Goal: Task Accomplishment & Management: Use online tool/utility

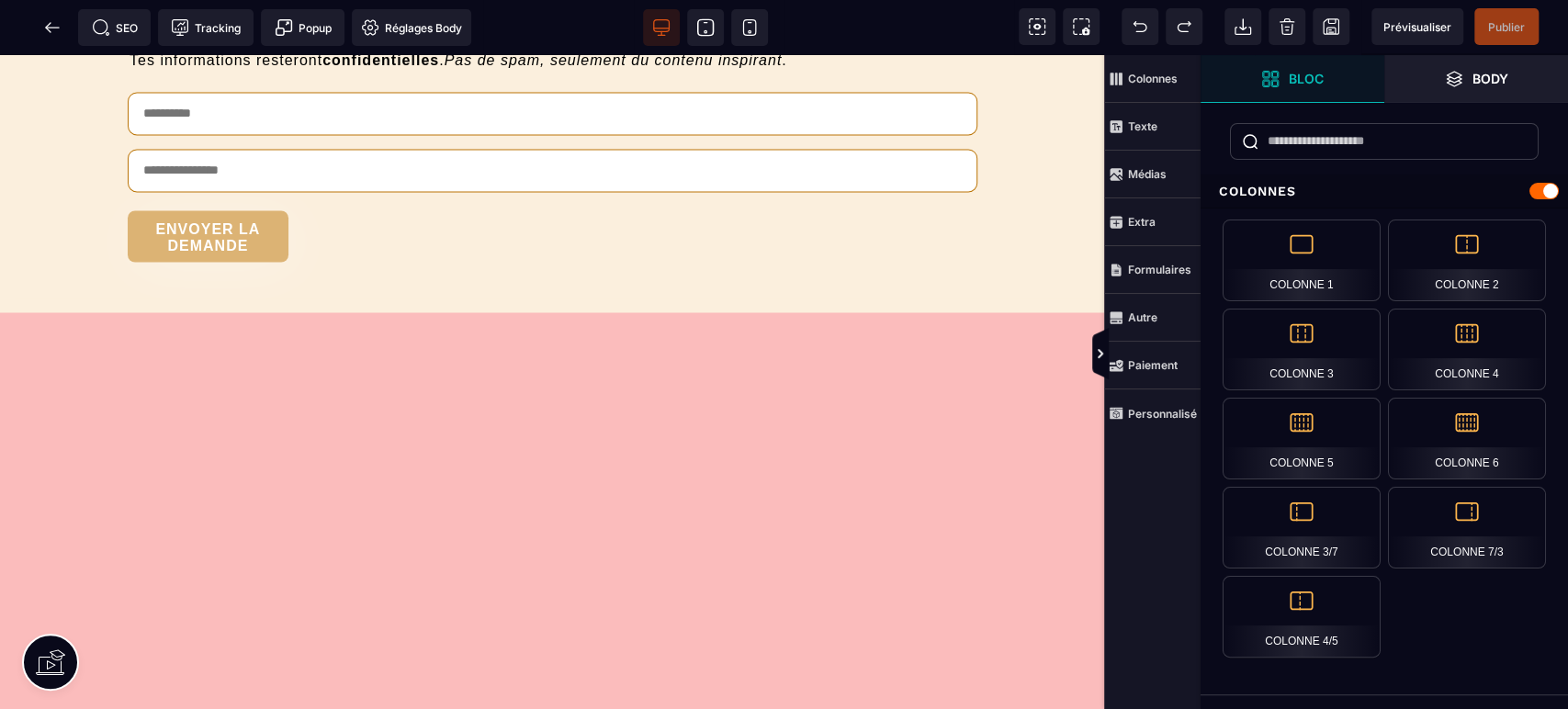
scroll to position [6894, 0]
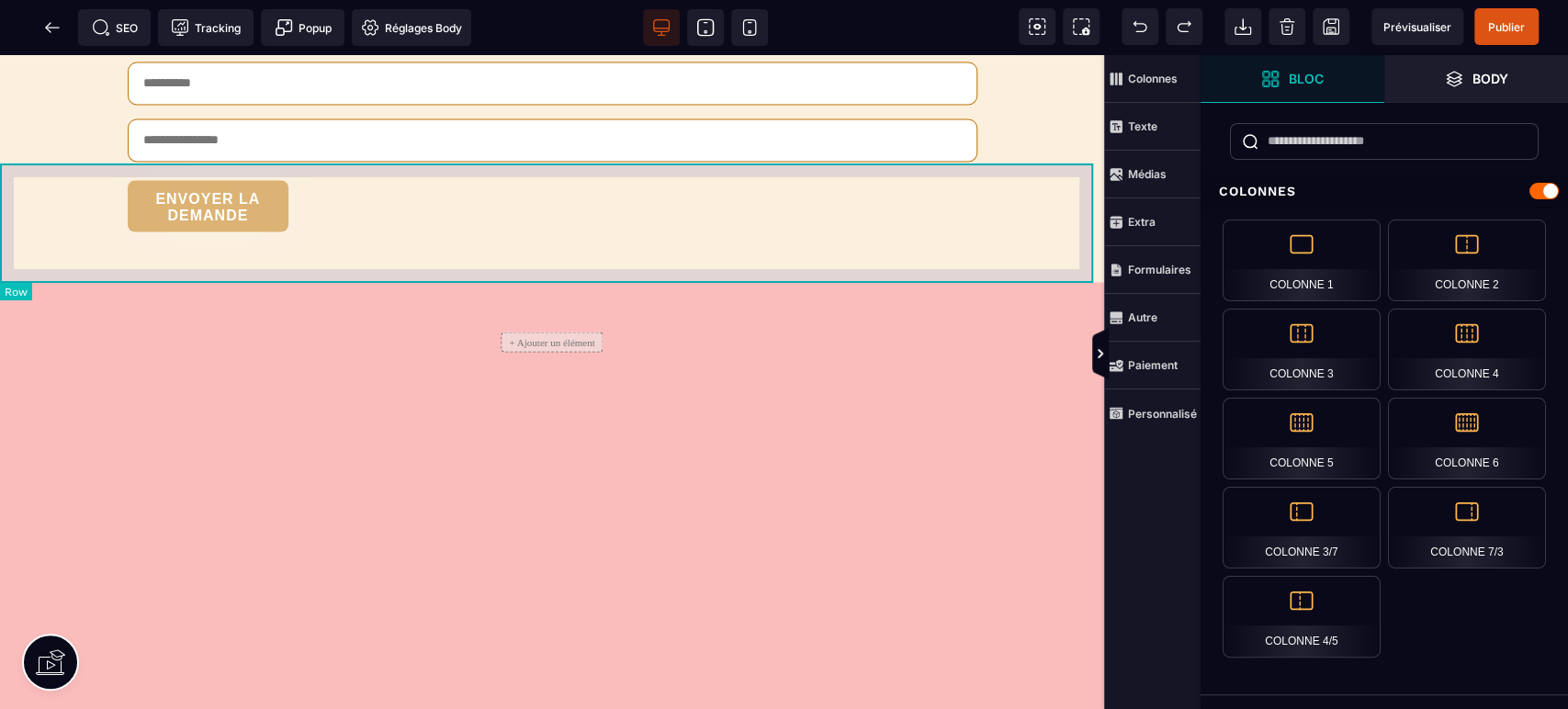
click at [5, 282] on div "+ Ajouter un élément" at bounding box center [552, 342] width 1104 height 119
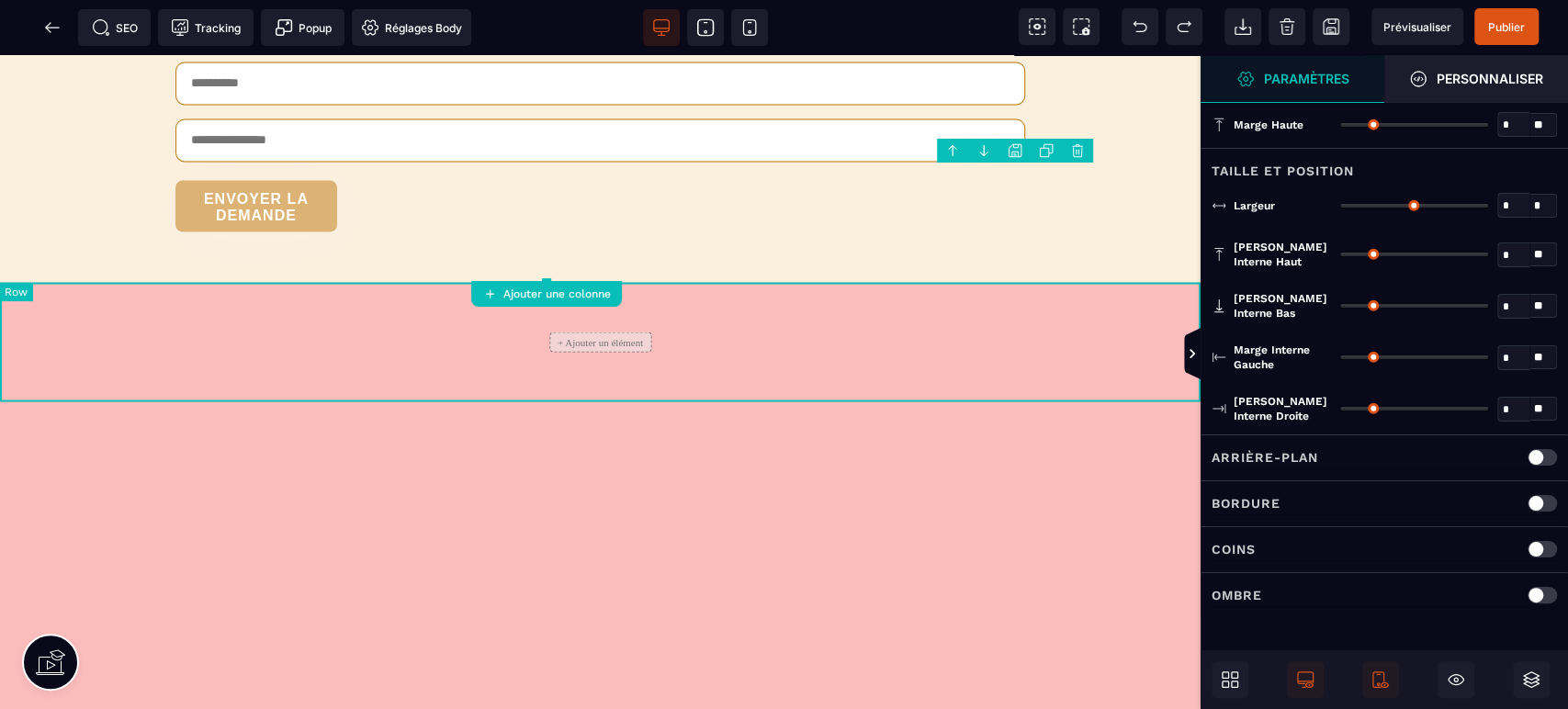
type input "*"
type input "***"
type input "**"
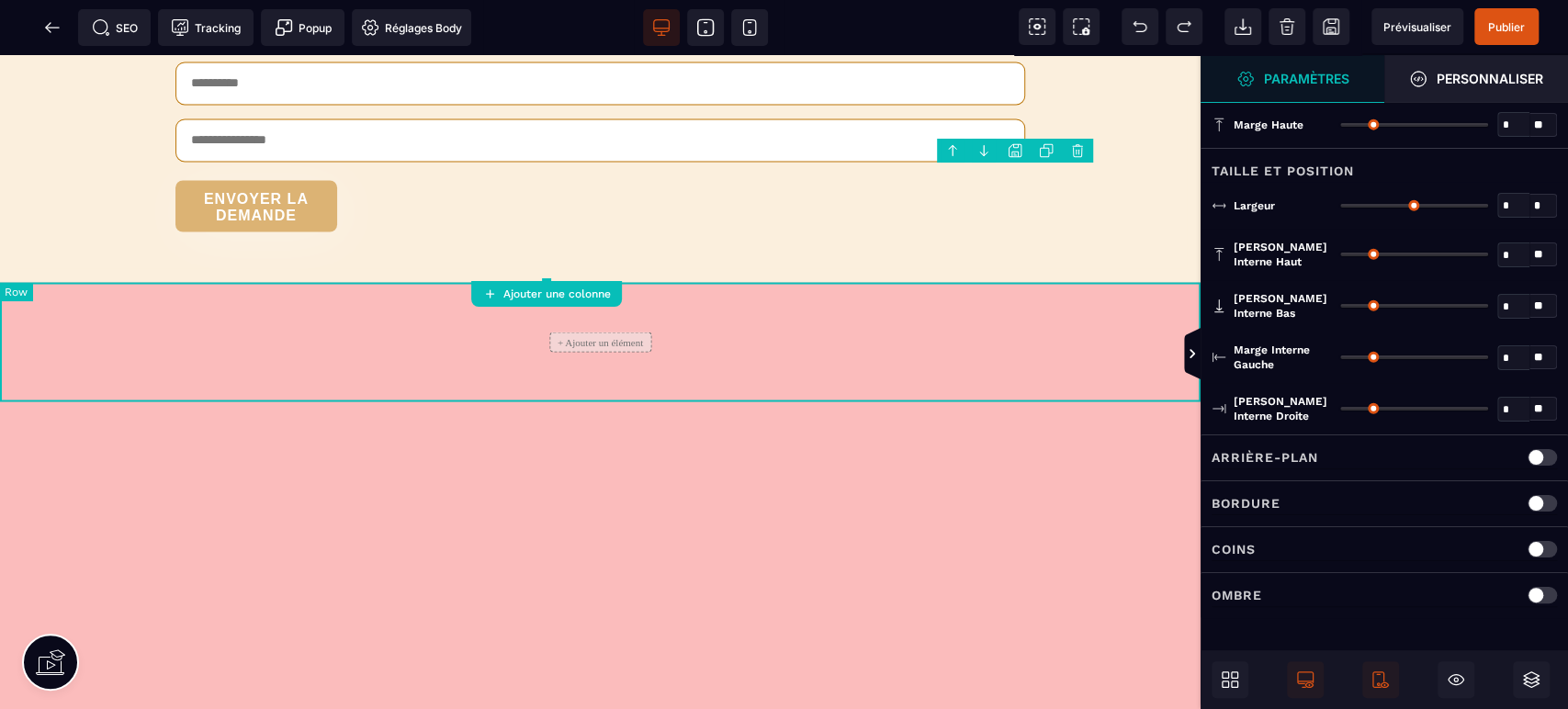
type input "**"
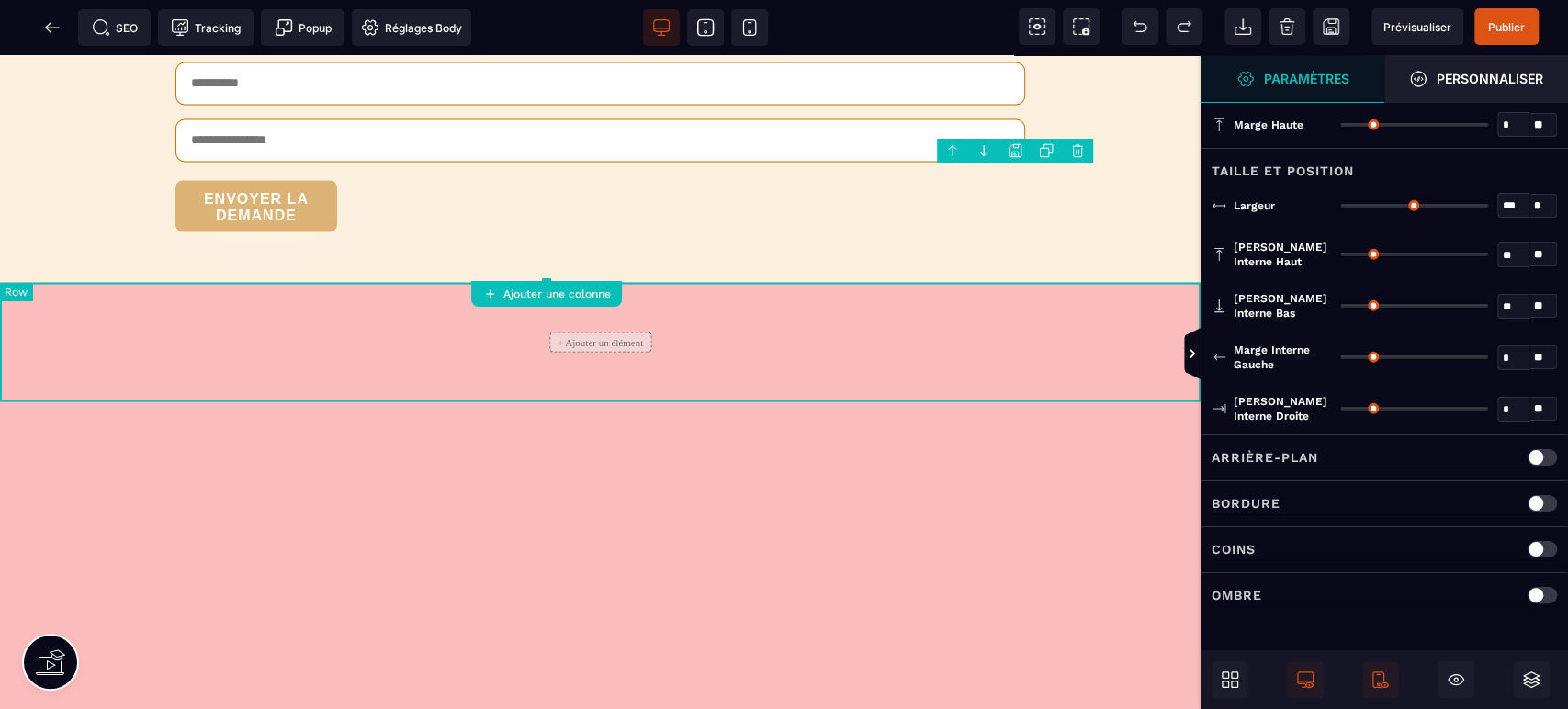
type input "**"
type input "*"
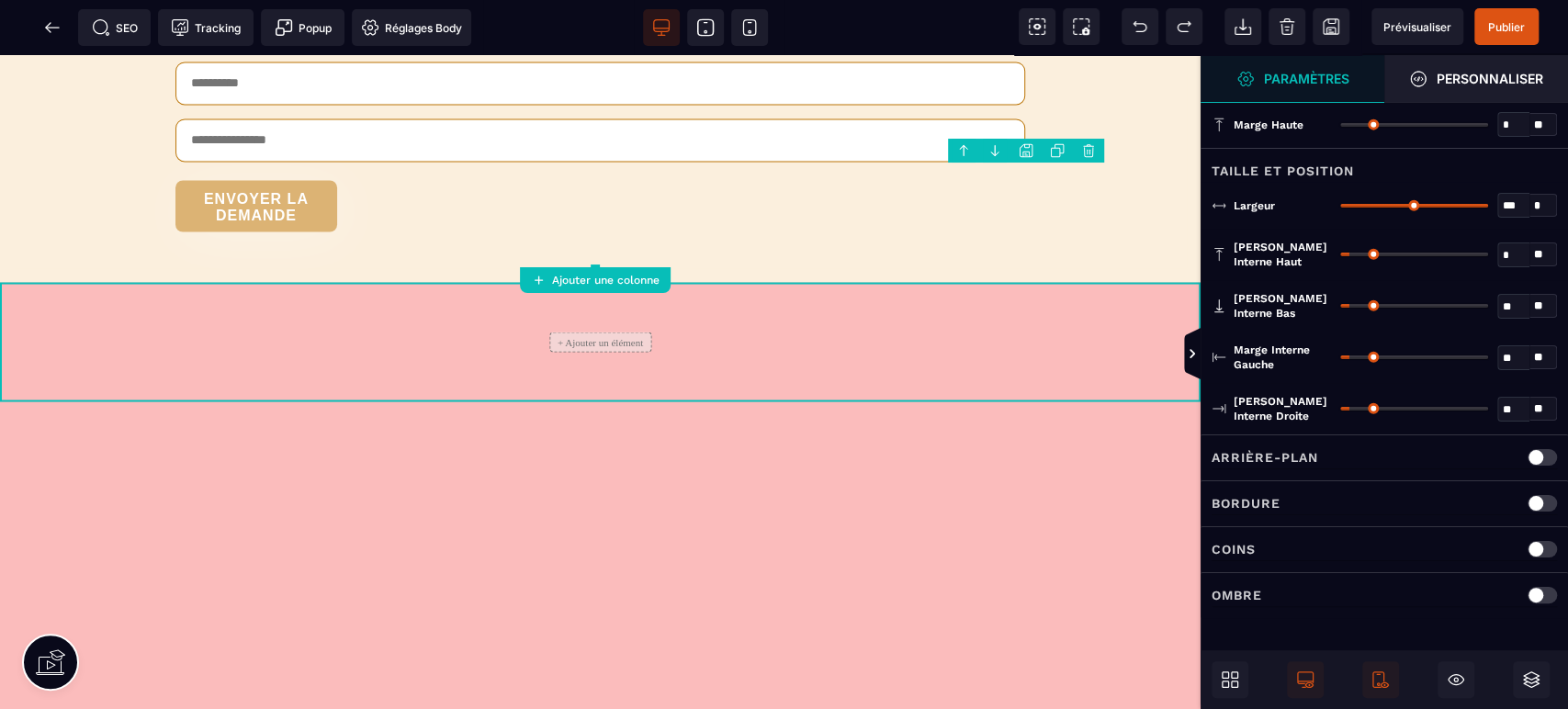
drag, startPoint x: 1351, startPoint y: 250, endPoint x: 1286, endPoint y: 249, distance: 65.0
type input "*"
click at [1340, 253] on input "range" at bounding box center [1414, 255] width 148 height 4
type input "*"
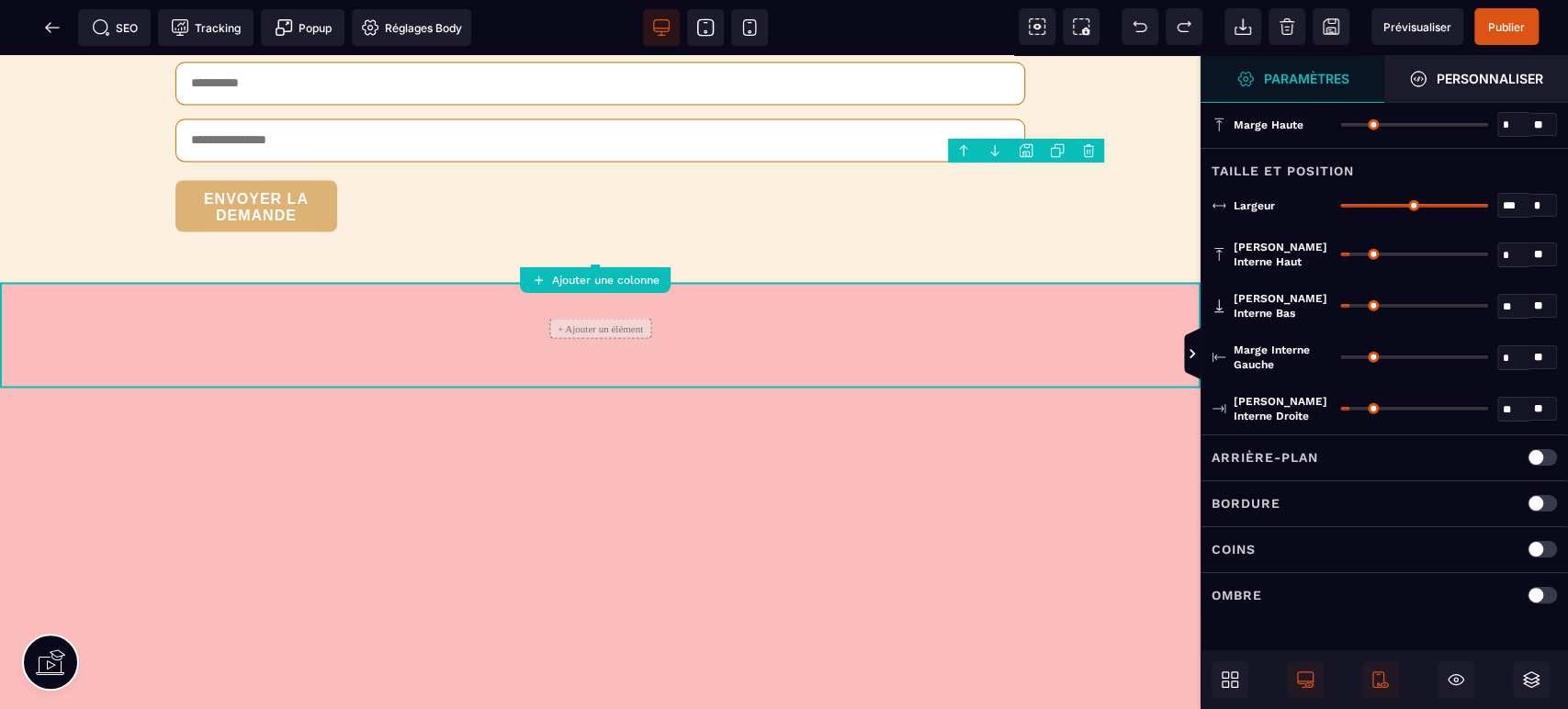
type input "*"
drag, startPoint x: 1351, startPoint y: 304, endPoint x: 1299, endPoint y: 309, distance: 52.2
type input "*"
click at [1340, 308] on input "range" at bounding box center [1414, 306] width 148 height 4
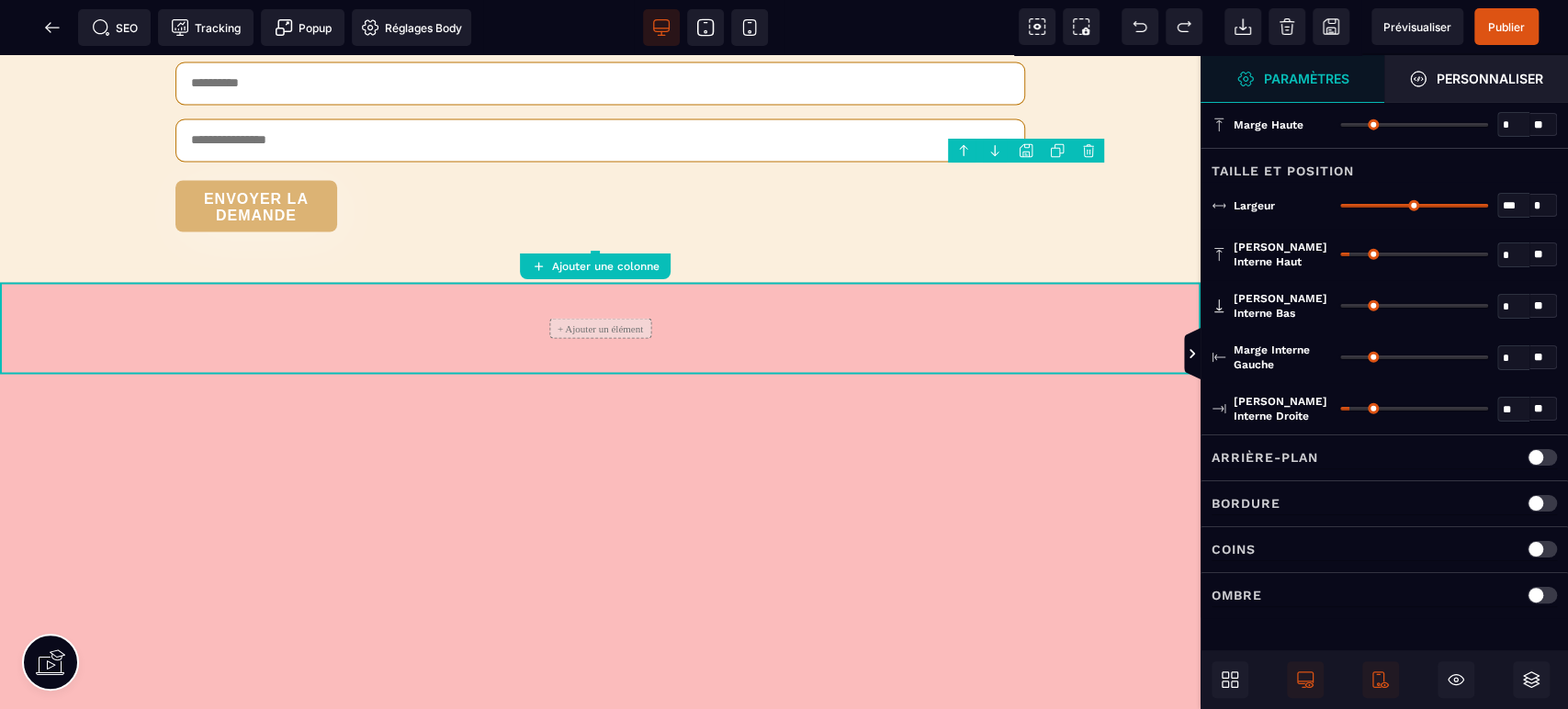
type input "*"
drag, startPoint x: 1353, startPoint y: 408, endPoint x: 1260, endPoint y: 411, distance: 93.0
type input "*"
click at [1340, 411] on input "range" at bounding box center [1414, 409] width 148 height 4
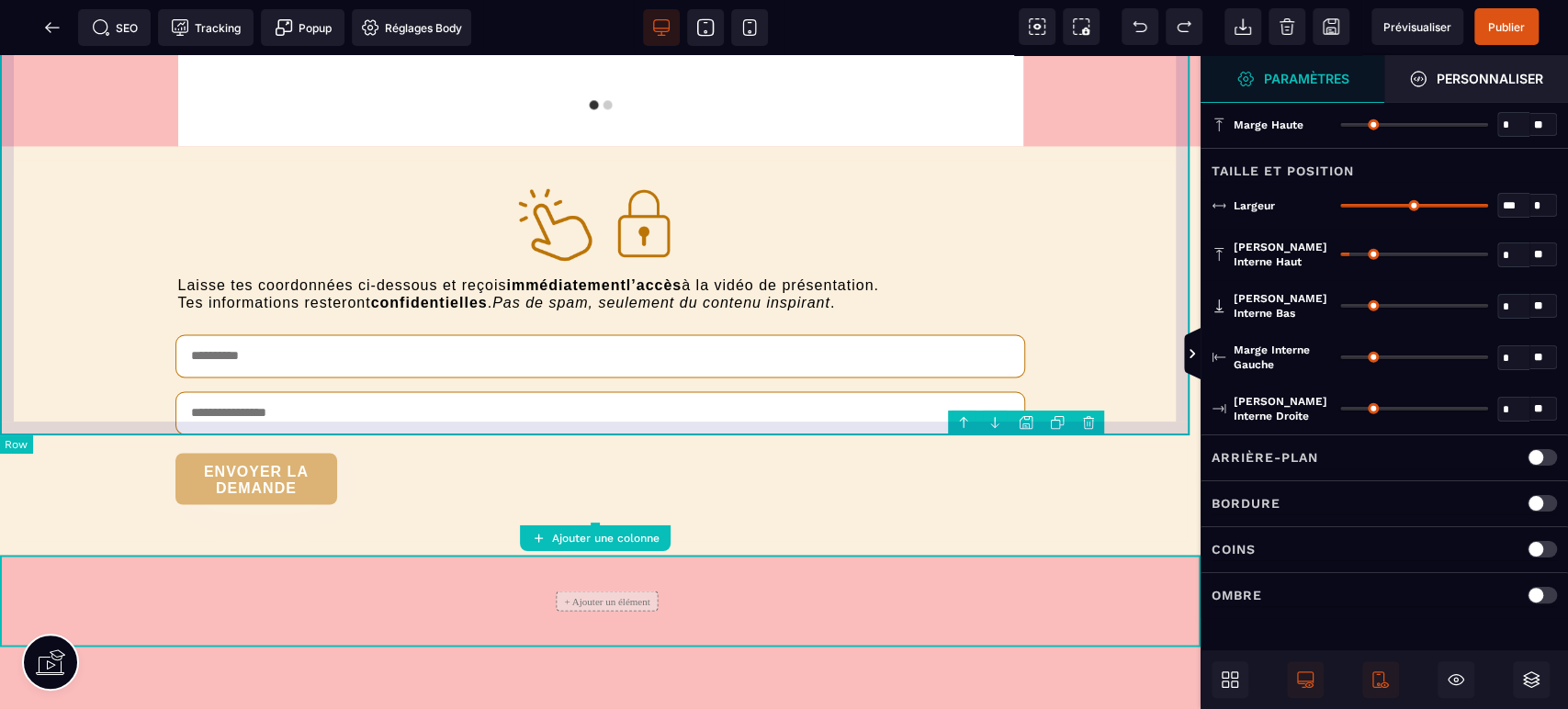
scroll to position [6622, 0]
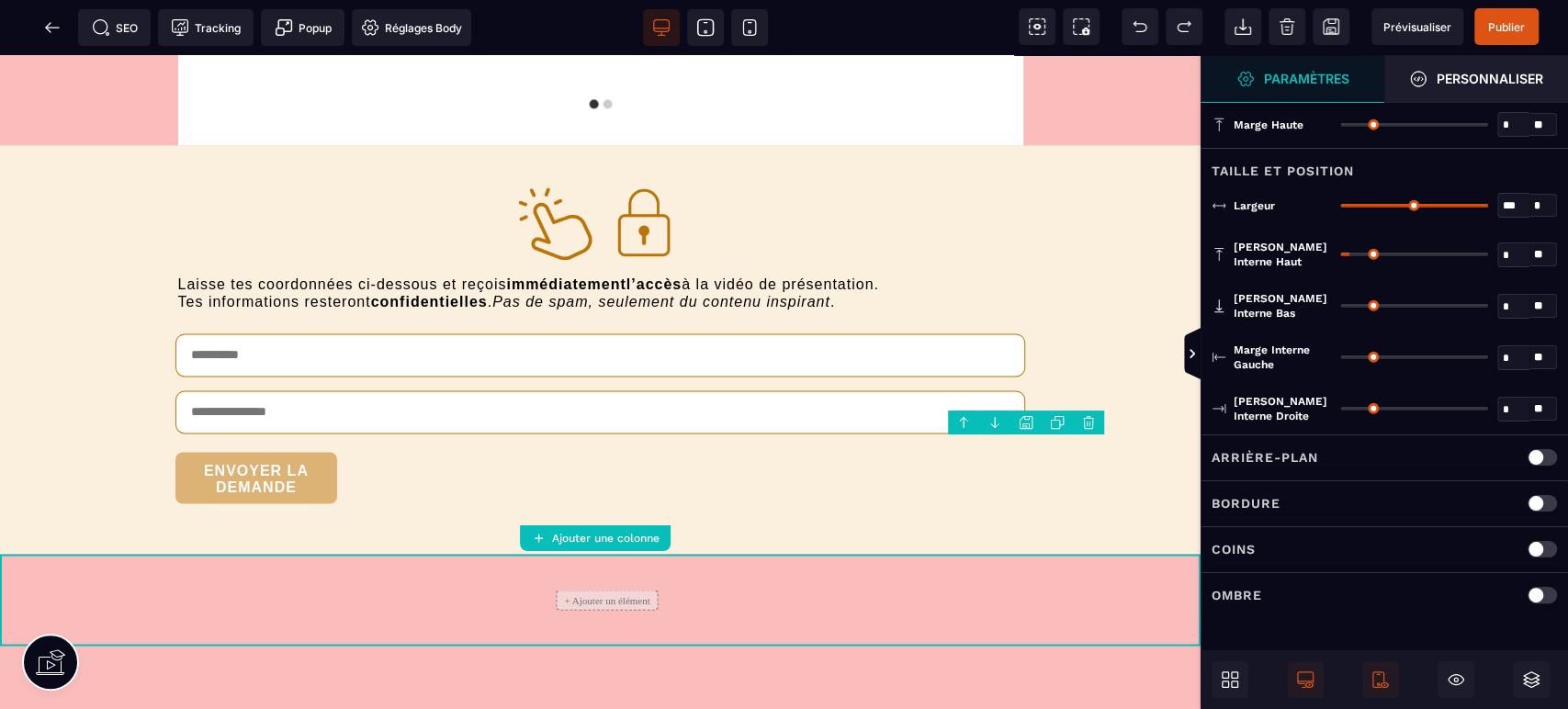
click at [1238, 677] on icon at bounding box center [1229, 679] width 18 height 18
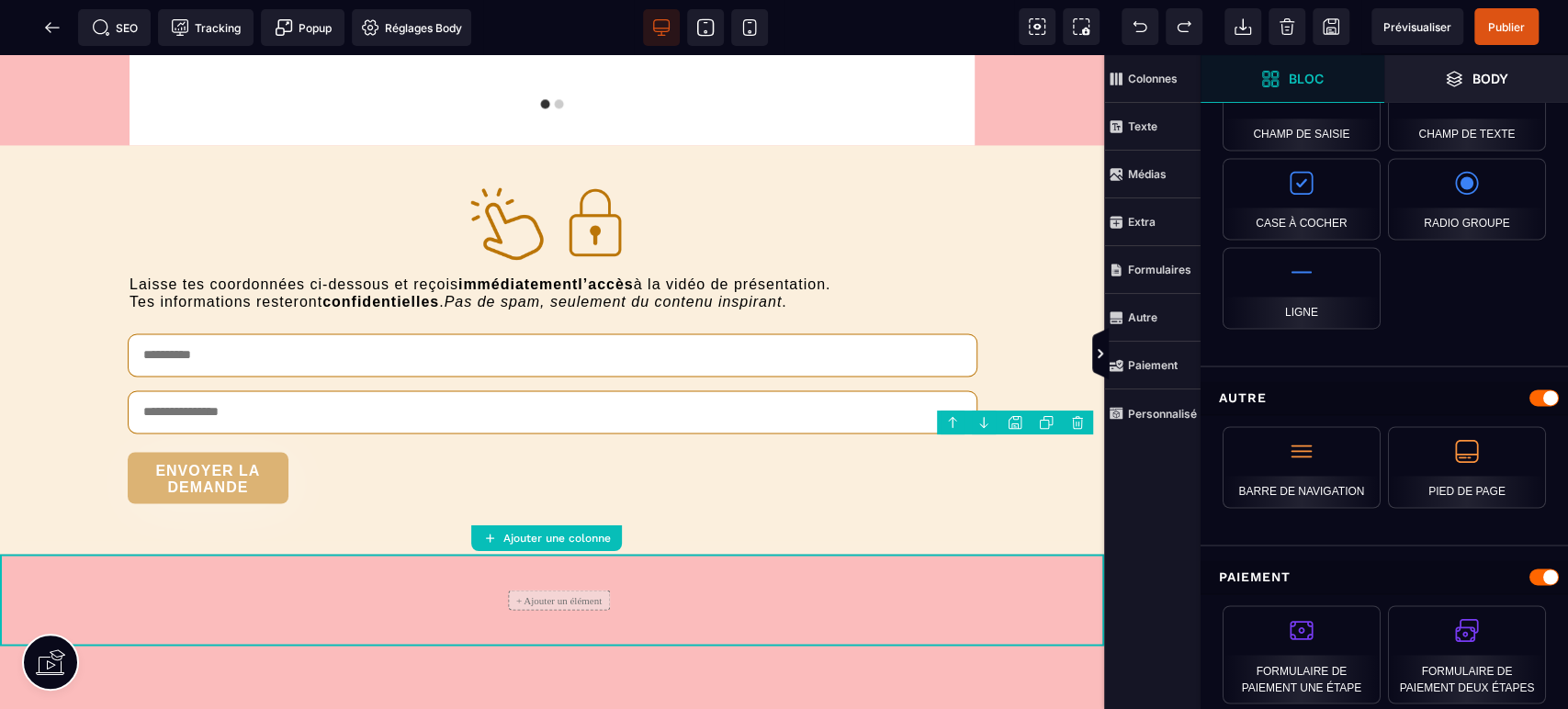
scroll to position [1758, 0]
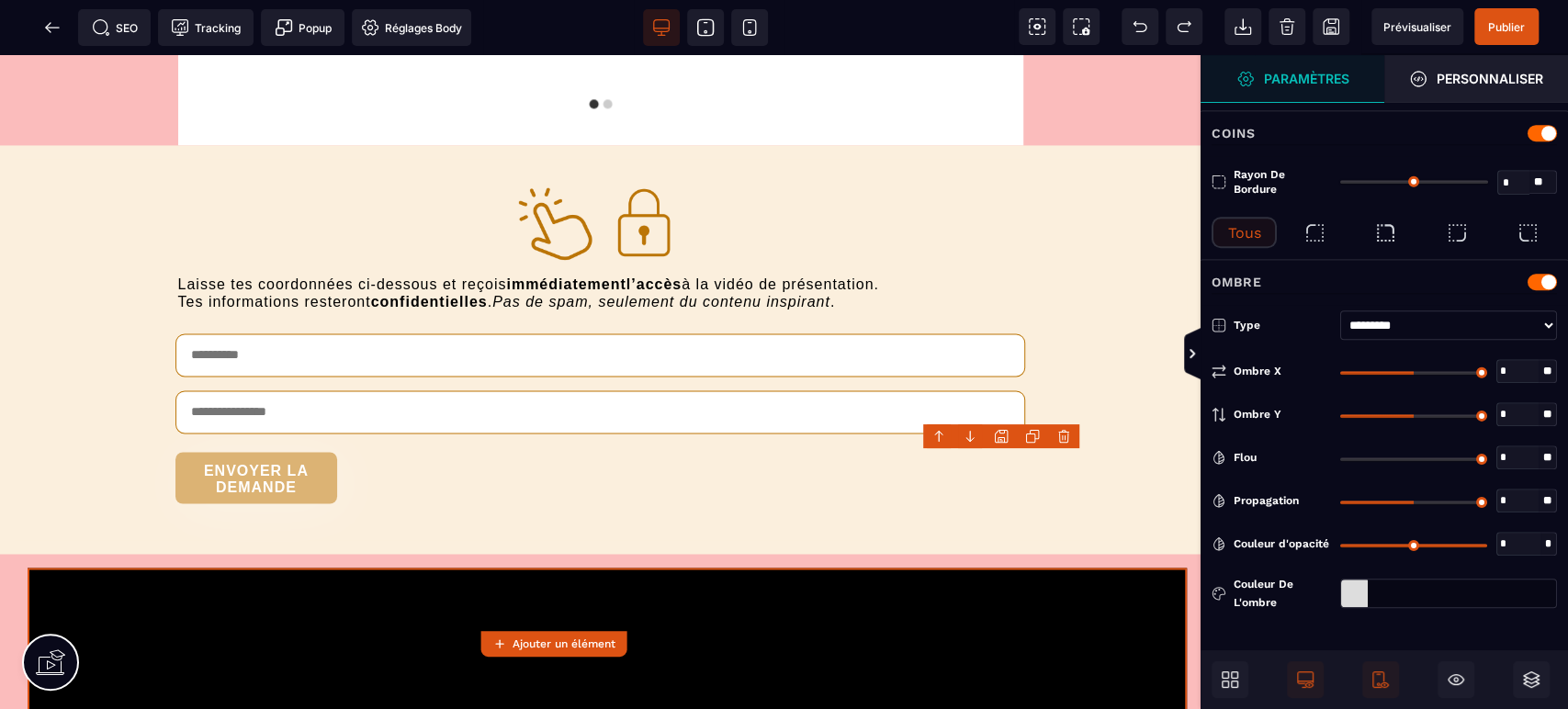
type input "*"
type input "**"
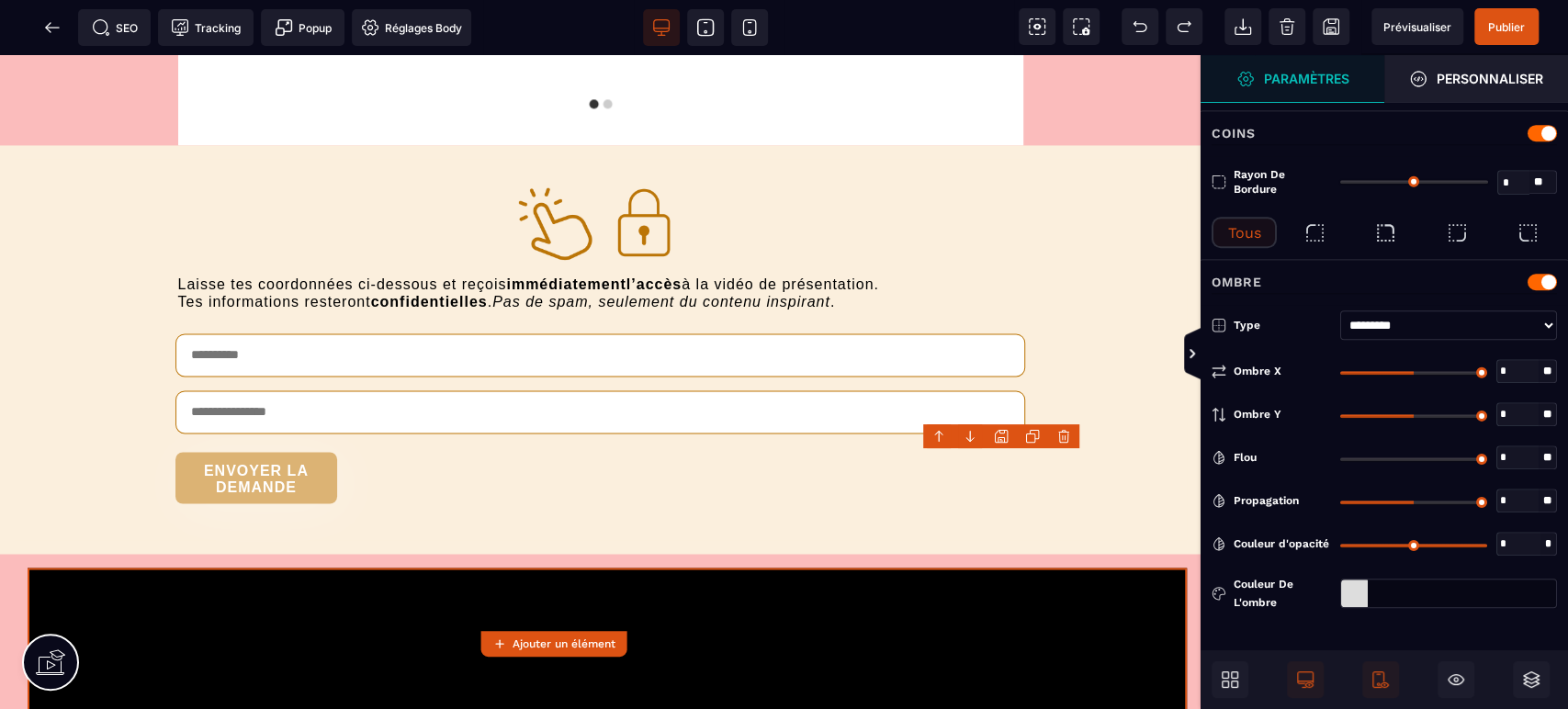
type input "**"
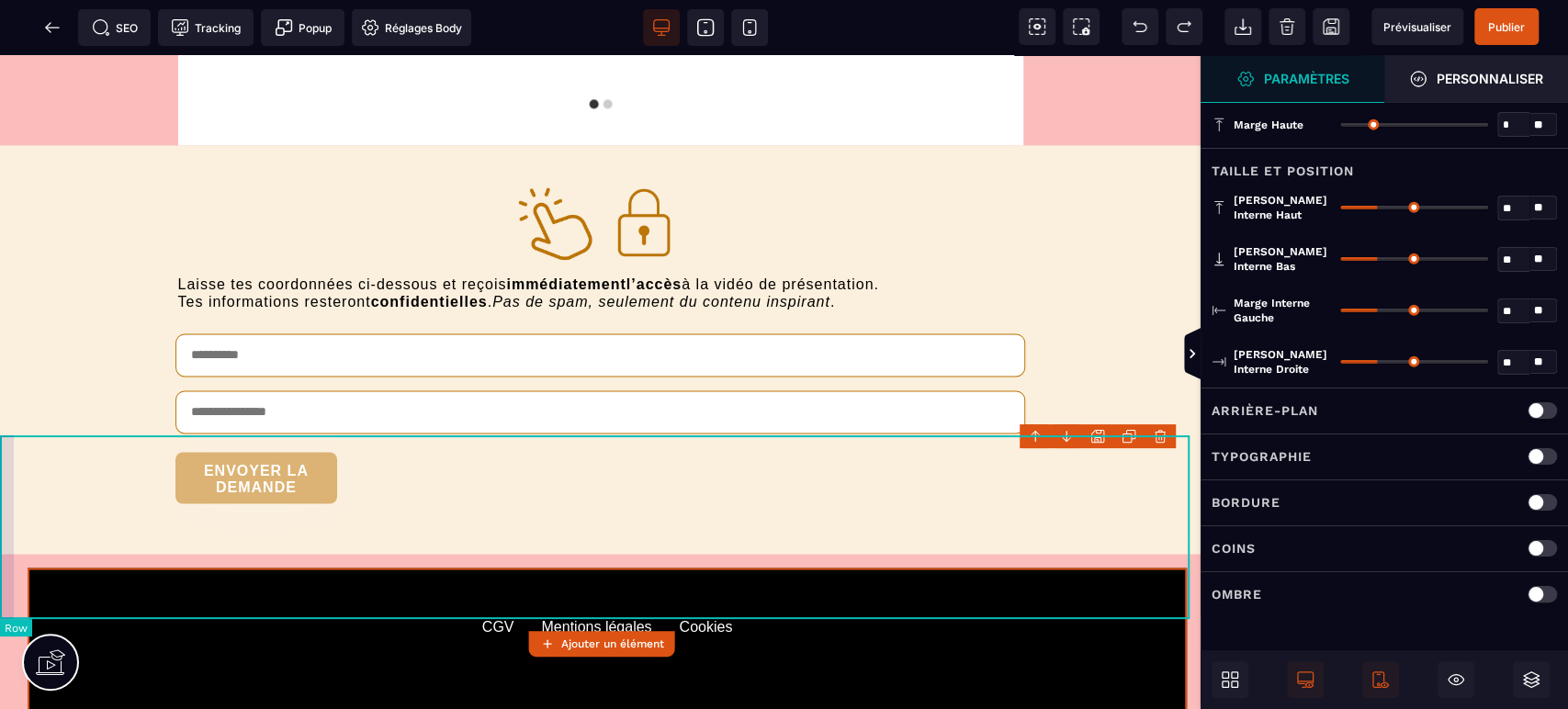
click at [0, 554] on div "CGV Mentions légales Cookies" at bounding box center [600, 646] width 1201 height 184
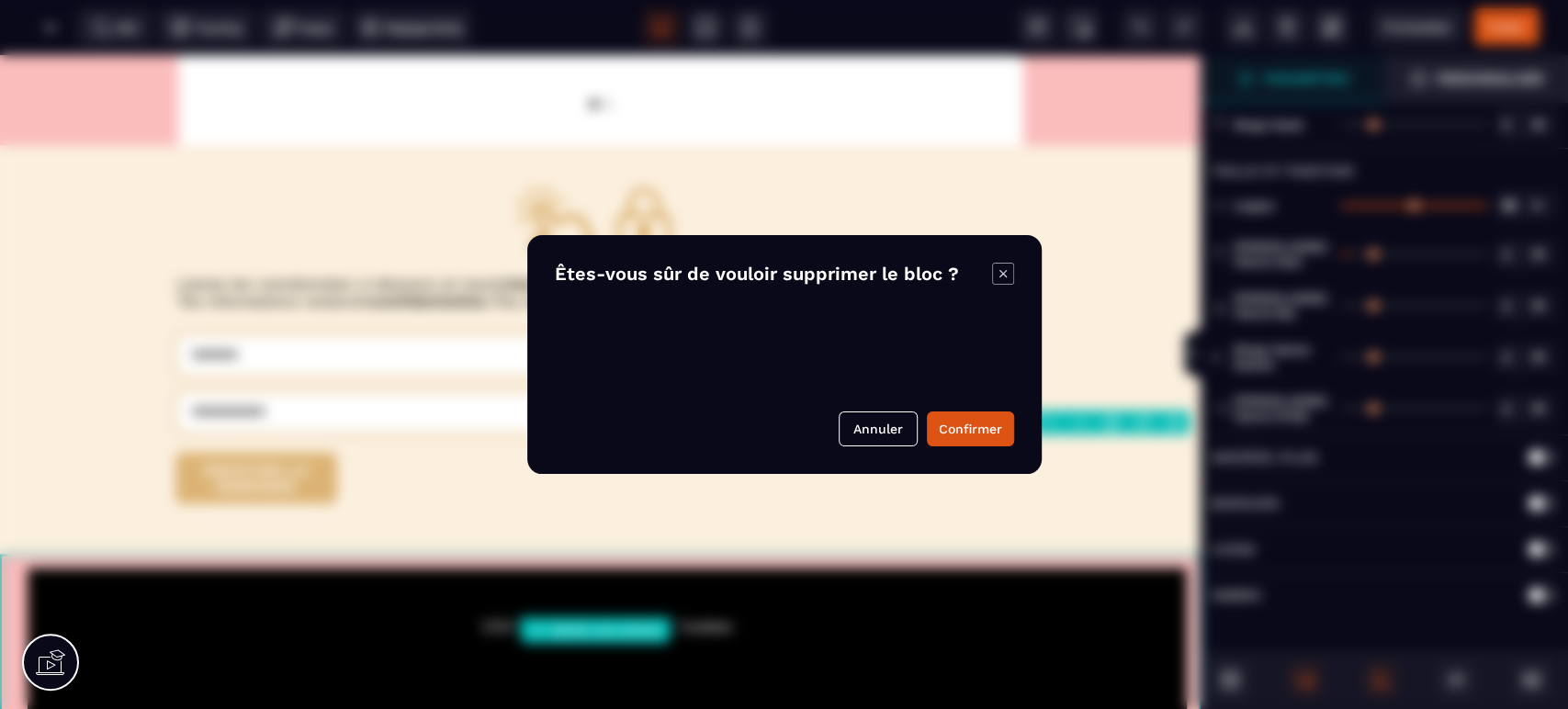
click at [1172, 418] on body "B I U S A ******* Ajouter une colonne [GEOGRAPHIC_DATA]" at bounding box center [784, 354] width 1568 height 709
click at [983, 435] on button "Confirmer" at bounding box center [971, 429] width 88 height 35
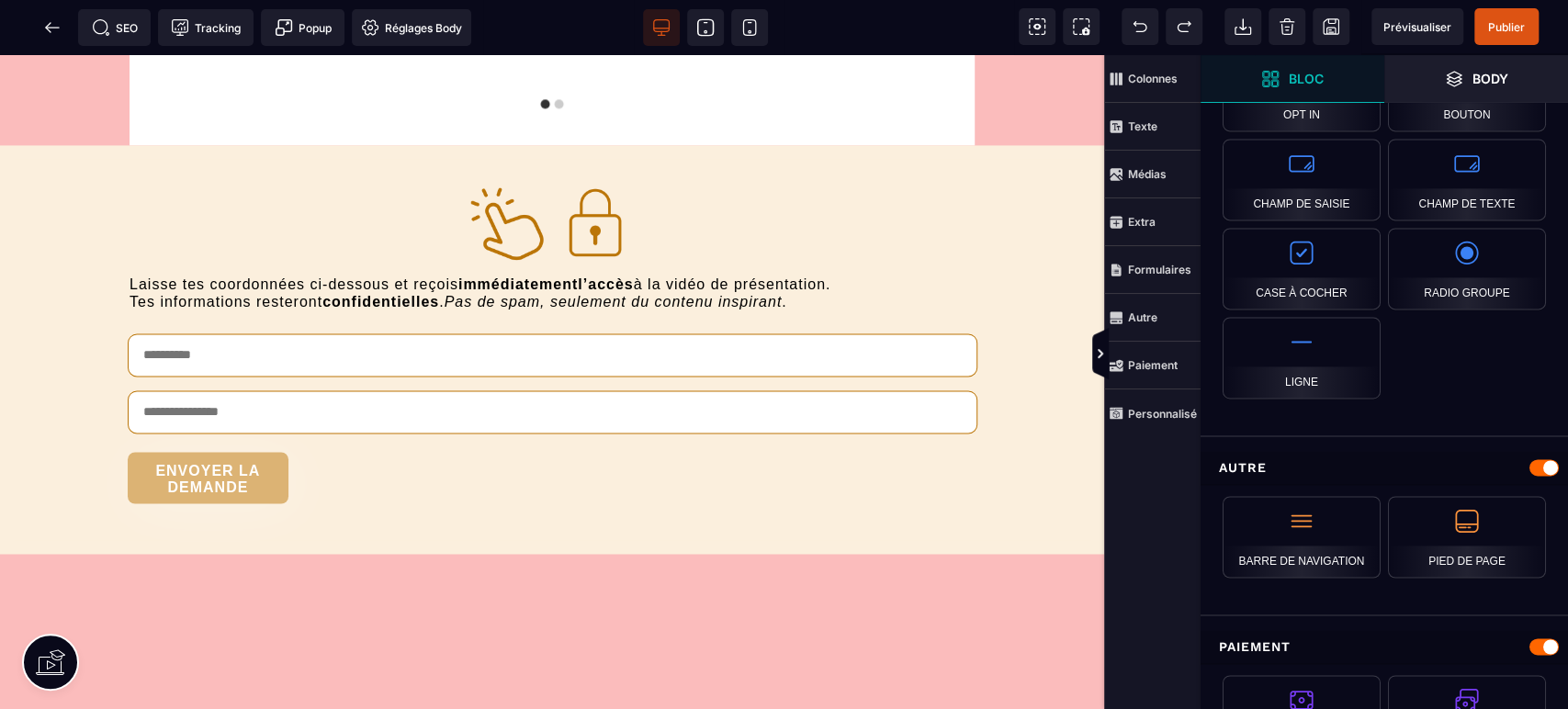
scroll to position [1758, 0]
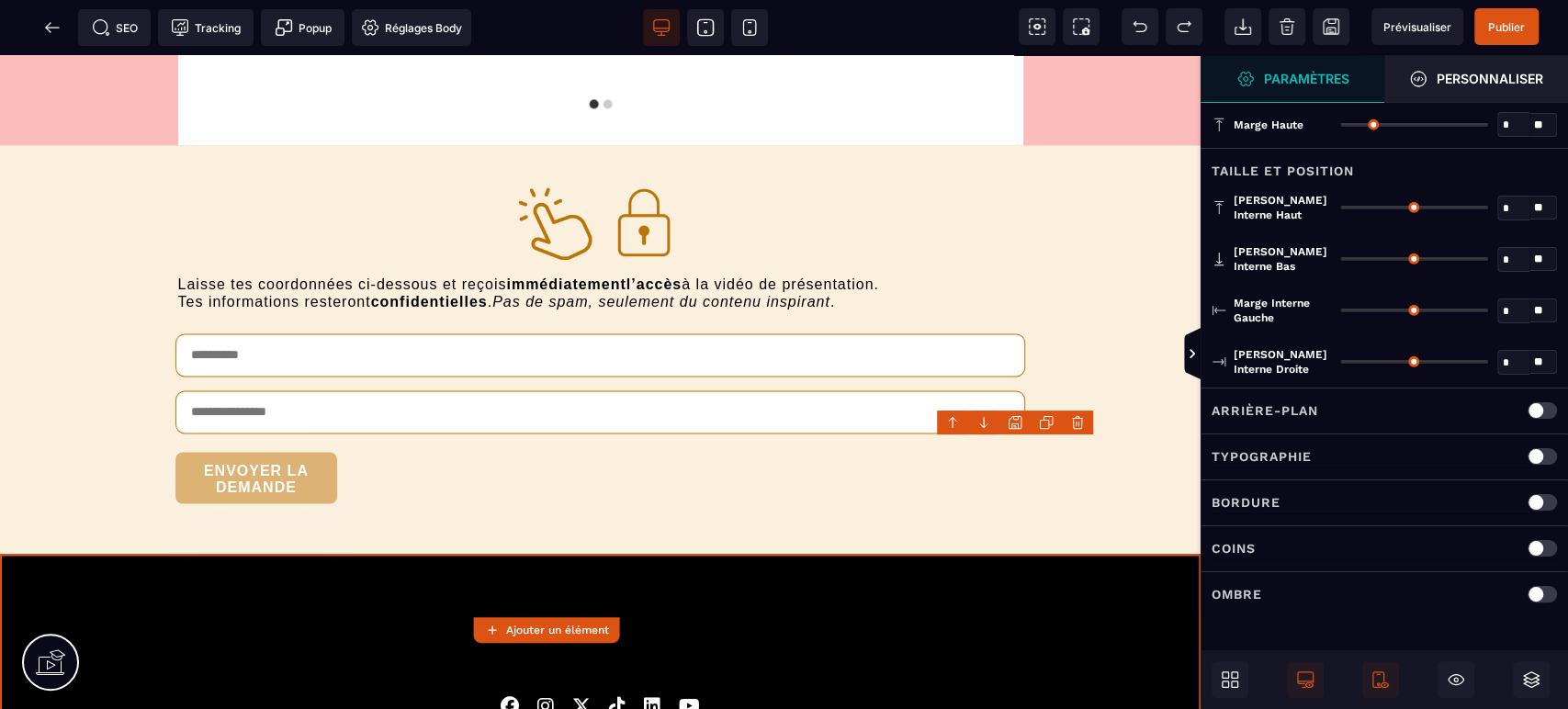
type input "*"
type input "**"
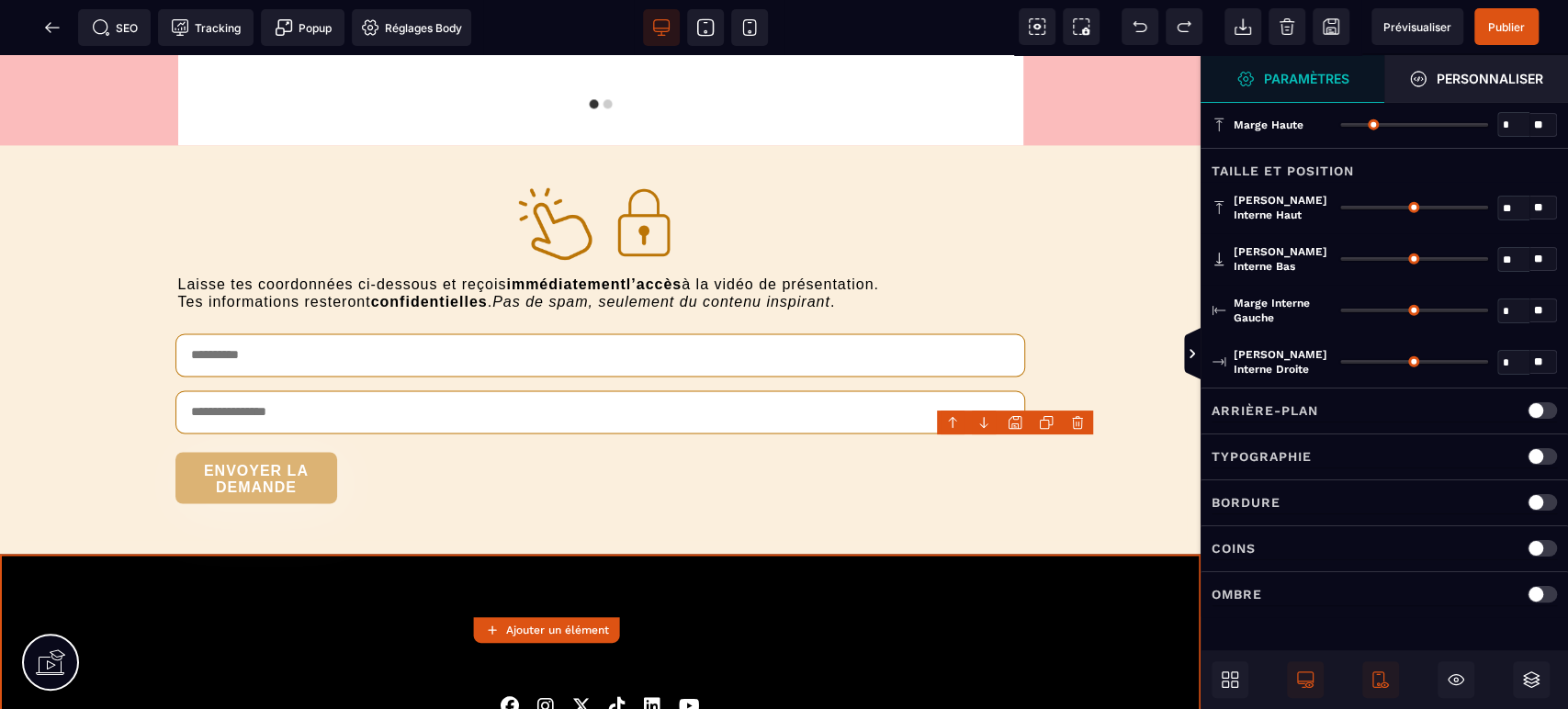
type input "**"
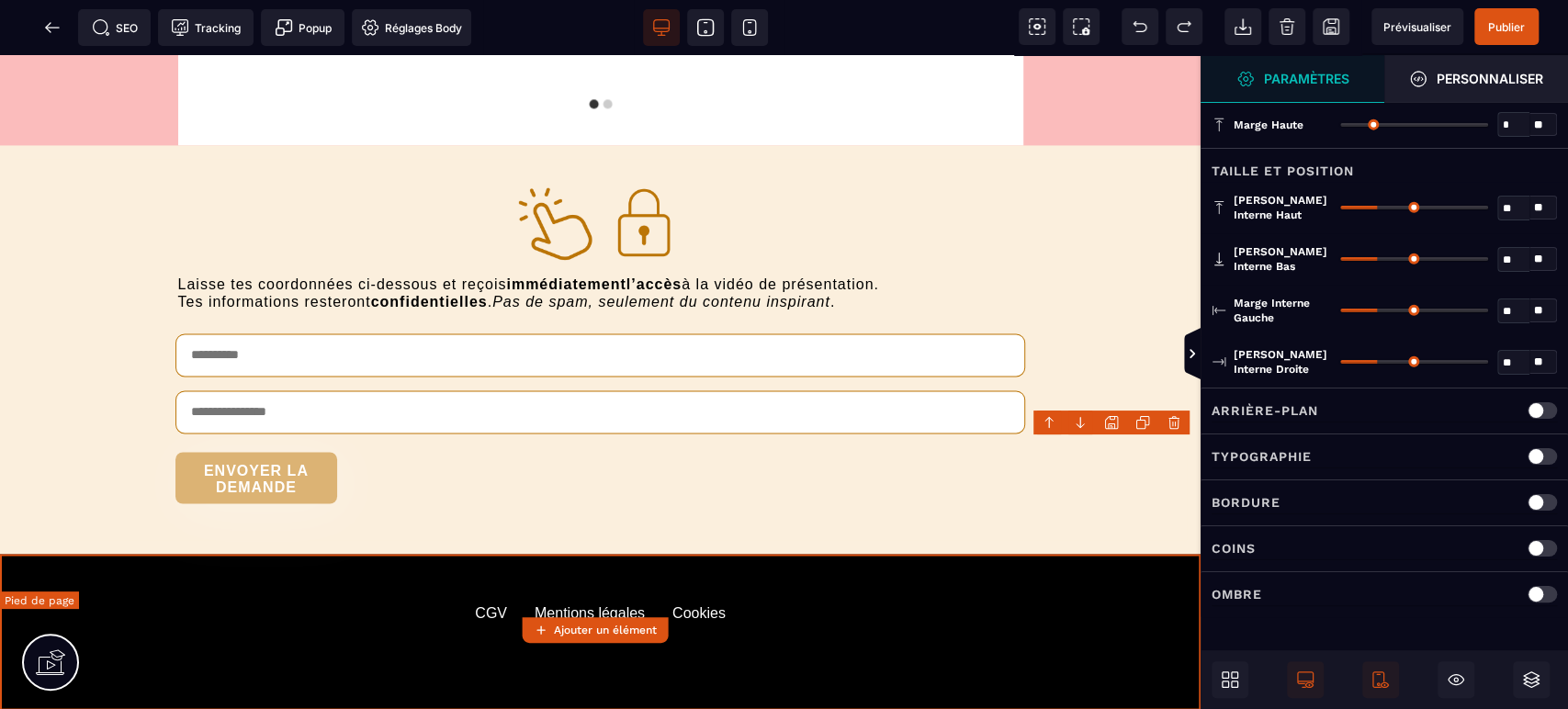
click at [119, 586] on div "CGV Mentions légales Cookies" at bounding box center [600, 631] width 1201 height 91
click at [1541, 402] on div at bounding box center [1542, 410] width 30 height 16
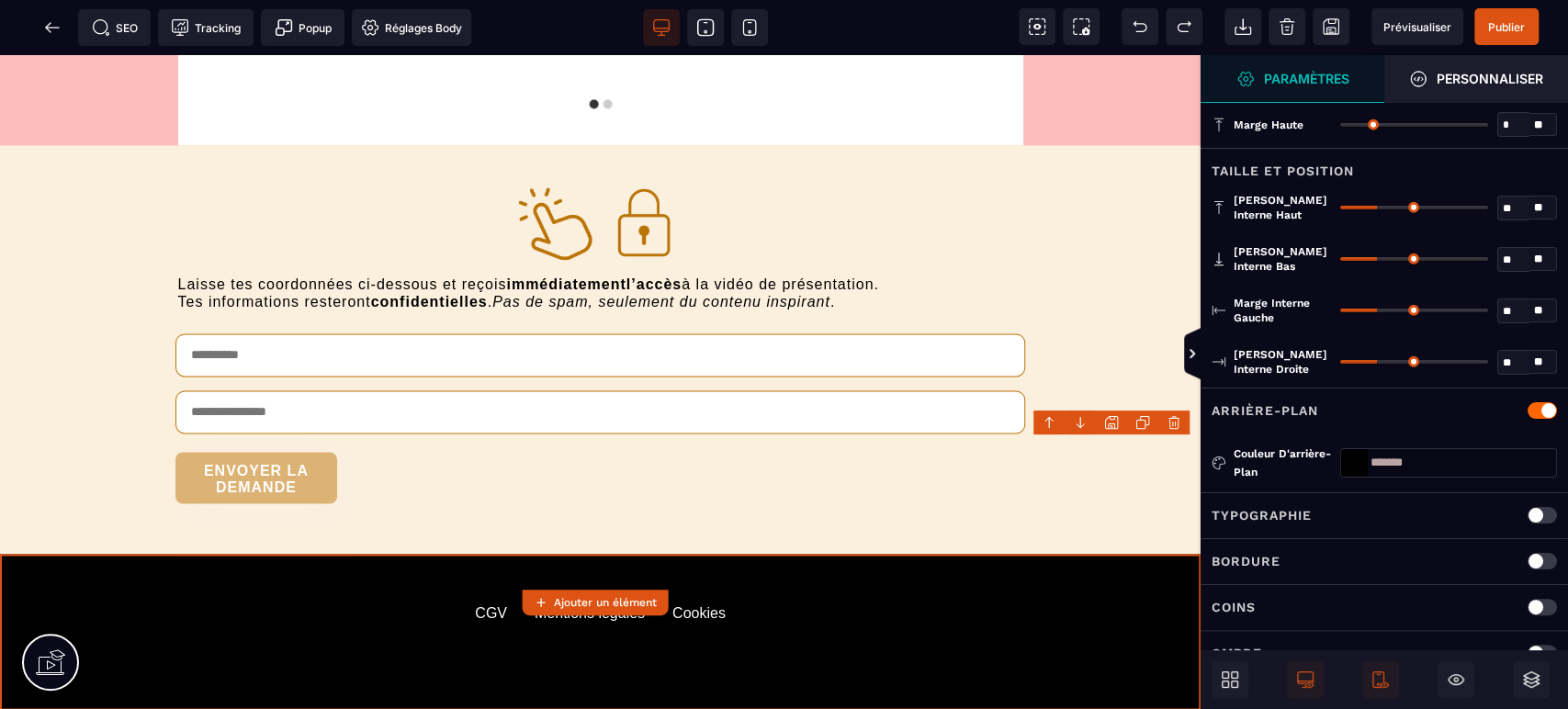
click at [1348, 462] on div at bounding box center [1354, 463] width 27 height 28
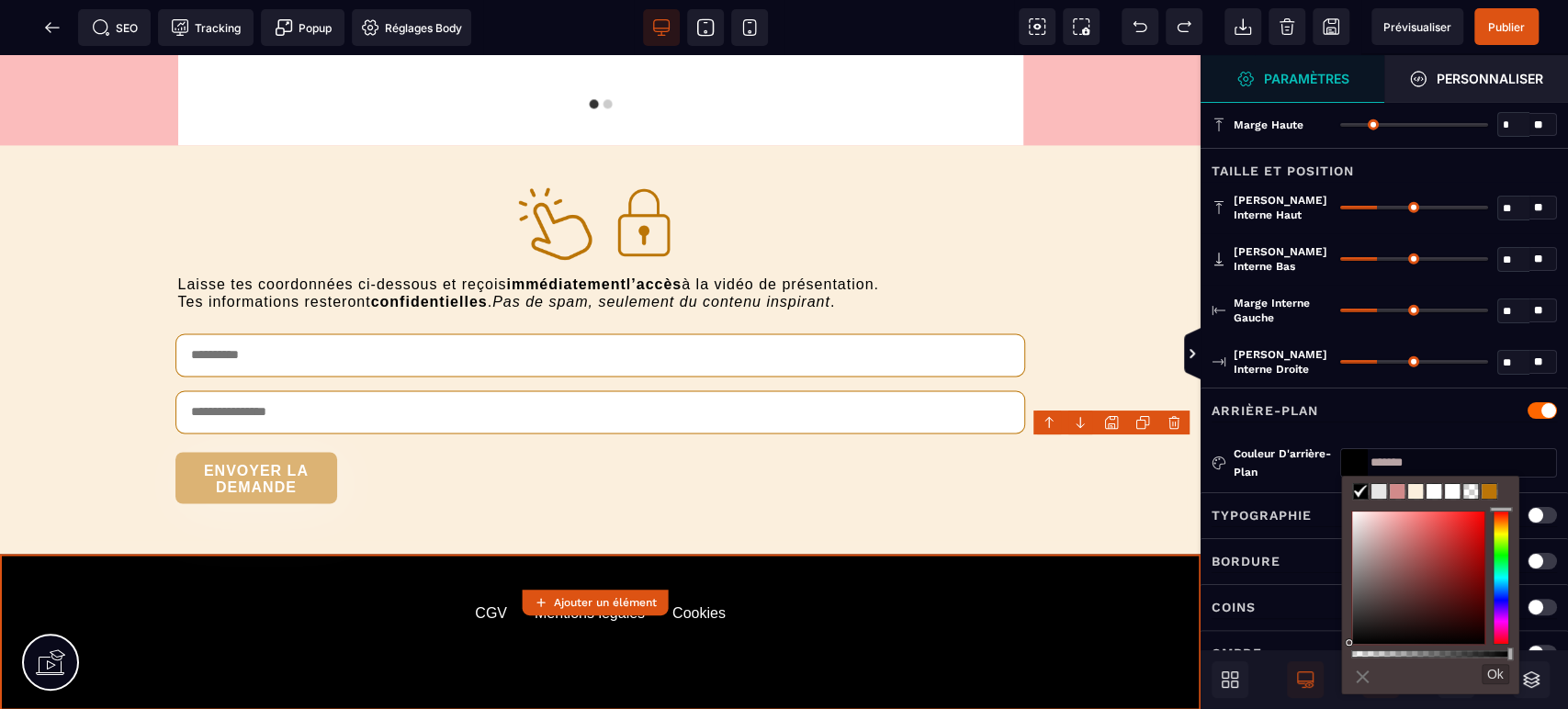
click at [1435, 496] on span at bounding box center [1433, 491] width 14 height 14
type input "*******"
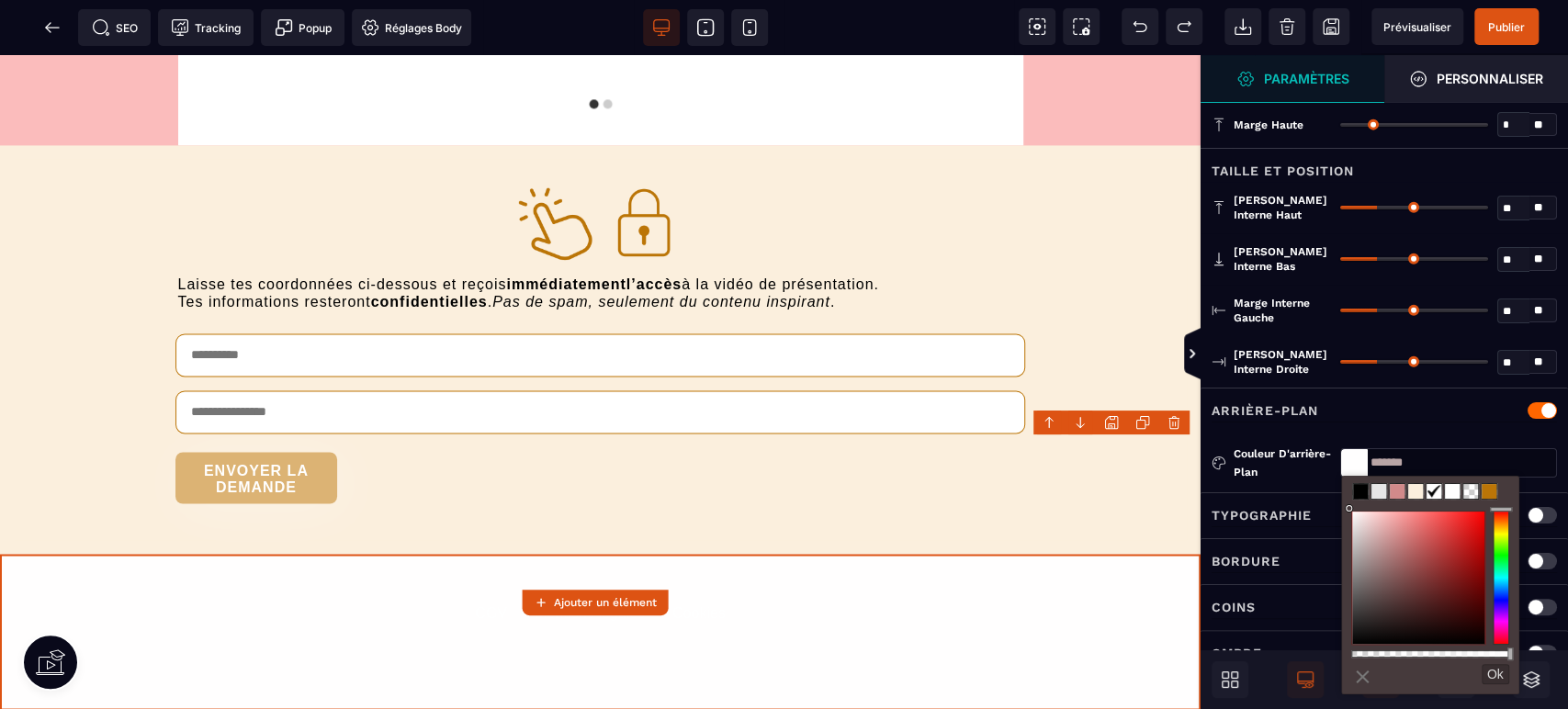
click at [1250, 521] on p "Typographie" at bounding box center [1262, 515] width 100 height 22
type input "*******"
select select "***"
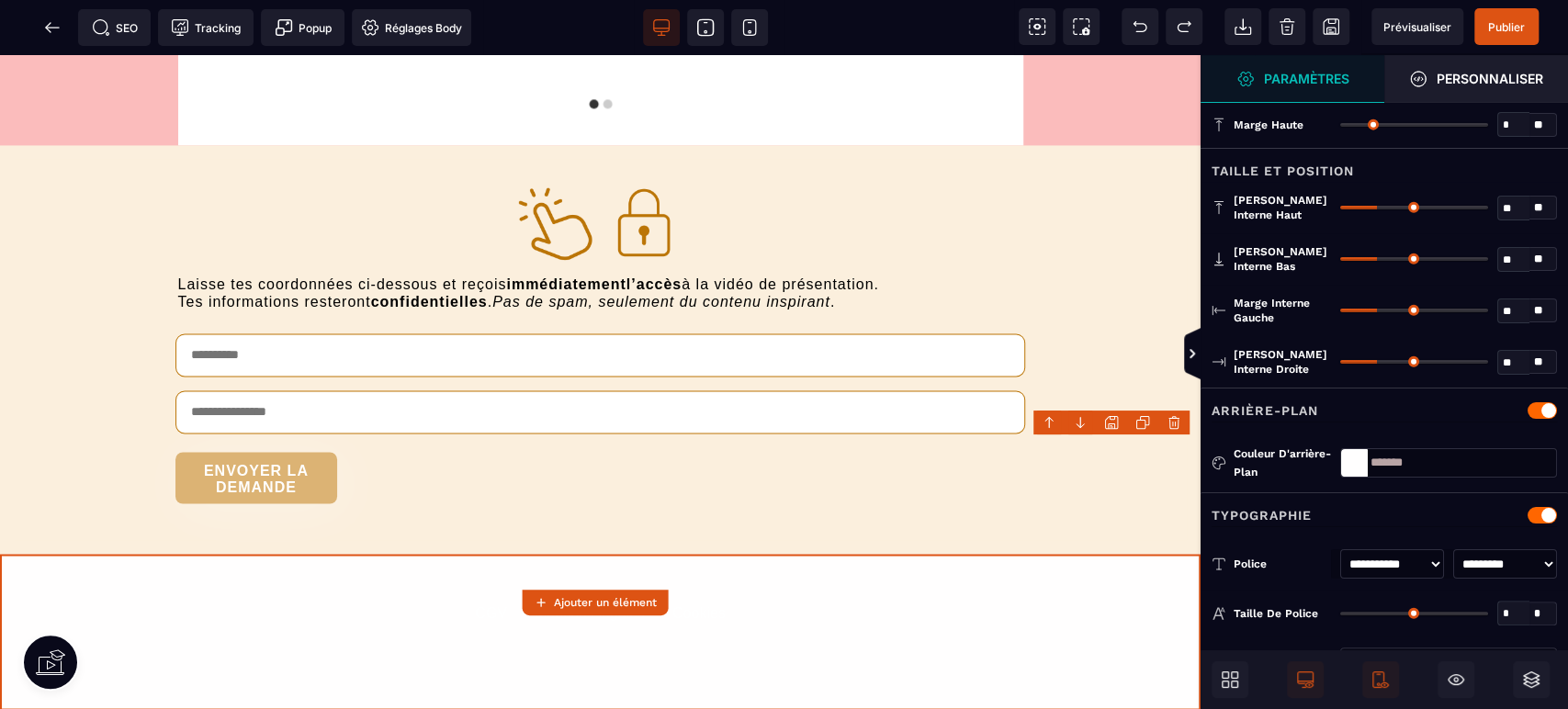
type input "**"
type input "*"
select select
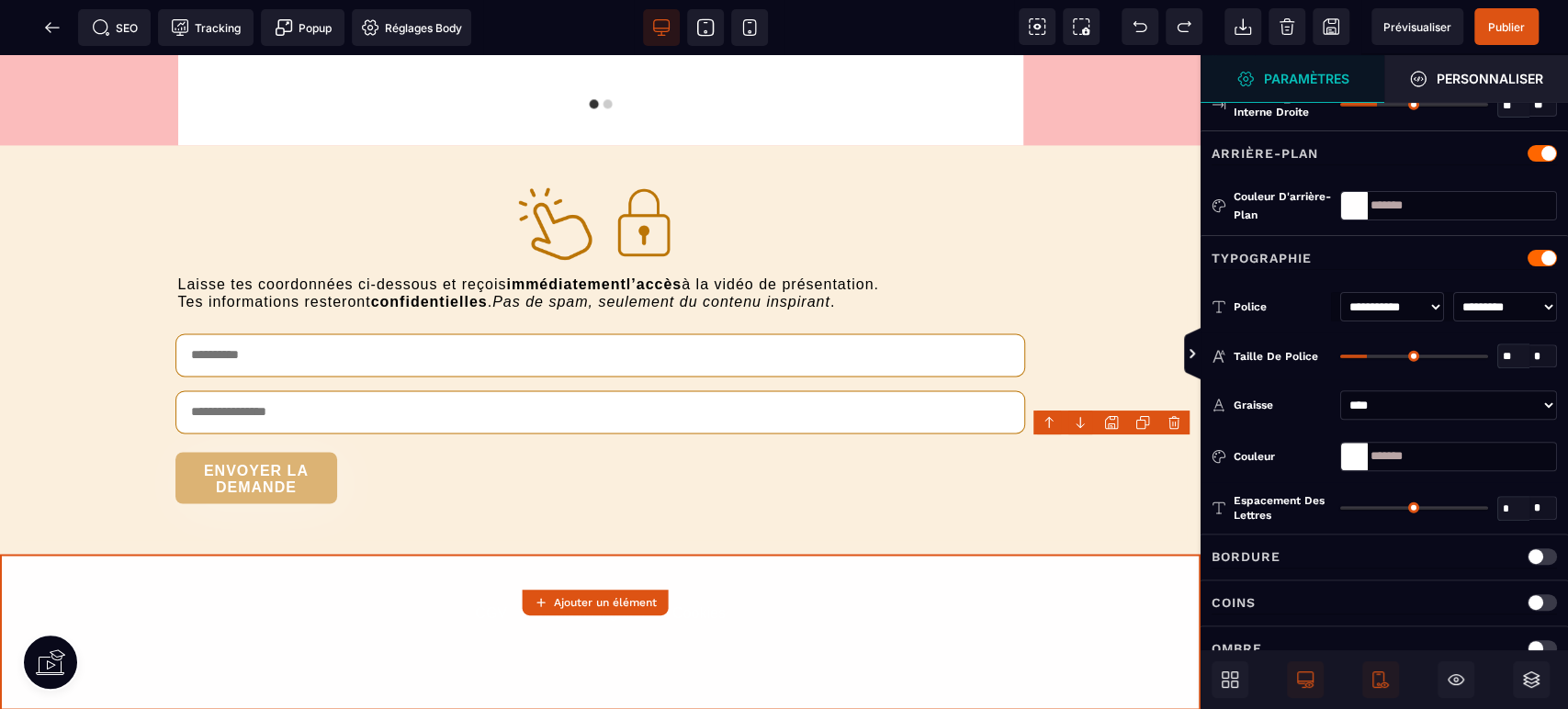
scroll to position [272, 0]
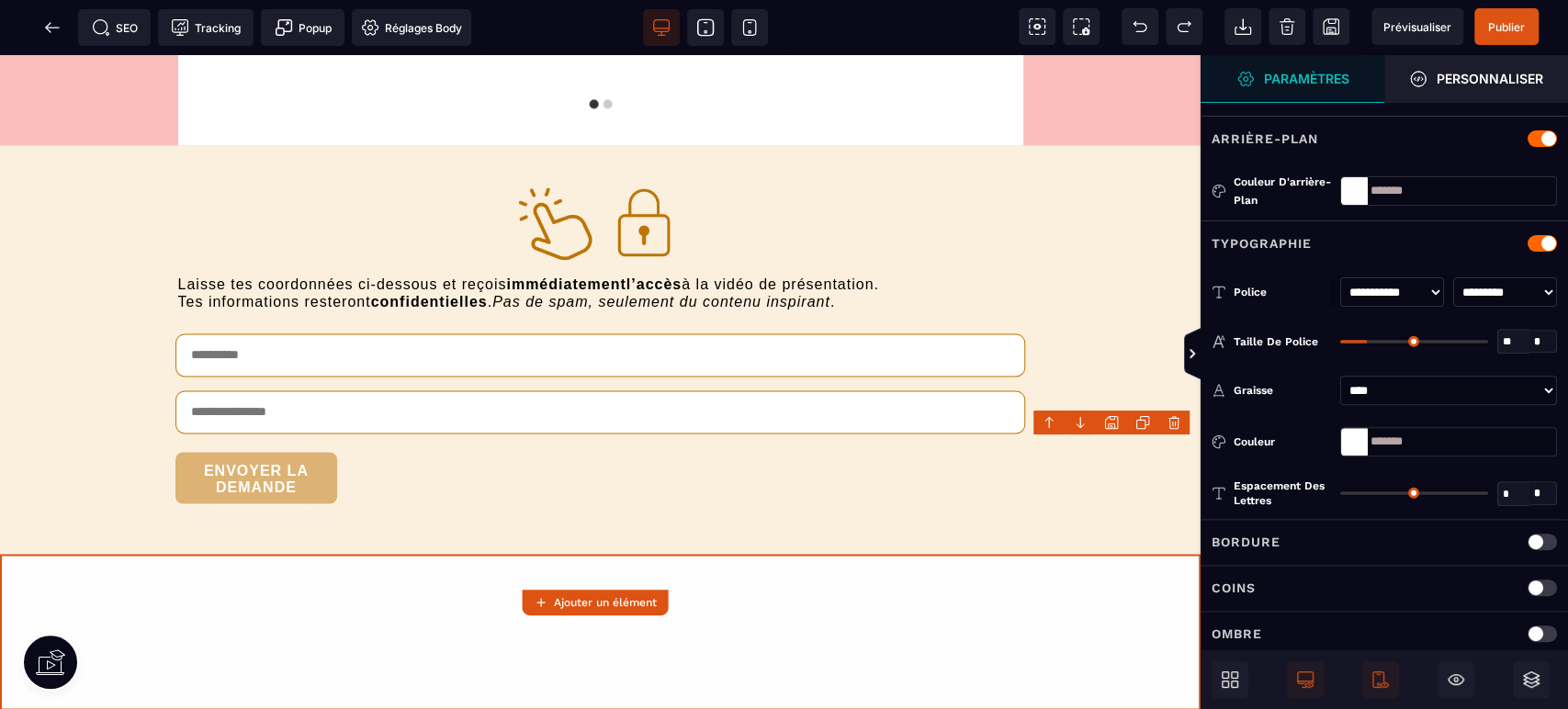
click at [1357, 443] on div at bounding box center [1354, 442] width 27 height 28
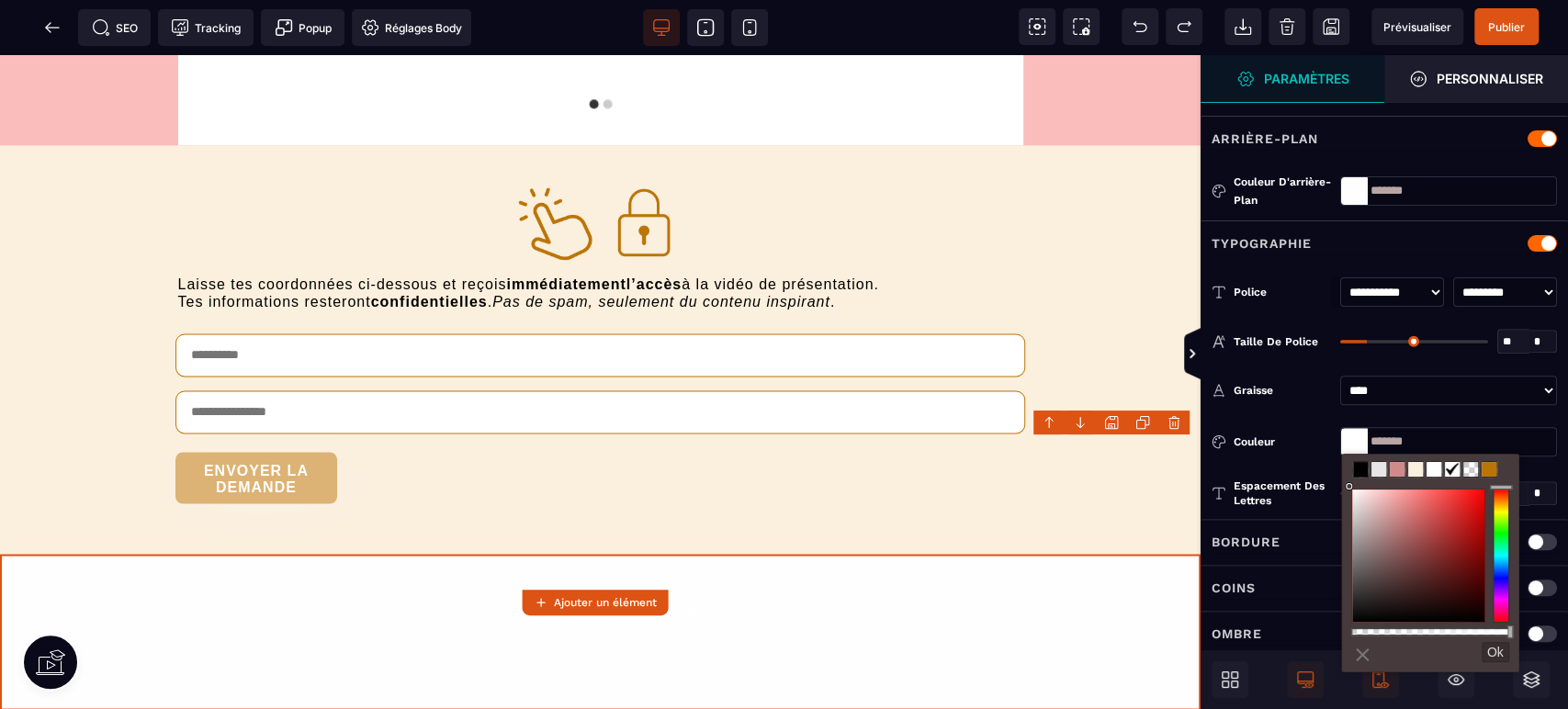
click at [1400, 470] on span at bounding box center [1397, 468] width 14 height 14
type input "*******"
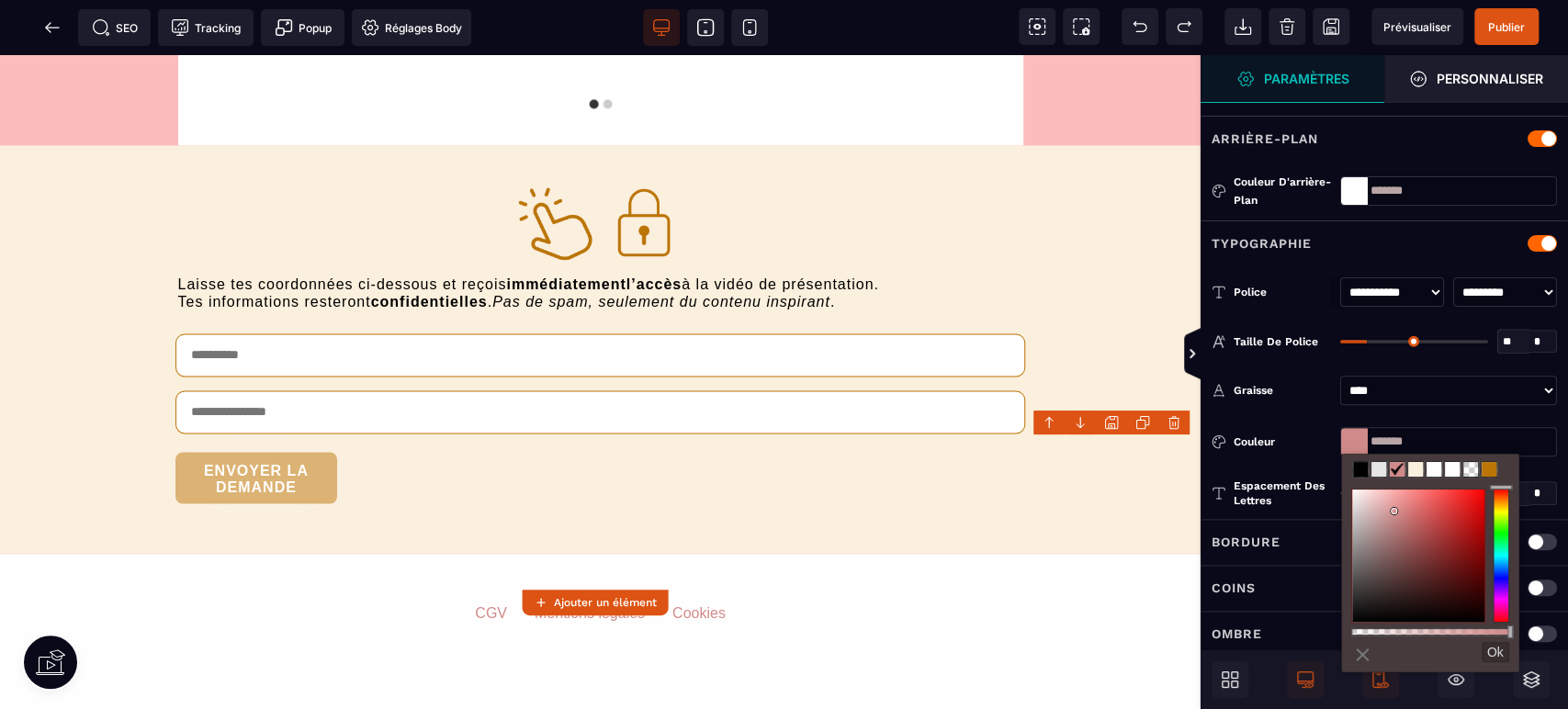
scroll to position [1758, 0]
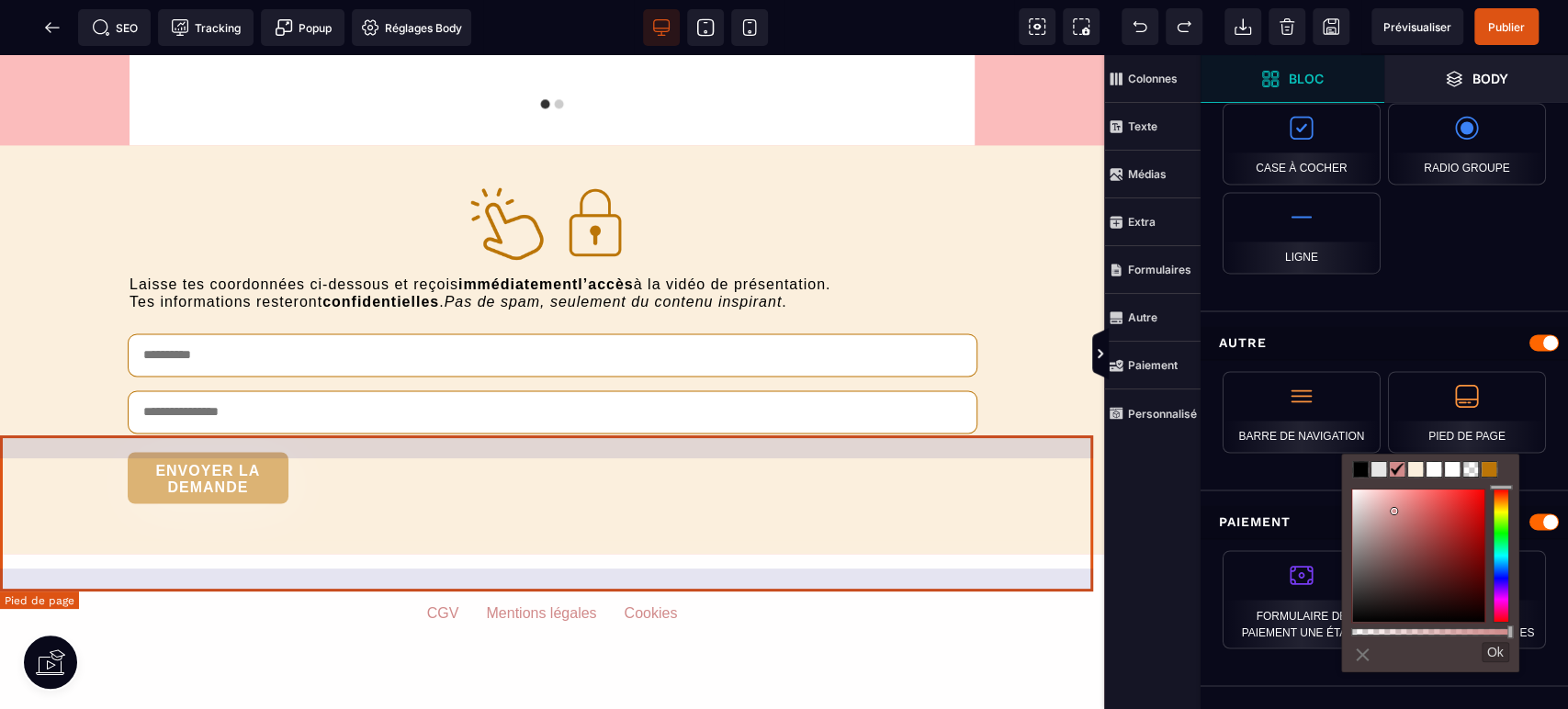
click at [744, 585] on footer "CGV Mentions légales Cookies" at bounding box center [552, 632] width 1104 height 156
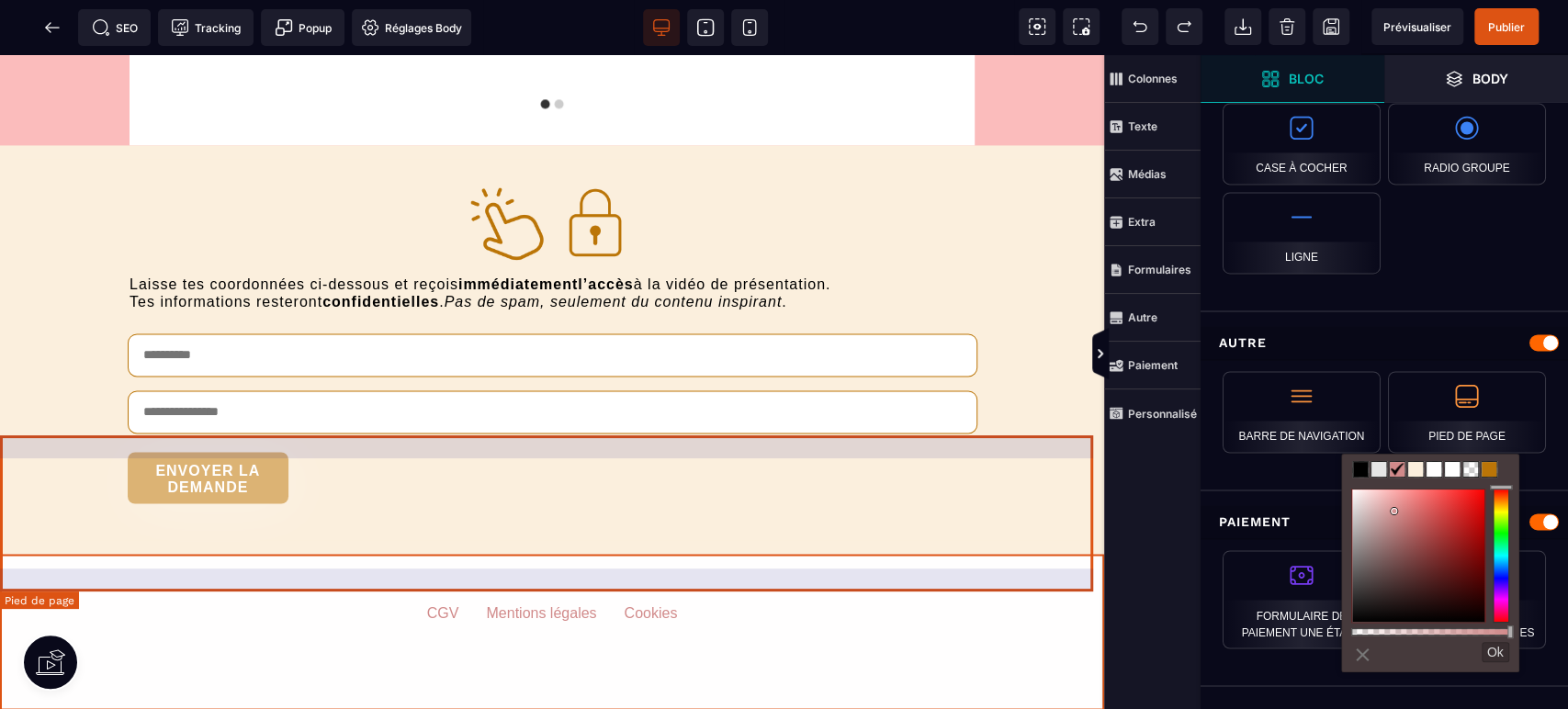
select select "***"
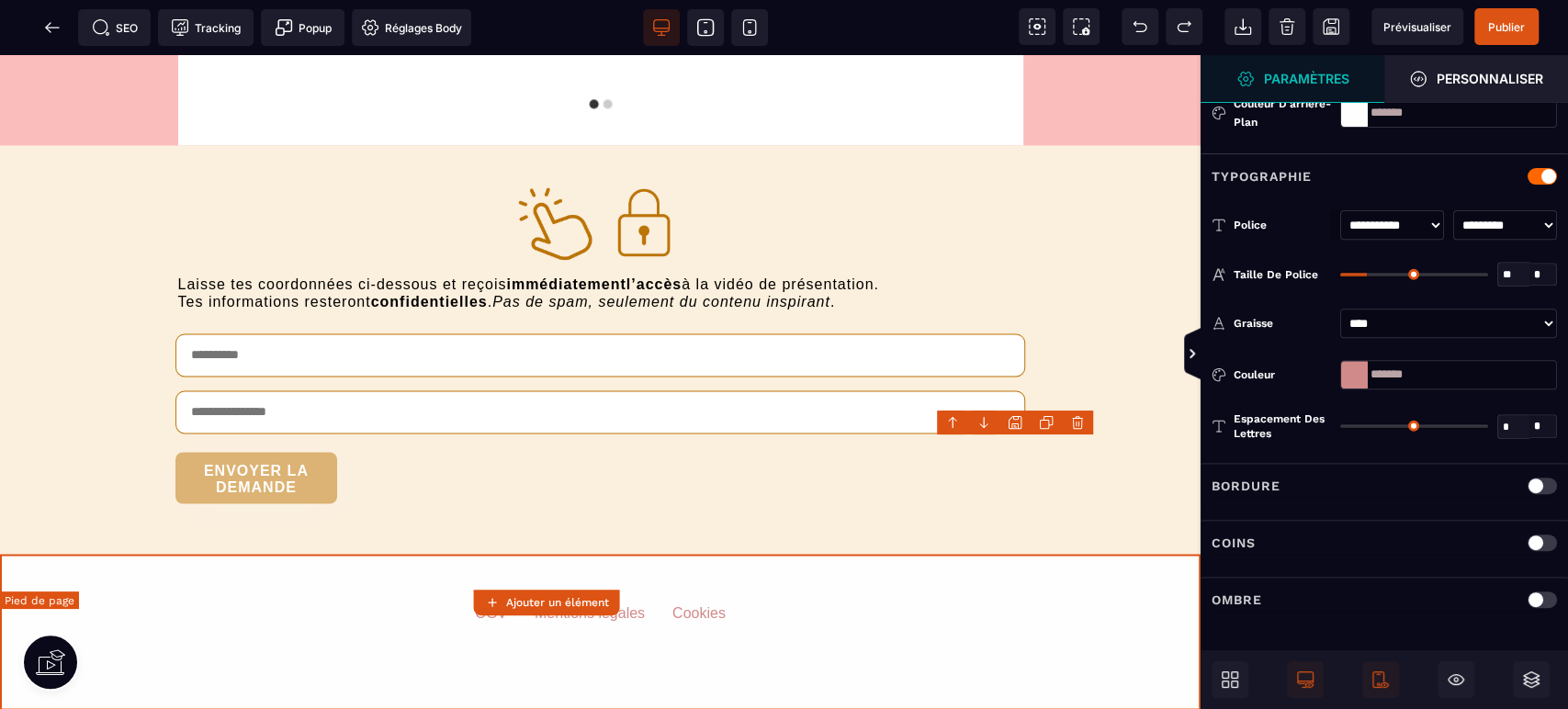
scroll to position [0, 0]
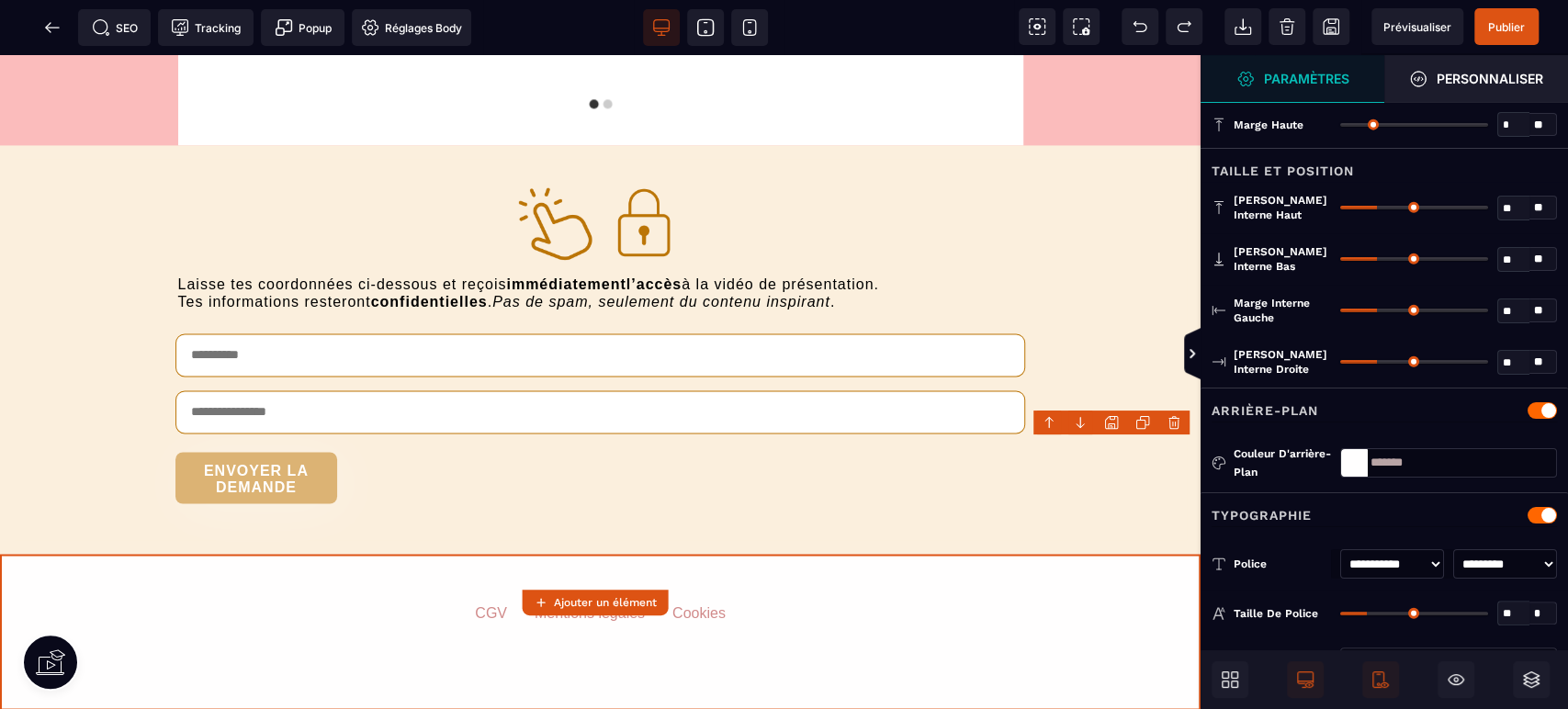
type input "*"
drag, startPoint x: 1380, startPoint y: 204, endPoint x: 1323, endPoint y: 214, distance: 57.9
type input "*"
click at [1340, 210] on input "range" at bounding box center [1414, 208] width 148 height 4
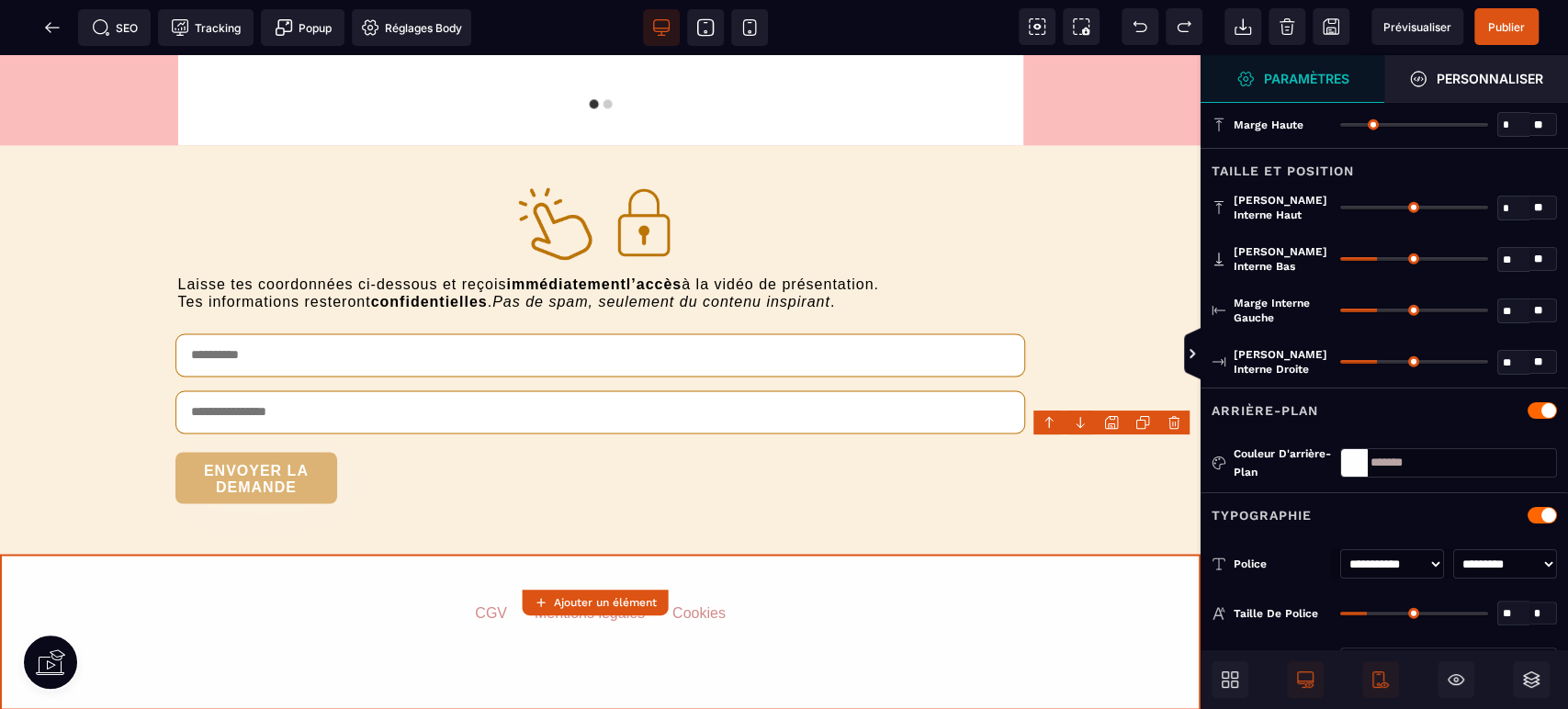
type input "*"
drag, startPoint x: 1378, startPoint y: 256, endPoint x: 1308, endPoint y: 256, distance: 70.0
type input "*"
click at [1340, 257] on input "range" at bounding box center [1414, 259] width 148 height 4
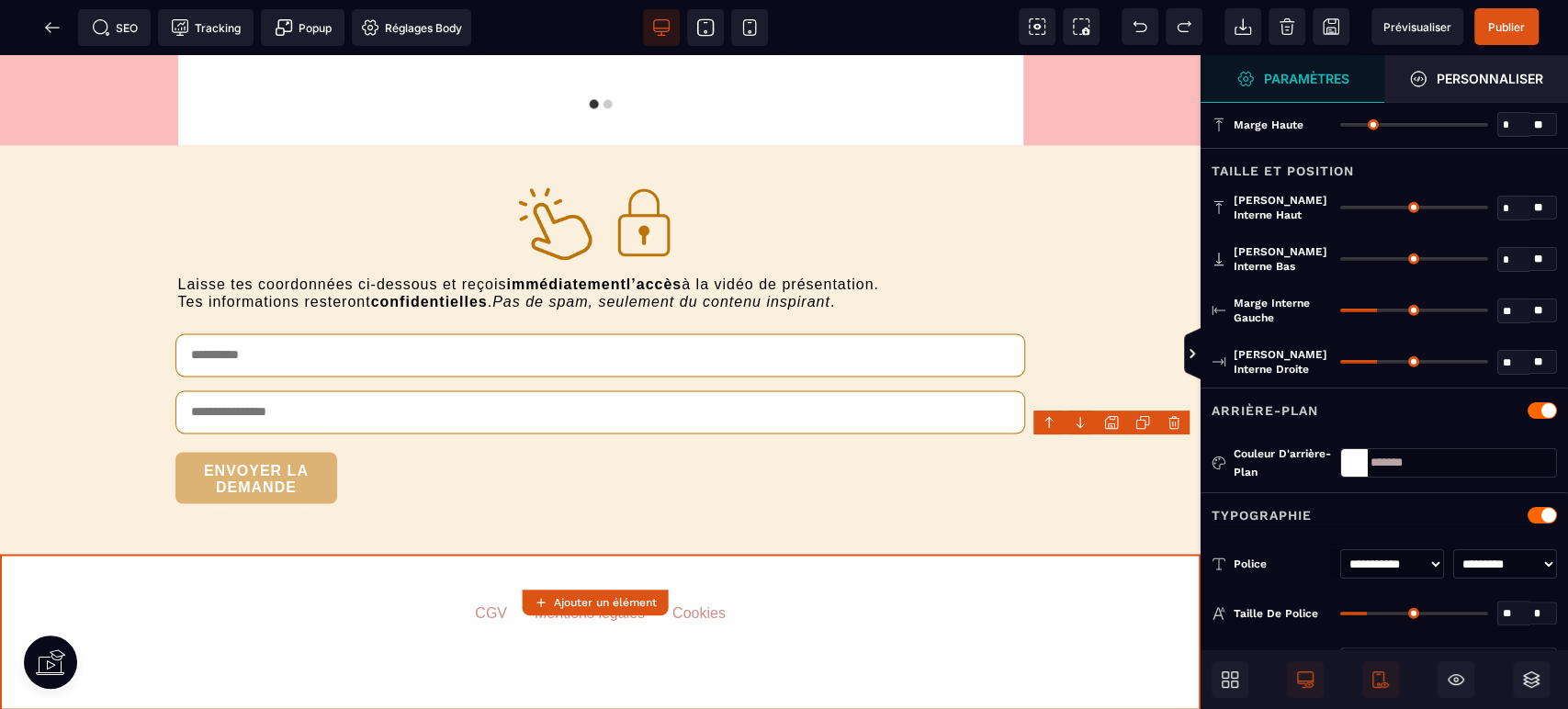
type input "**"
type input "*"
drag, startPoint x: 1376, startPoint y: 311, endPoint x: 1315, endPoint y: 311, distance: 61.0
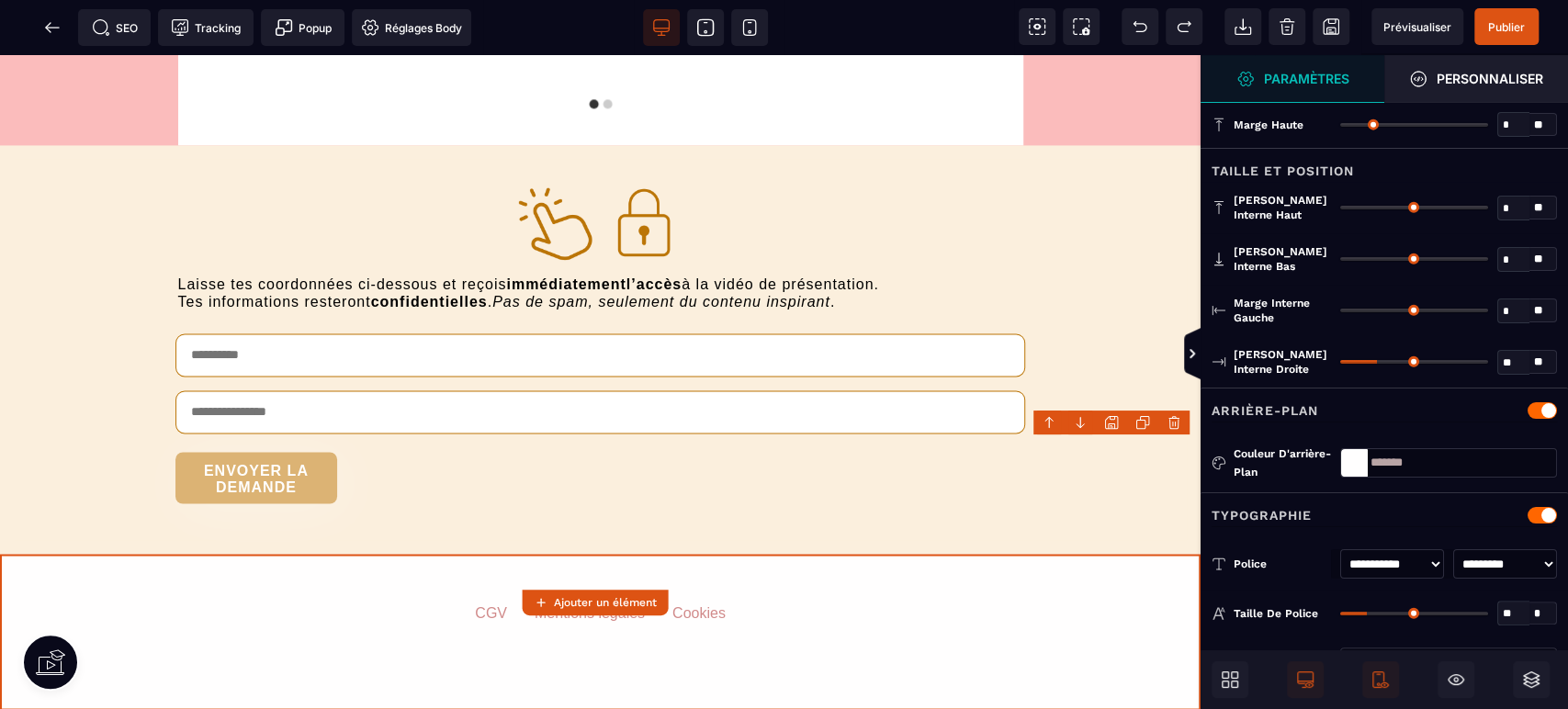
type input "*"
click at [1340, 311] on input "range" at bounding box center [1414, 311] width 148 height 4
type input "*"
drag, startPoint x: 1376, startPoint y: 358, endPoint x: 1302, endPoint y: 358, distance: 74.0
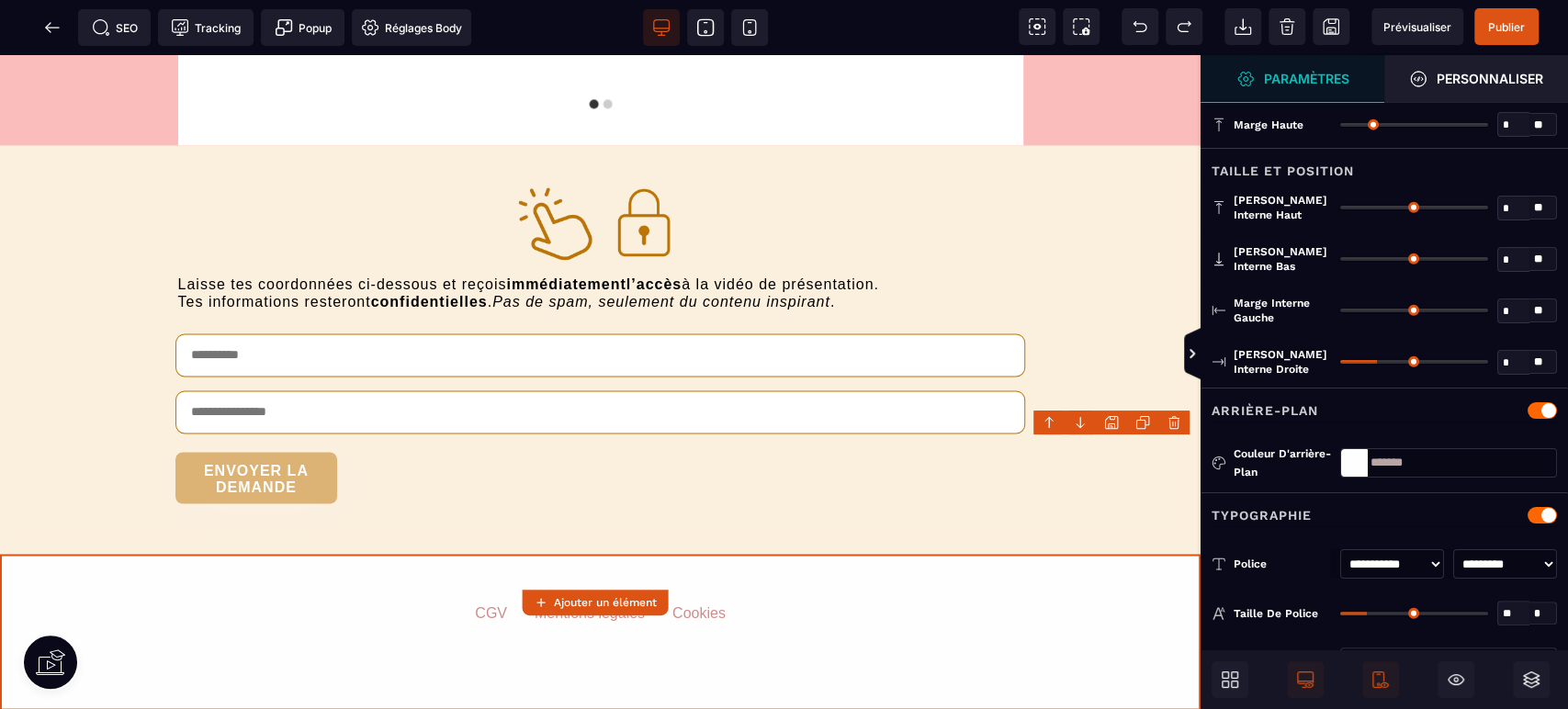
type input "*"
click at [1340, 360] on input "range" at bounding box center [1414, 362] width 148 height 4
click at [733, 571] on footer "CGV Mentions légales Cookies" at bounding box center [600, 632] width 1201 height 156
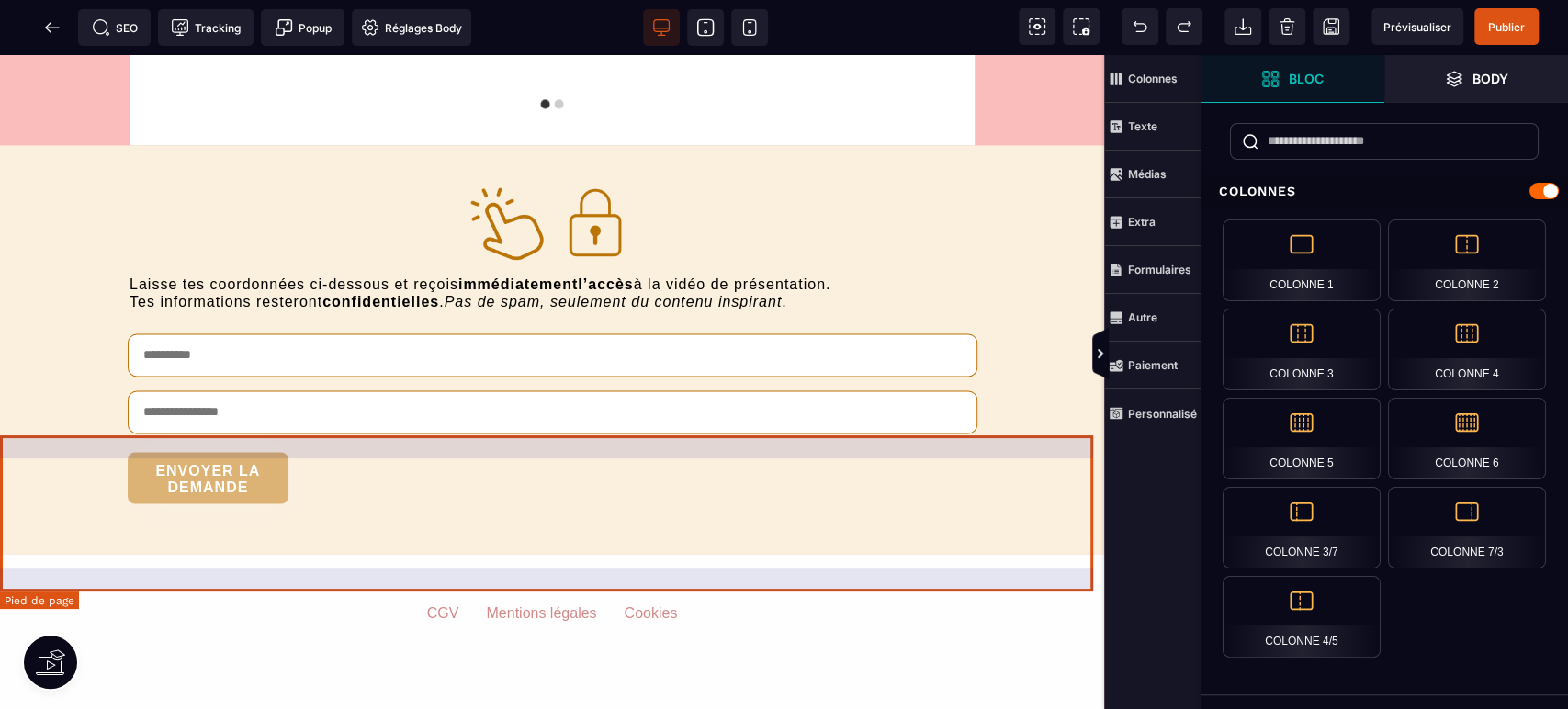
click at [257, 586] on div "CGV Mentions légales Cookies" at bounding box center [552, 631] width 1104 height 91
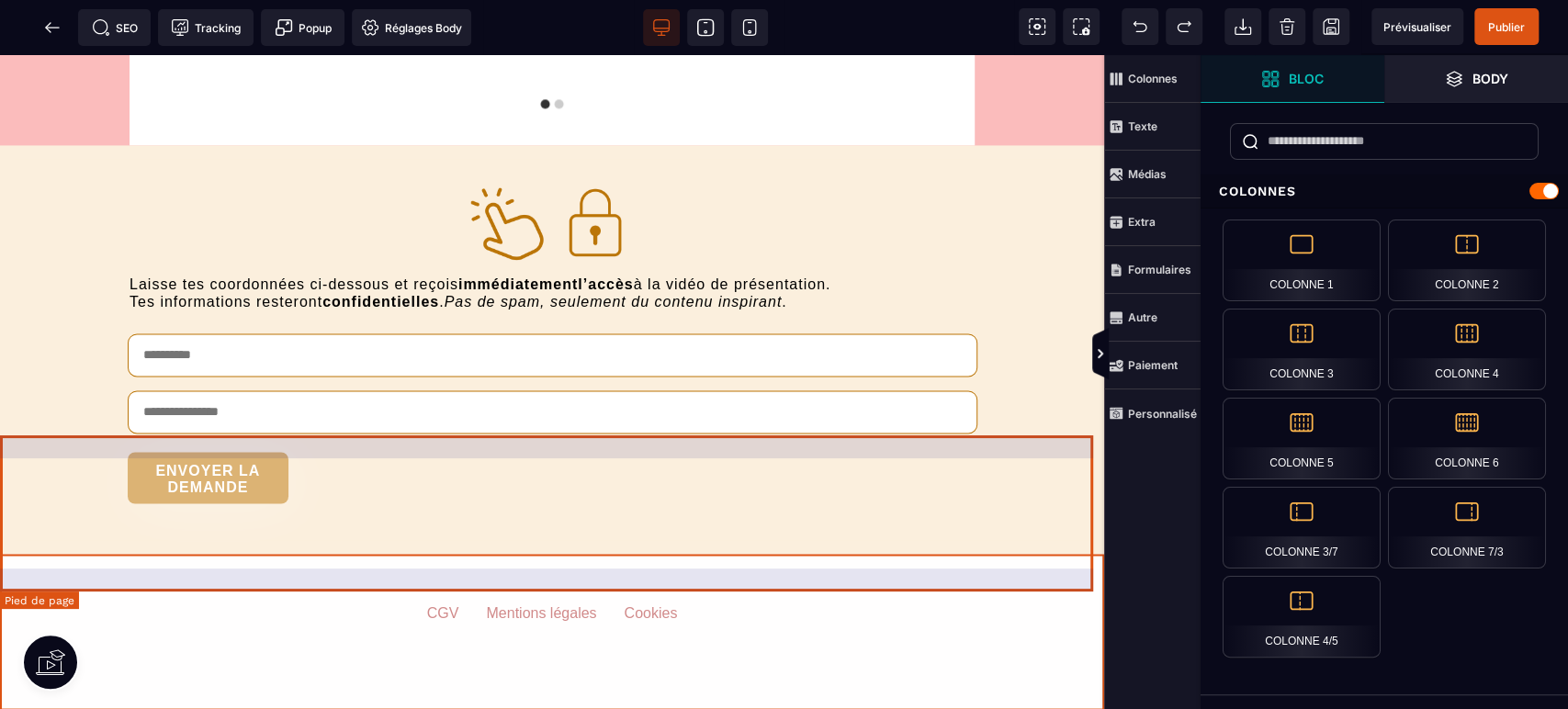
select select "***"
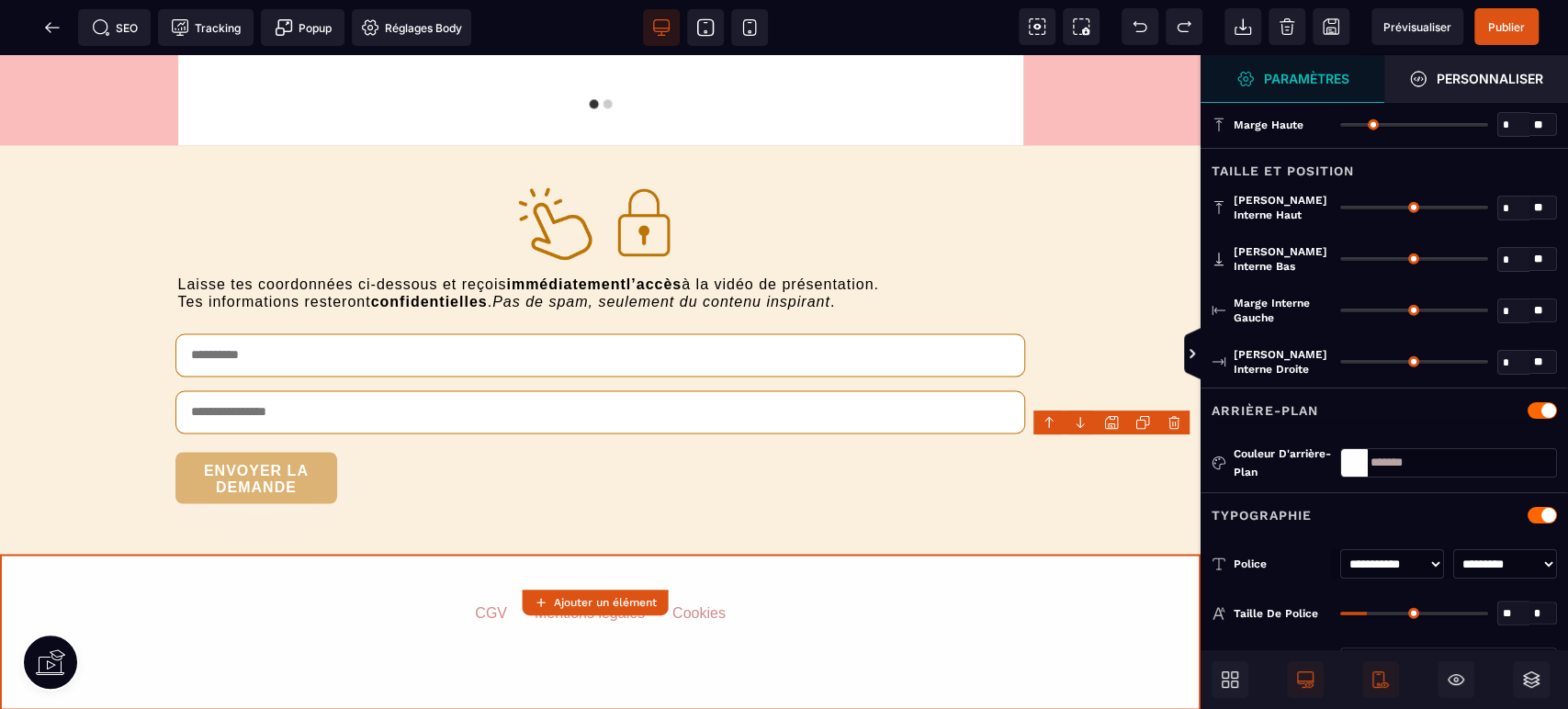
click at [1299, 71] on strong "Paramètres" at bounding box center [1306, 78] width 86 height 13
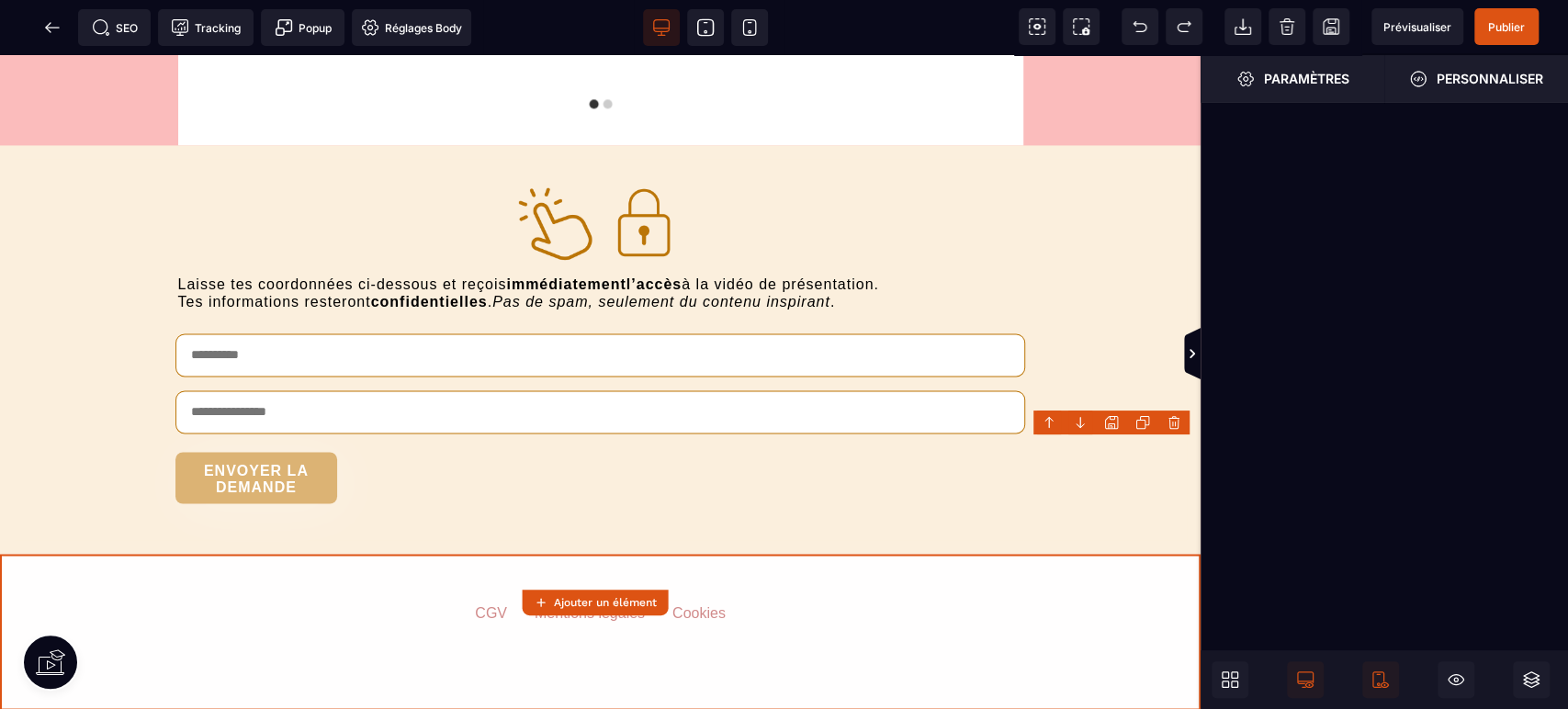
click at [1299, 71] on strong "Paramètres" at bounding box center [1306, 78] width 86 height 13
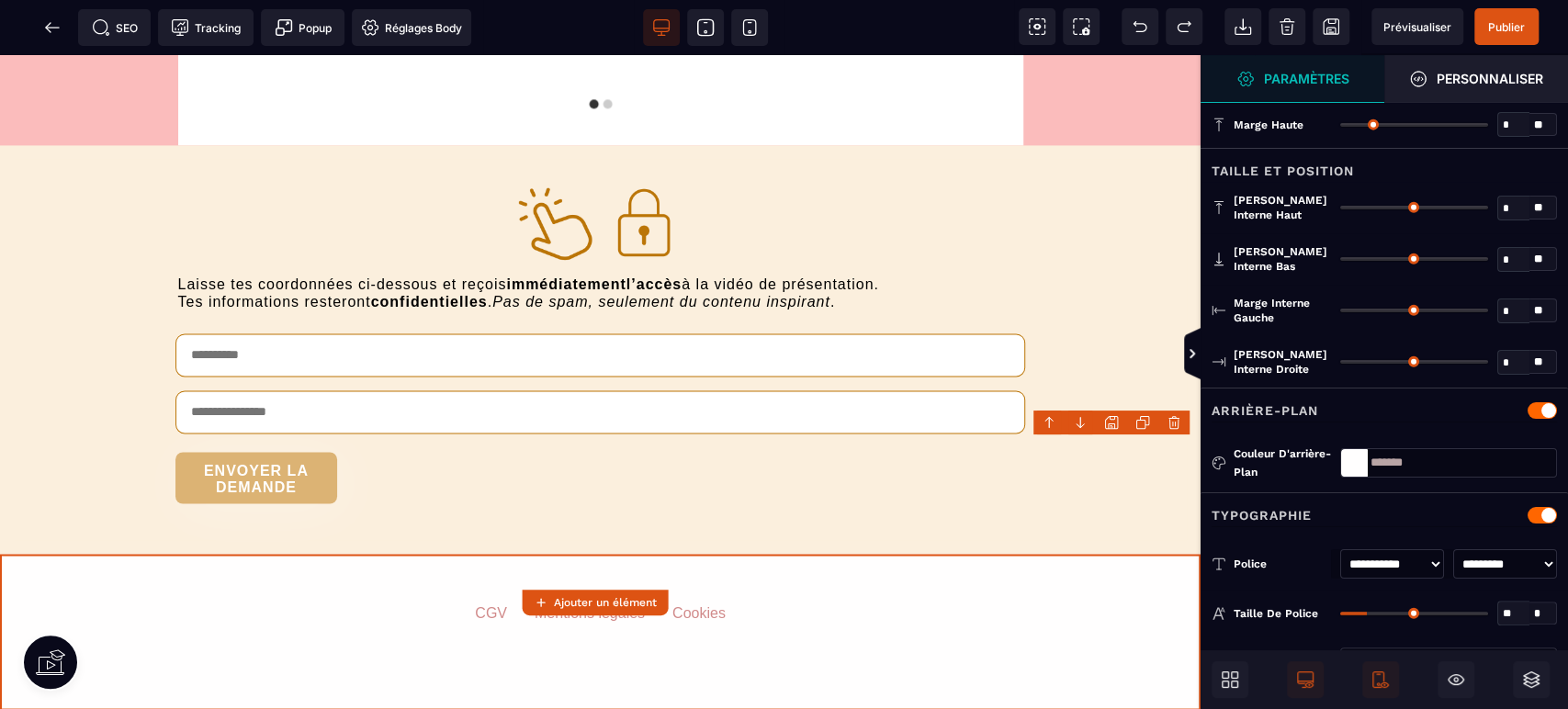
click at [1231, 682] on icon at bounding box center [1235, 685] width 8 height 8
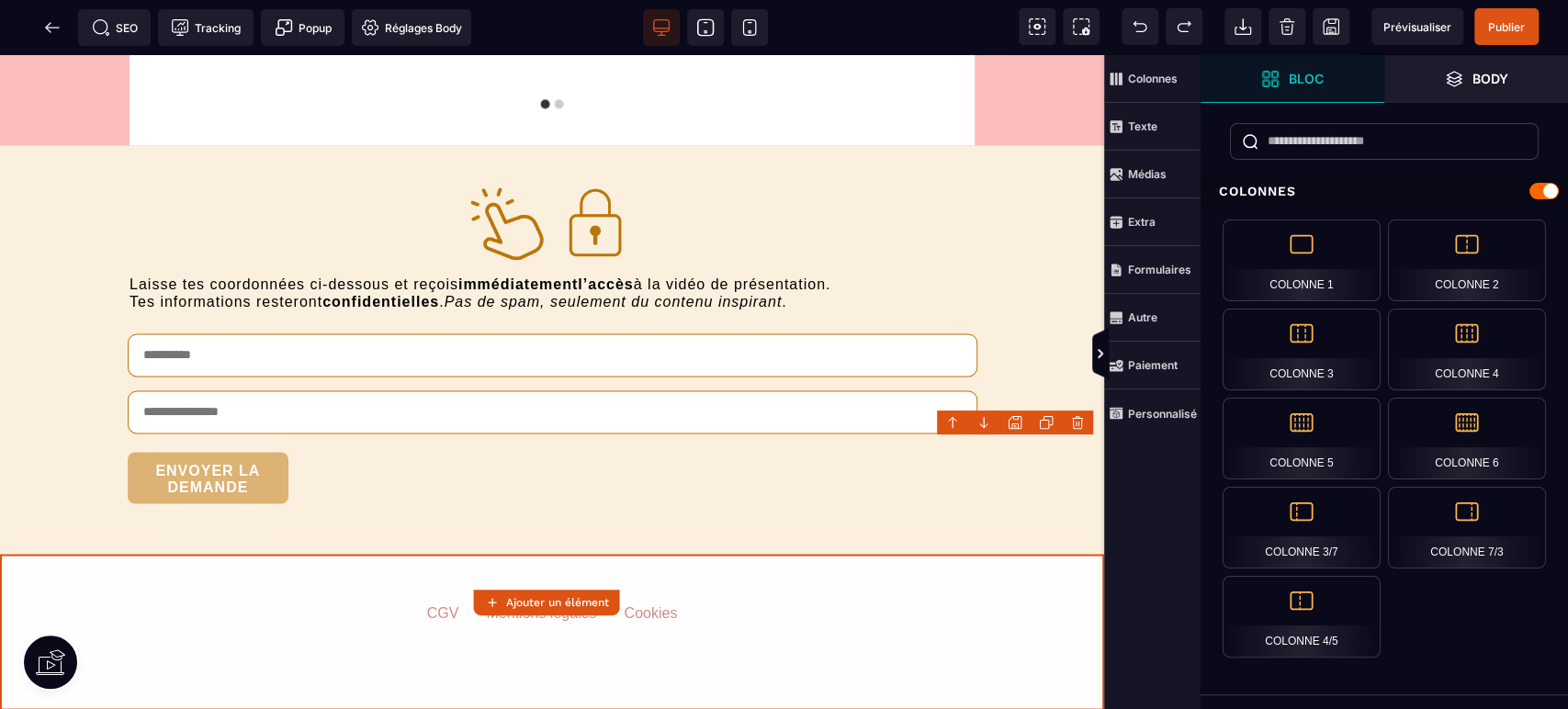
click at [1151, 173] on strong "Médias" at bounding box center [1148, 174] width 38 height 13
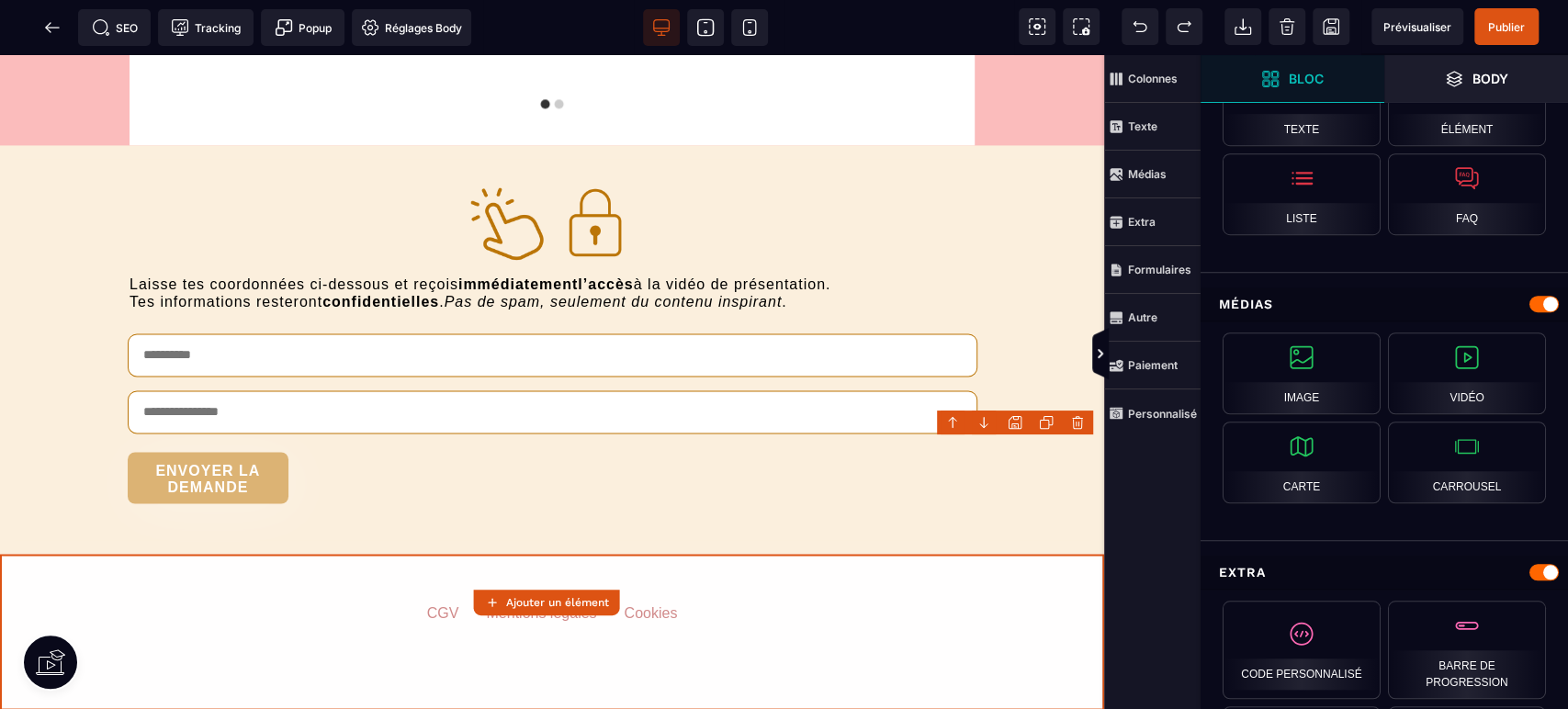
scroll to position [828, 0]
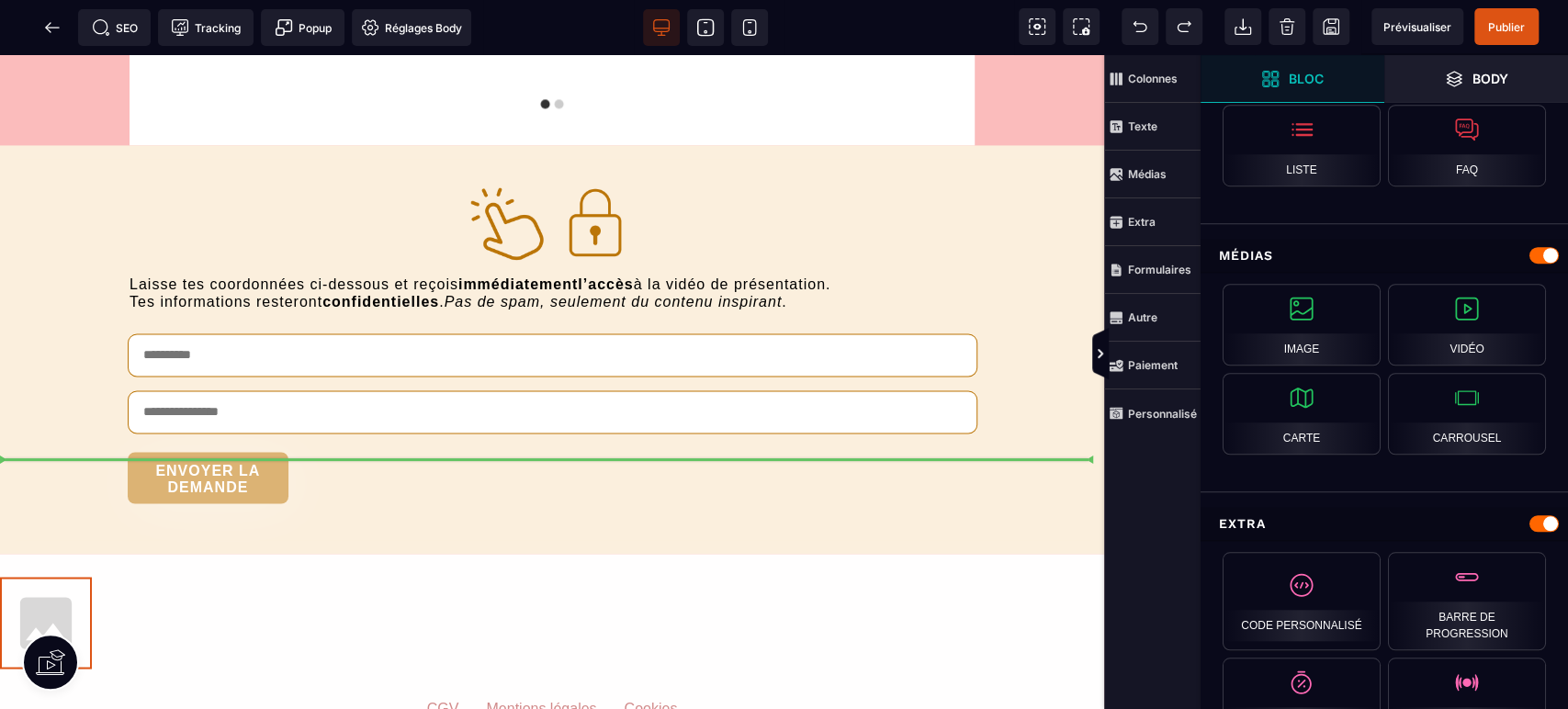
select select
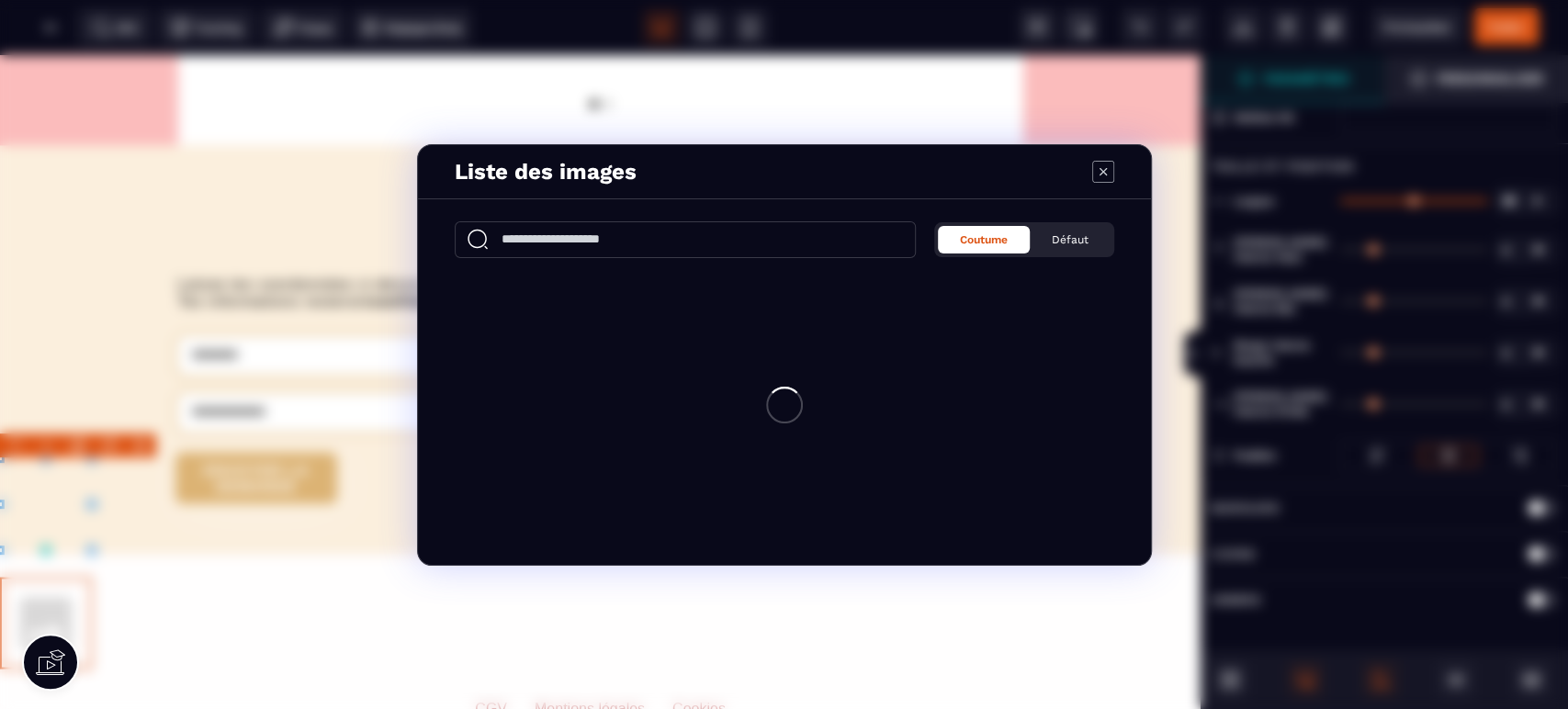
scroll to position [0, 0]
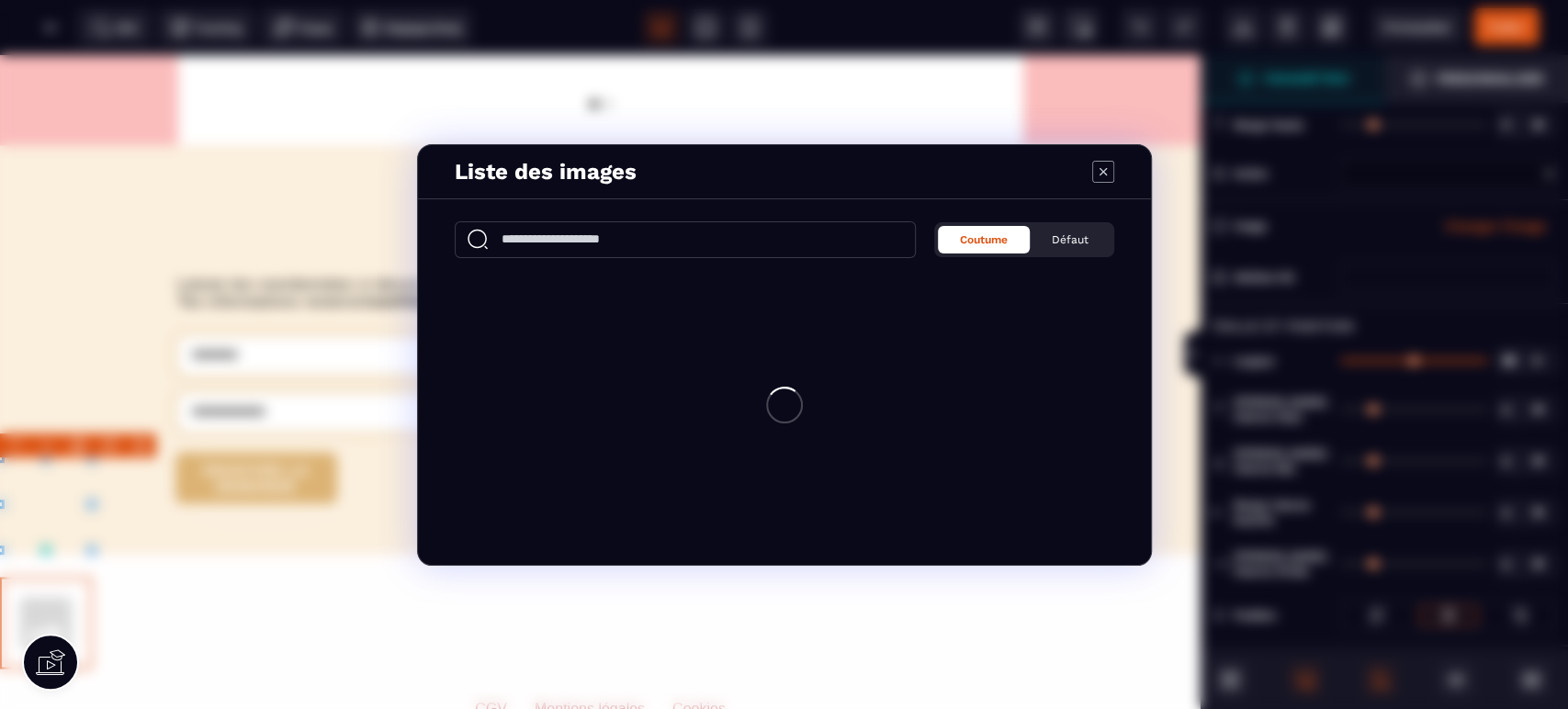
select select
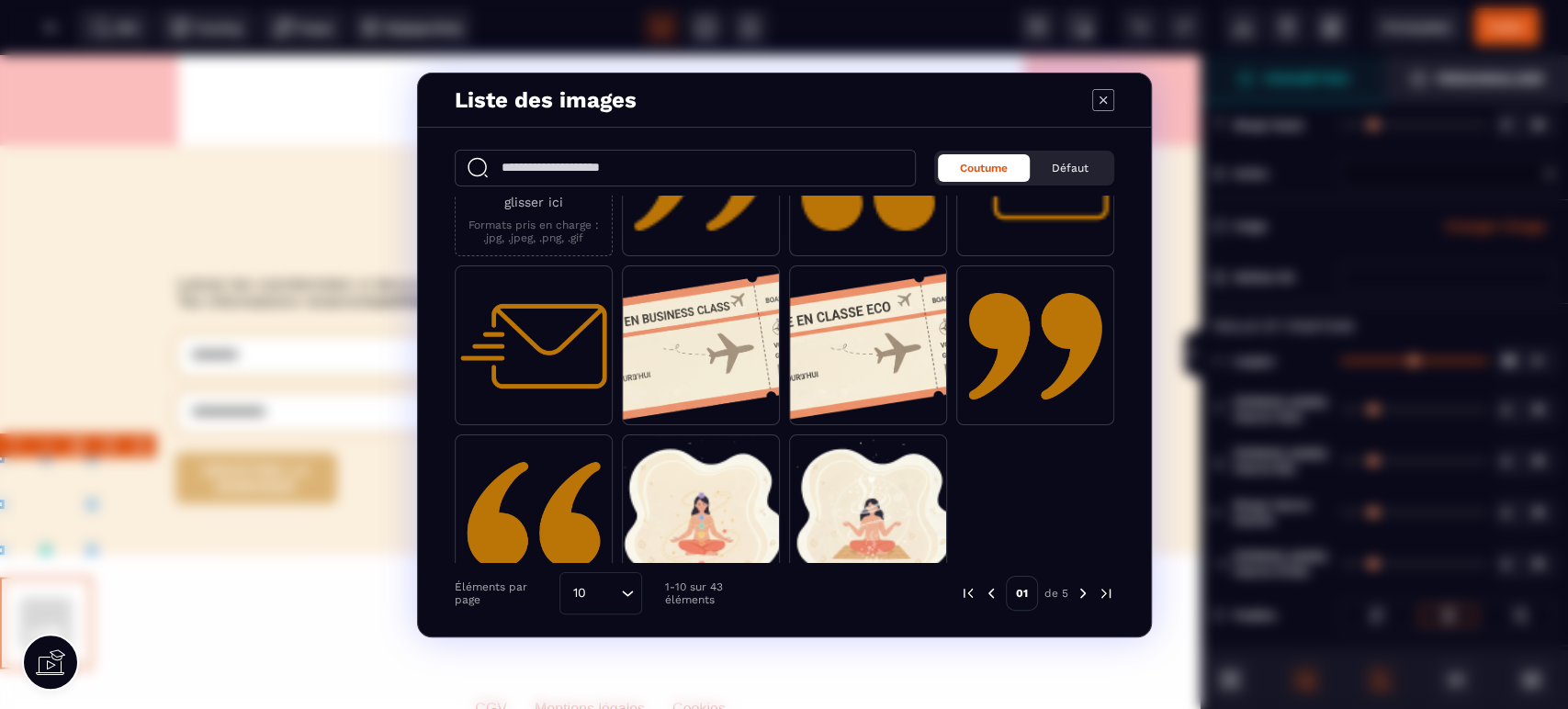
scroll to position [130, 0]
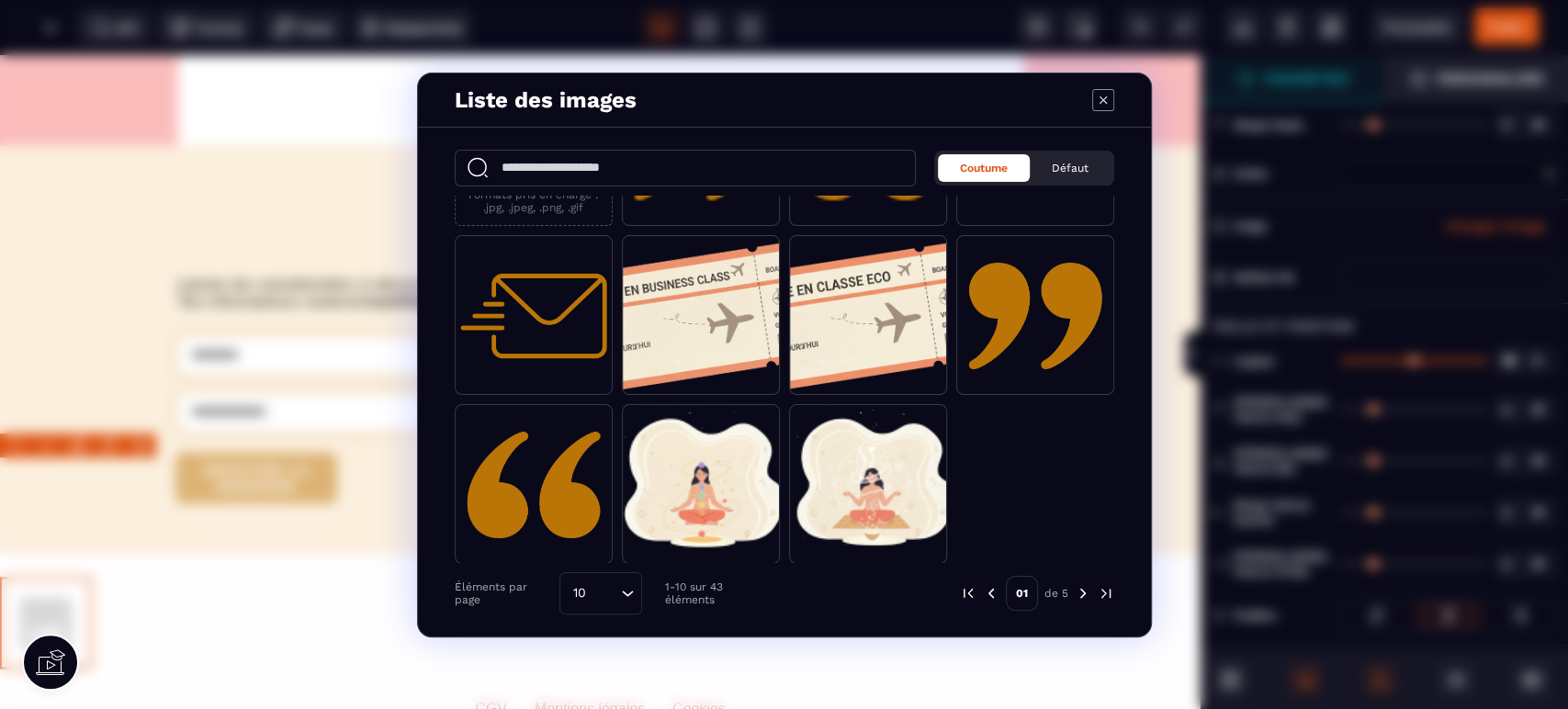
click at [1110, 593] on img "Modal window" at bounding box center [1105, 593] width 16 height 16
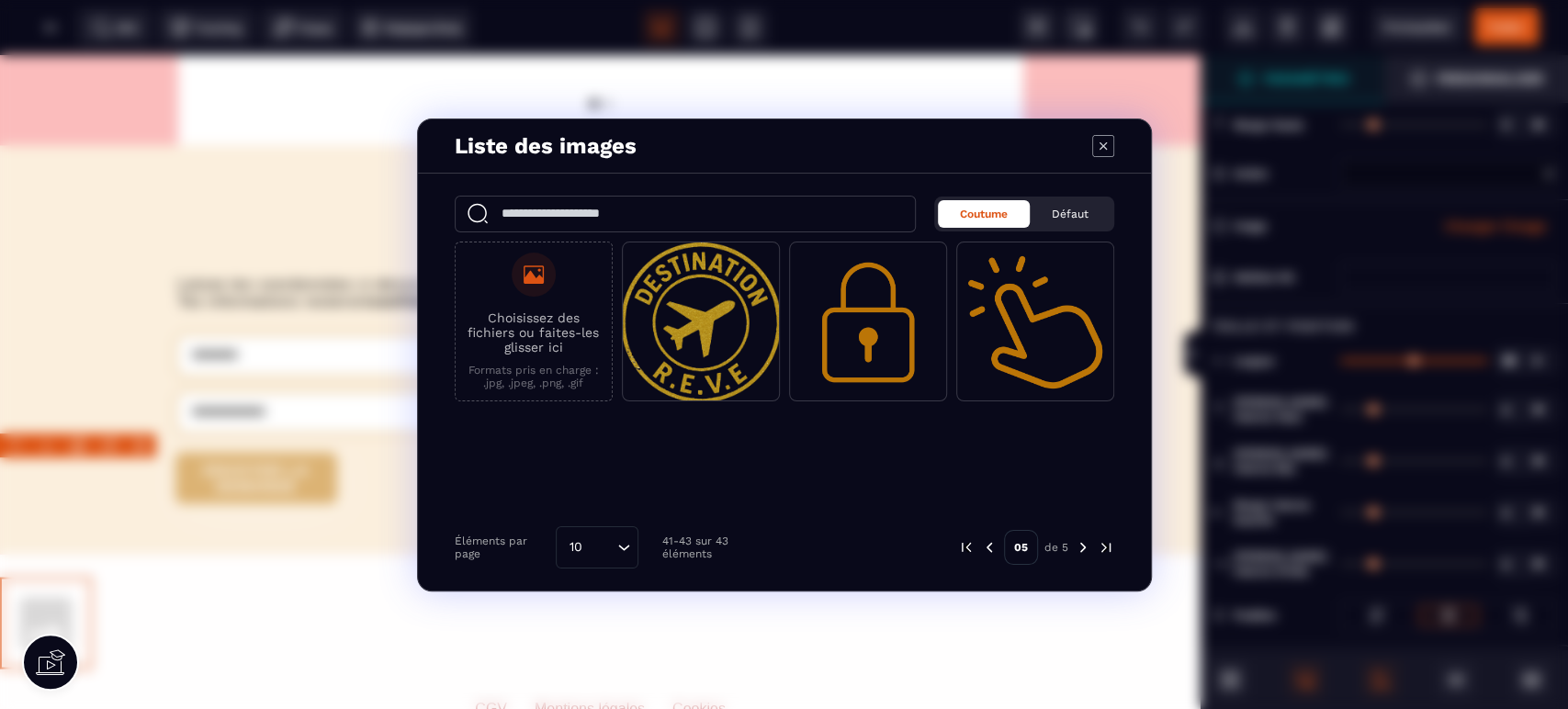
click at [718, 340] on span "Modal window" at bounding box center [700, 322] width 156 height 160
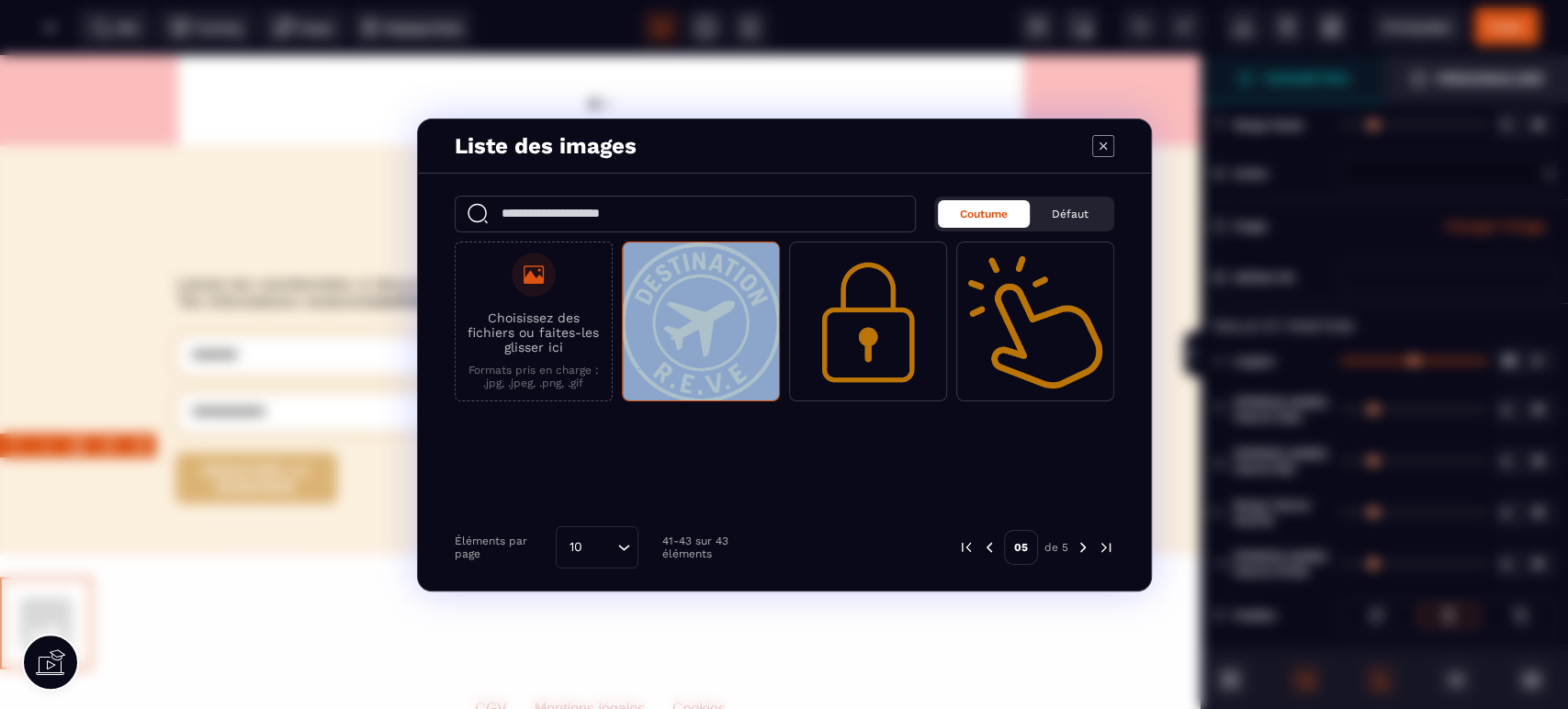
click at [718, 340] on span "Modal window" at bounding box center [700, 322] width 156 height 160
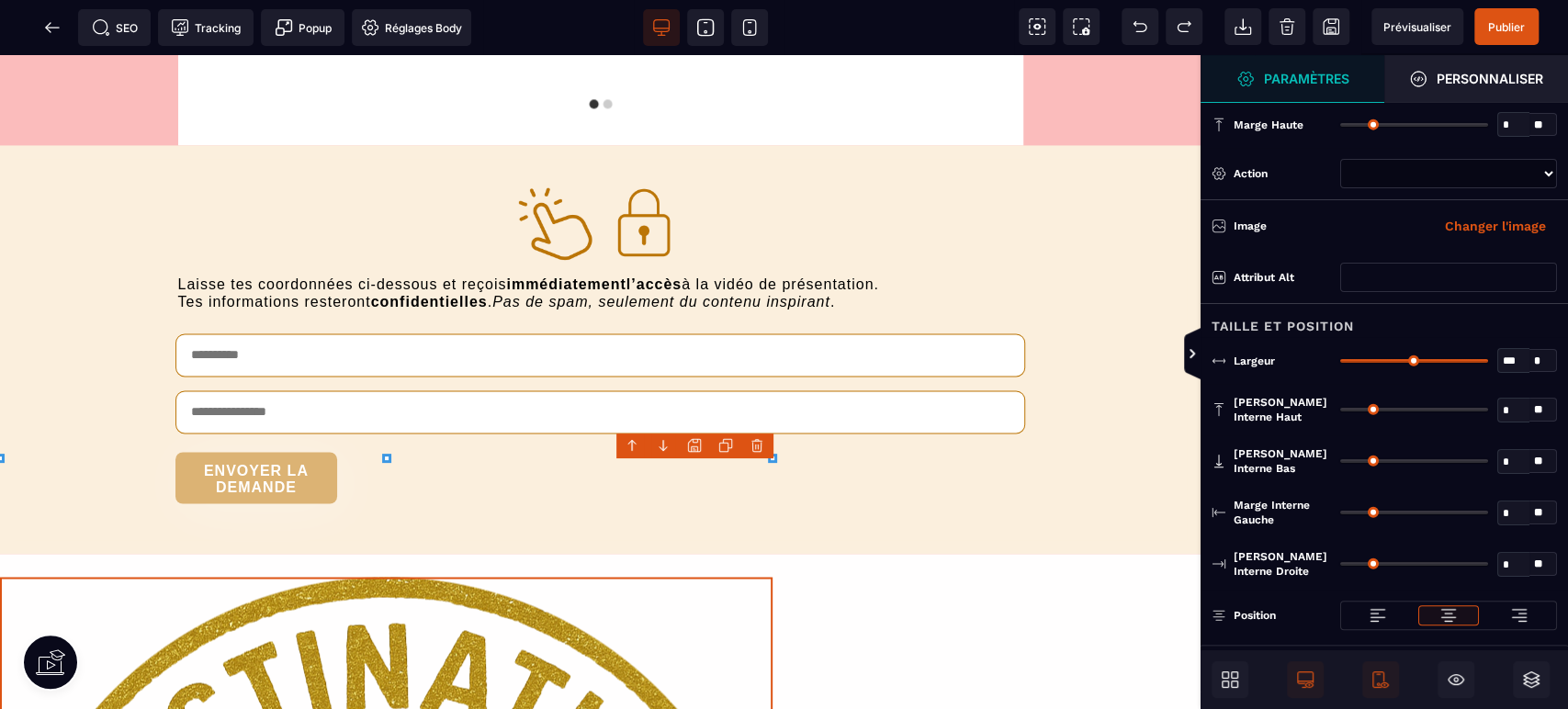
select select
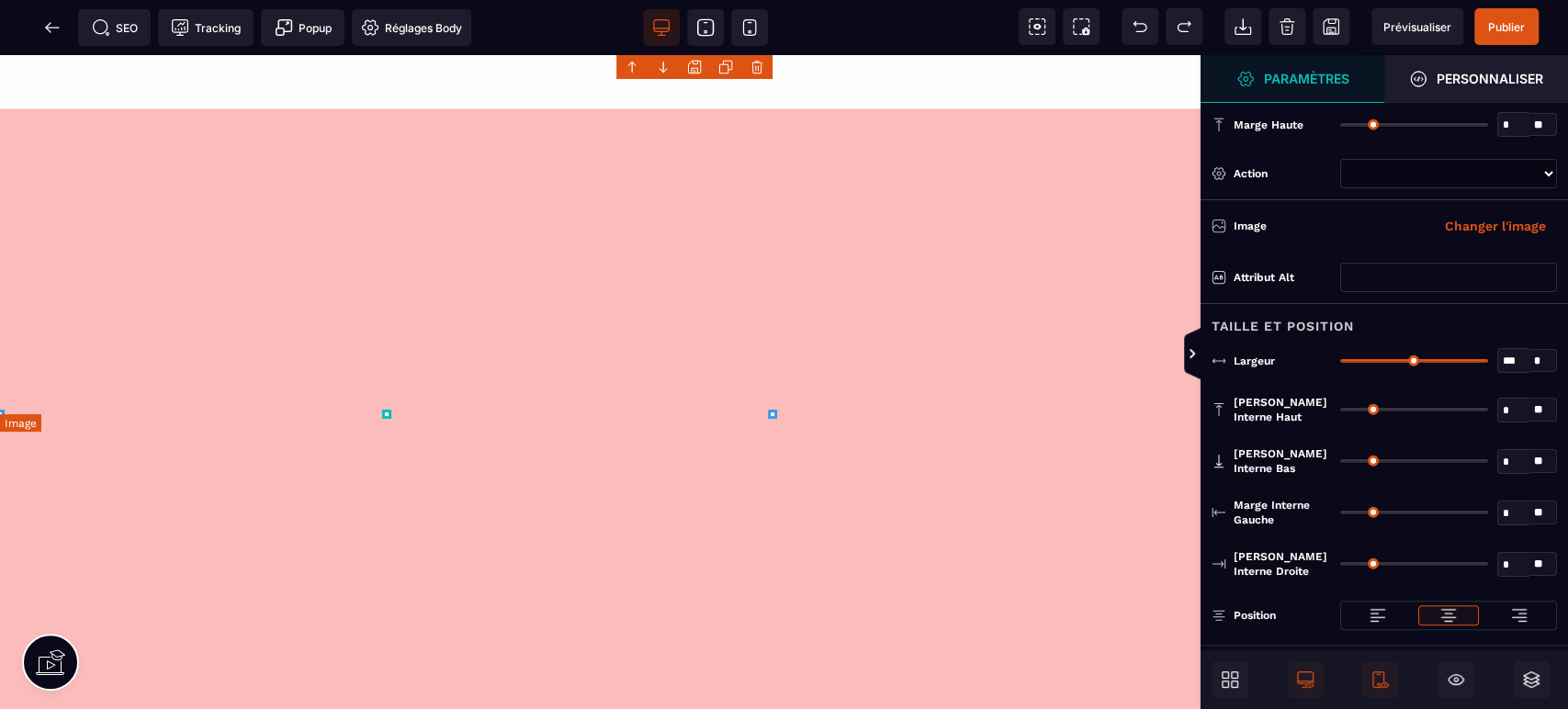
scroll to position [6661, 0]
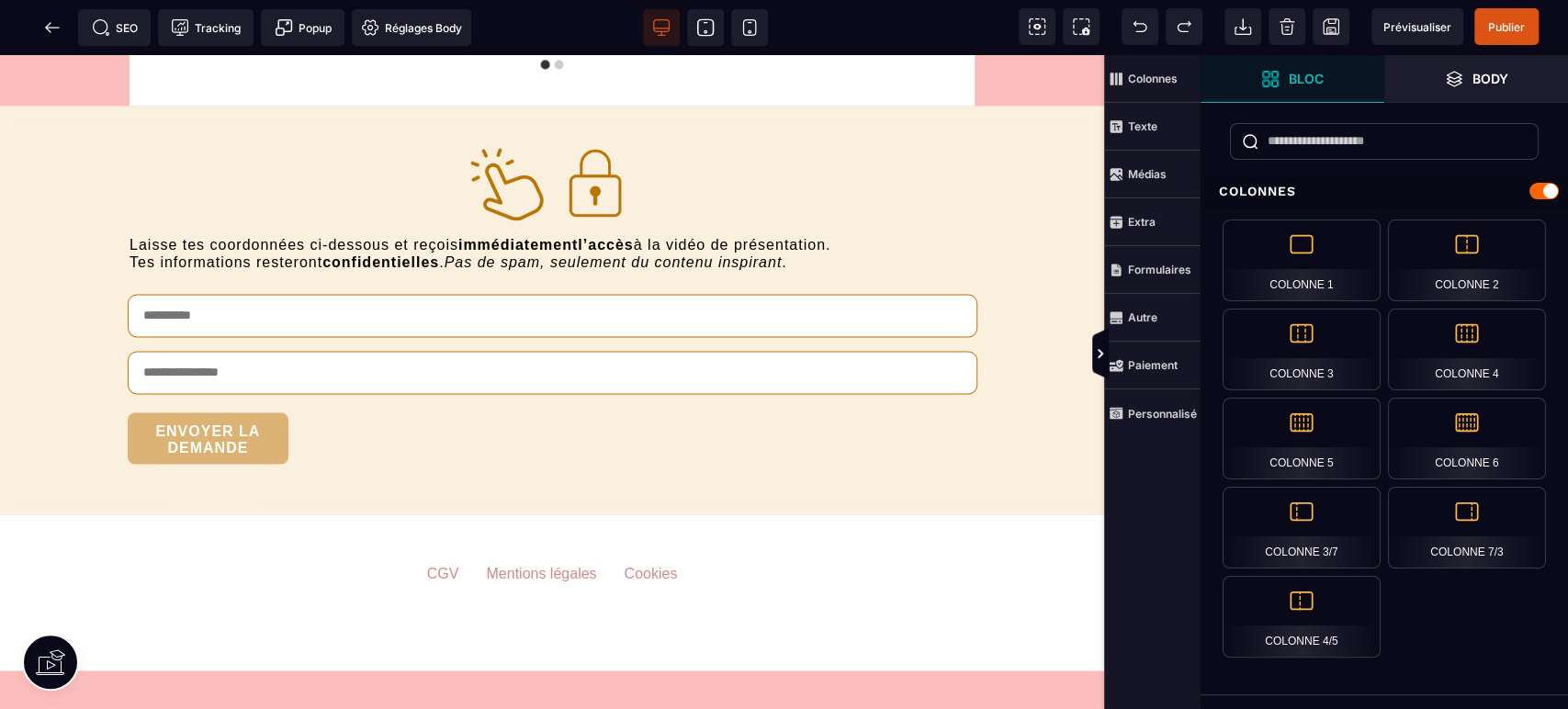
click at [1148, 167] on strong "Médias" at bounding box center [1148, 174] width 38 height 13
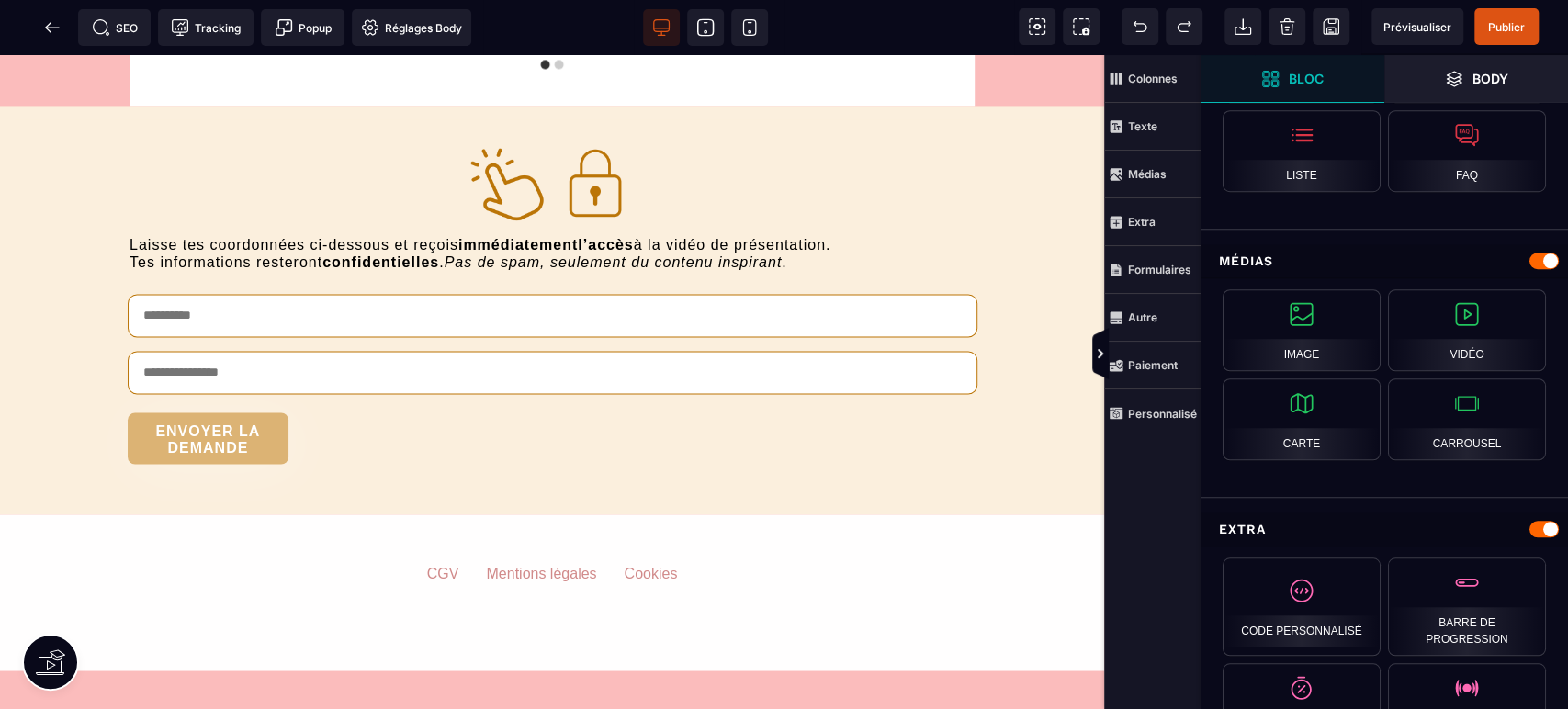
scroll to position [828, 0]
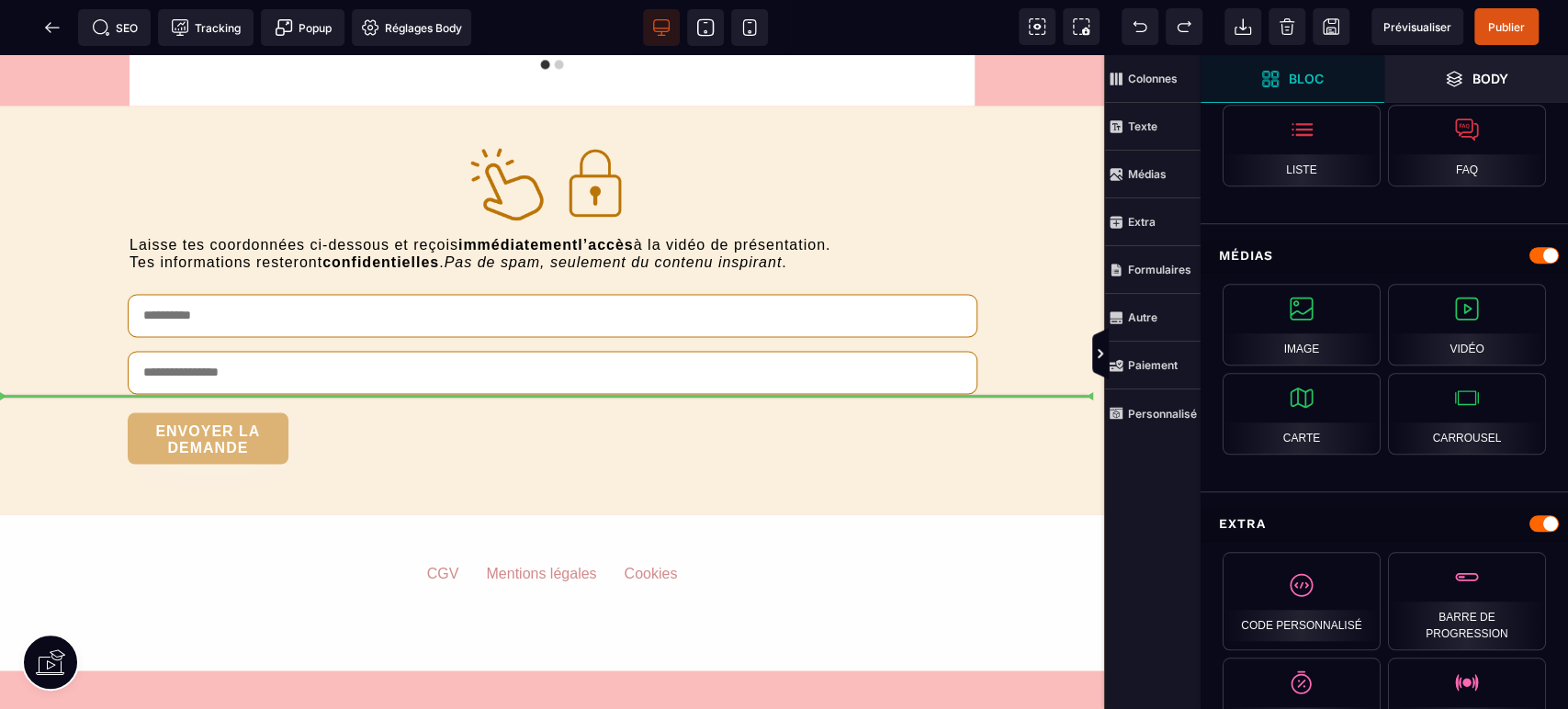
select select
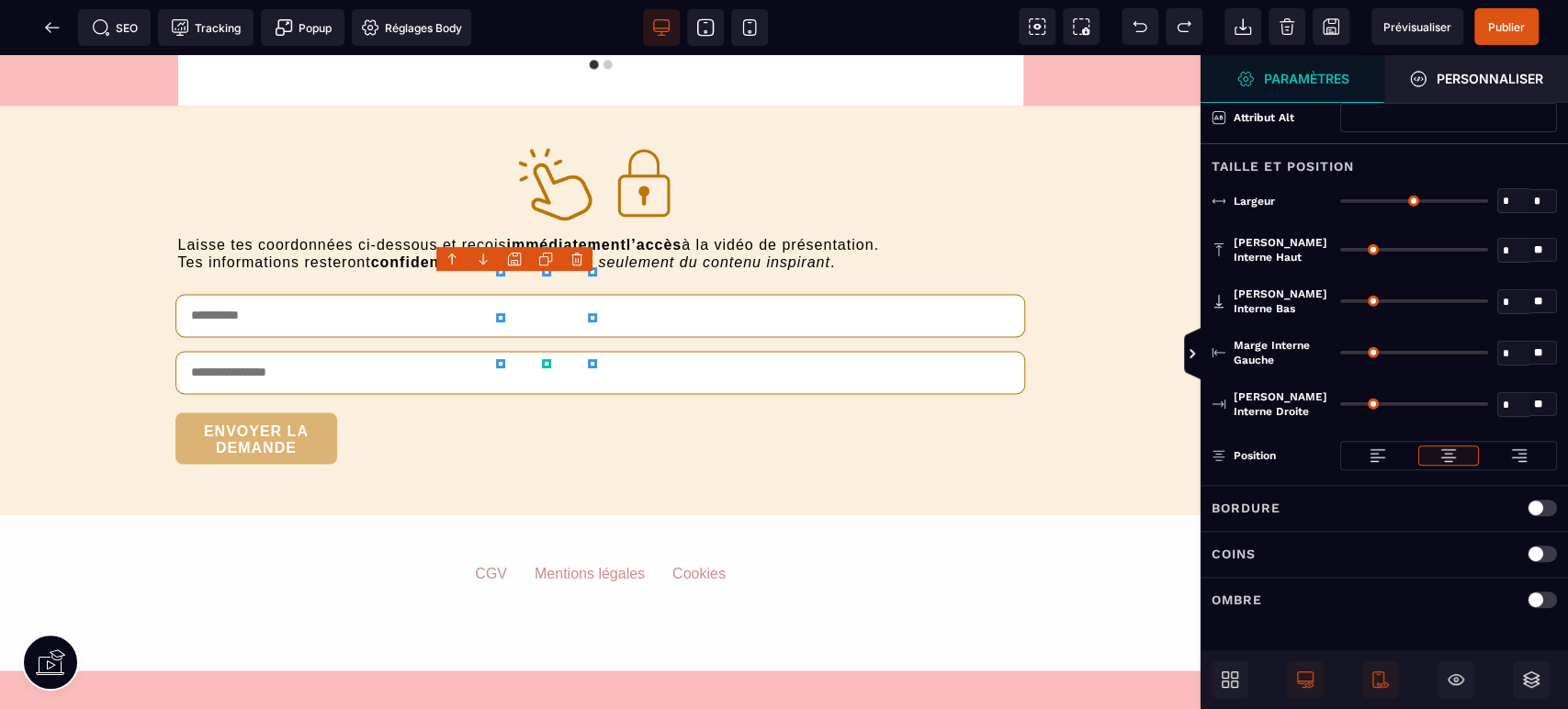
scroll to position [6813, 0]
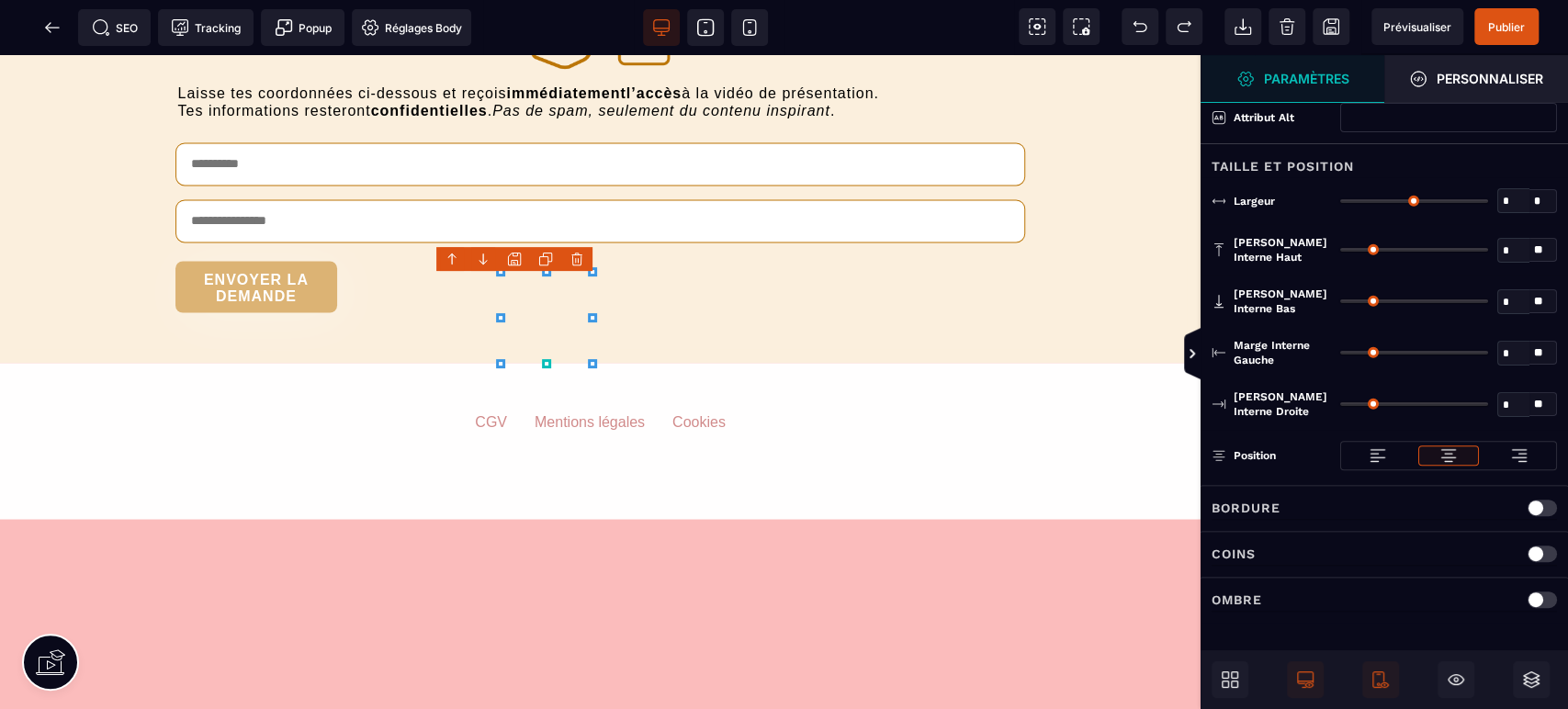
type input "*"
type input "***"
type input "*"
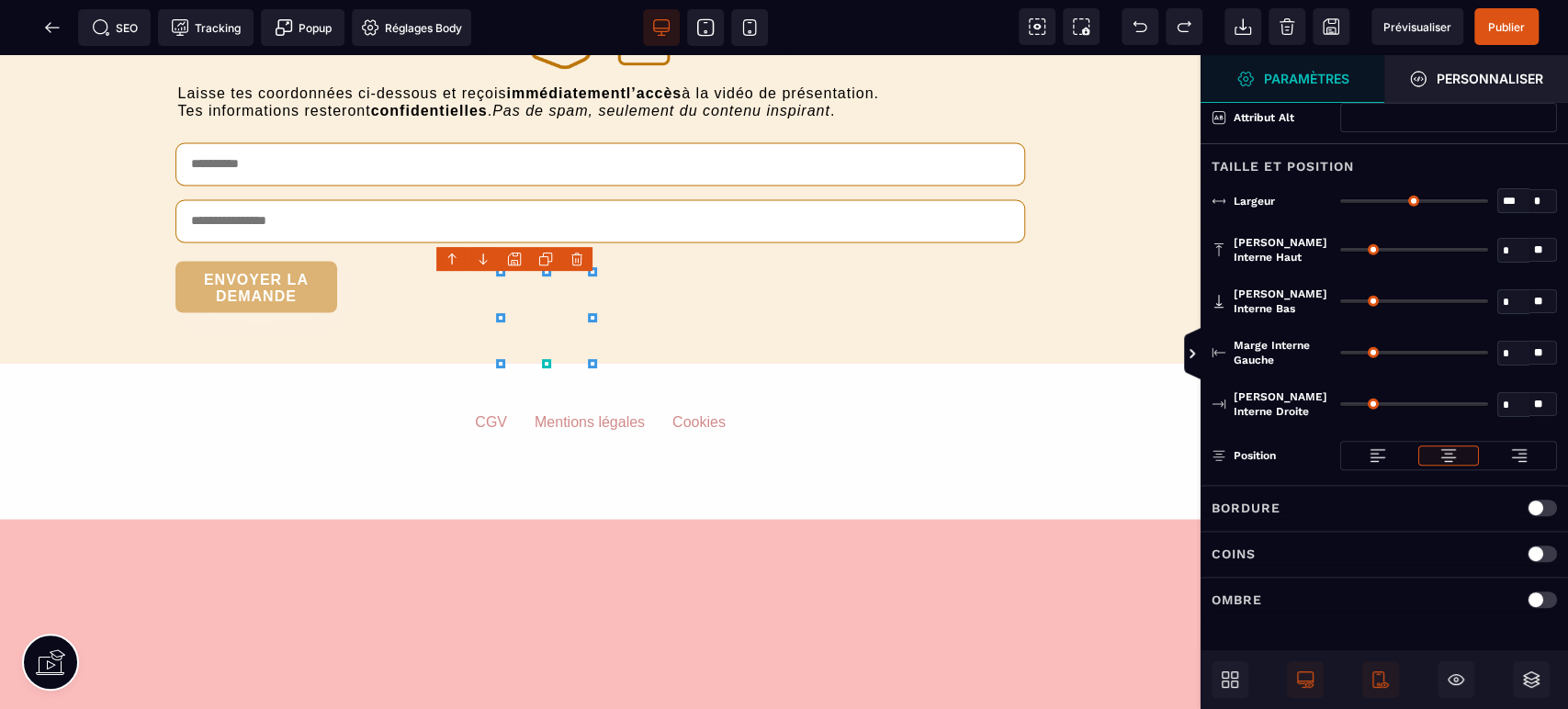
type input "*"
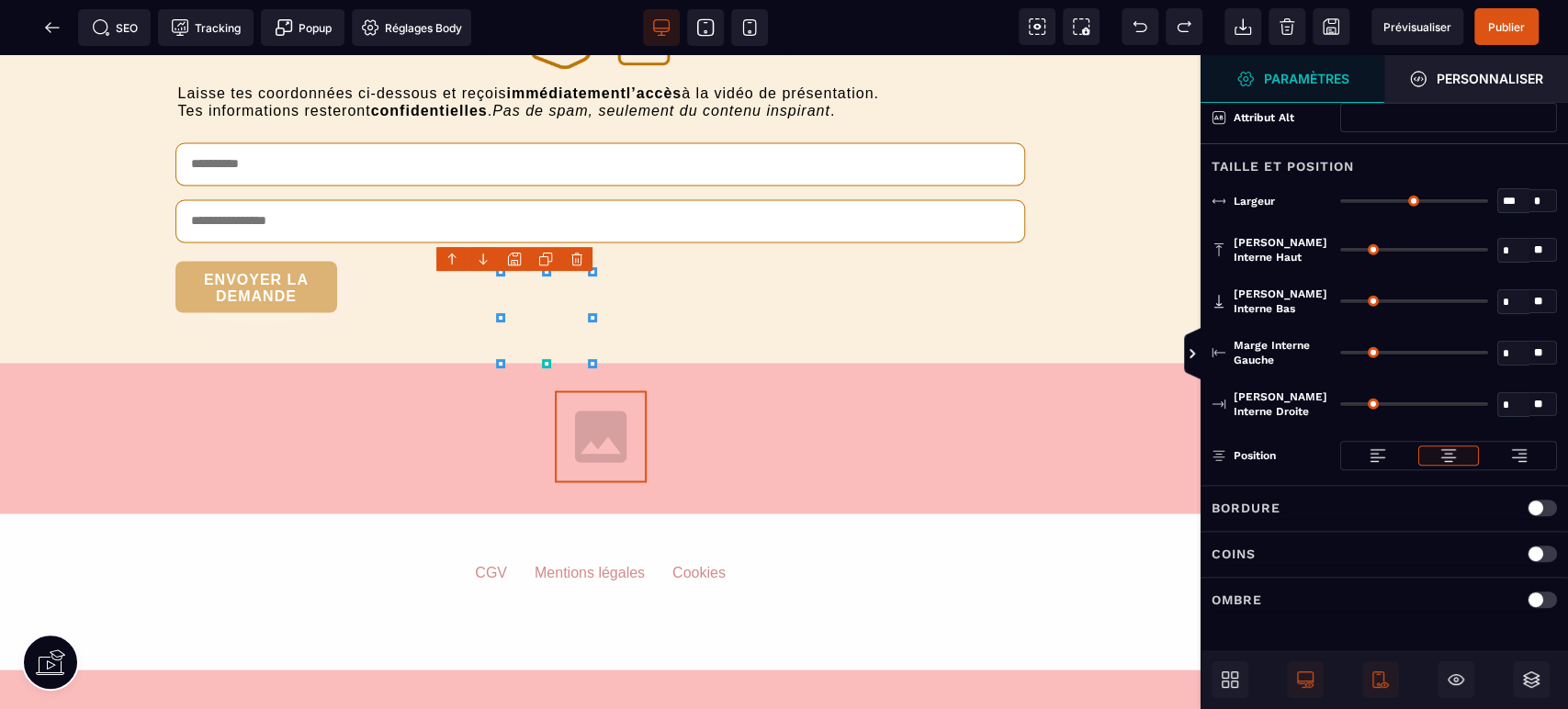
scroll to position [0, 0]
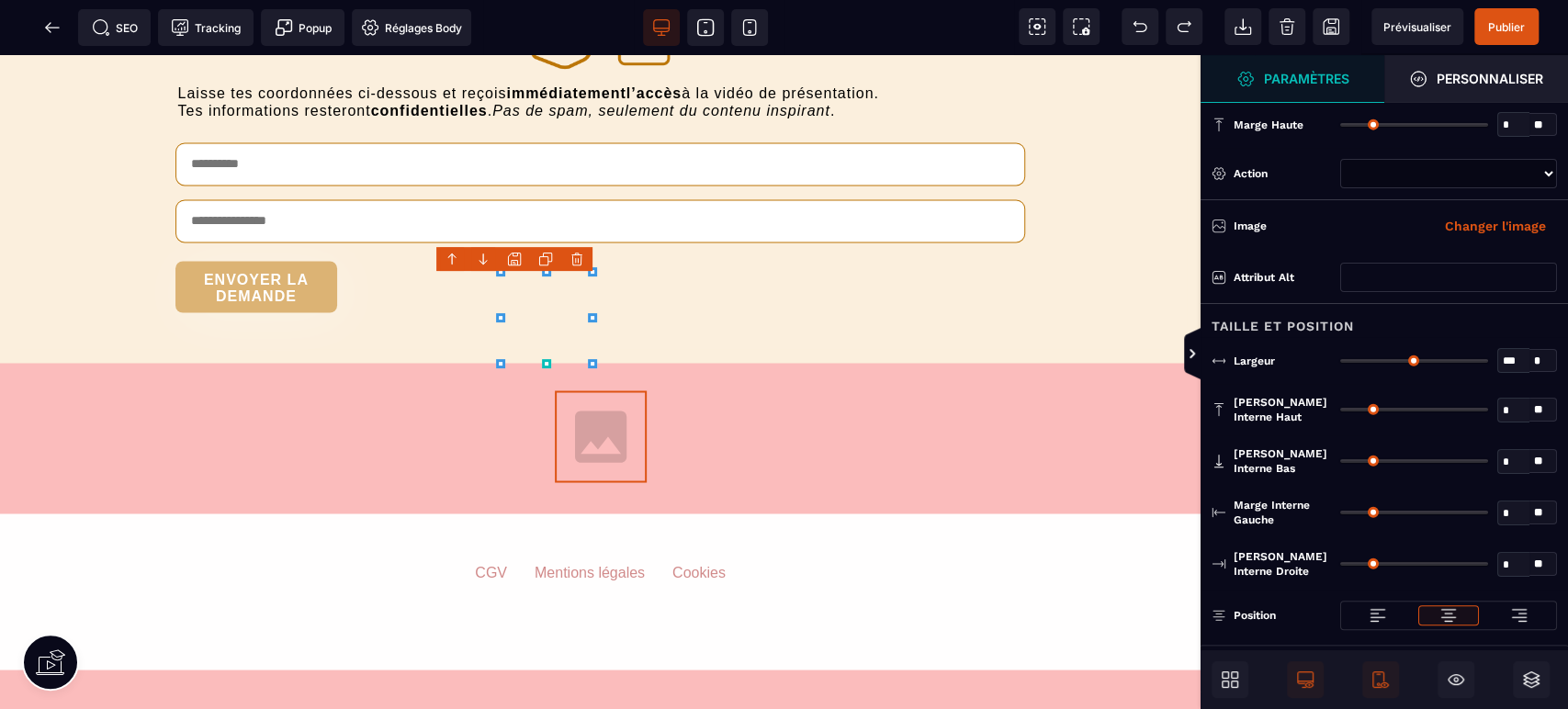
select select
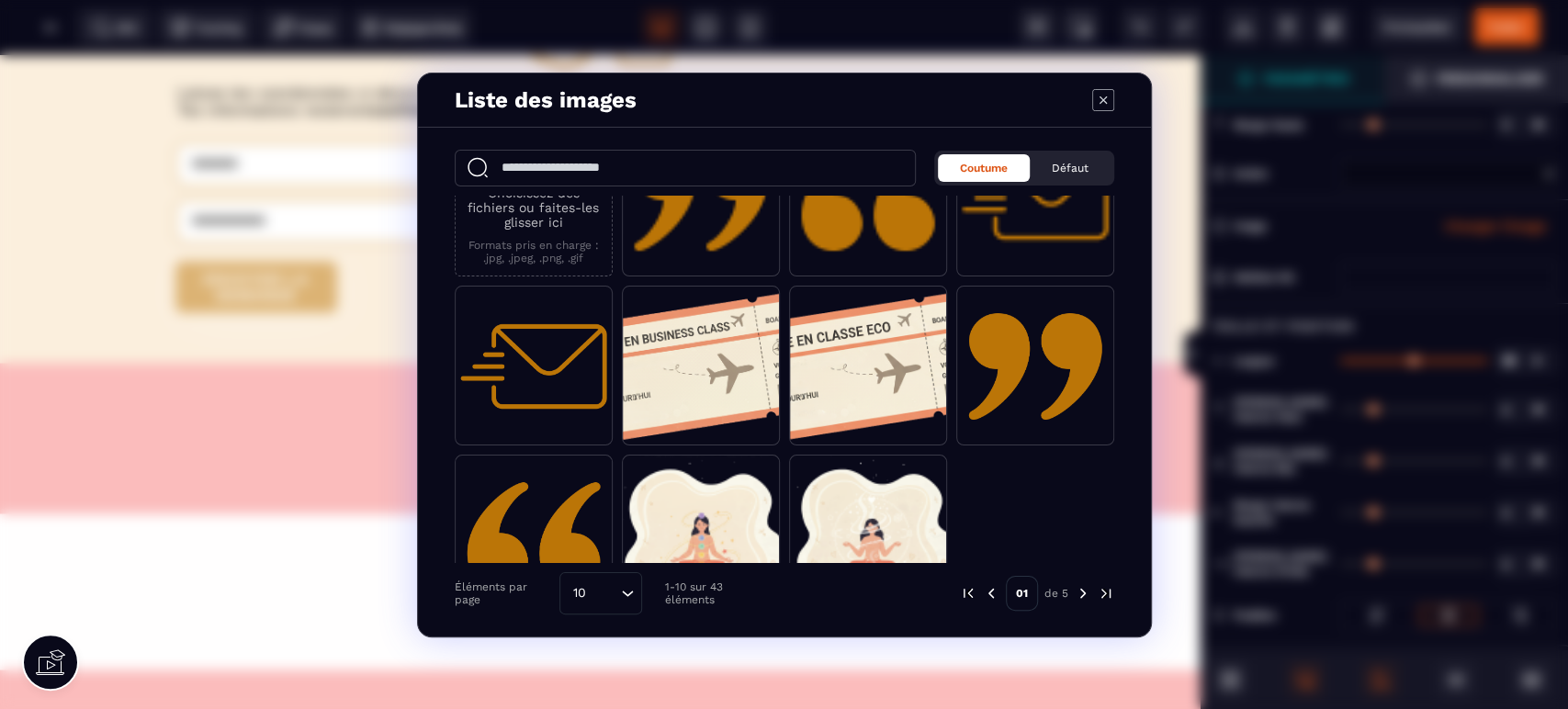
scroll to position [130, 0]
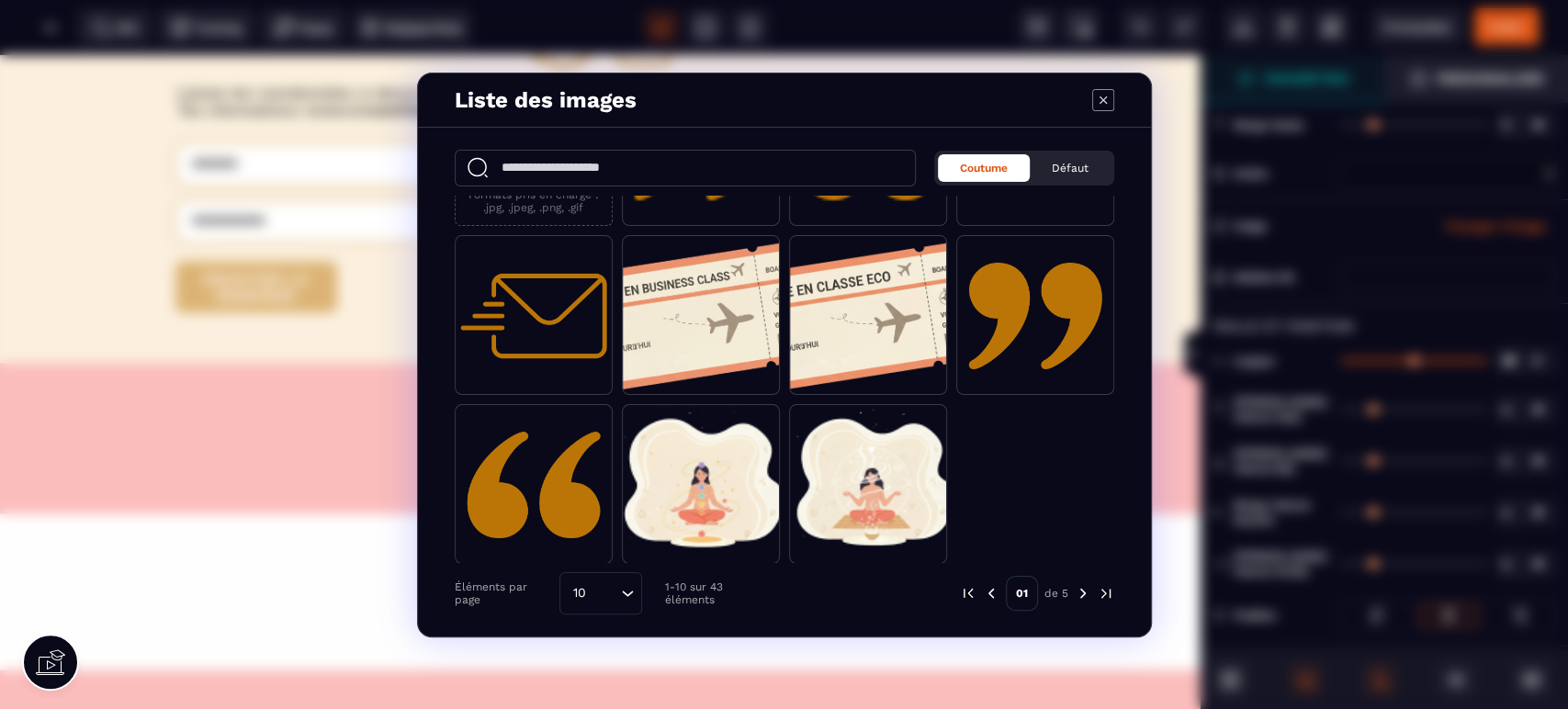
click at [1107, 600] on img "Modal window" at bounding box center [1105, 593] width 16 height 16
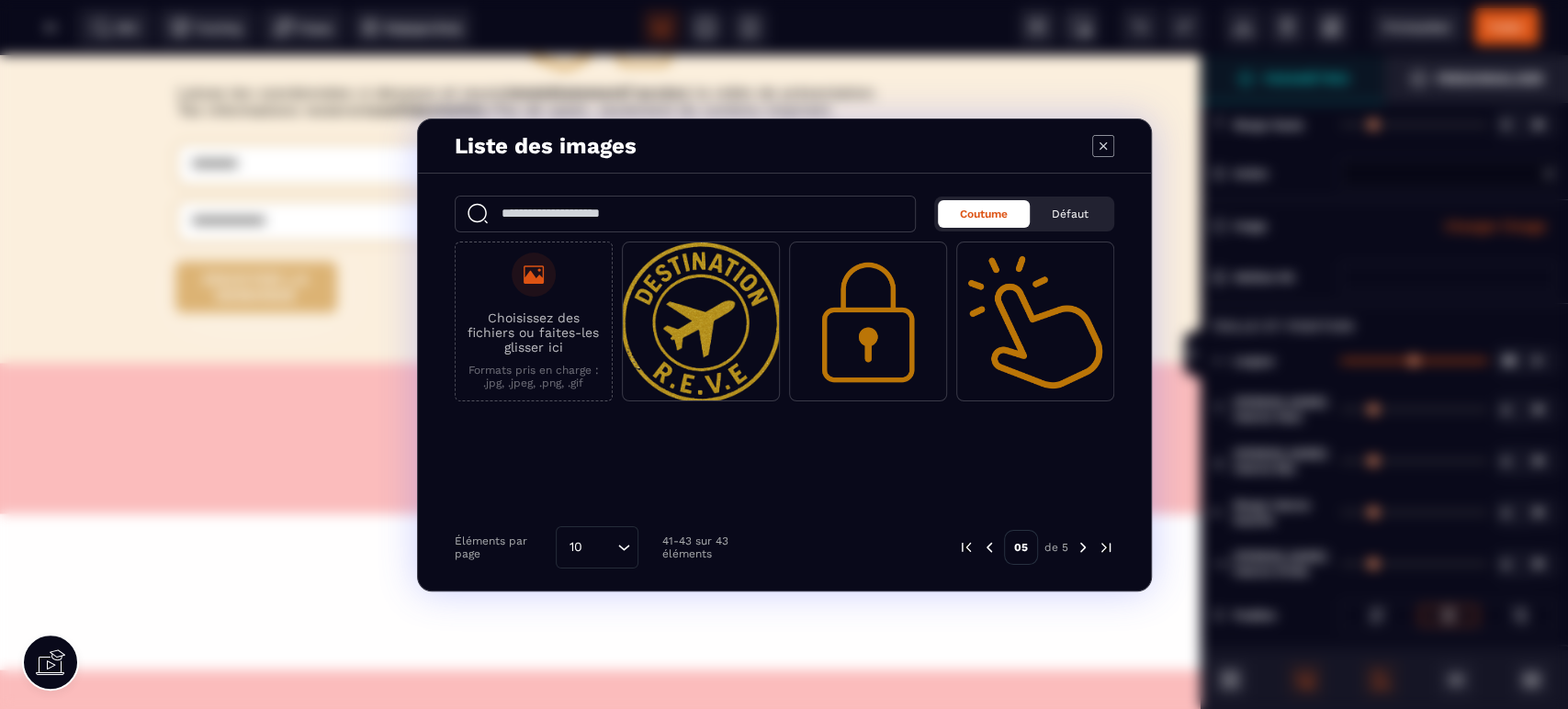
click at [989, 549] on img "Modal window" at bounding box center [989, 547] width 16 height 16
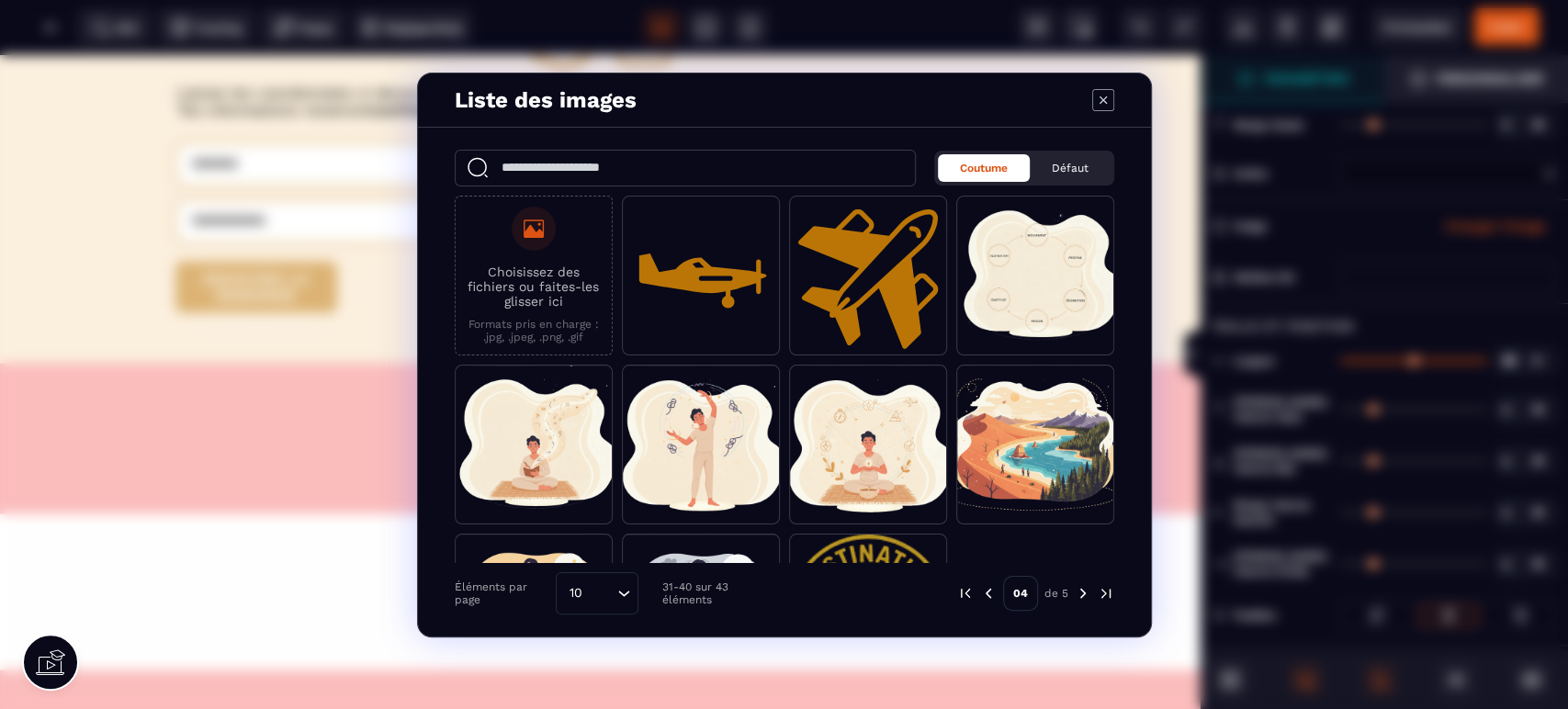
scroll to position [130, 0]
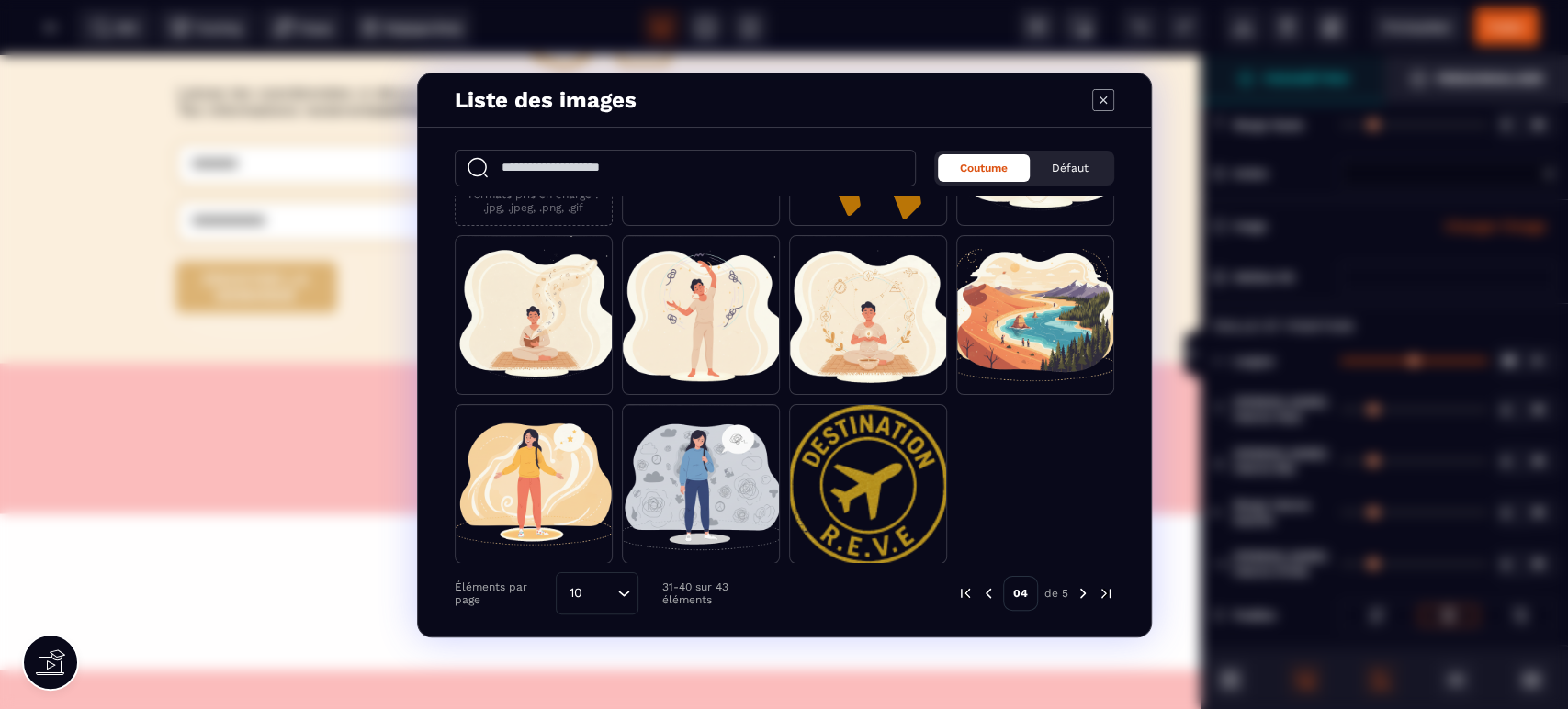
click at [852, 470] on span "Modal window" at bounding box center [868, 485] width 156 height 160
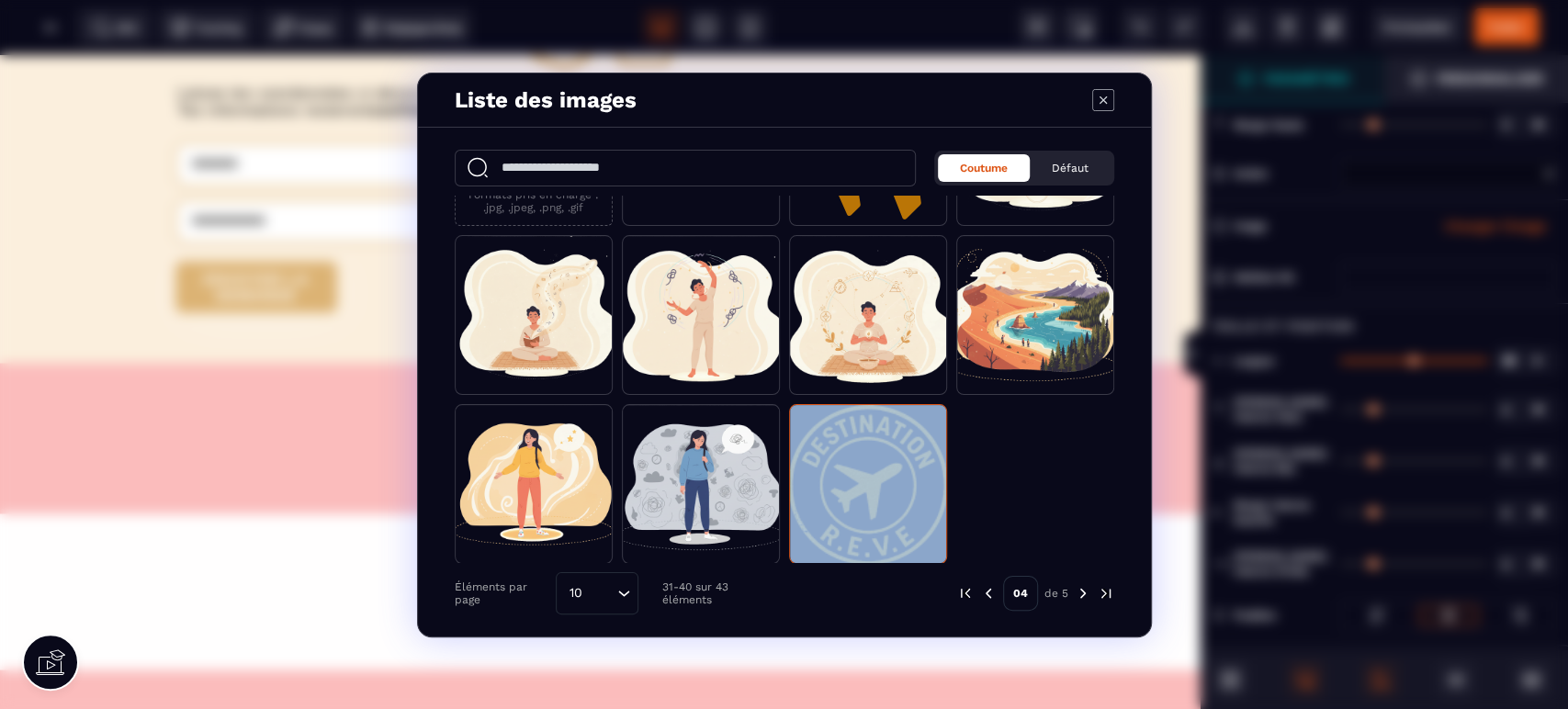
click at [852, 470] on span "Modal window" at bounding box center [868, 485] width 156 height 160
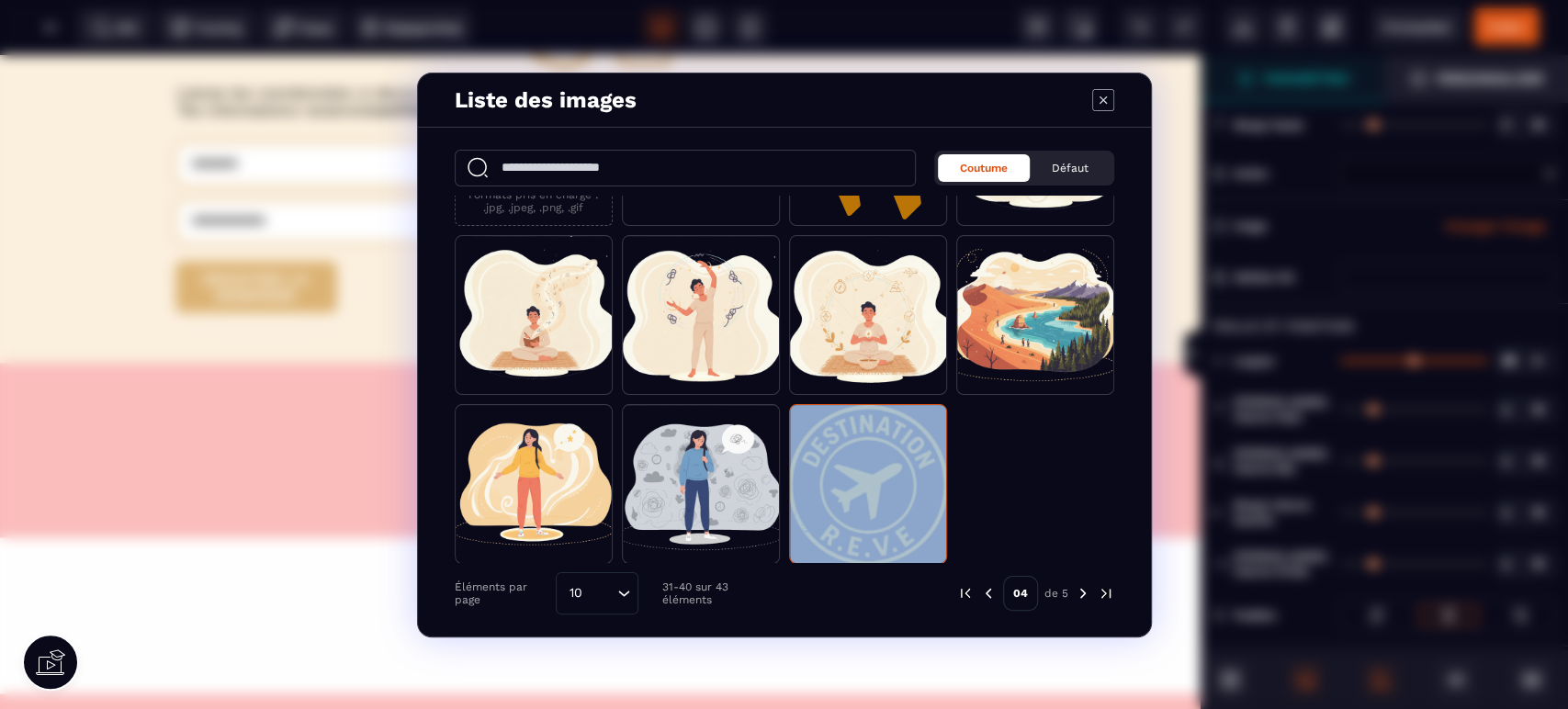
scroll to position [6835, 0]
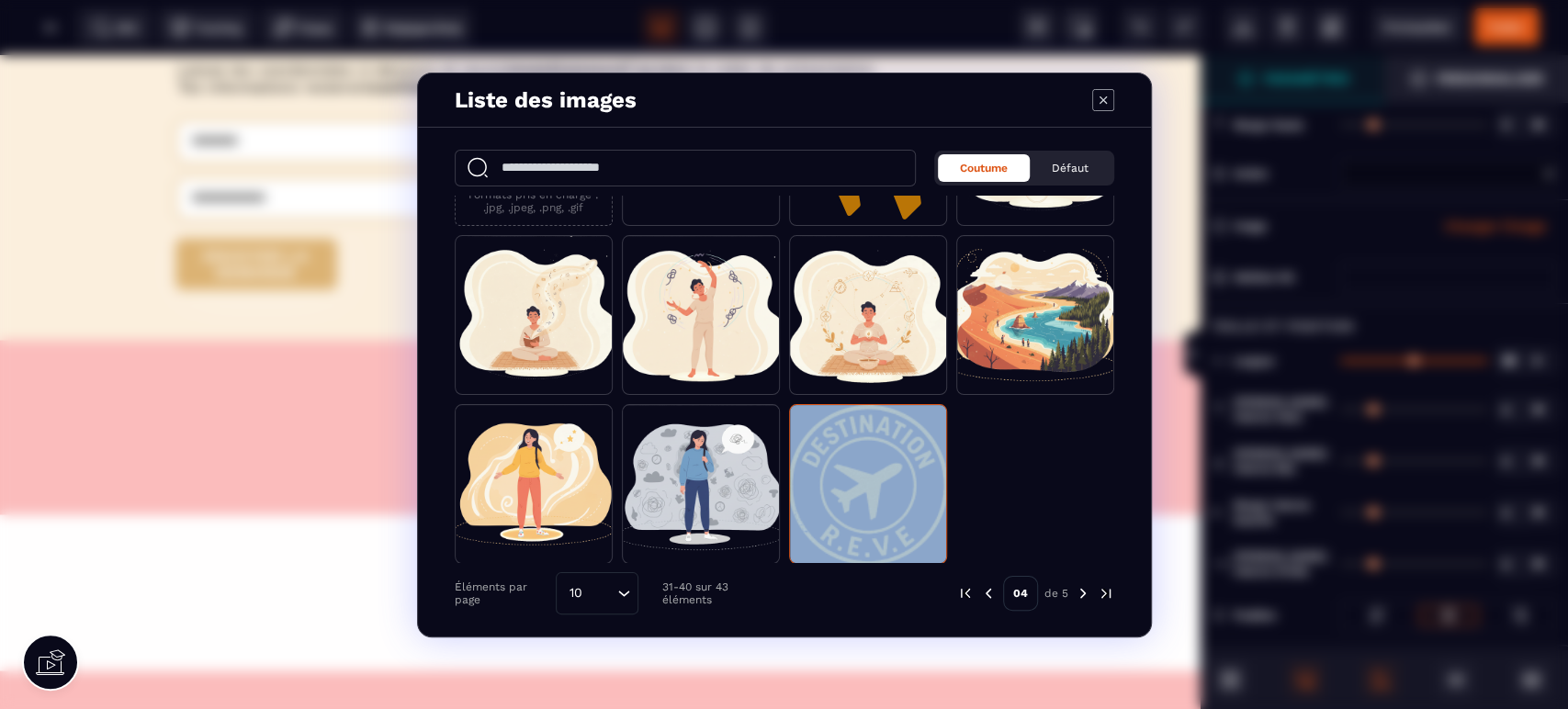
select select
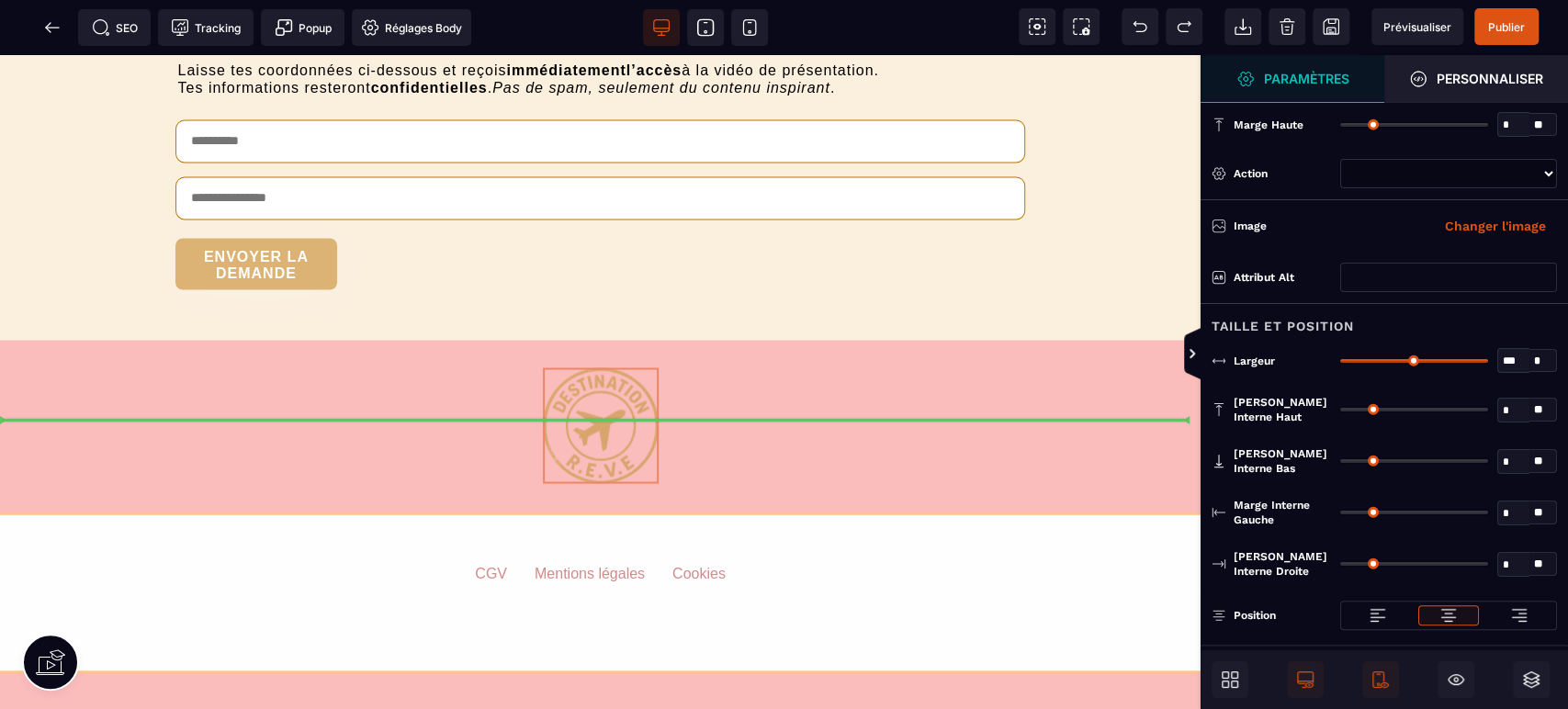
drag, startPoint x: 595, startPoint y: 327, endPoint x: 459, endPoint y: 468, distance: 195.9
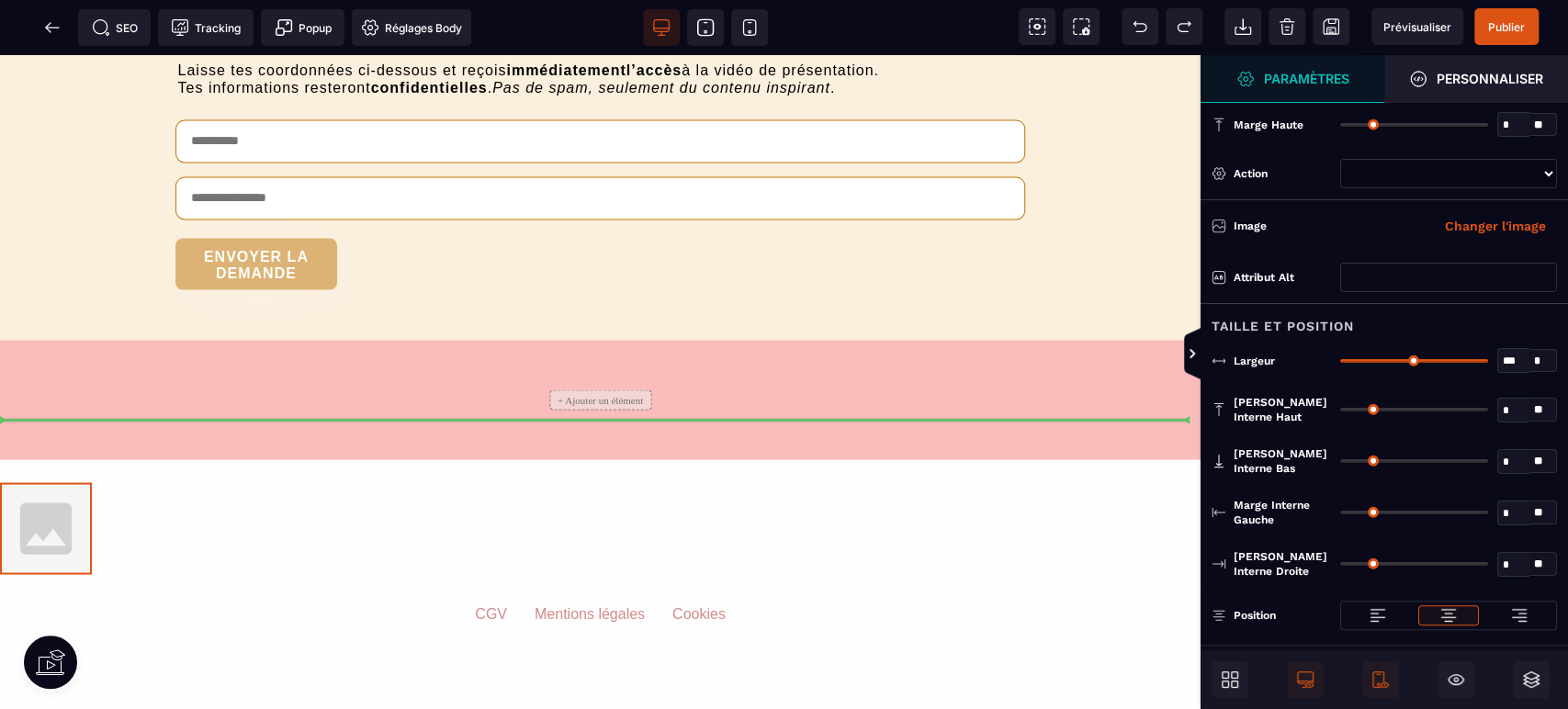
scroll to position [6876, 0]
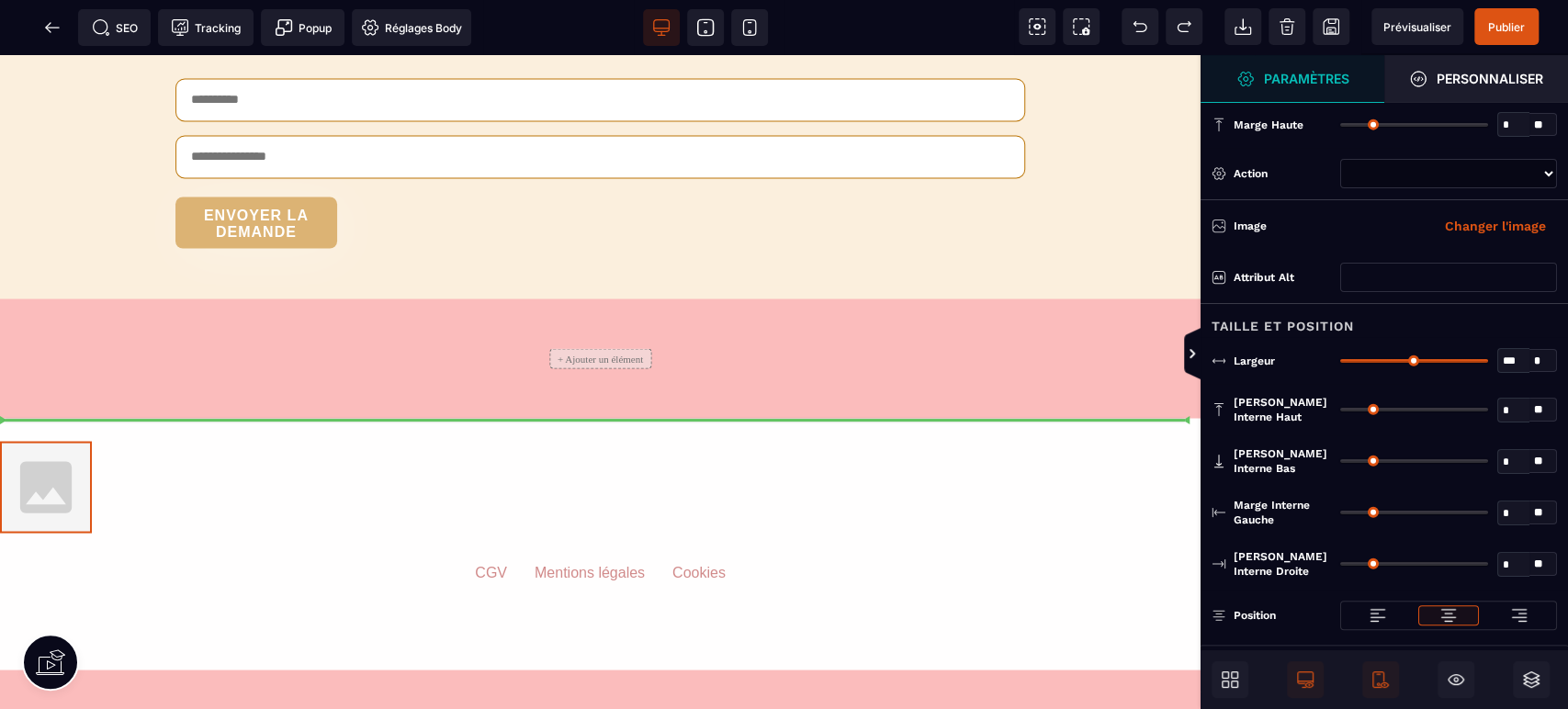
select select
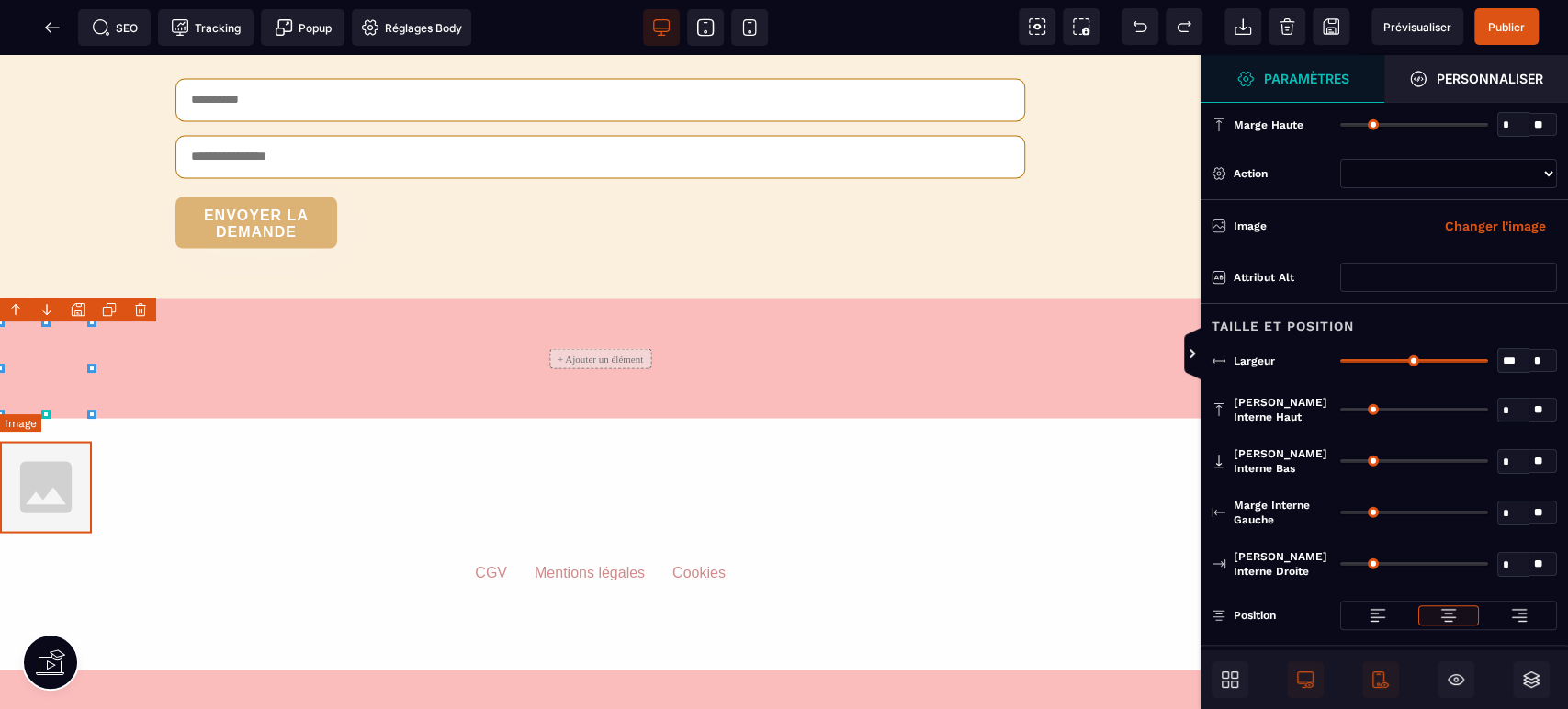
click at [54, 441] on img at bounding box center [45, 486] width 91 height 91
click at [1486, 228] on button "Changer l'image" at bounding box center [1496, 226] width 123 height 30
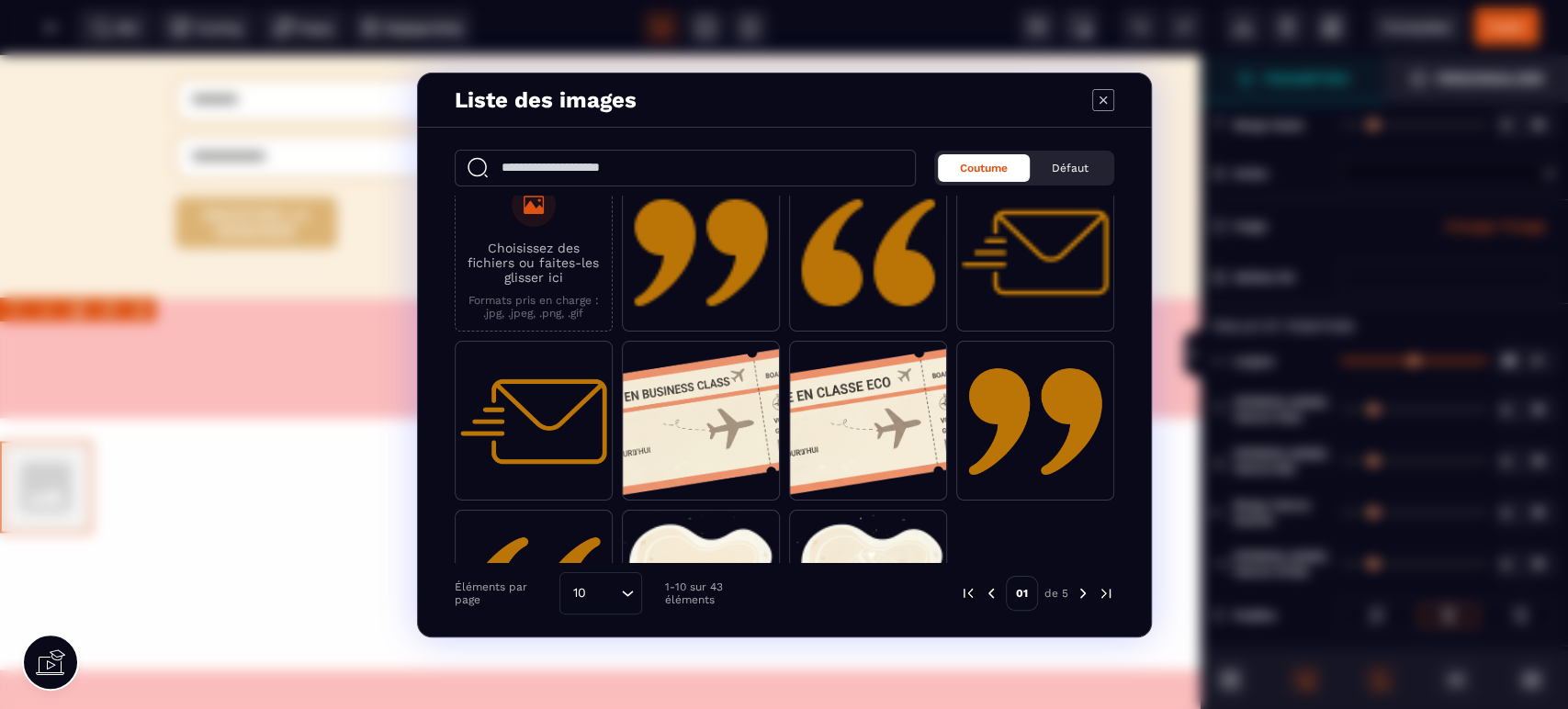
scroll to position [0, 0]
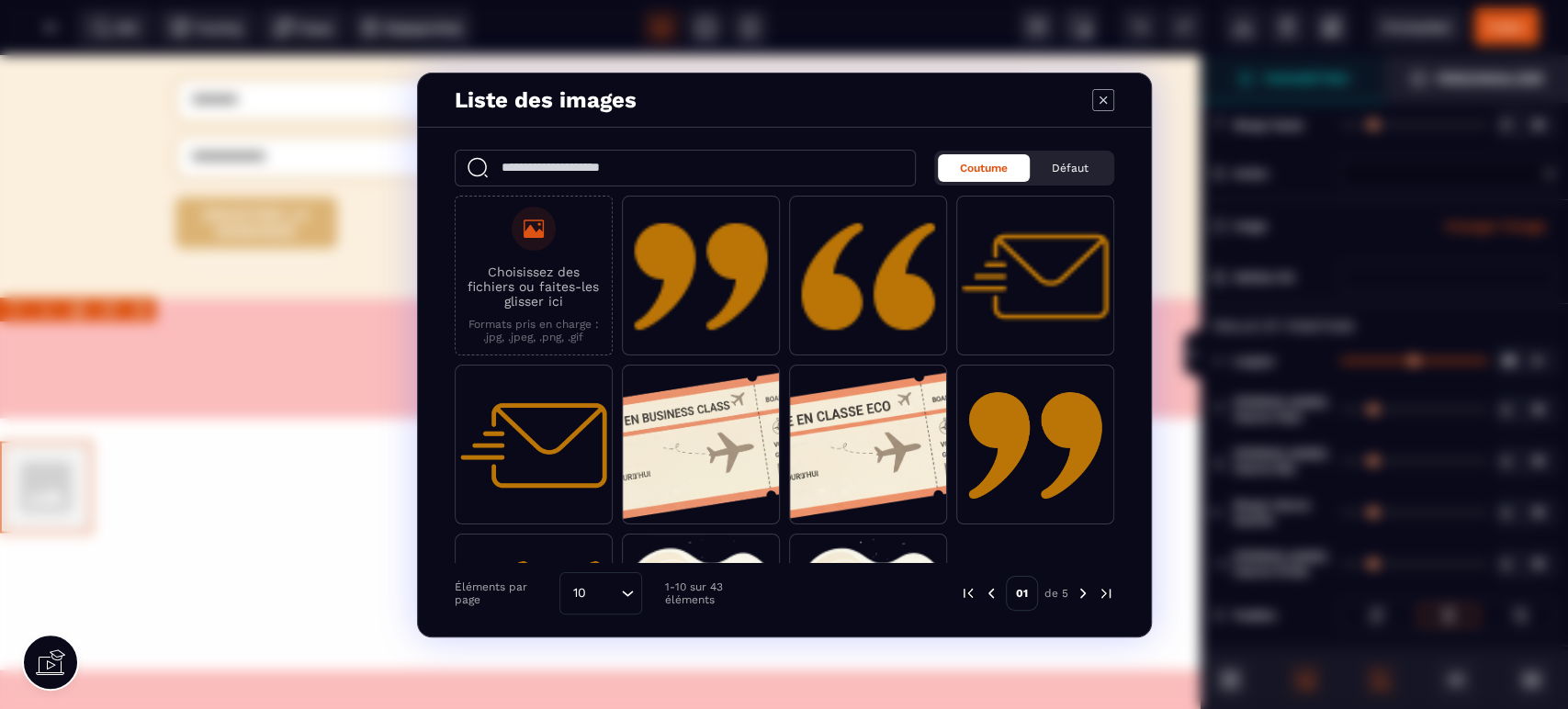
click at [1107, 586] on img "Modal window" at bounding box center [1105, 593] width 16 height 16
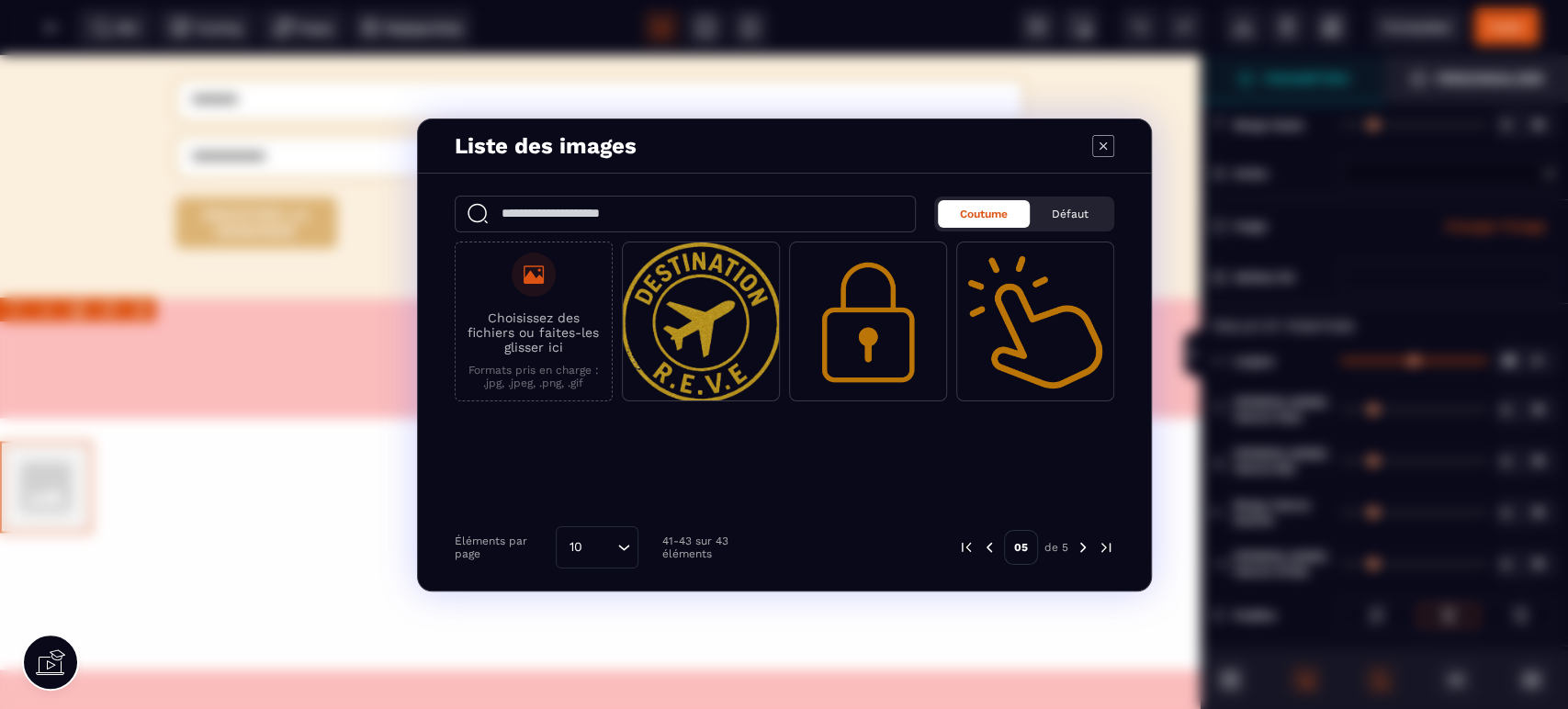
click at [992, 544] on img "Modal window" at bounding box center [989, 547] width 16 height 16
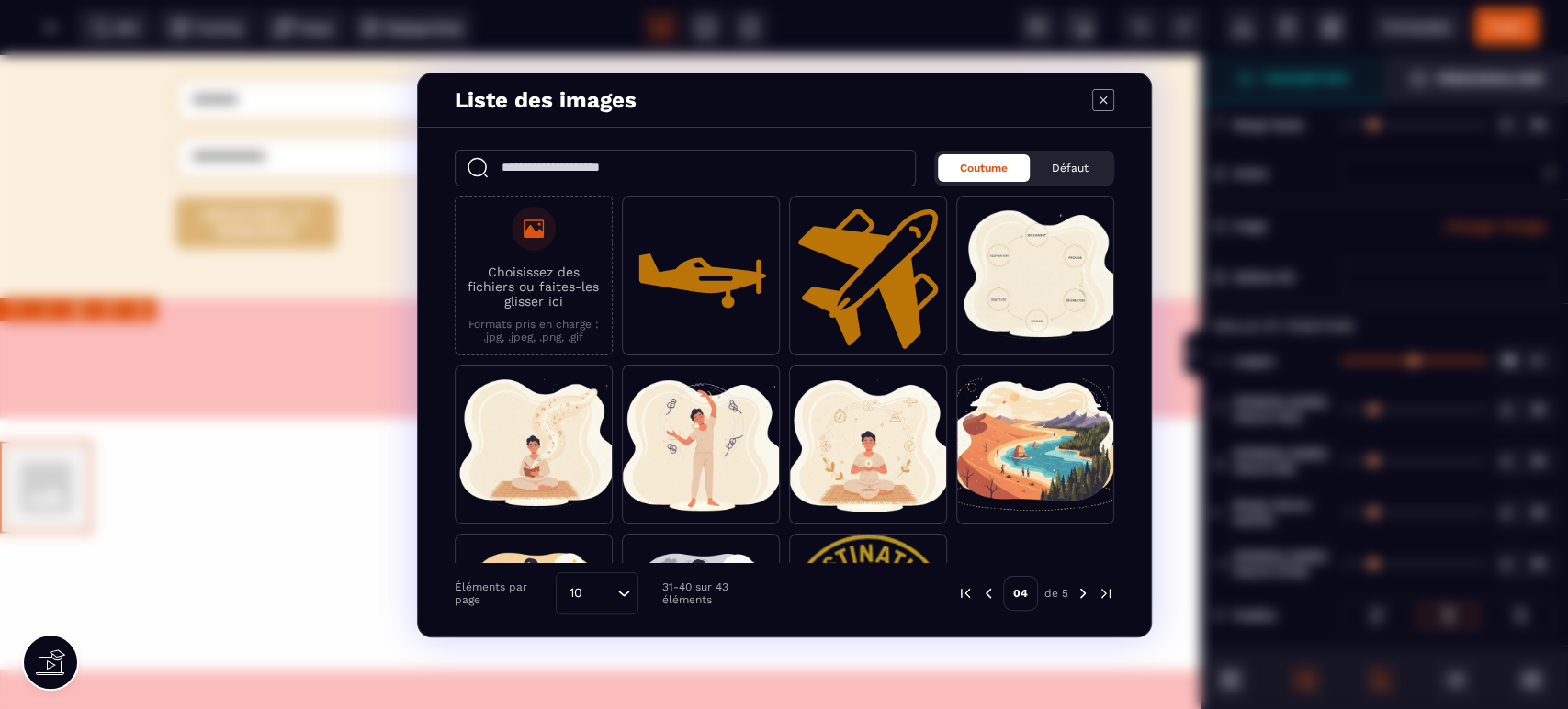
scroll to position [130, 0]
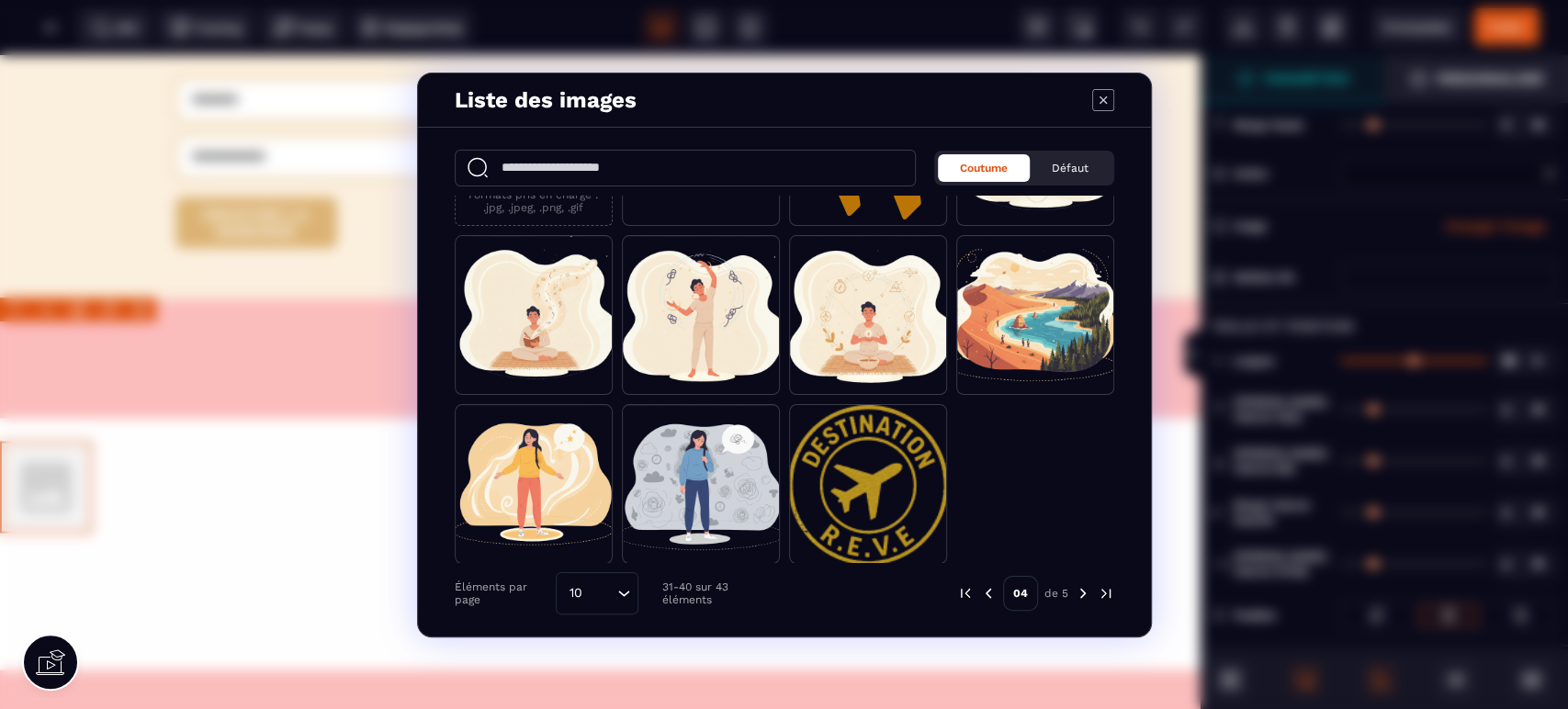
click at [880, 452] on span "Modal window" at bounding box center [868, 485] width 156 height 160
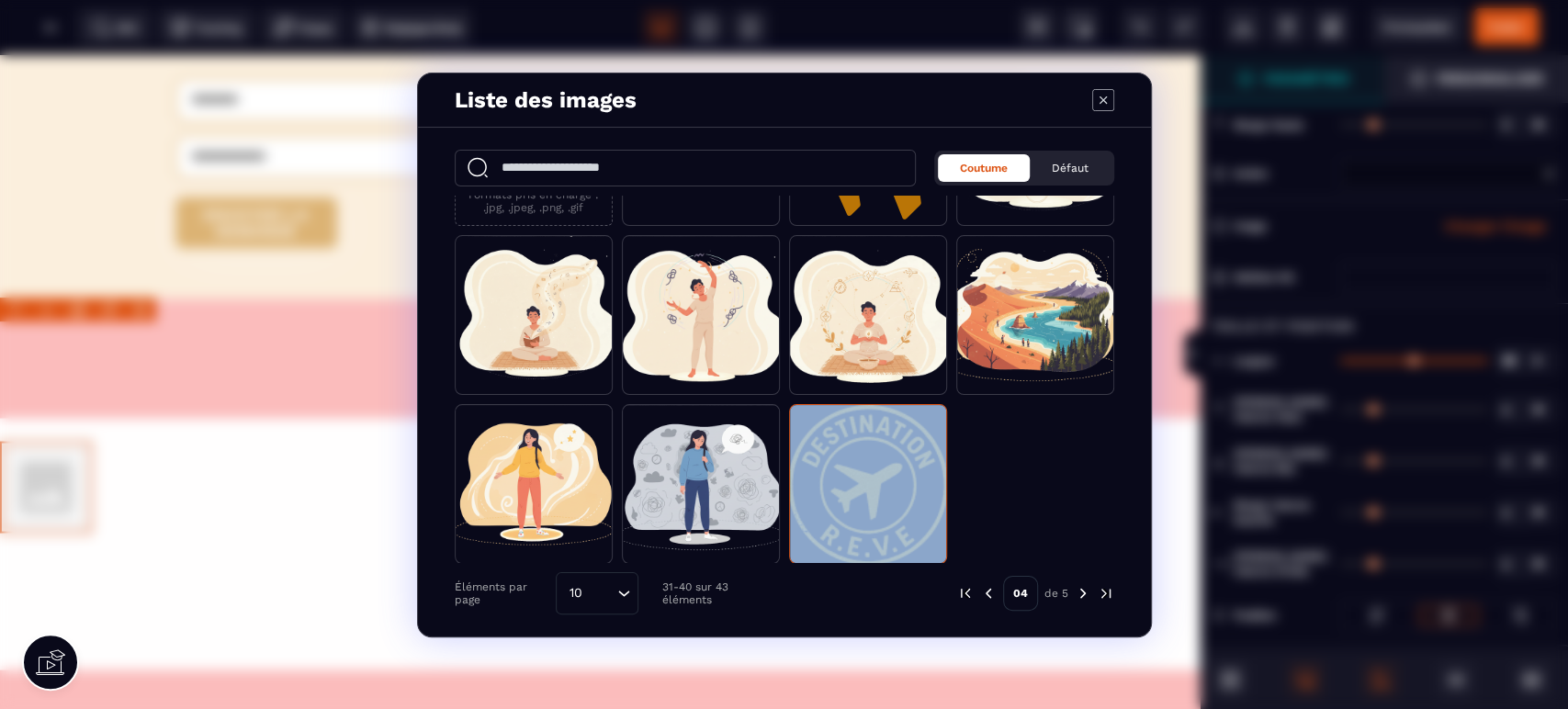
click at [880, 452] on span "Modal window" at bounding box center [868, 485] width 156 height 160
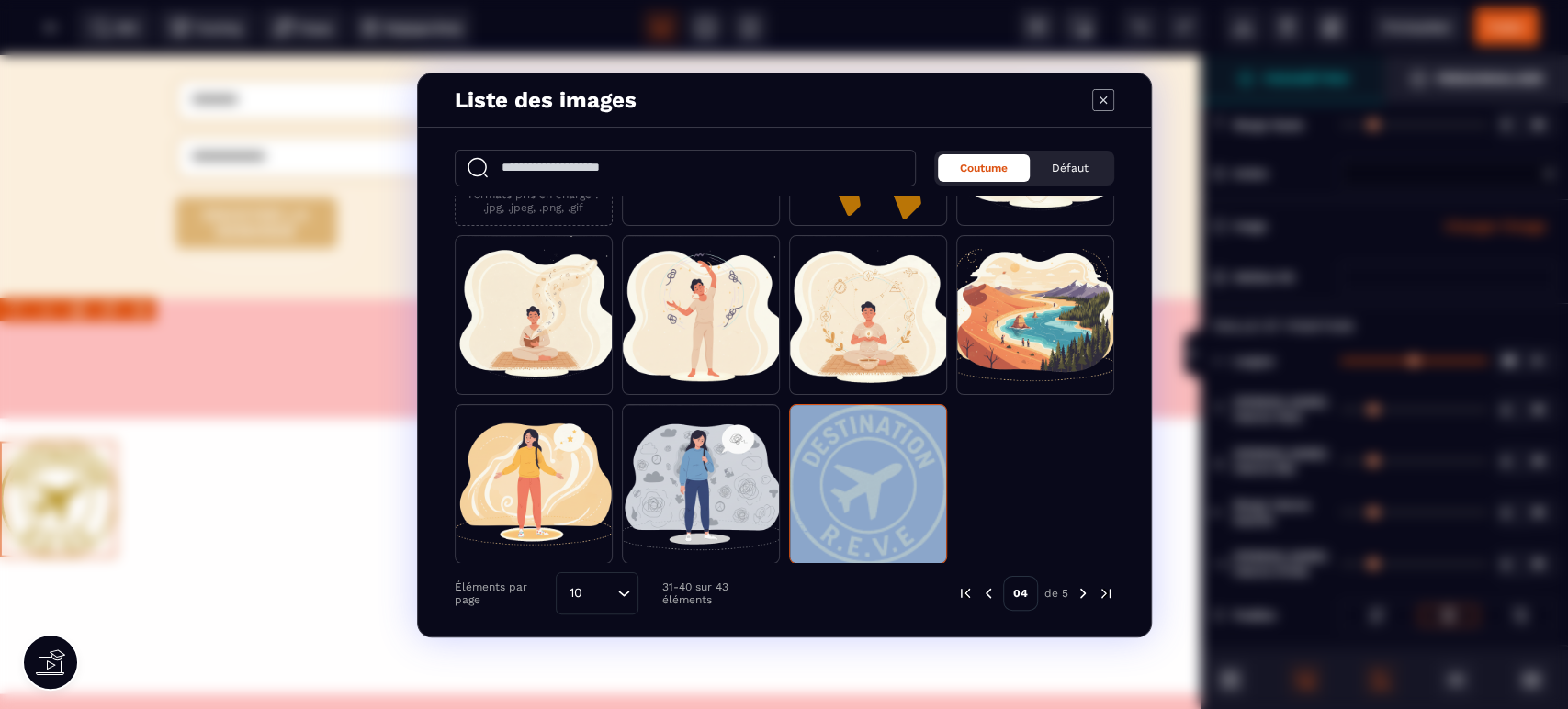
scroll to position [6900, 0]
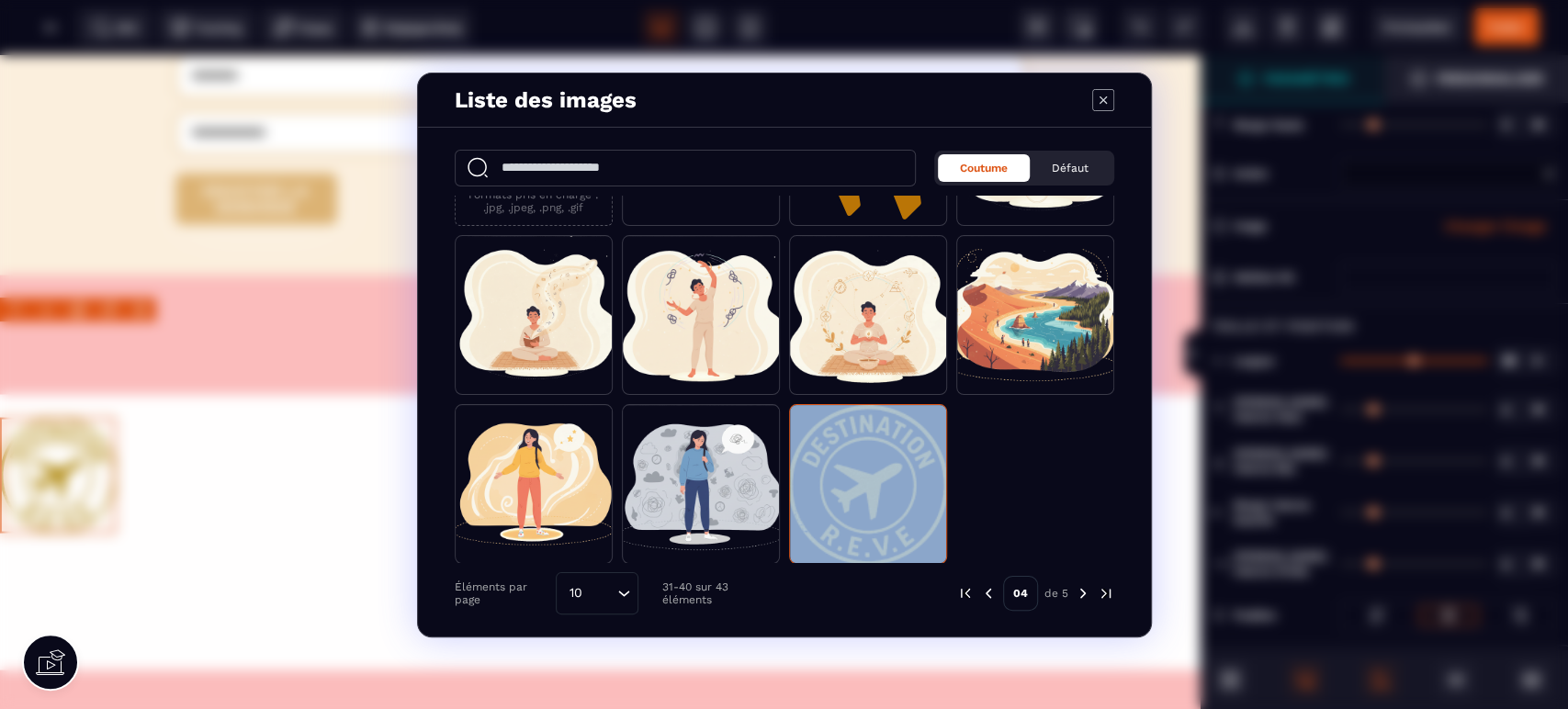
select select
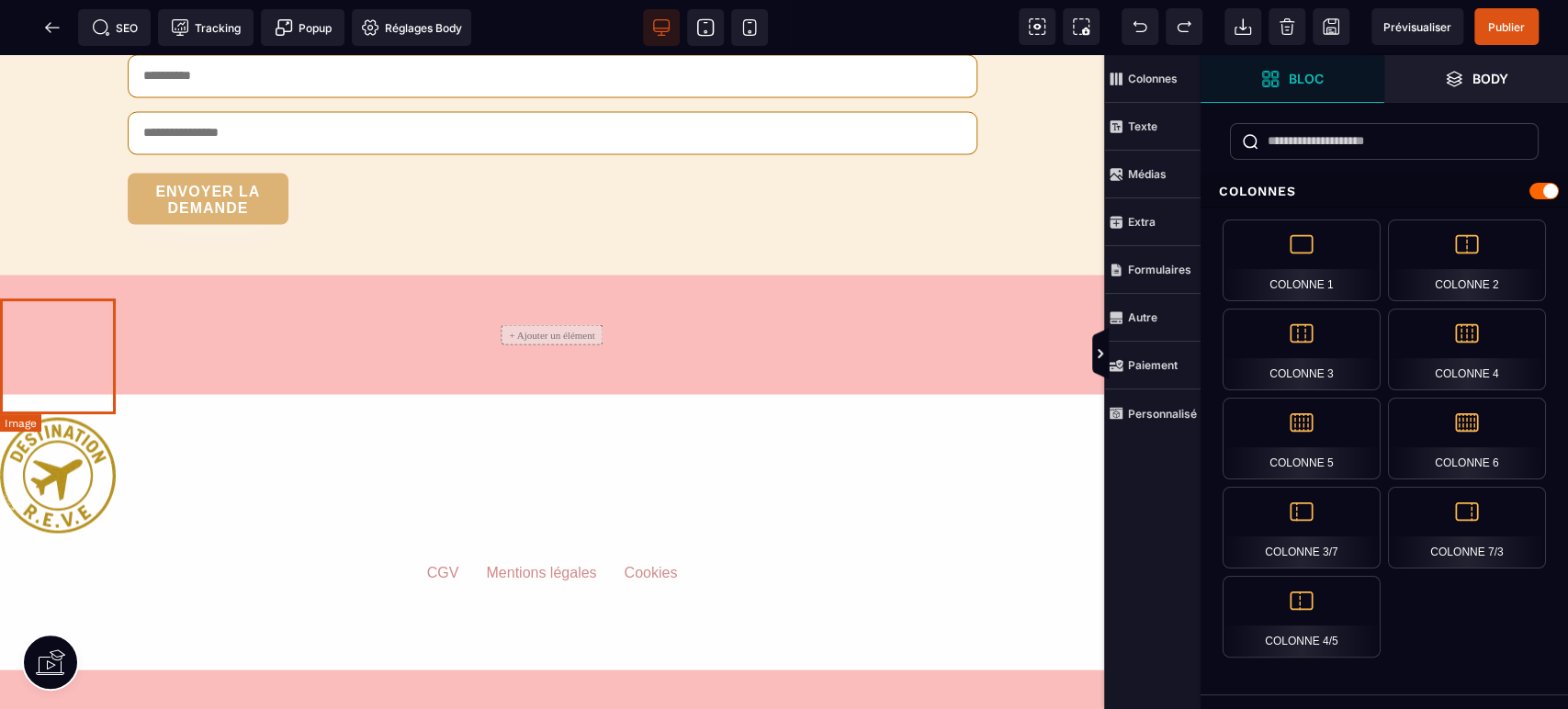
click at [107, 418] on img at bounding box center [58, 475] width 115 height 115
select select
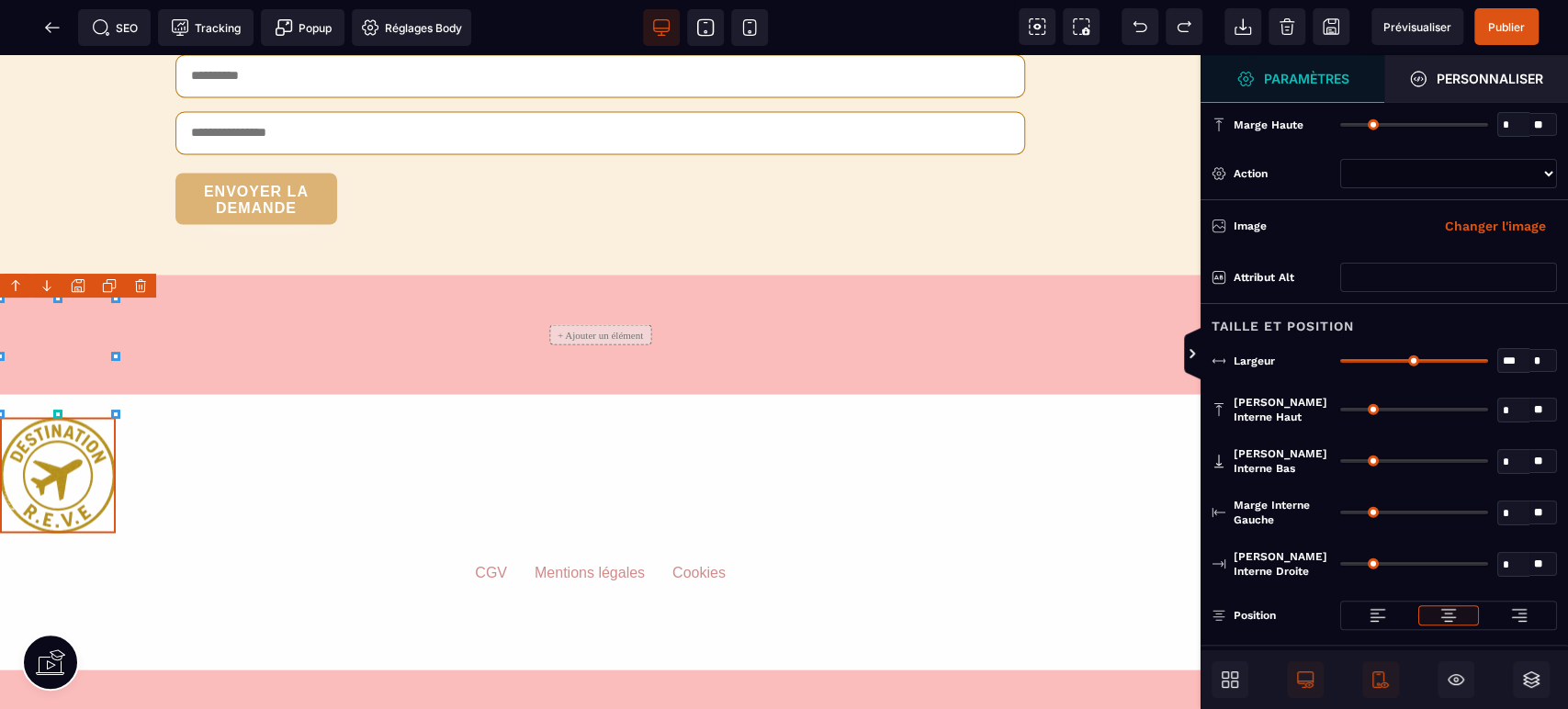
click at [1451, 618] on img at bounding box center [1448, 615] width 18 height 18
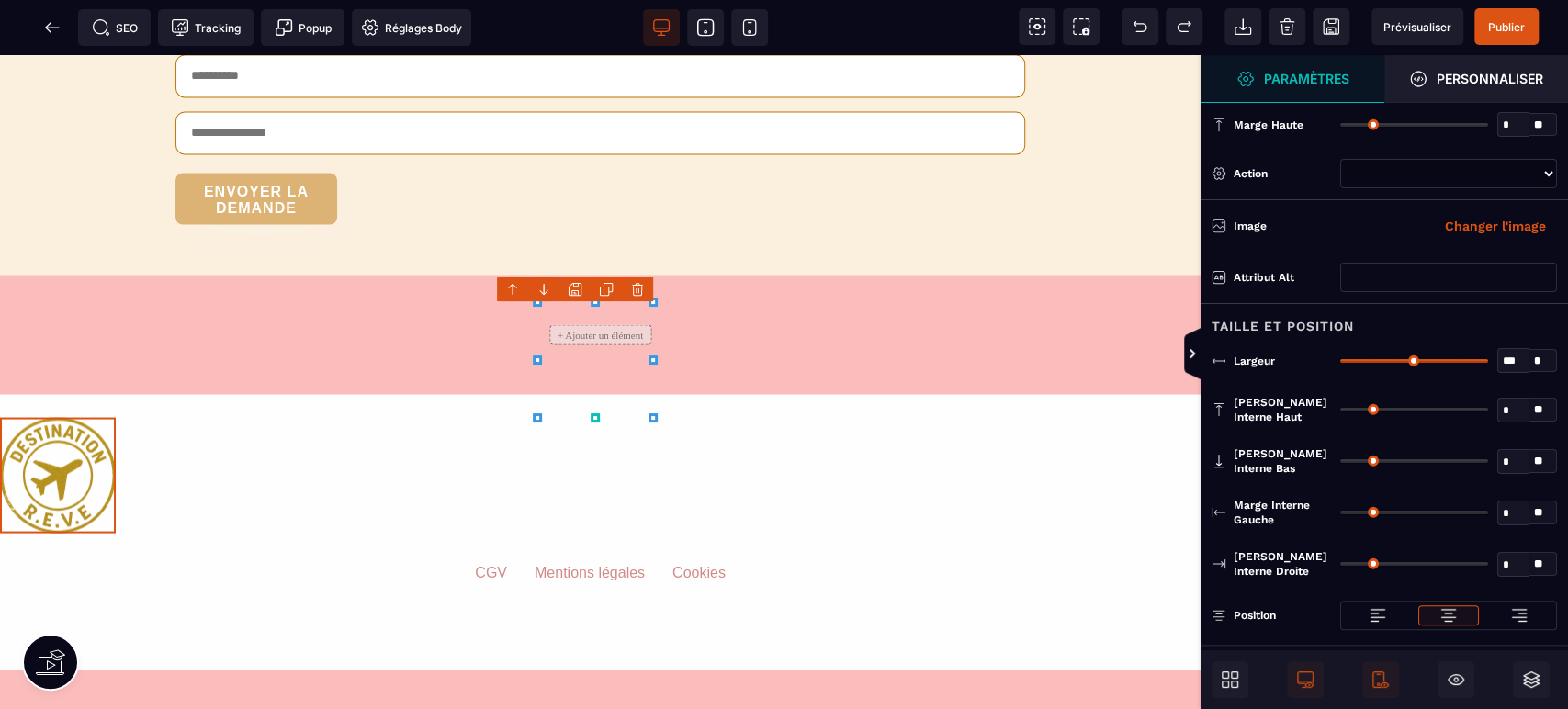
scroll to position [6897, 0]
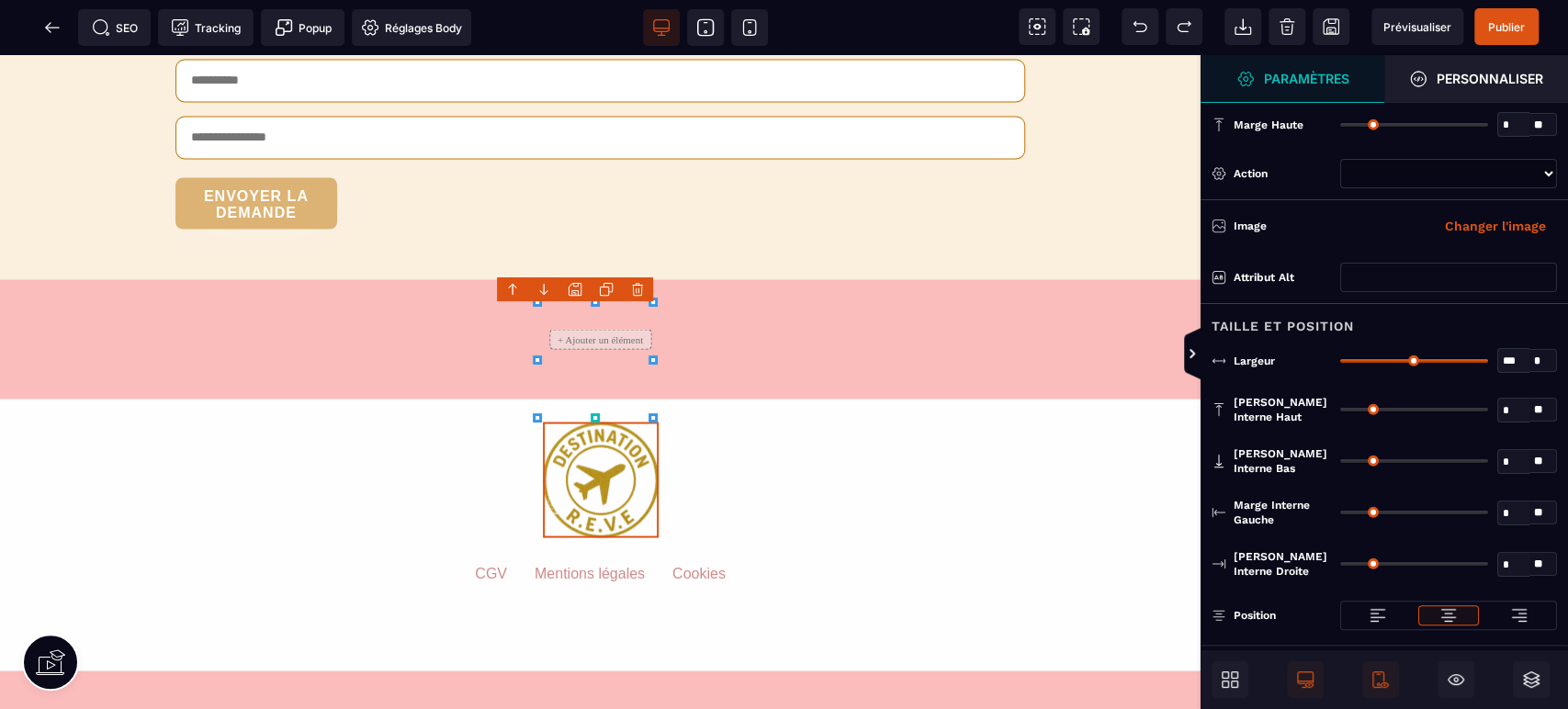
click at [1451, 618] on img at bounding box center [1448, 615] width 18 height 18
select select
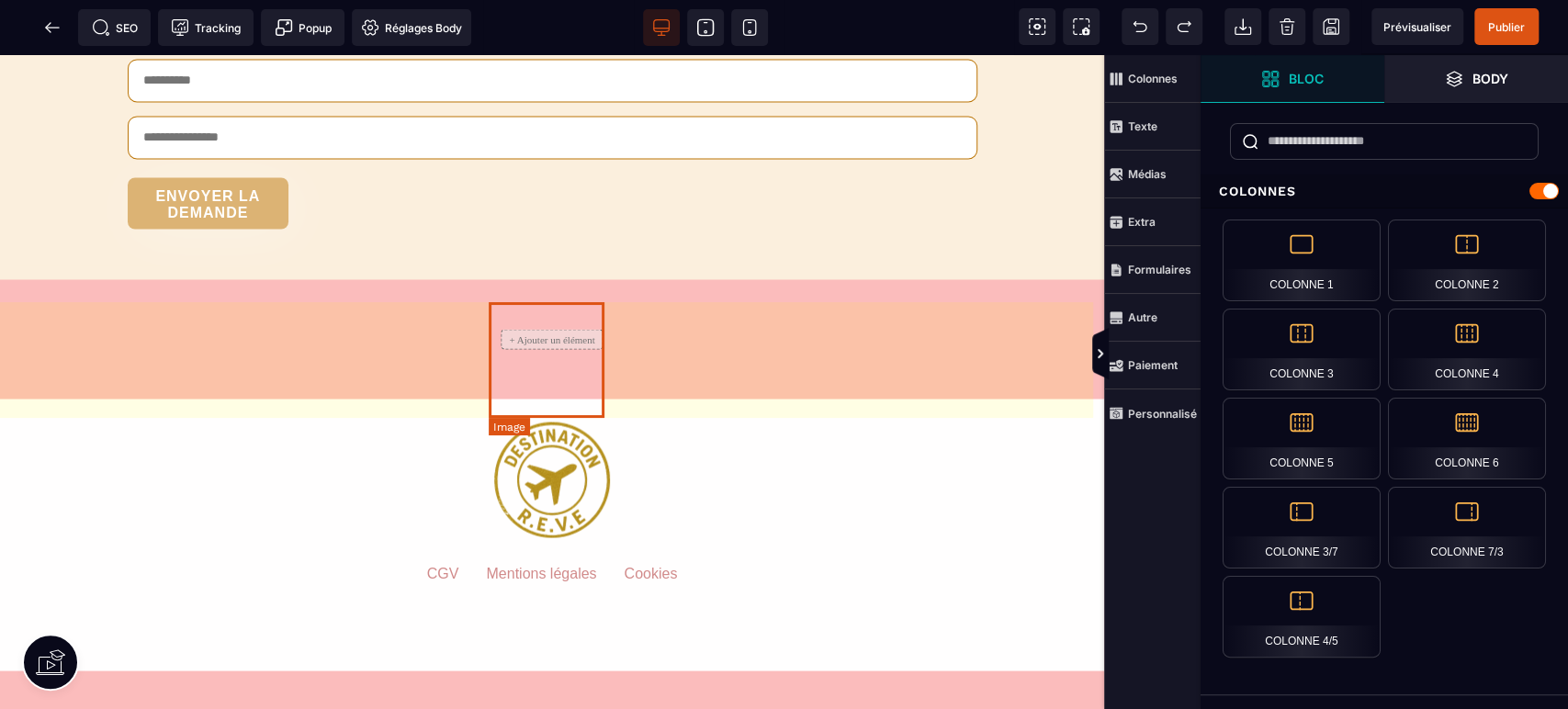
click at [601, 421] on img at bounding box center [552, 479] width 115 height 115
select select
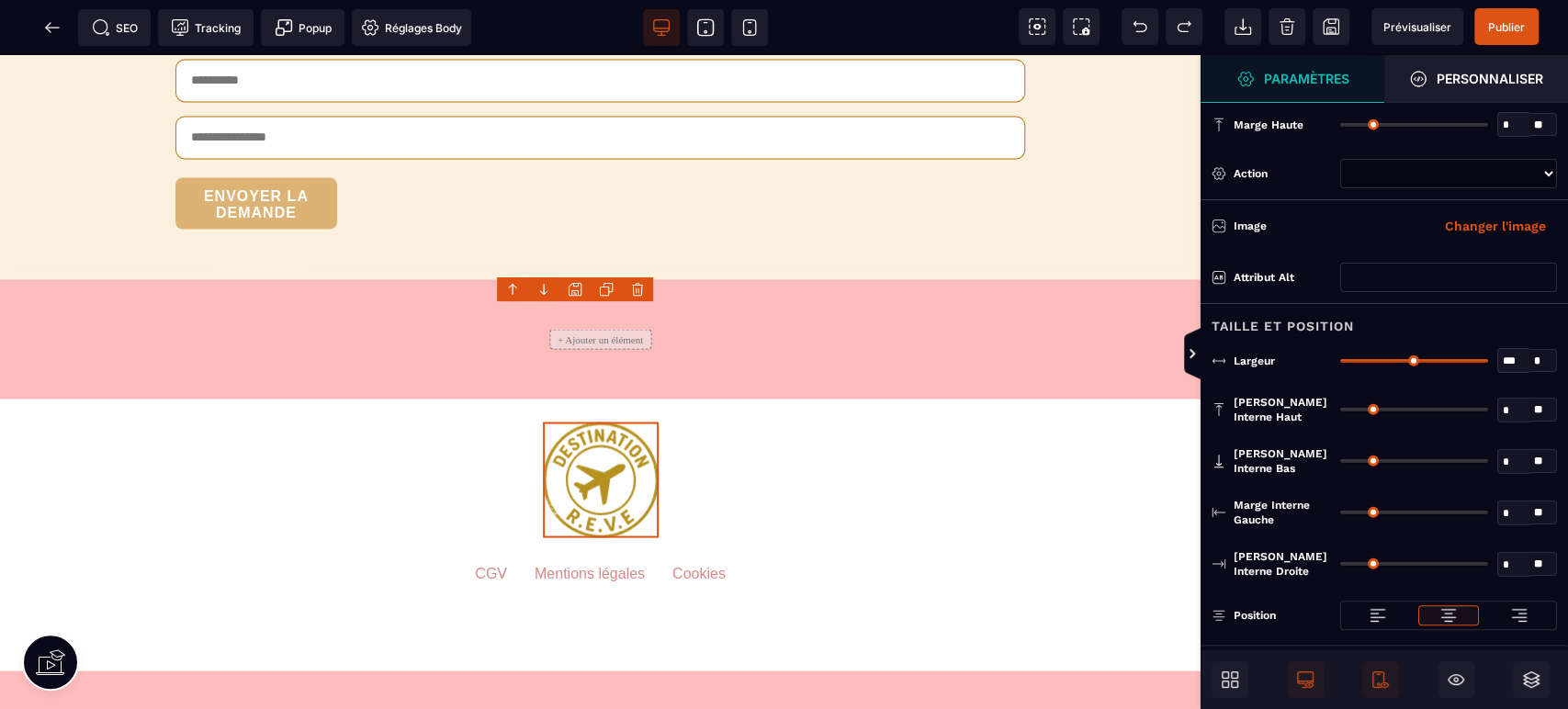
type input "*"
type input "**"
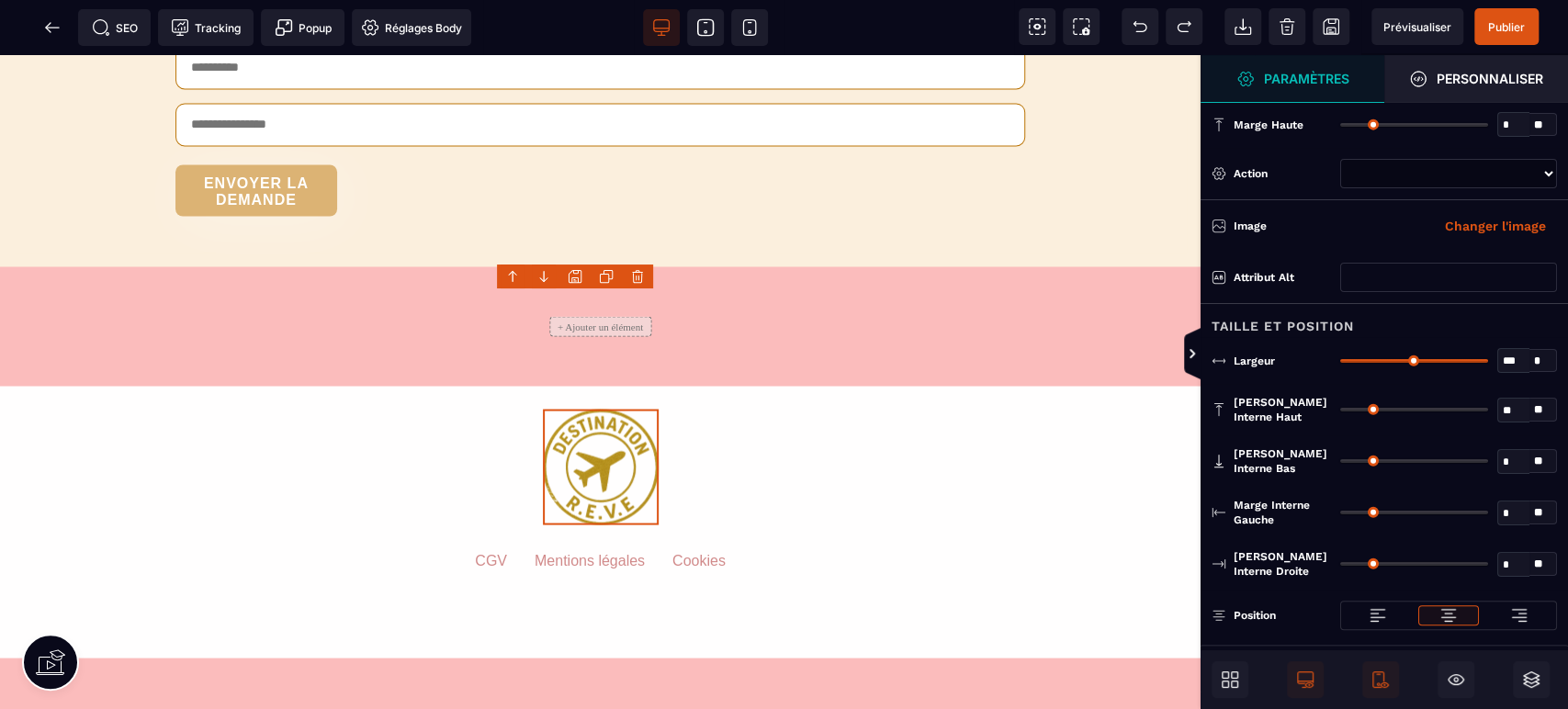
type input "**"
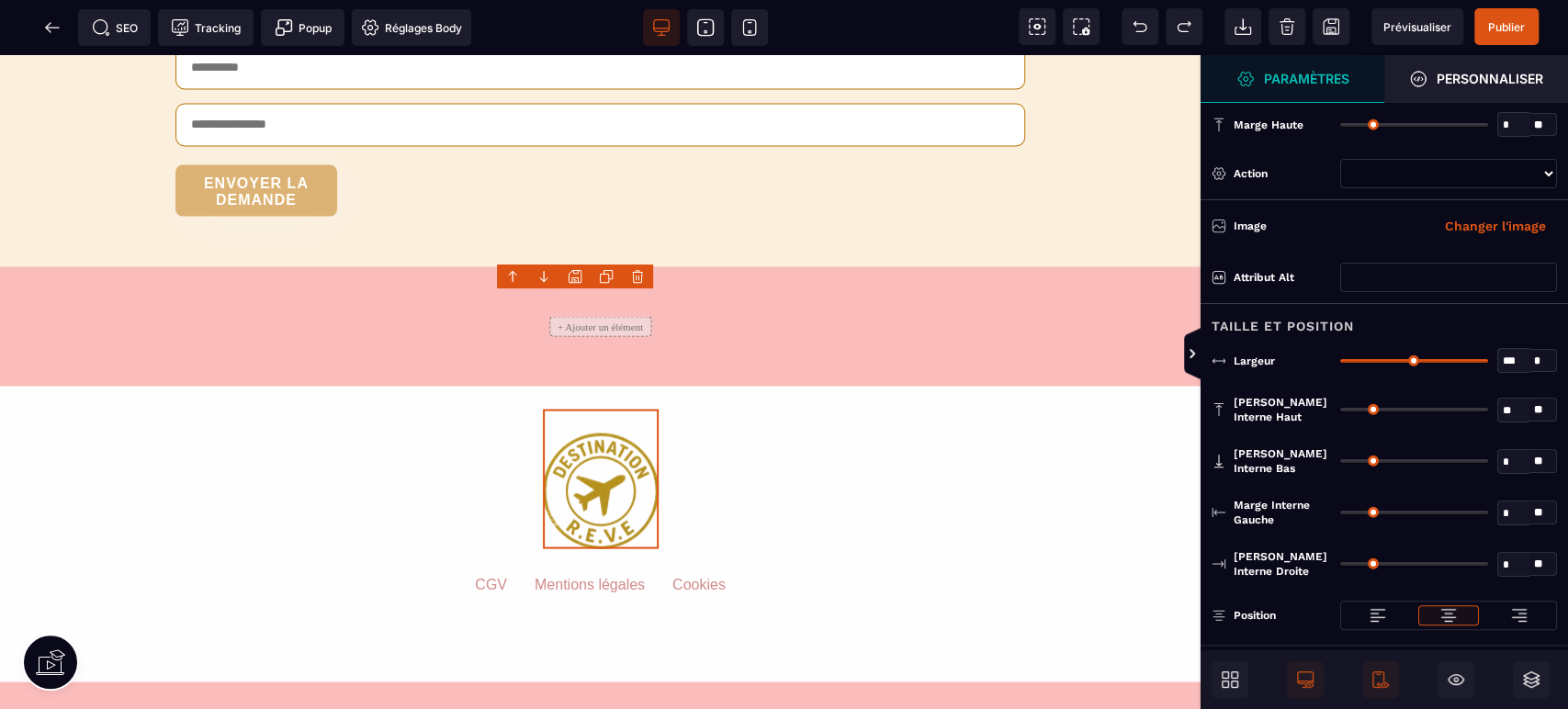
type input "**"
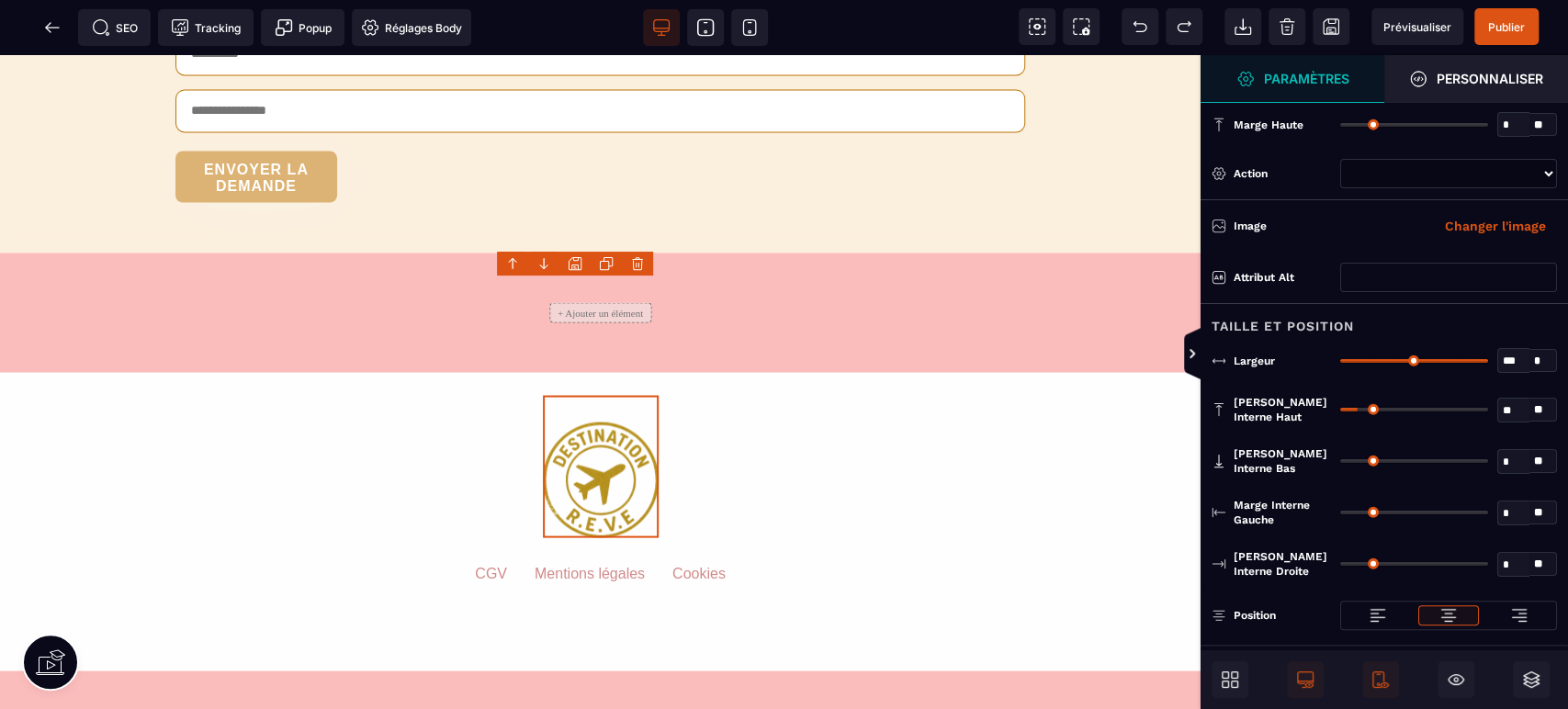
type input "**"
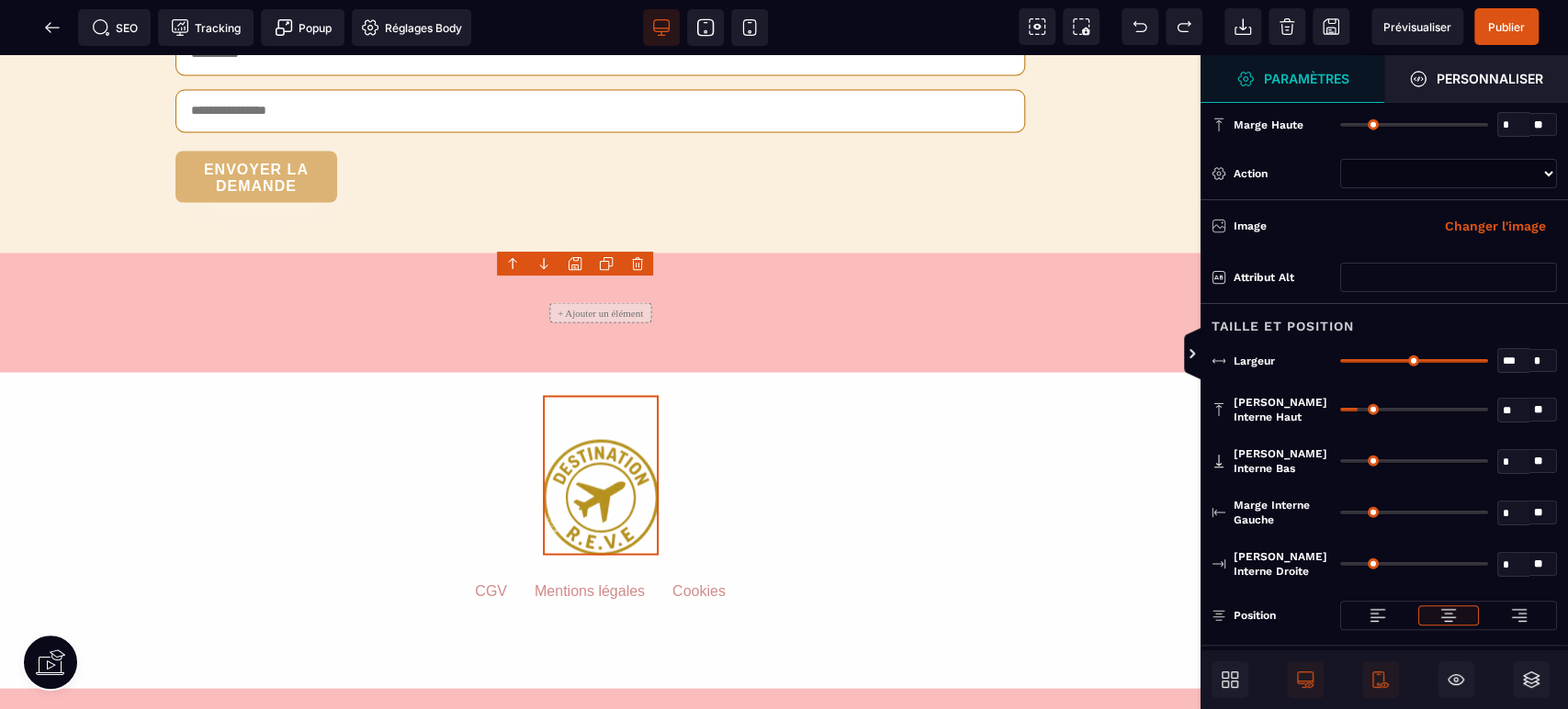
scroll to position [6940, 0]
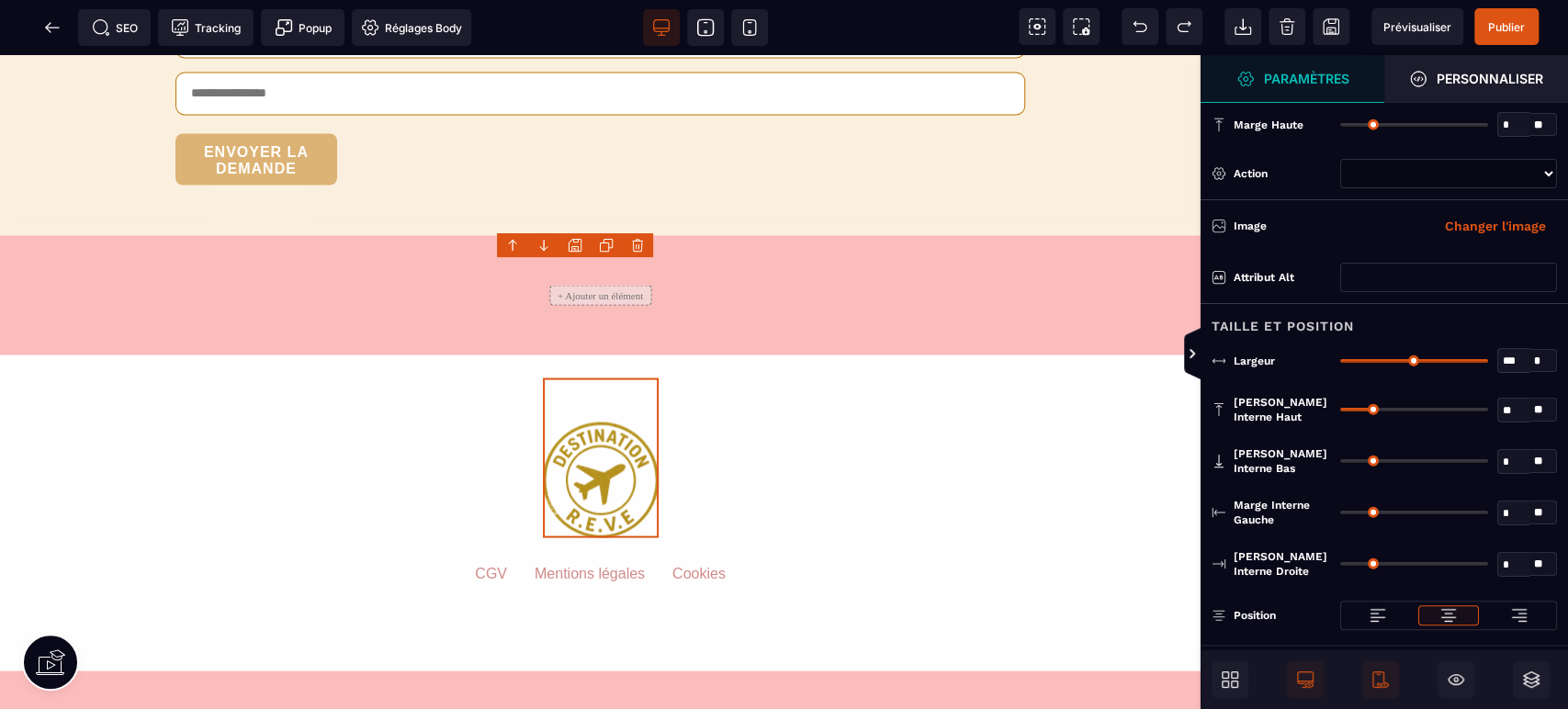
drag, startPoint x: 1351, startPoint y: 410, endPoint x: 1372, endPoint y: 417, distance: 22.1
type input "**"
click at [1372, 412] on input "range" at bounding box center [1414, 410] width 148 height 4
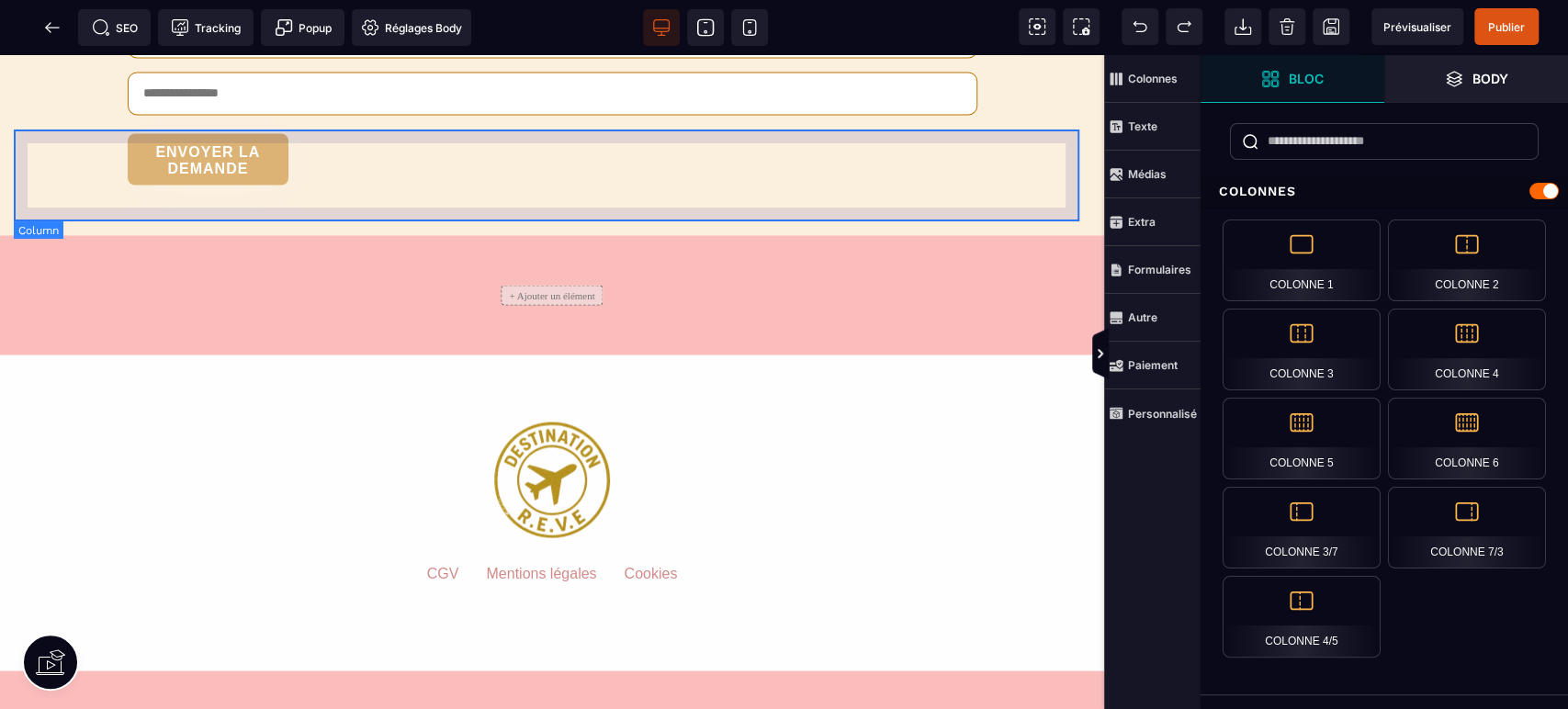
click at [626, 249] on div "+ Ajouter un élément" at bounding box center [551, 294] width 1076 height 91
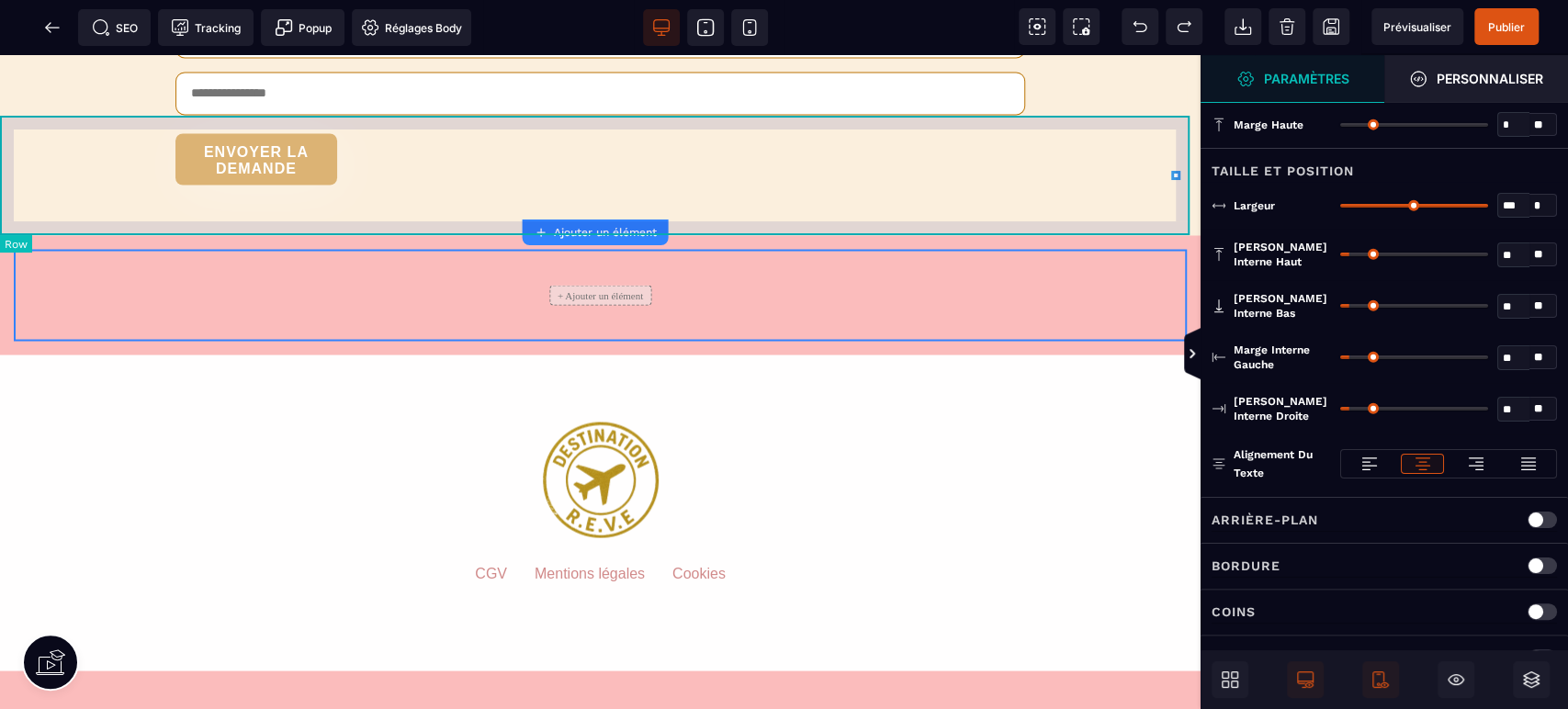
click at [1188, 235] on div "+ Ajouter un élément" at bounding box center [600, 294] width 1201 height 119
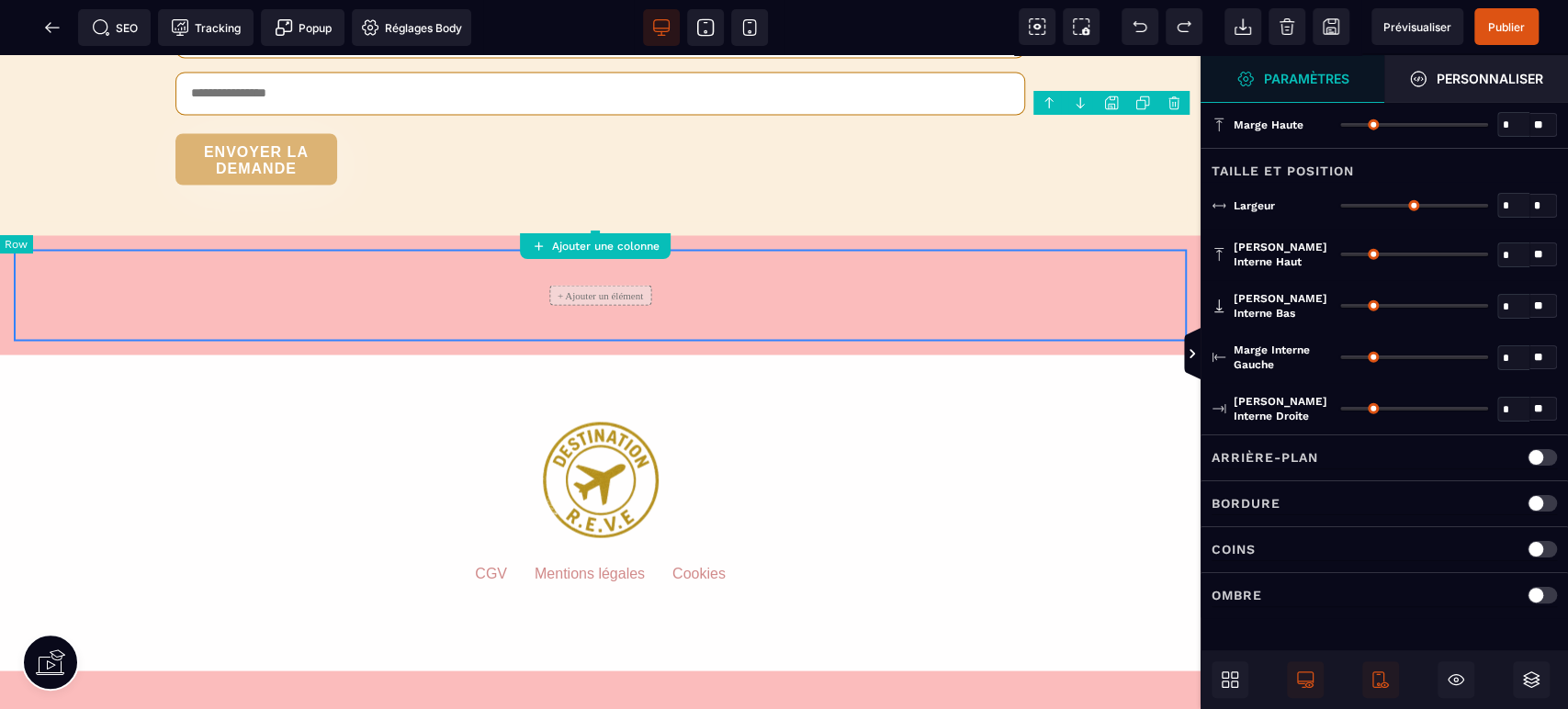
type input "*"
type input "***"
type input "**"
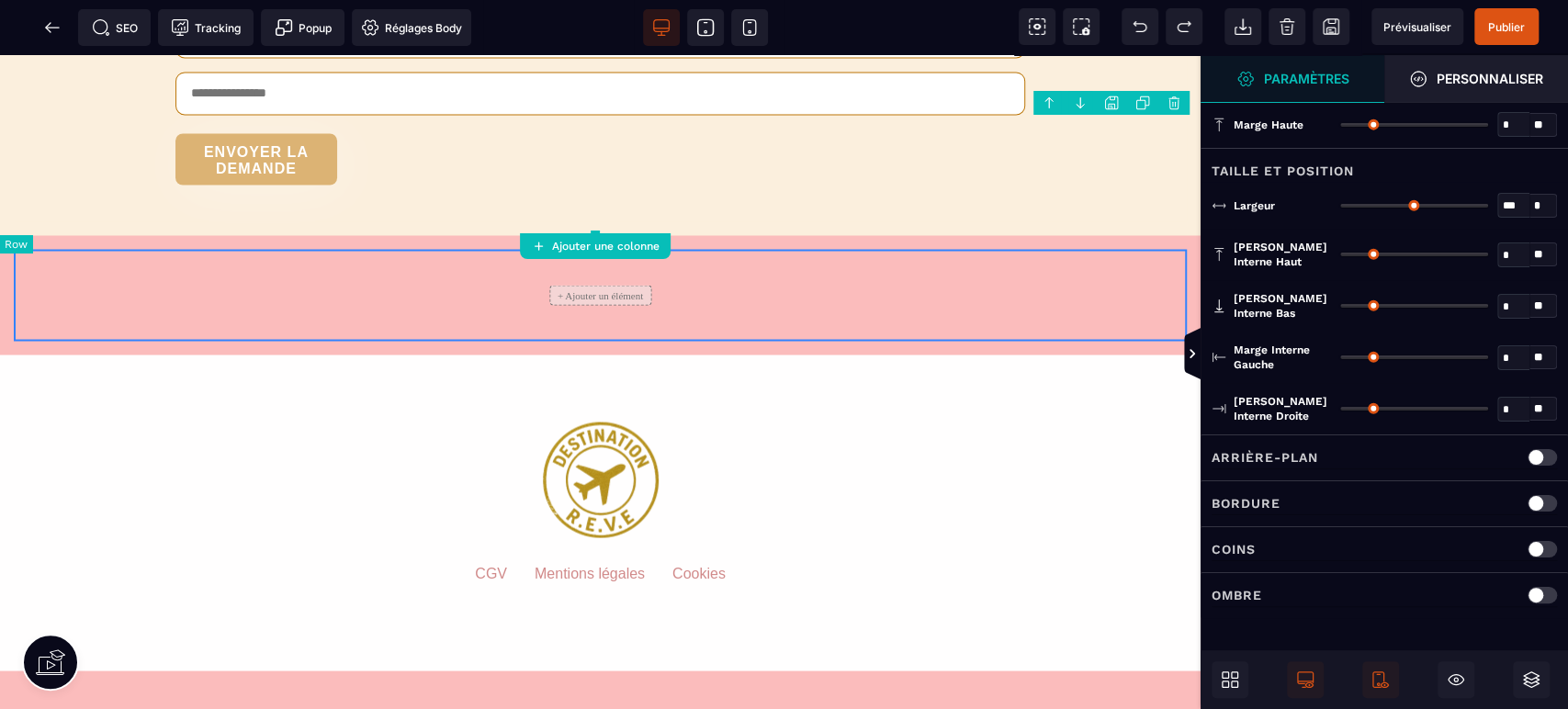
type input "**"
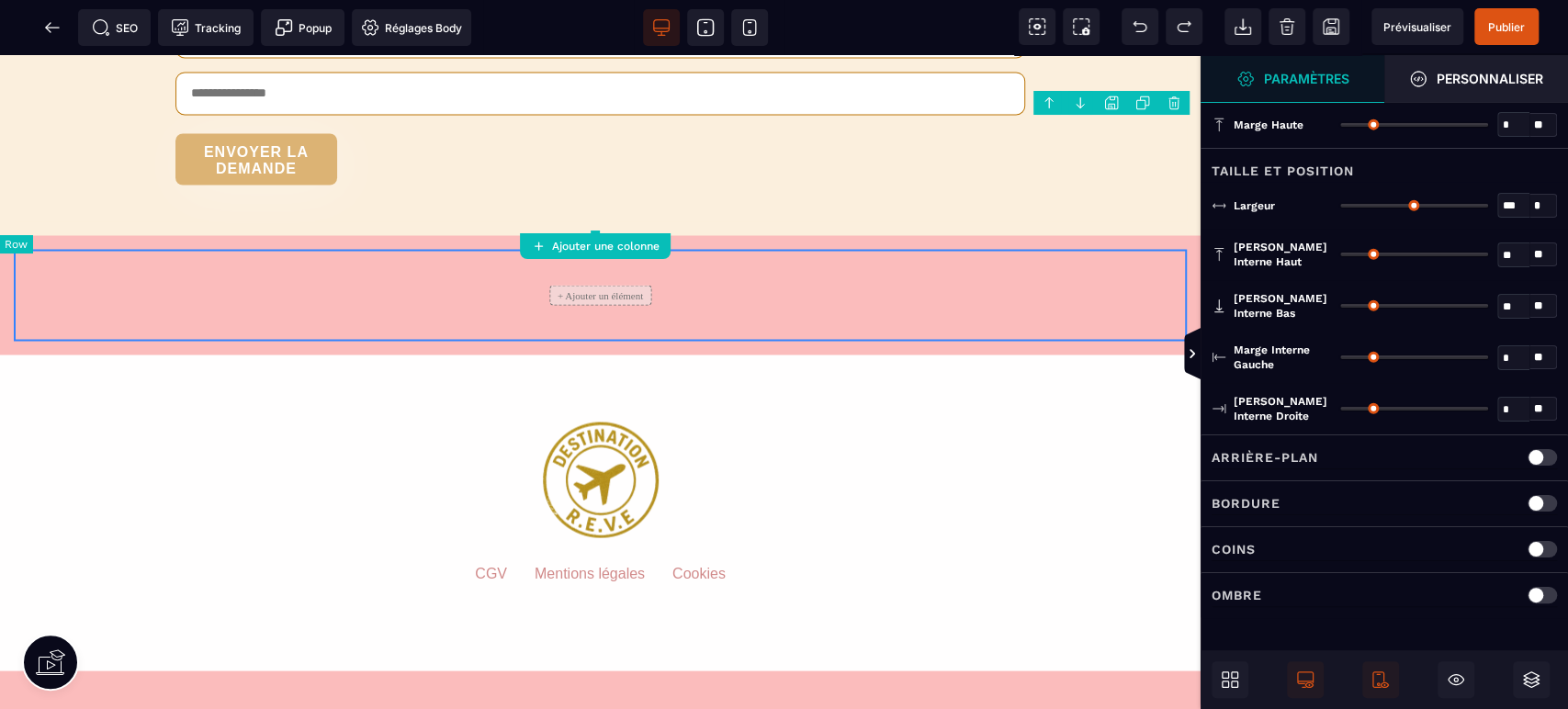
type input "**"
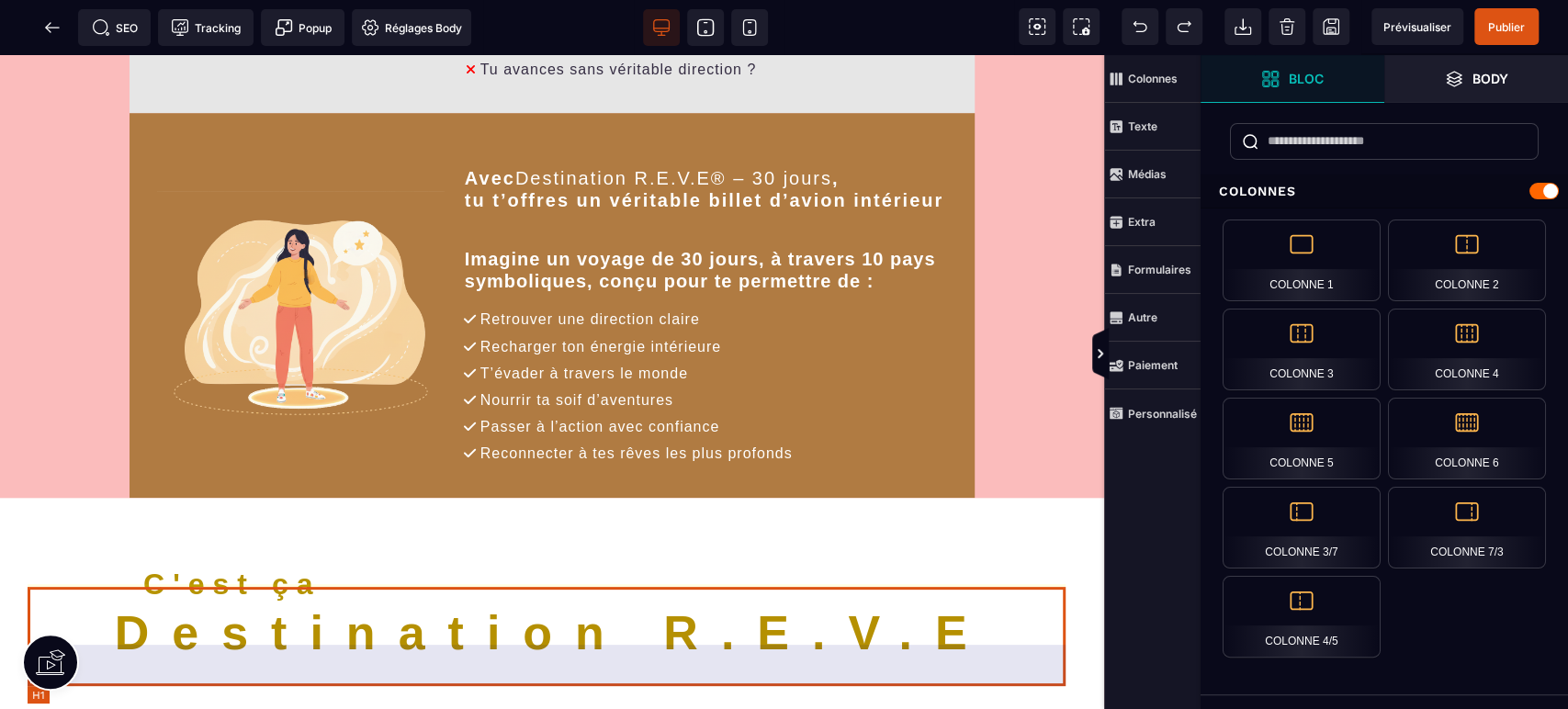
scroll to position [0, 0]
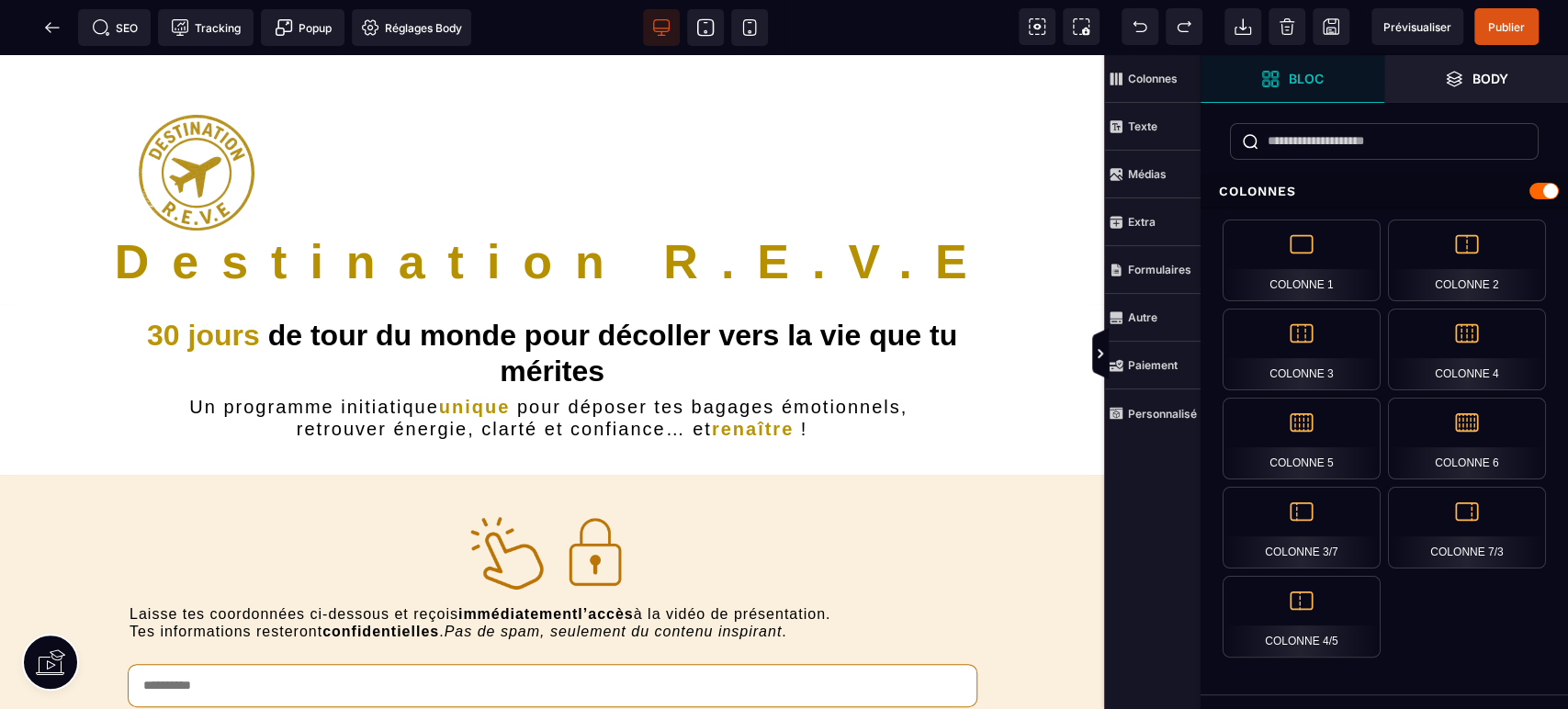
click at [711, 28] on icon at bounding box center [705, 27] width 18 height 18
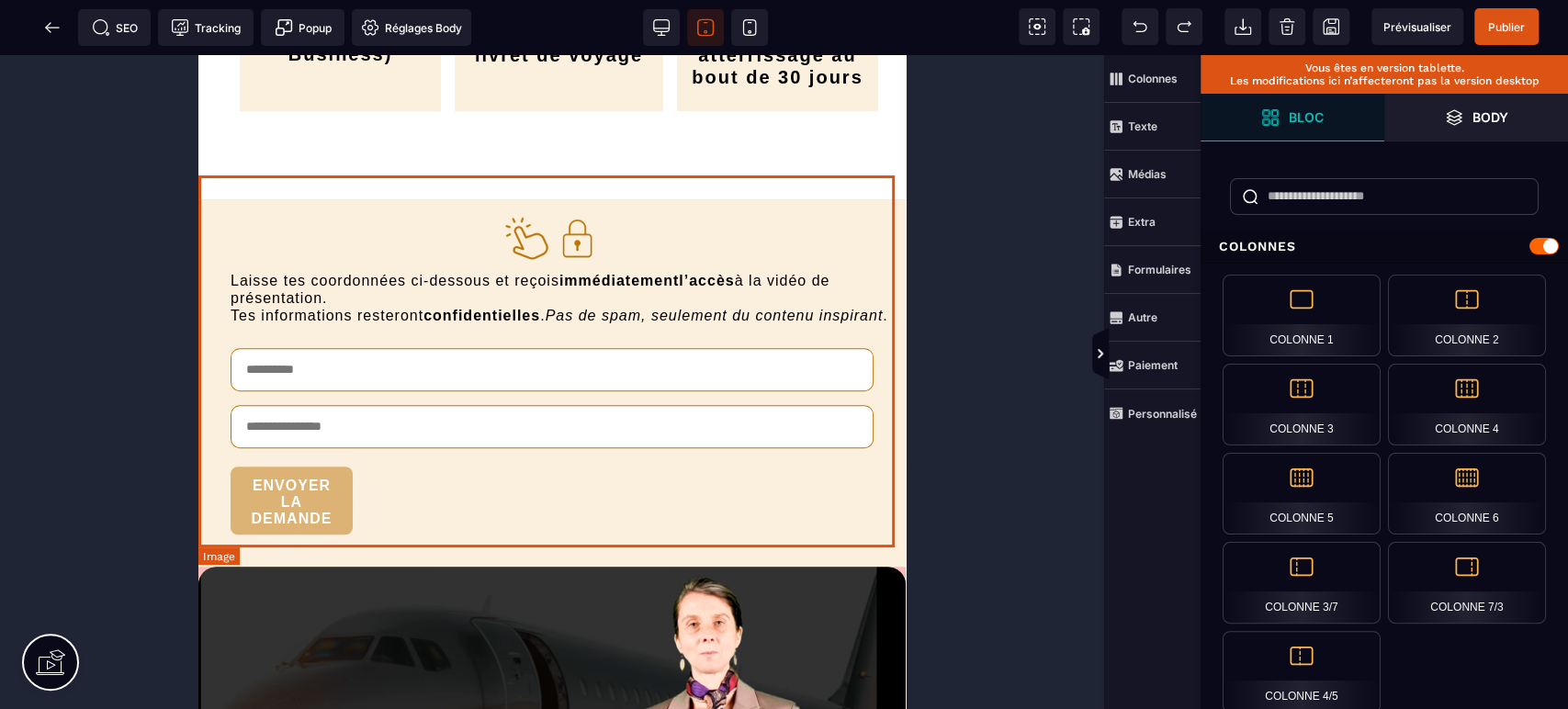
scroll to position [5166, 0]
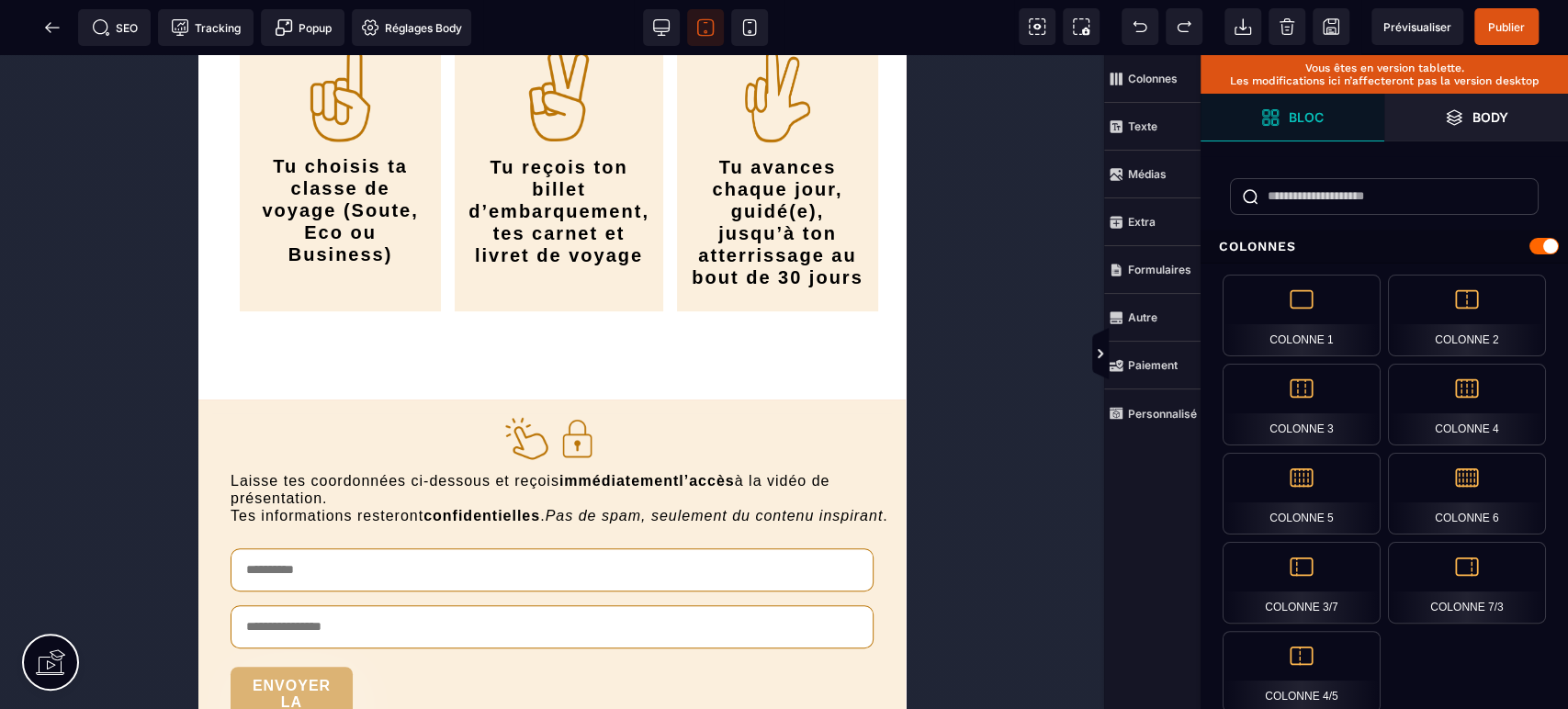
click at [760, 27] on span at bounding box center [749, 28] width 37 height 37
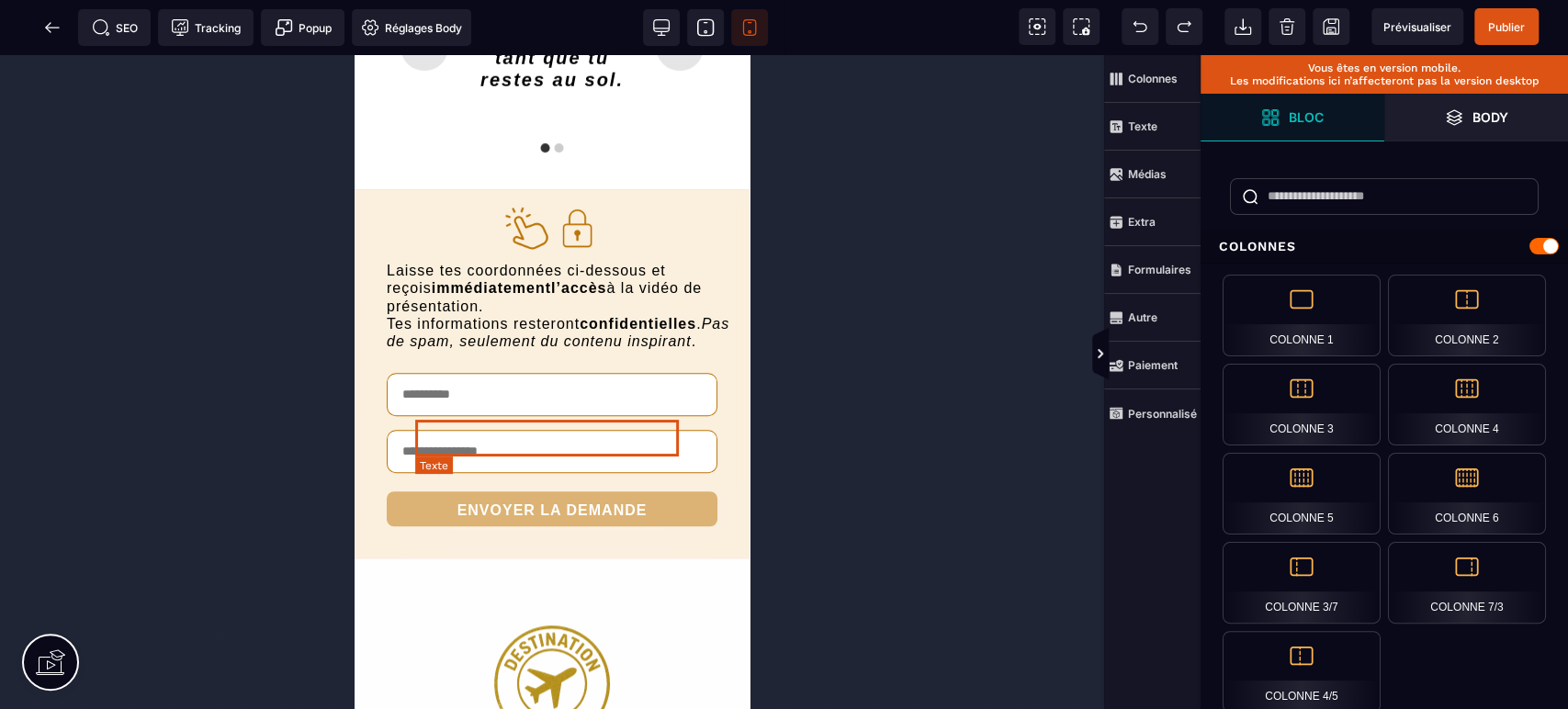
scroll to position [10226, 0]
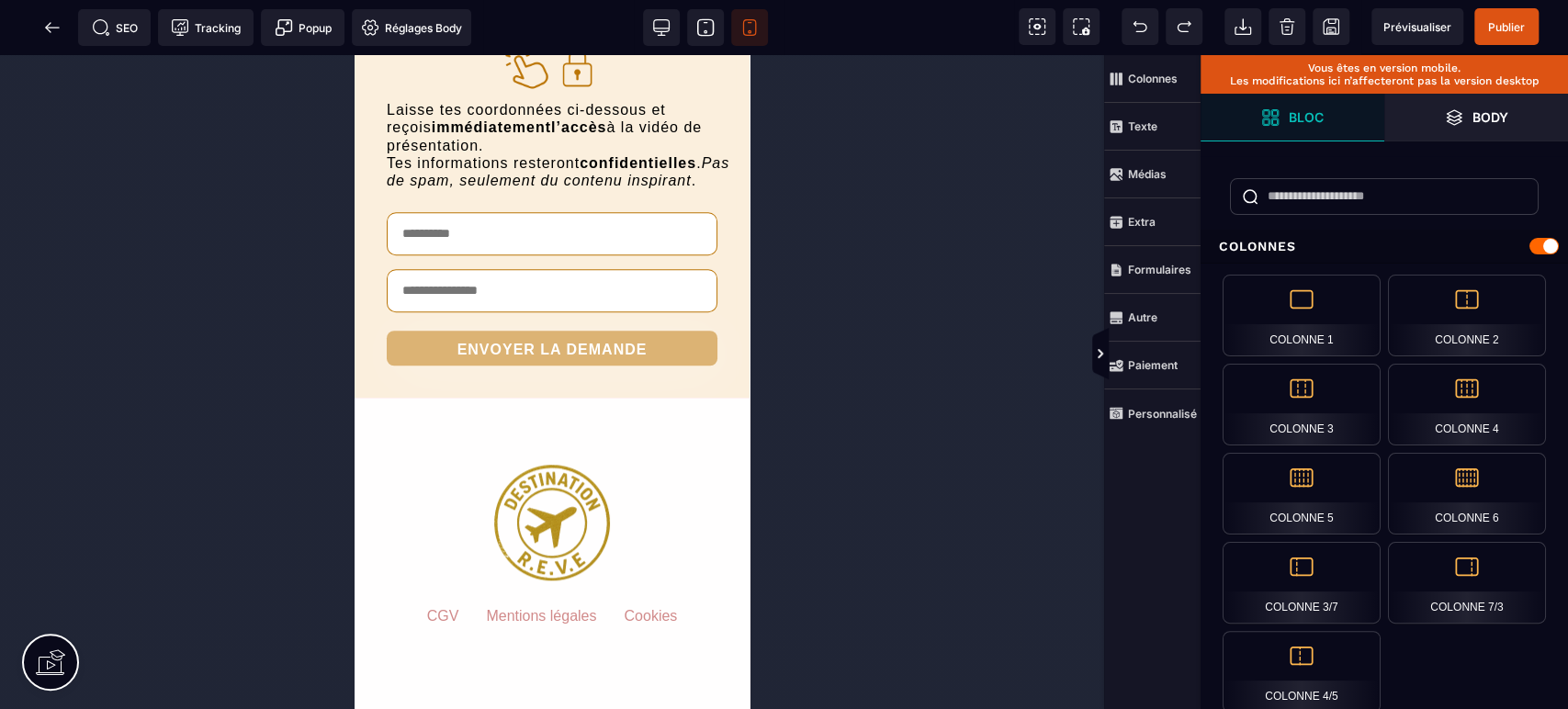
click at [657, 25] on icon at bounding box center [661, 27] width 18 height 18
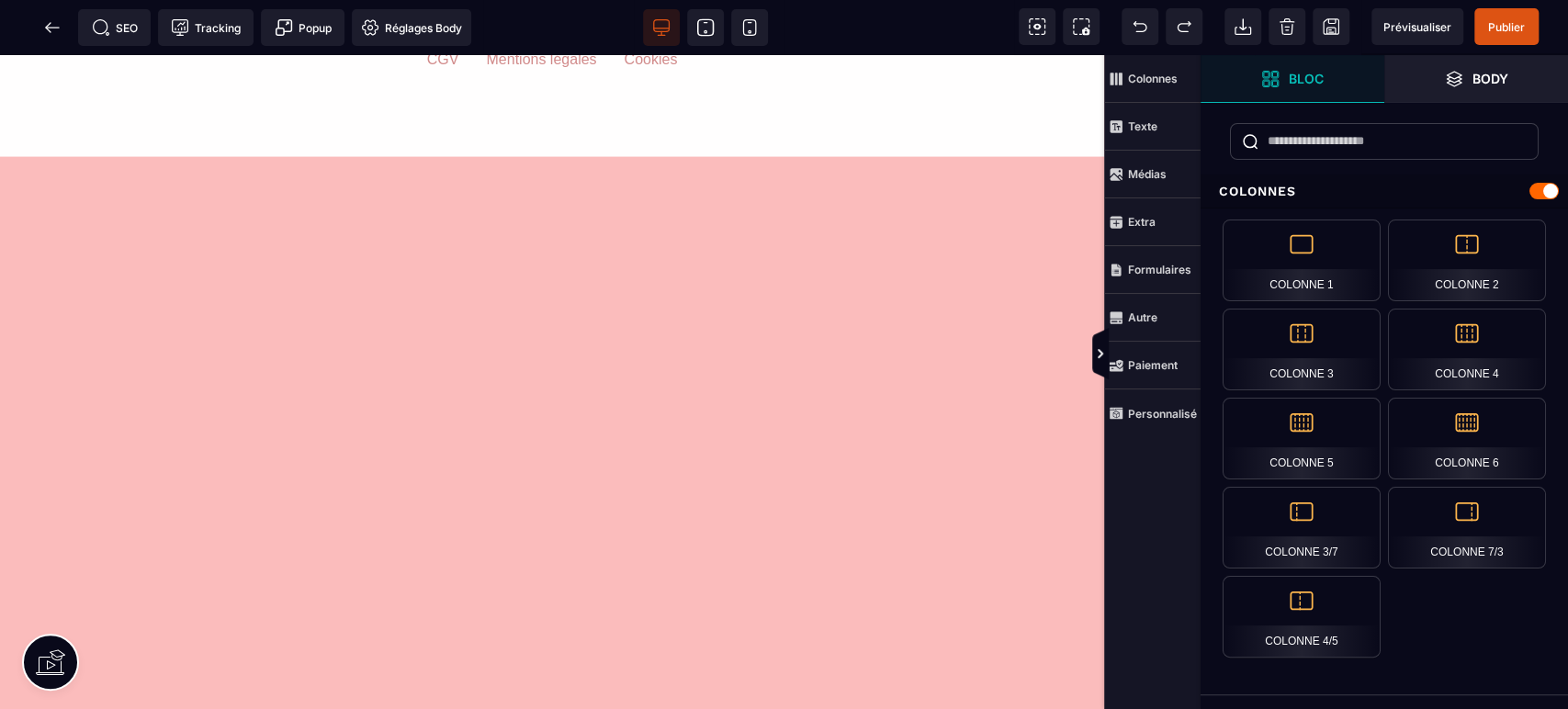
scroll to position [6781, 0]
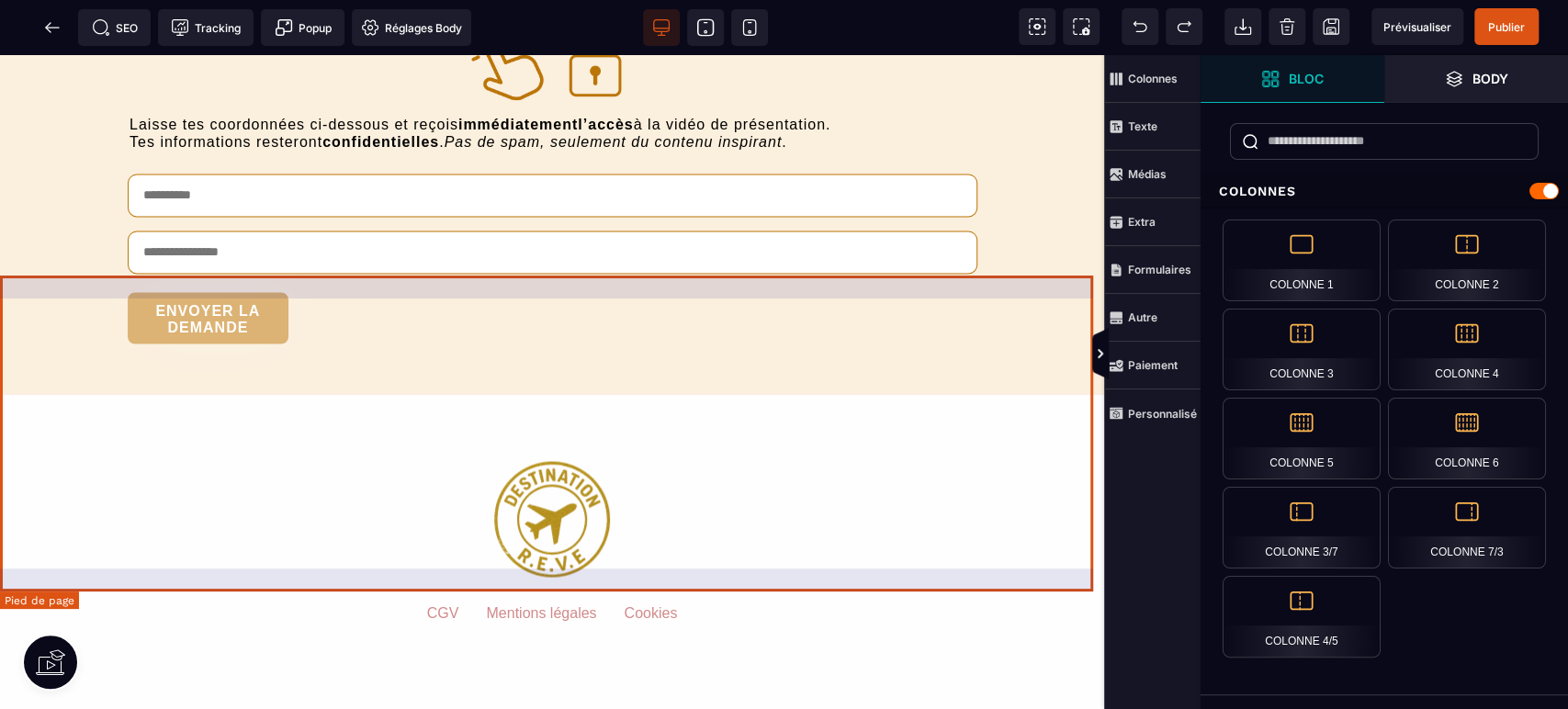
click at [552, 589] on footer "CGV Mentions légales Cookies" at bounding box center [552, 552] width 1104 height 316
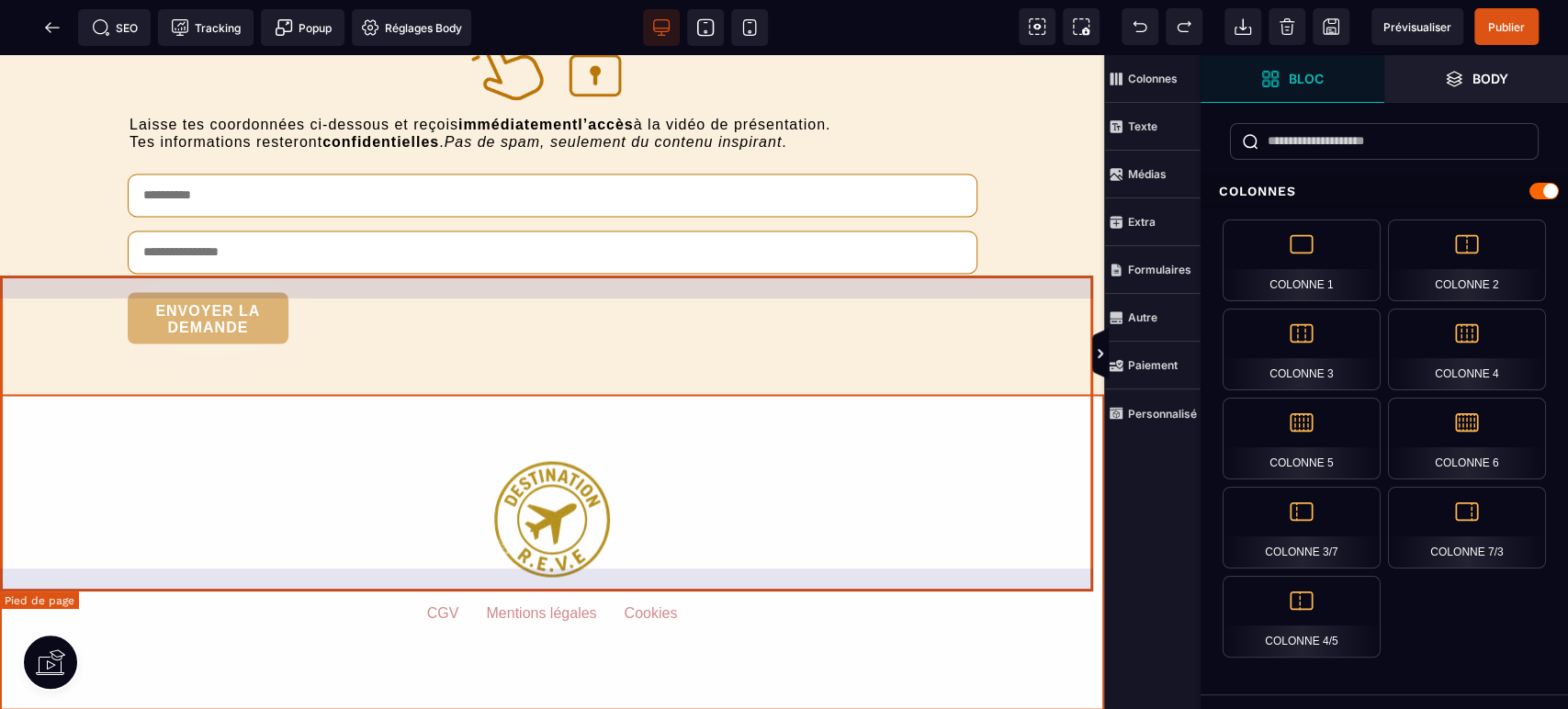
select select "***"
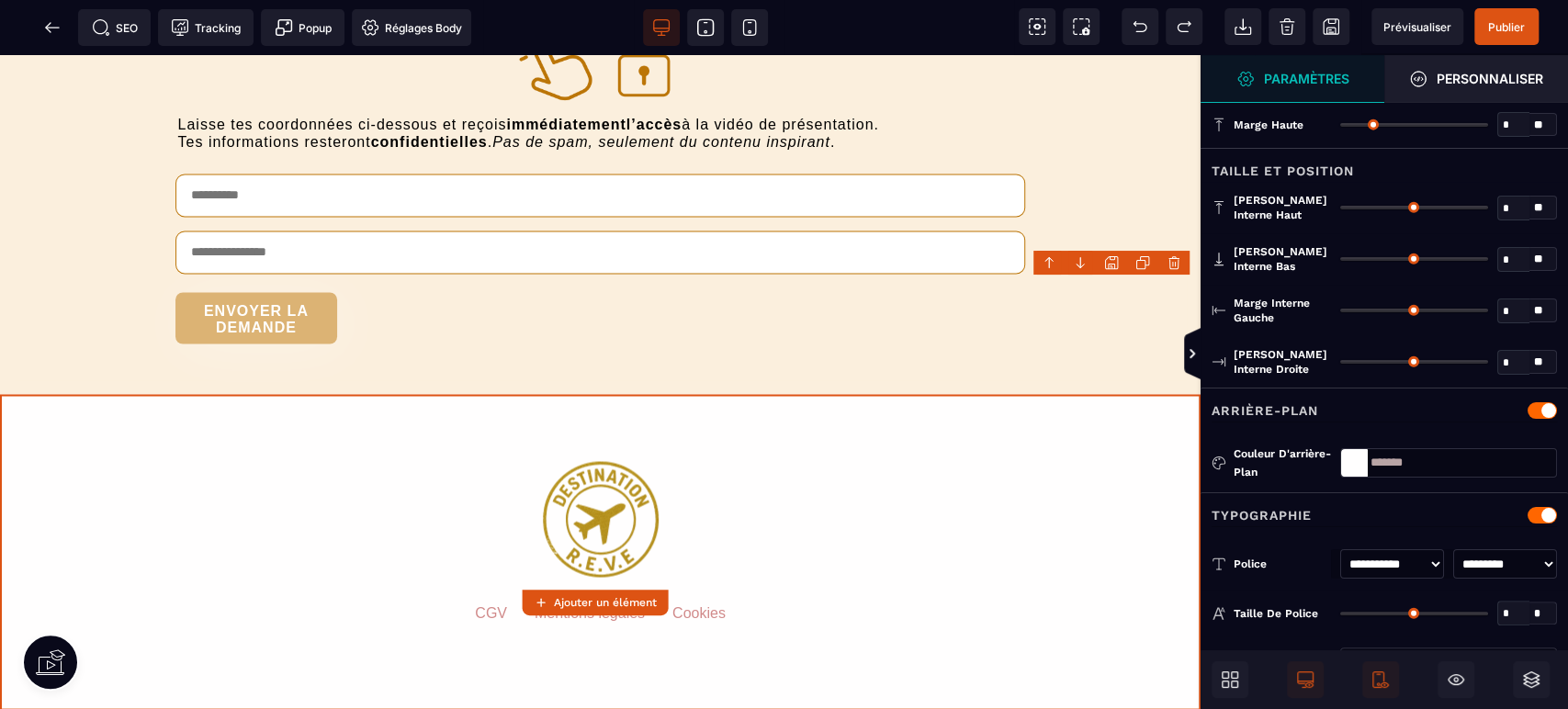
click at [1293, 76] on strong "Paramètres" at bounding box center [1306, 78] width 86 height 13
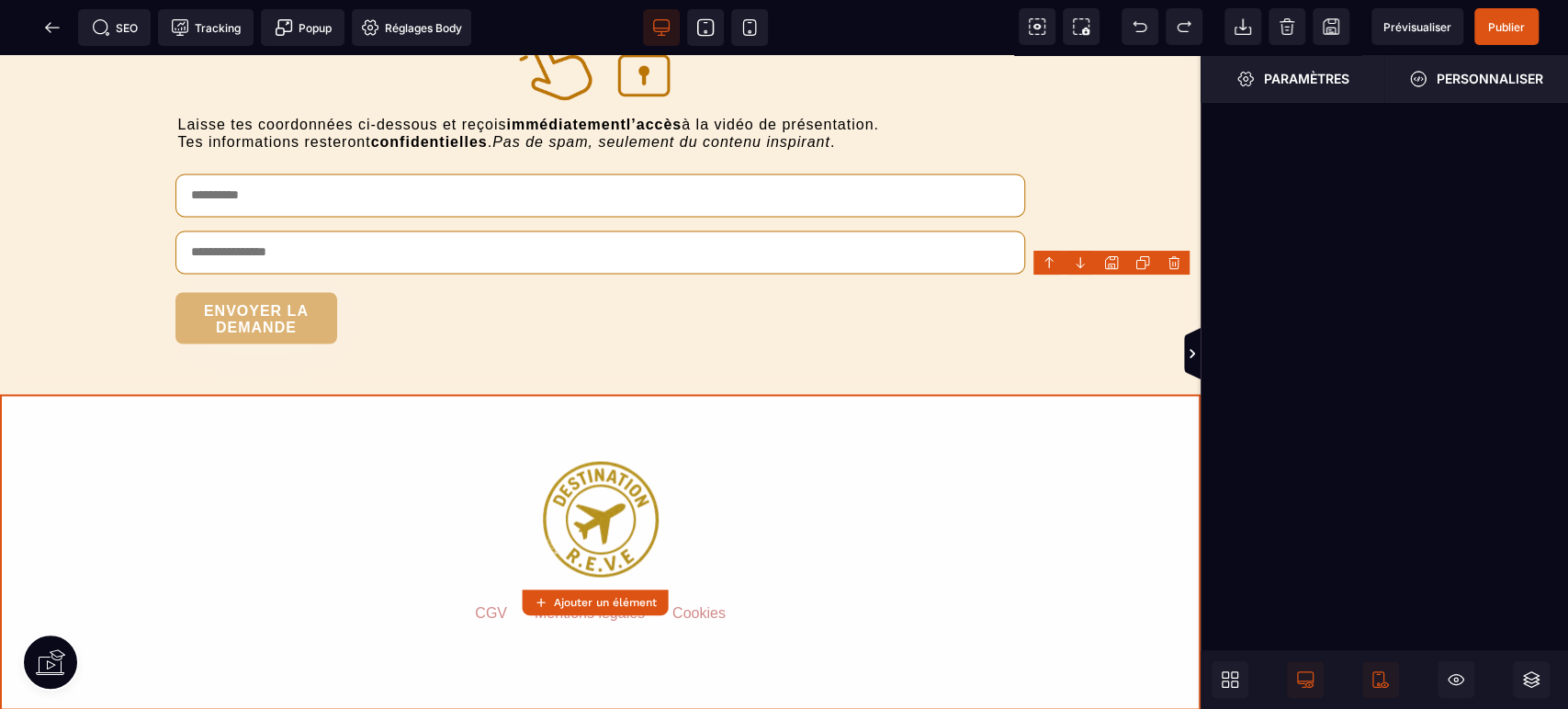
click at [1506, 66] on span "Personnaliser" at bounding box center [1476, 79] width 184 height 48
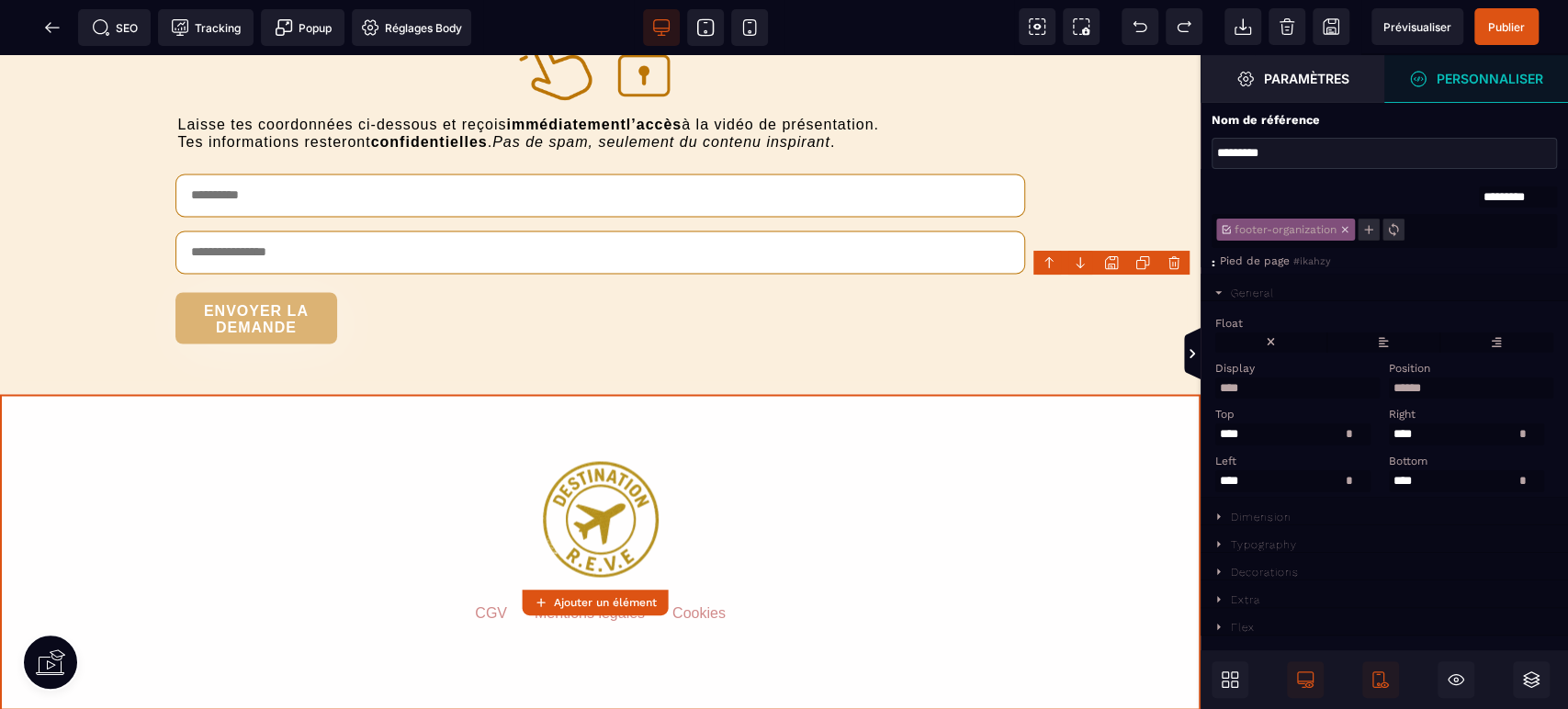
click at [1309, 65] on span "Paramètres" at bounding box center [1292, 79] width 184 height 48
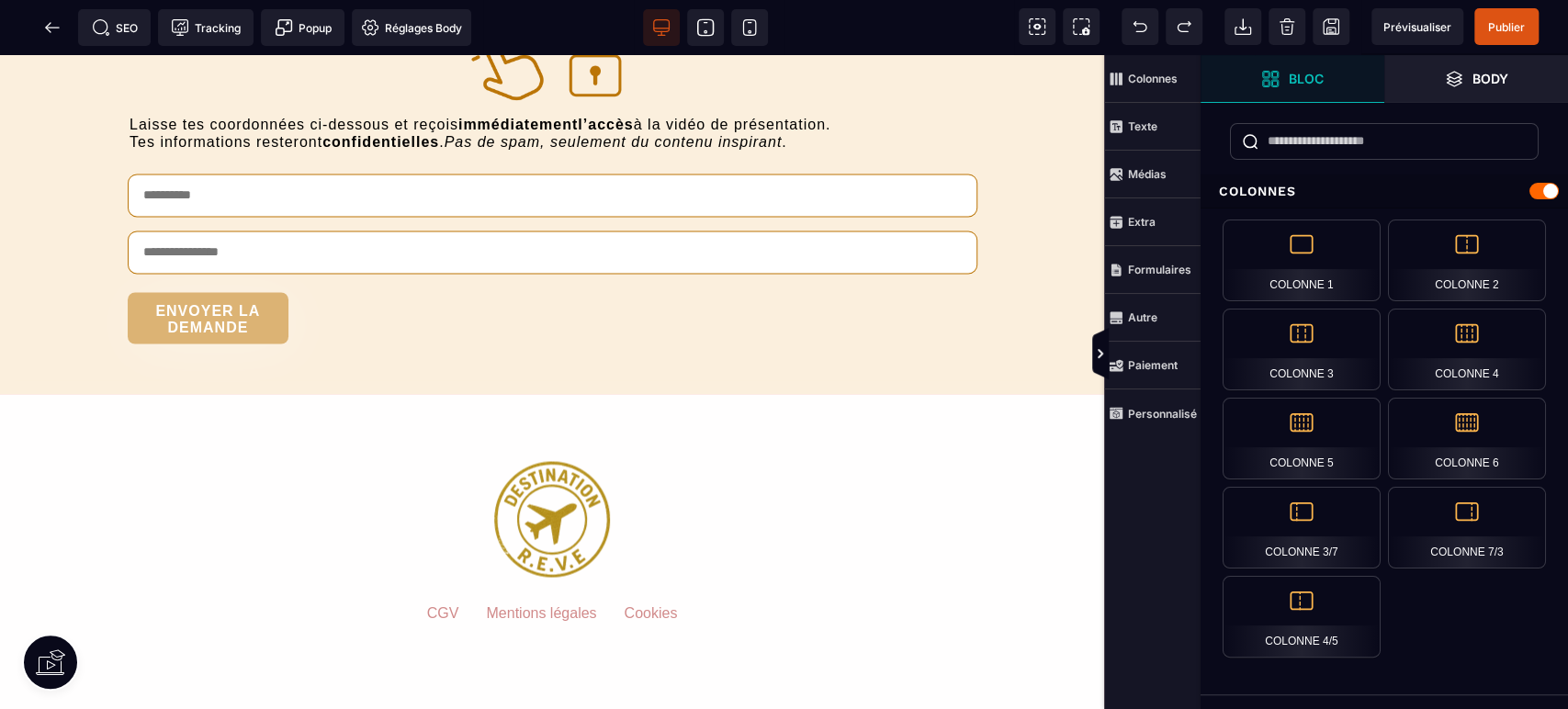
click at [1505, 68] on span "Body" at bounding box center [1476, 79] width 184 height 48
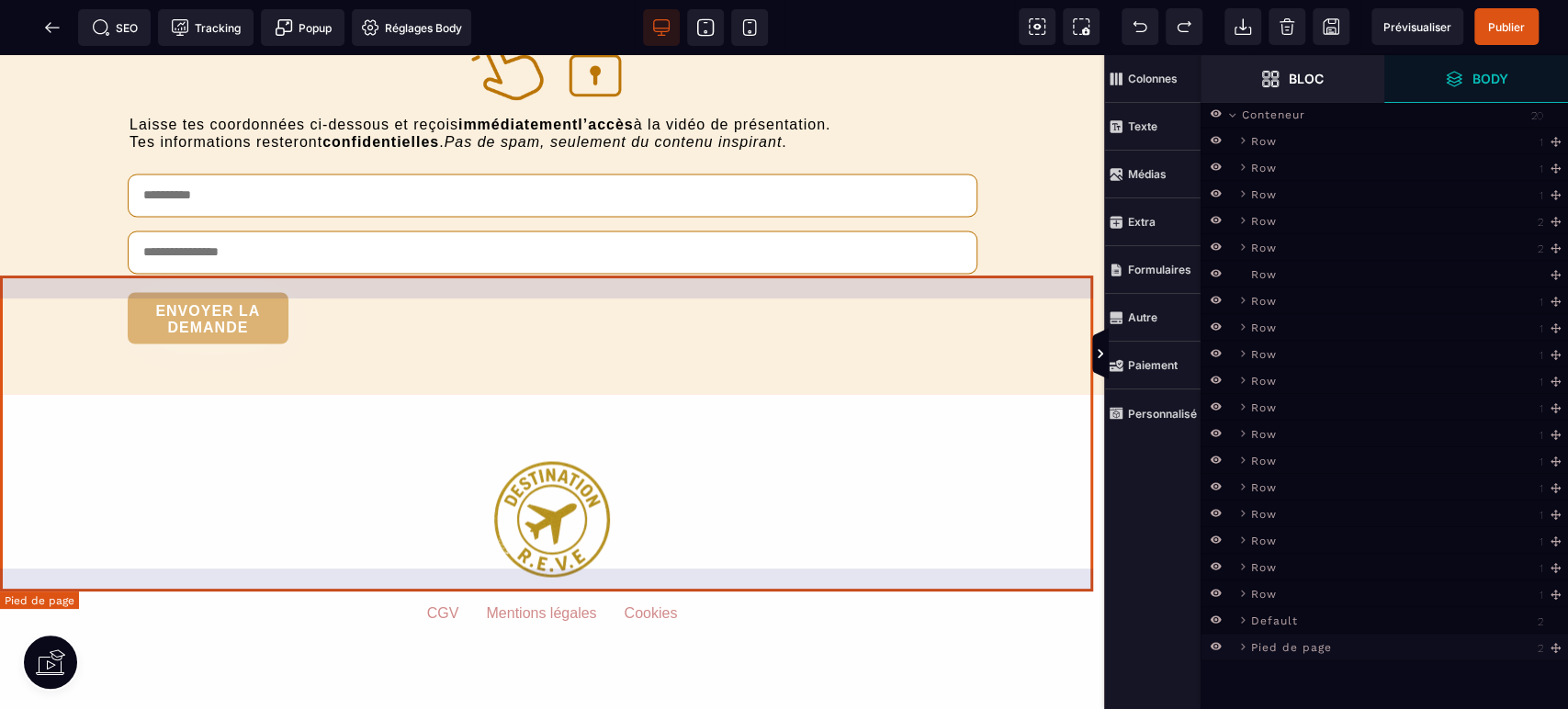
click at [1289, 645] on span "Pied de page" at bounding box center [1292, 646] width 81 height 18
select select "***"
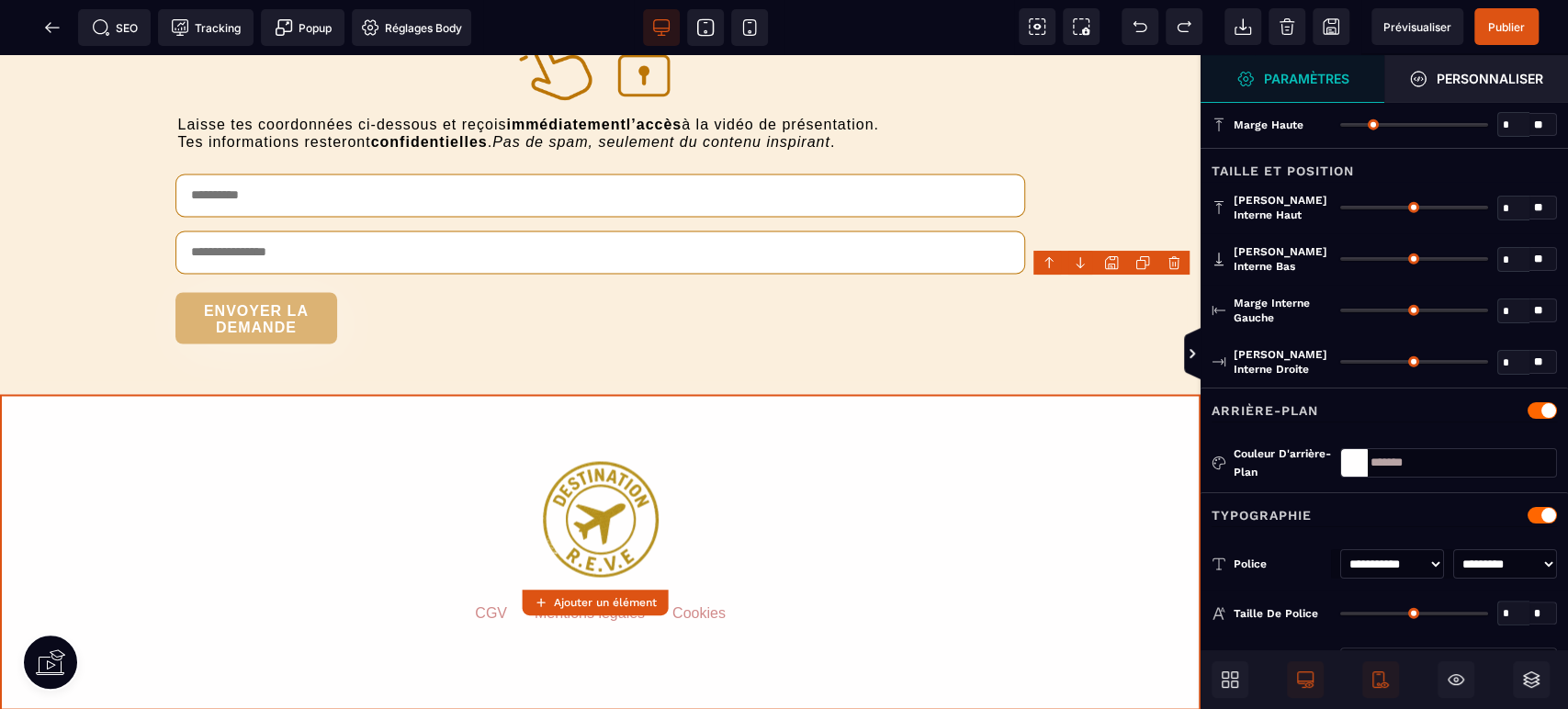
click at [1110, 262] on body "B I U S A ******* Ajouter un élément" at bounding box center [784, 354] width 1568 height 709
select select "***"
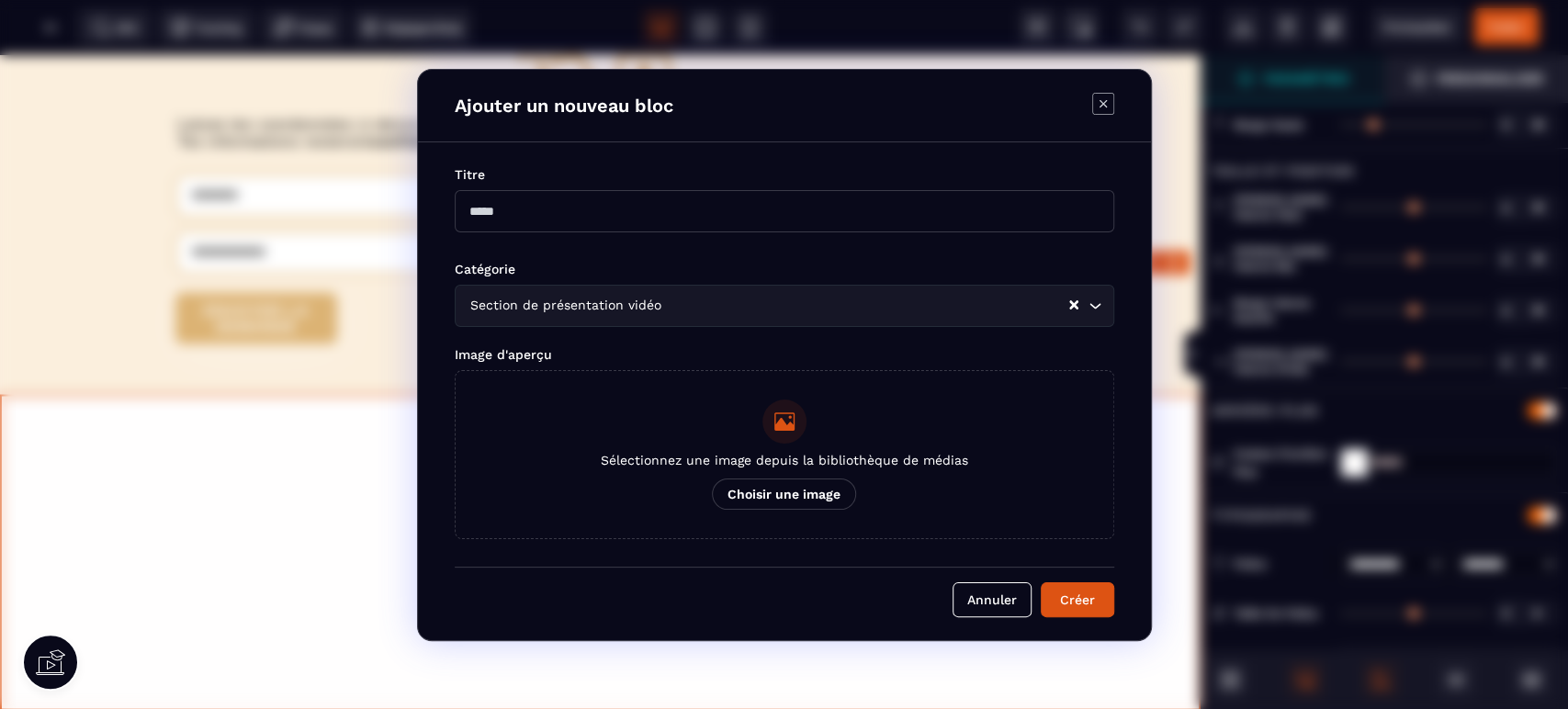
drag, startPoint x: 576, startPoint y: 204, endPoint x: 290, endPoint y: 204, distance: 286.0
click at [290, 204] on div "Ajouter un nouveau bloc Titre Catégorie Section de présentation vidéo Loading..…" at bounding box center [784, 354] width 1568 height 709
type input "**********"
click at [536, 285] on div "Section de présentation vidéo Loading..." at bounding box center [785, 306] width 660 height 42
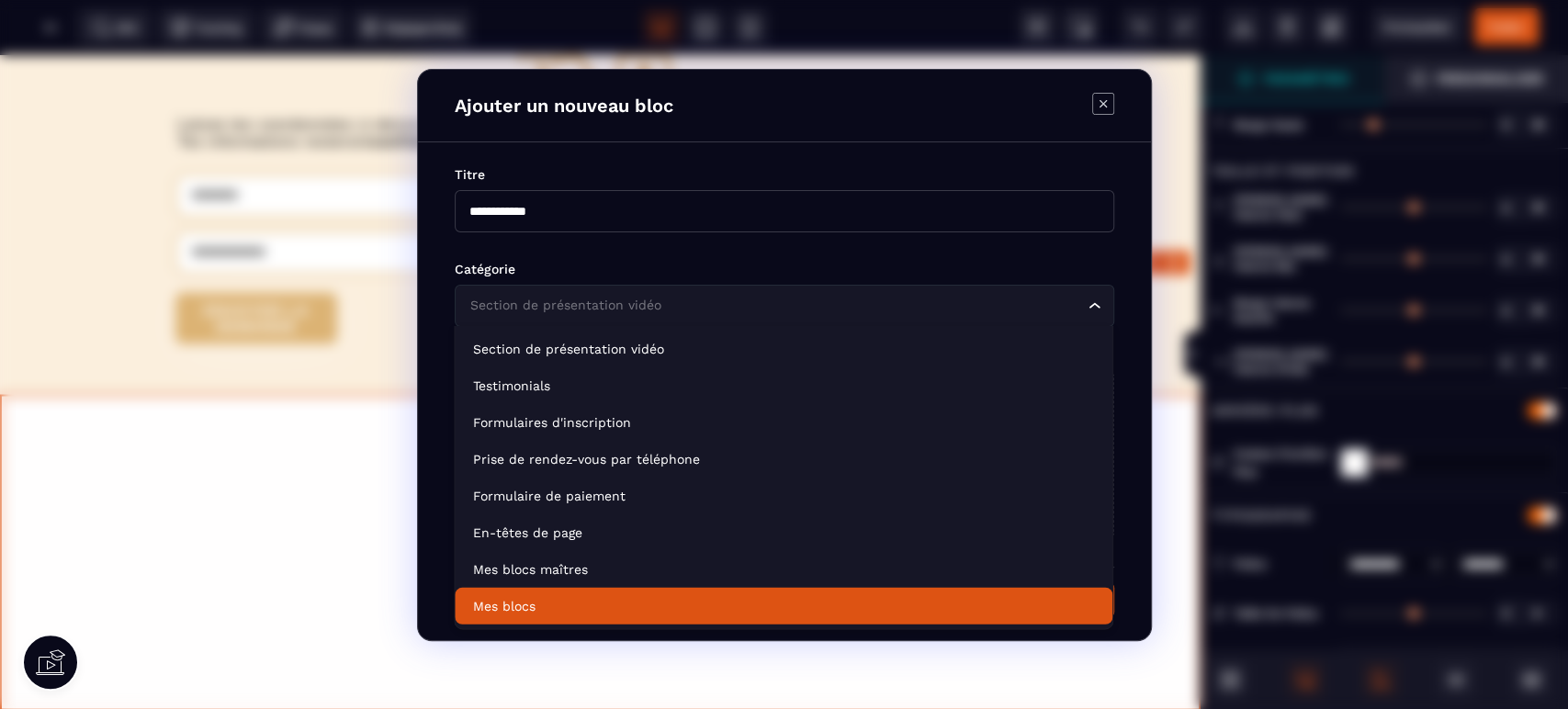
click at [556, 602] on p "Mes blocs" at bounding box center [784, 606] width 621 height 18
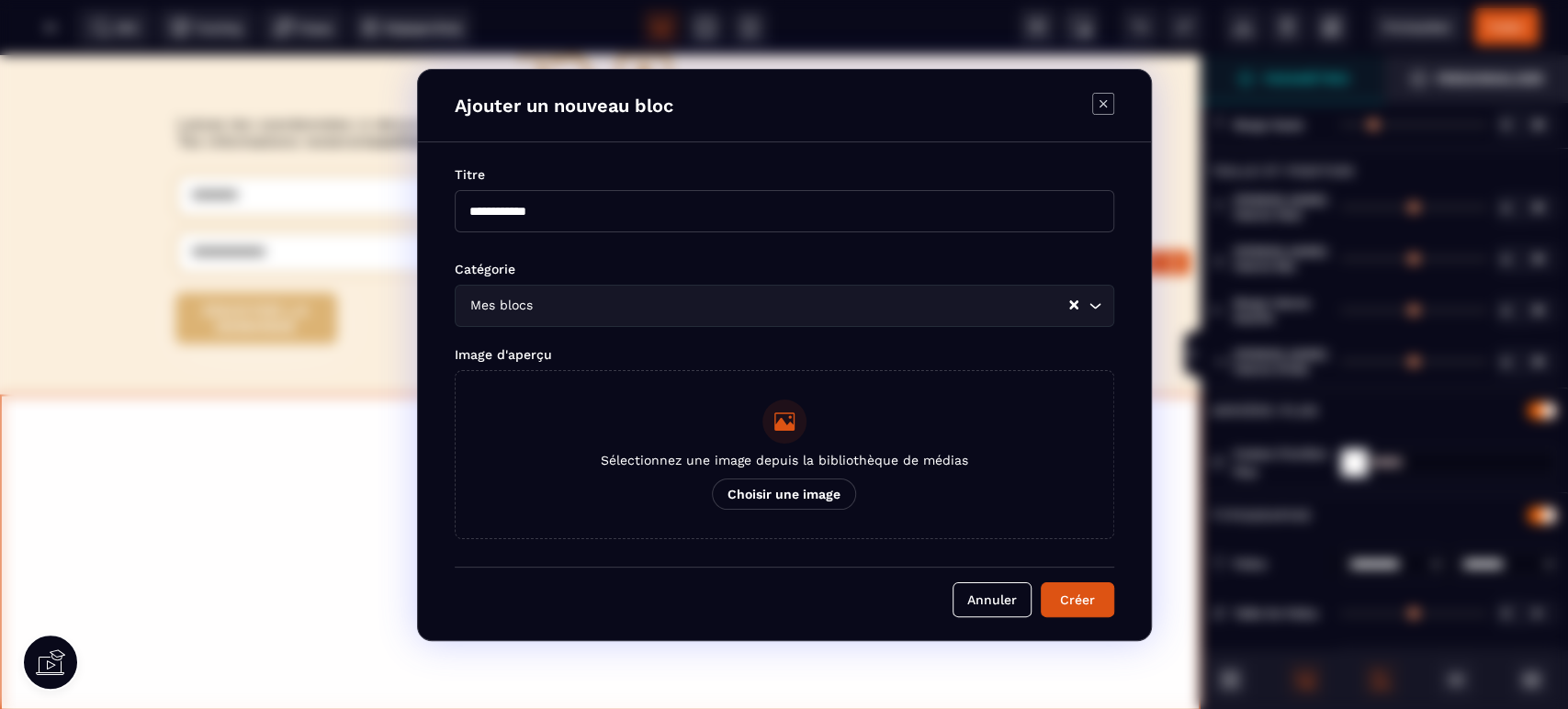
click at [544, 299] on input "Search for option" at bounding box center [802, 305] width 530 height 20
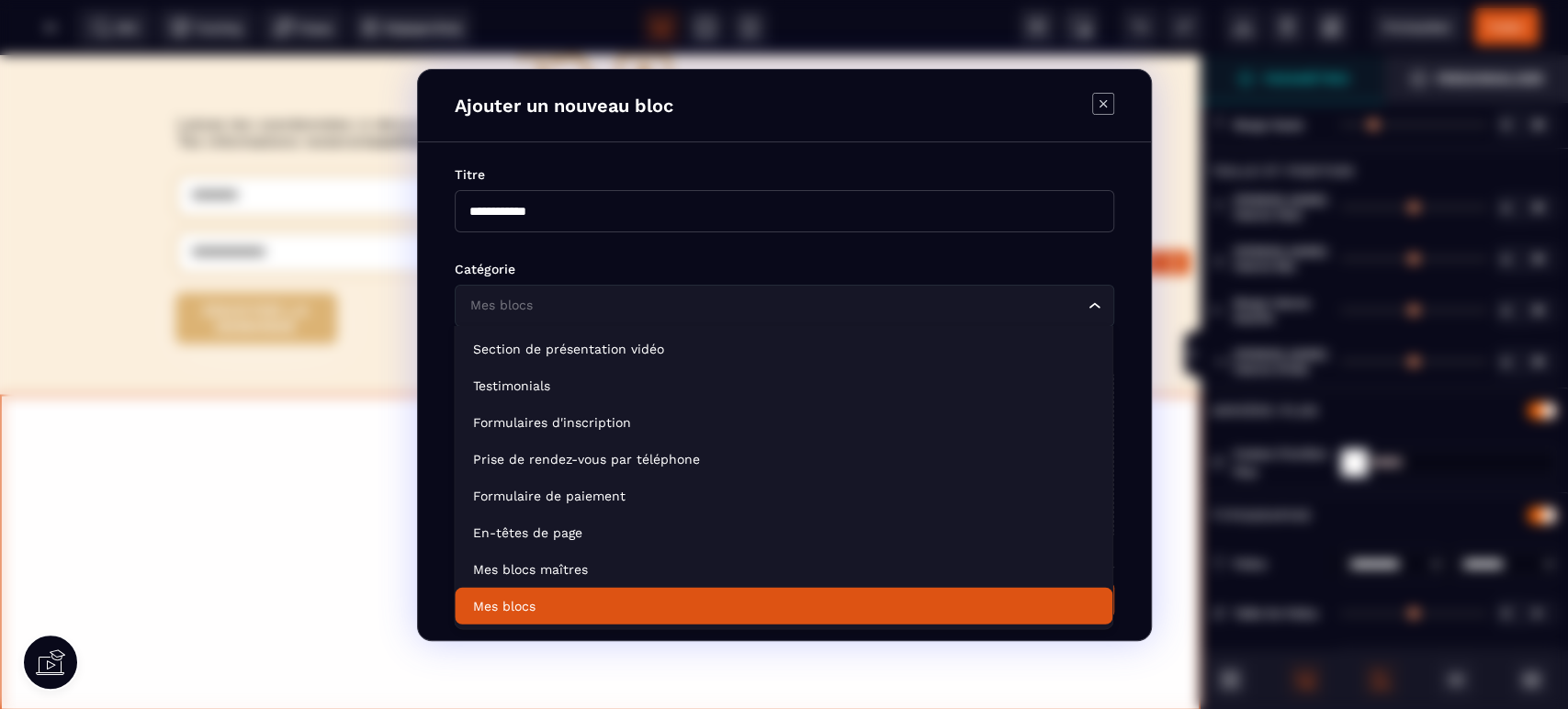
click at [533, 602] on p "Mes blocs" at bounding box center [784, 606] width 621 height 18
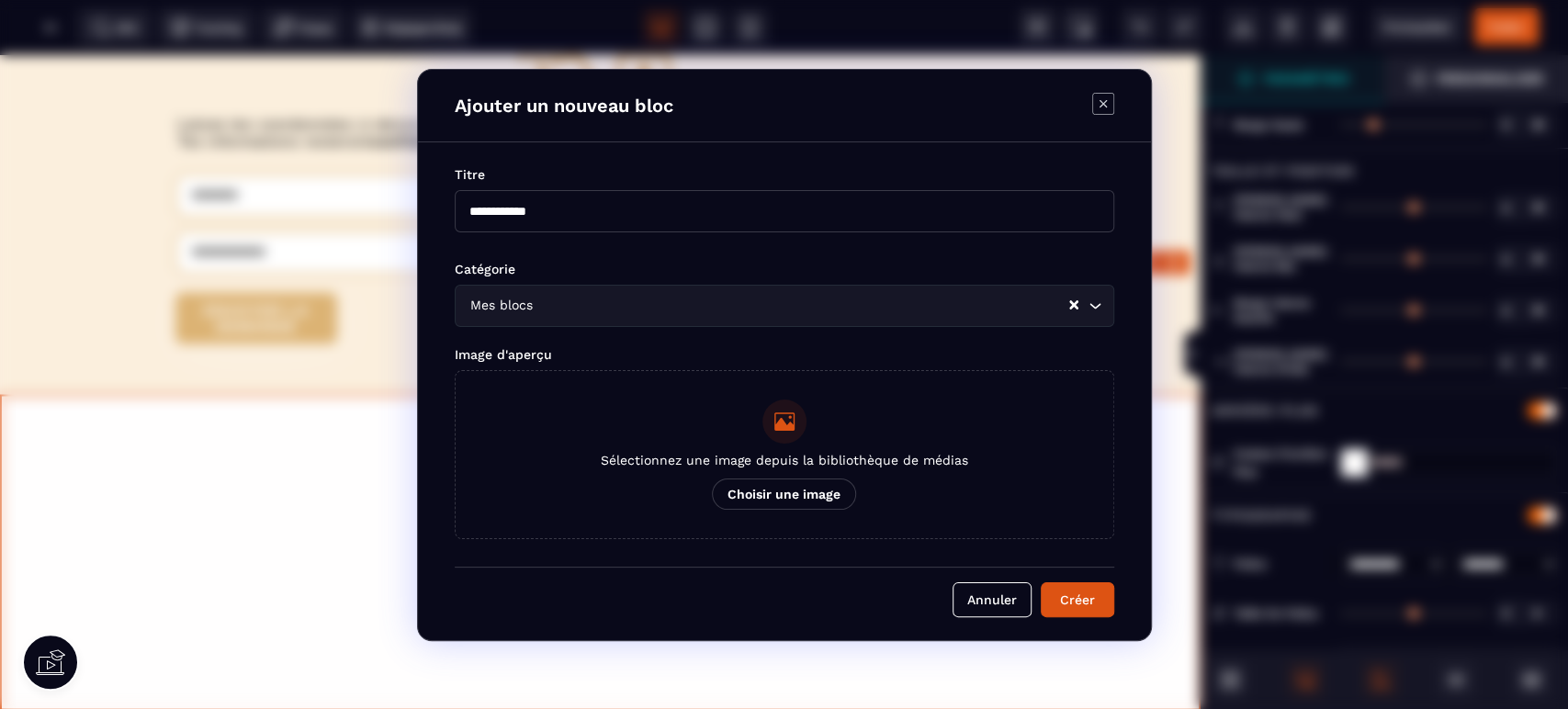
click at [1073, 601] on button "Créer" at bounding box center [1077, 599] width 73 height 35
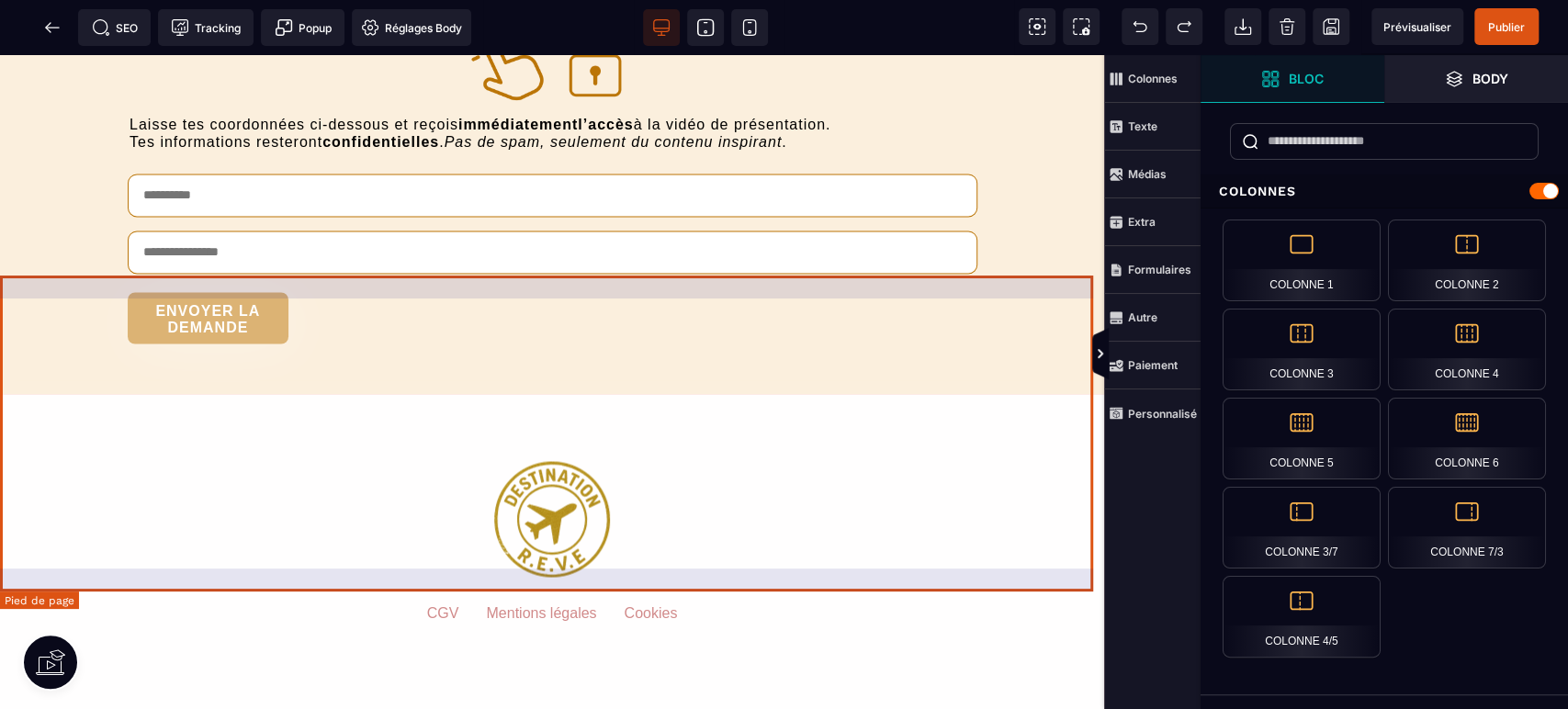
click at [441, 604] on default "CGV" at bounding box center [443, 631] width 32 height 55
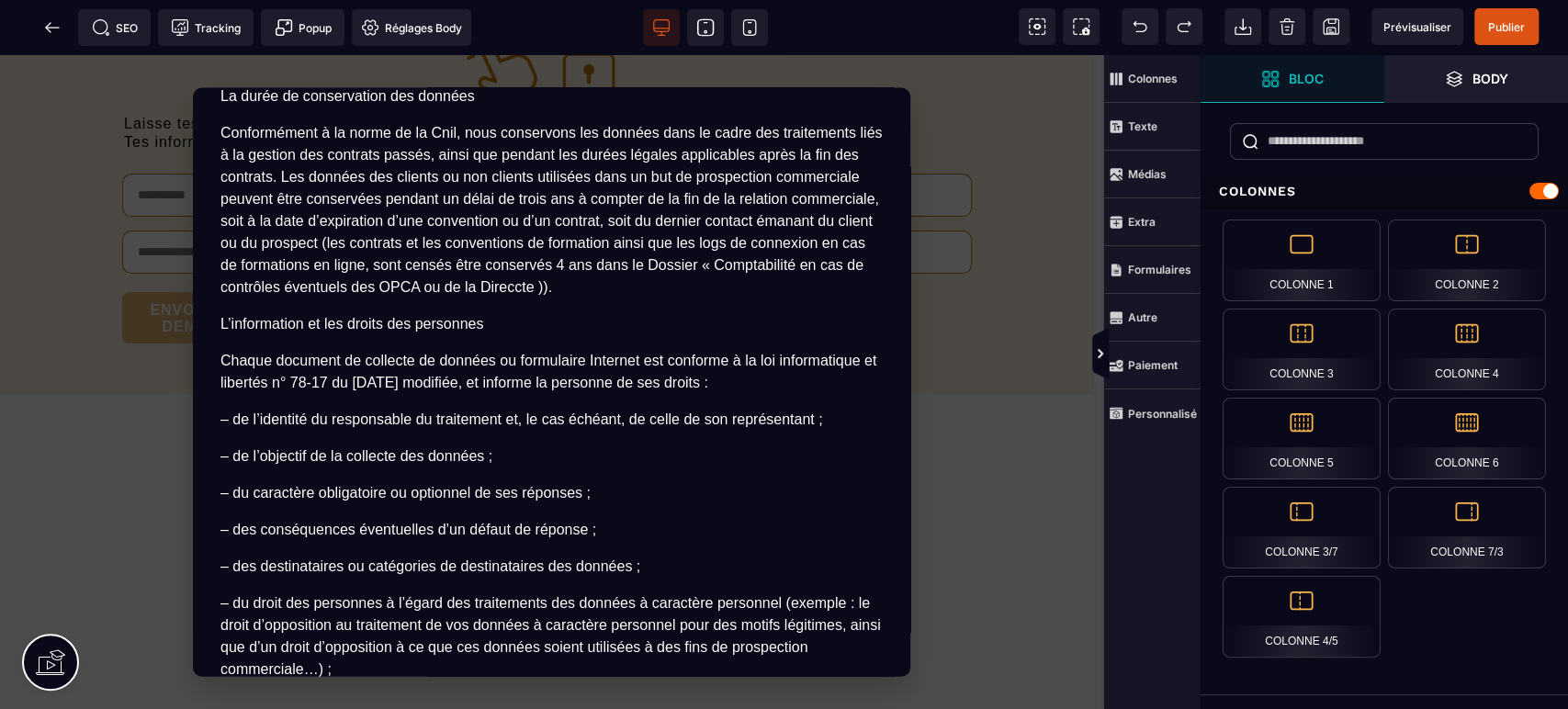
scroll to position [16053, 0]
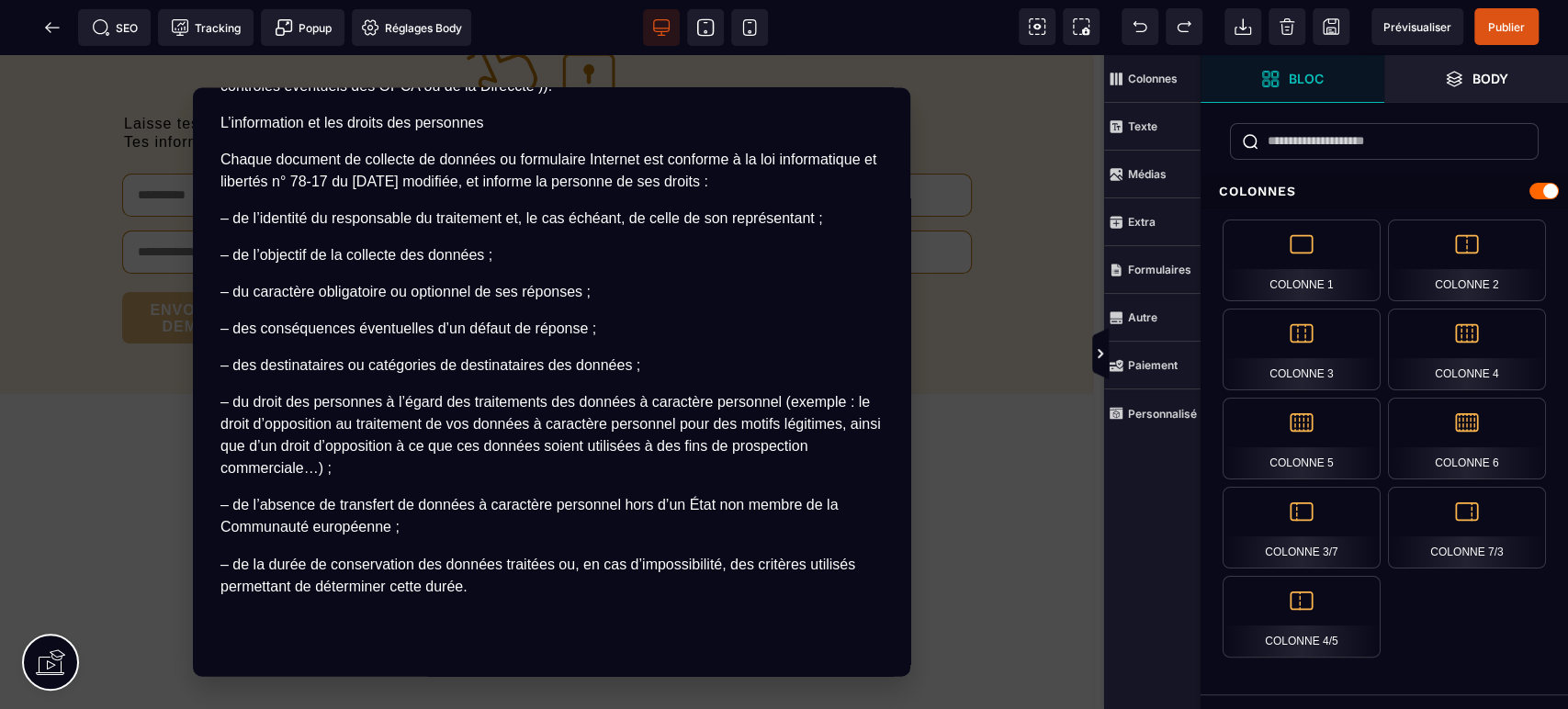
click at [972, 430] on section "CGV × Vente en ligne - Services à distance Dernière mise à jour le [DATE] Bienv…" at bounding box center [552, 382] width 1104 height 654
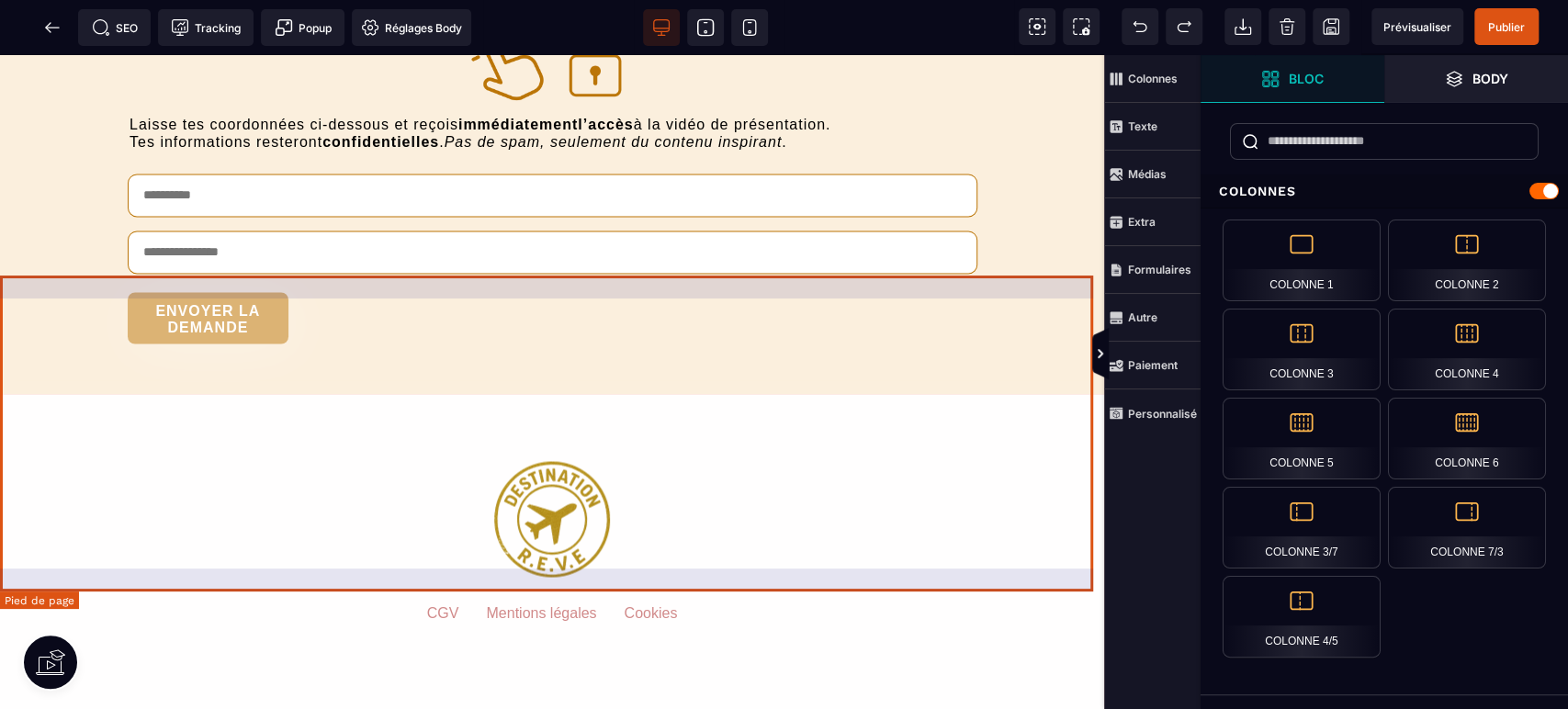
click at [530, 604] on default "Mentions légales" at bounding box center [541, 631] width 111 height 55
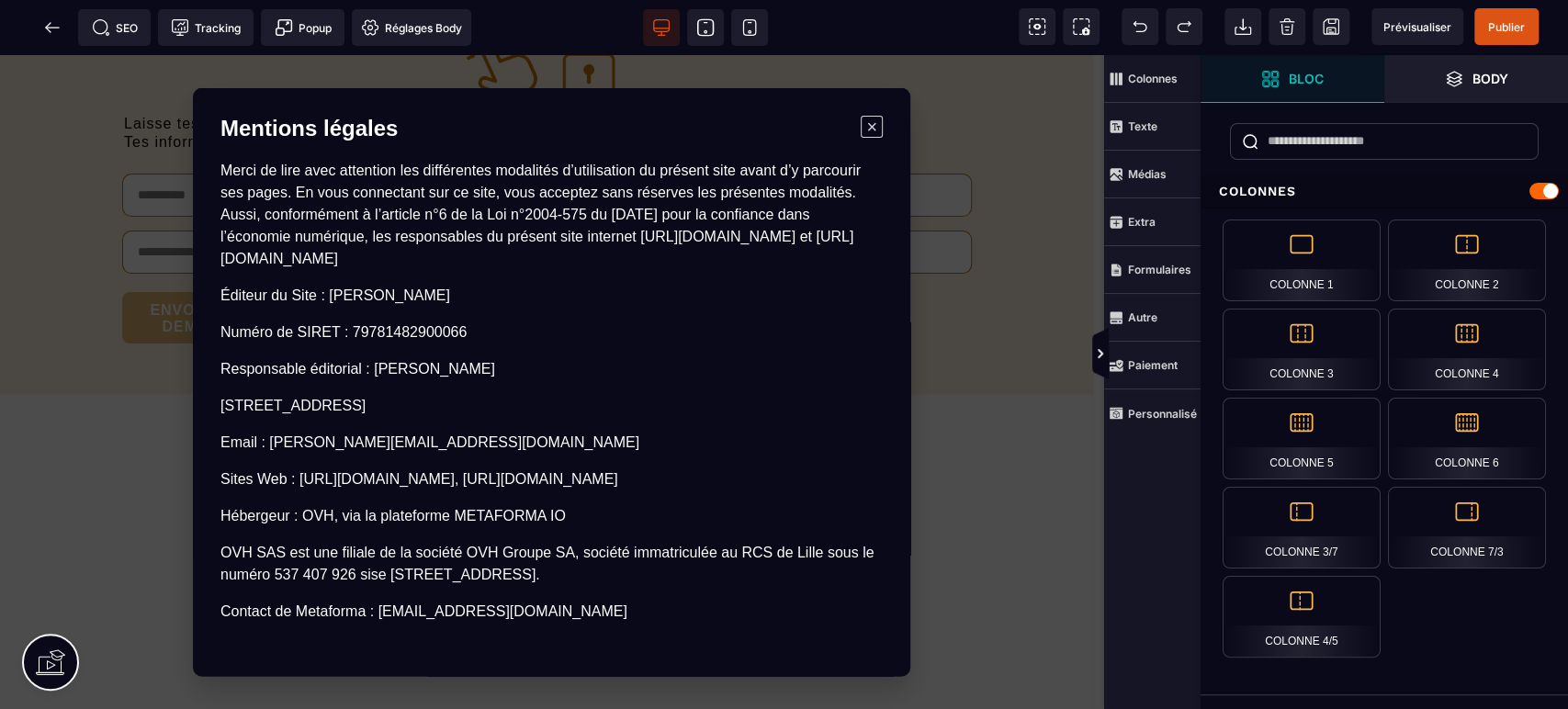
scroll to position [320, 0]
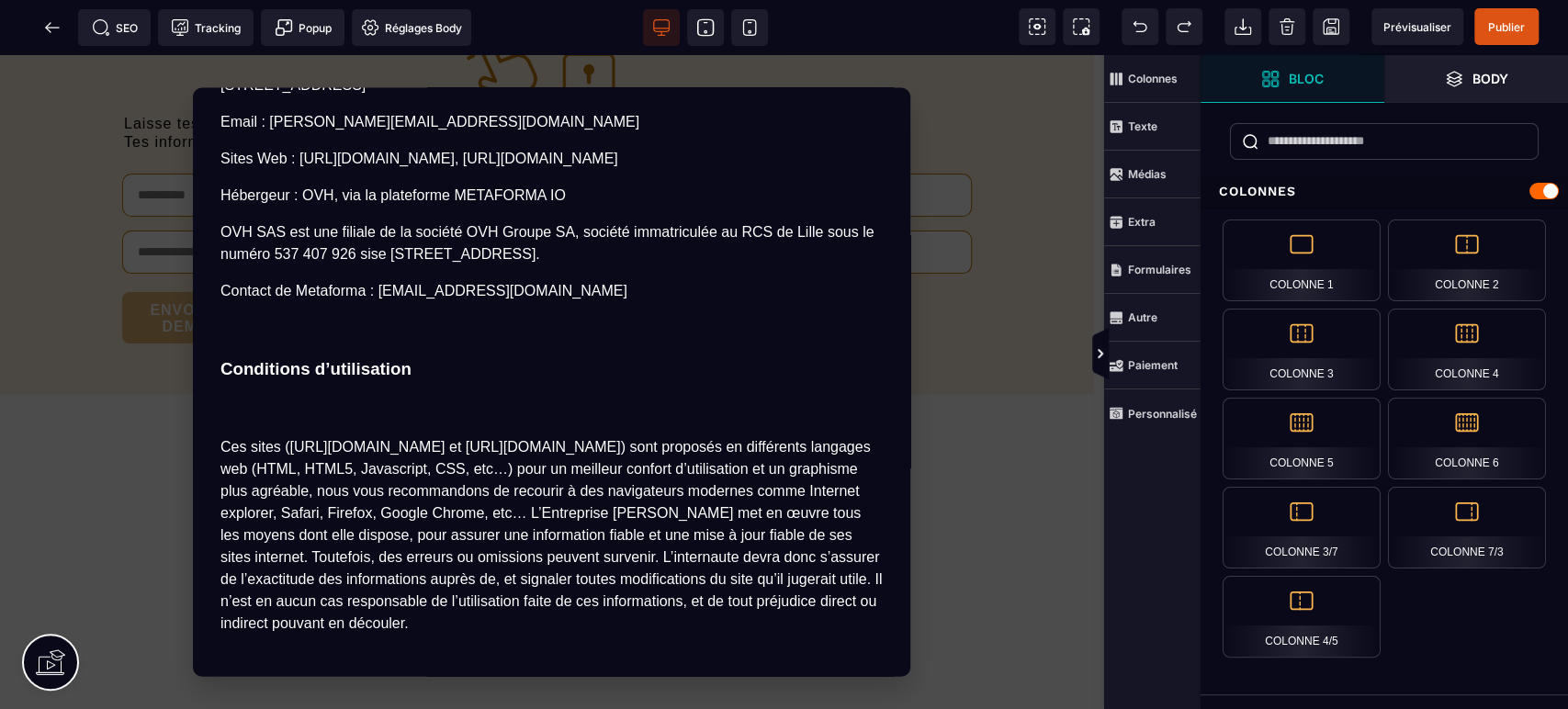
click at [962, 454] on section "Mentions légales × Merci de lire avec attention les différentes modalités d’uti…" at bounding box center [552, 382] width 1104 height 654
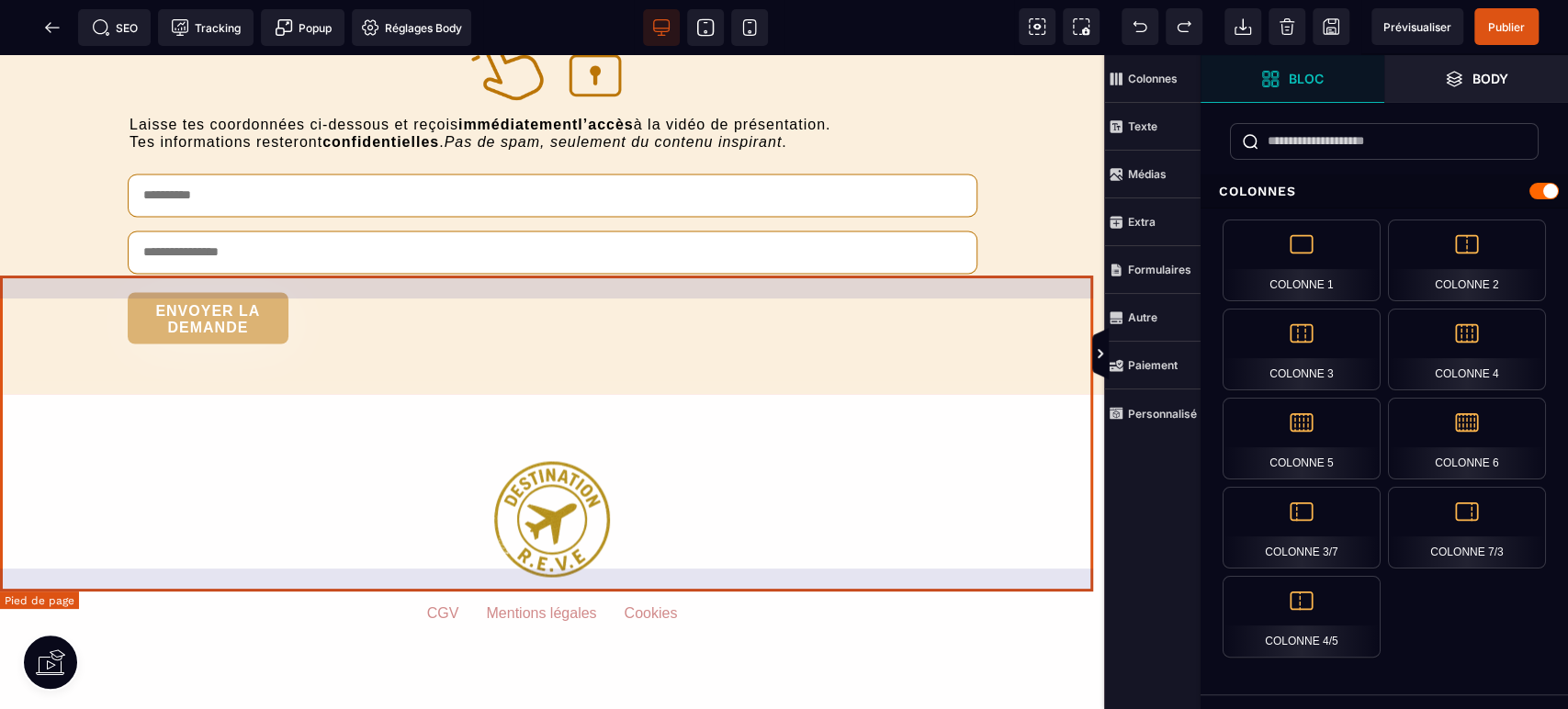
click at [651, 604] on default "Cookies" at bounding box center [649, 631] width 53 height 55
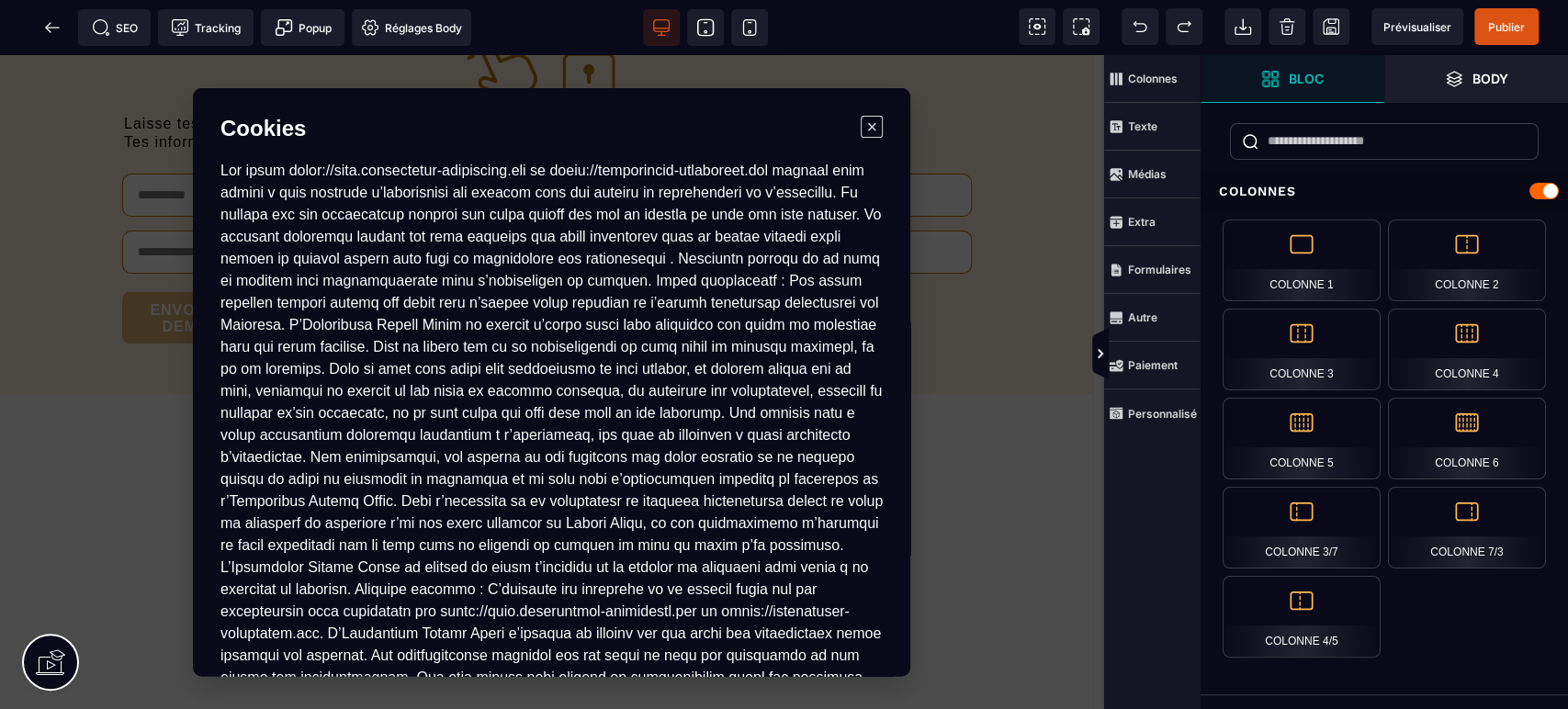
scroll to position [348, 0]
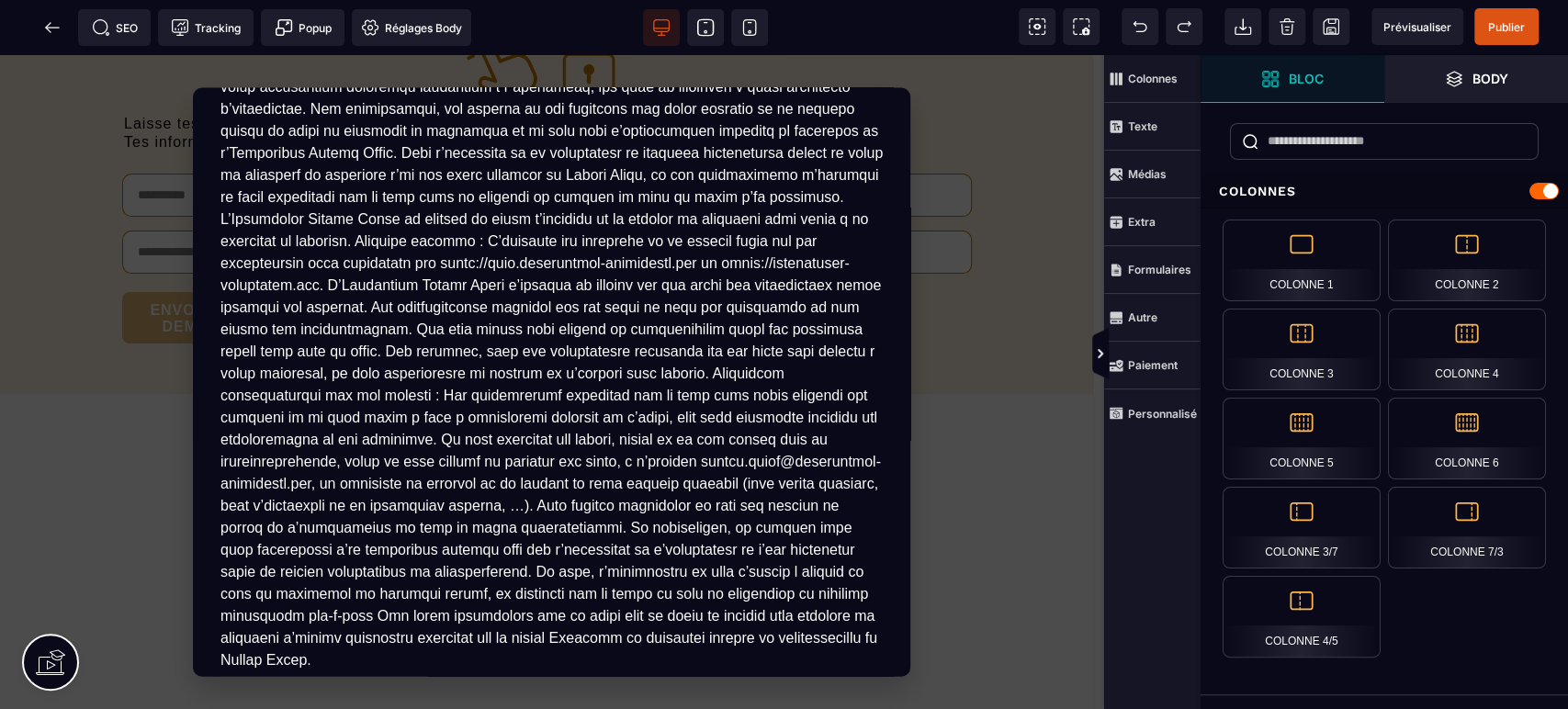
click at [1002, 425] on section "Cookies ×" at bounding box center [552, 382] width 1104 height 654
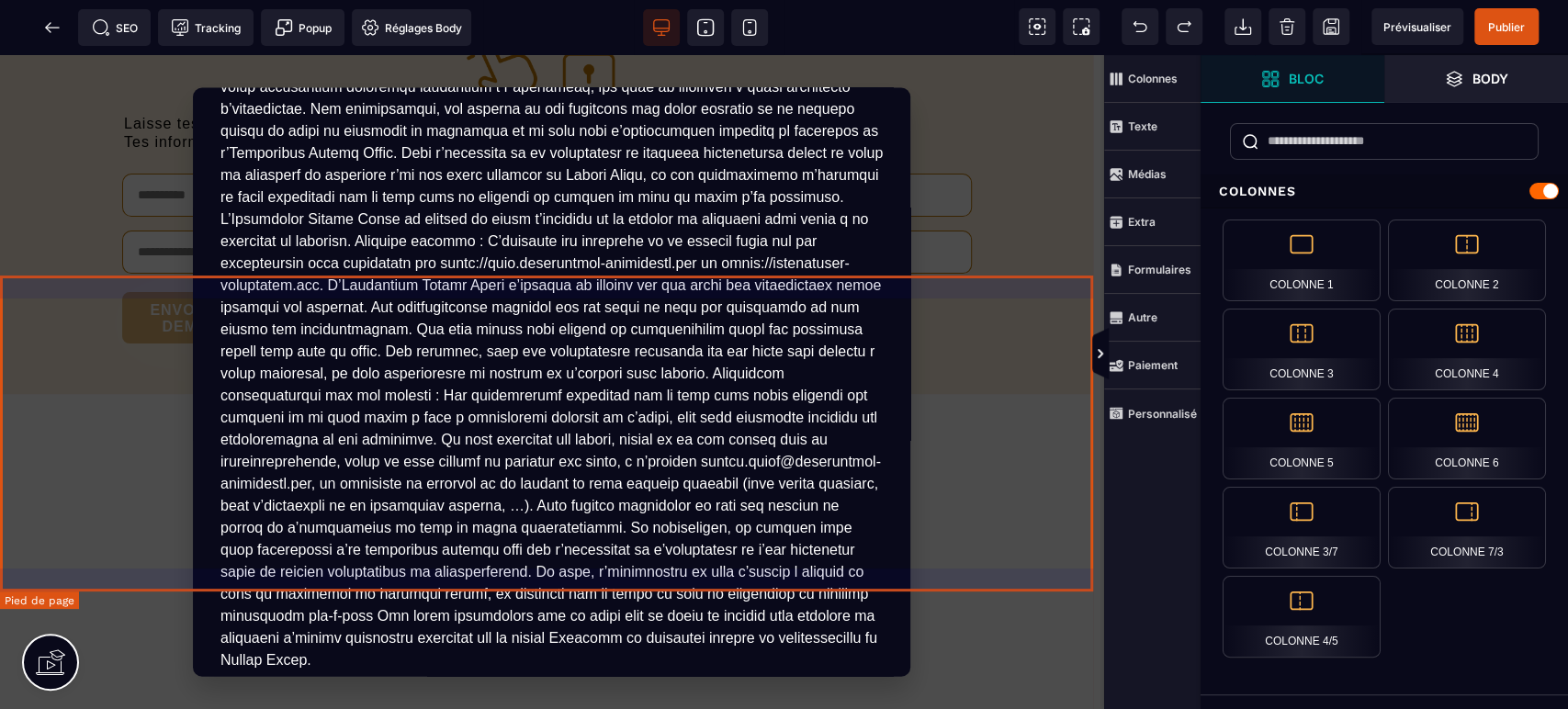
scroll to position [6781, 0]
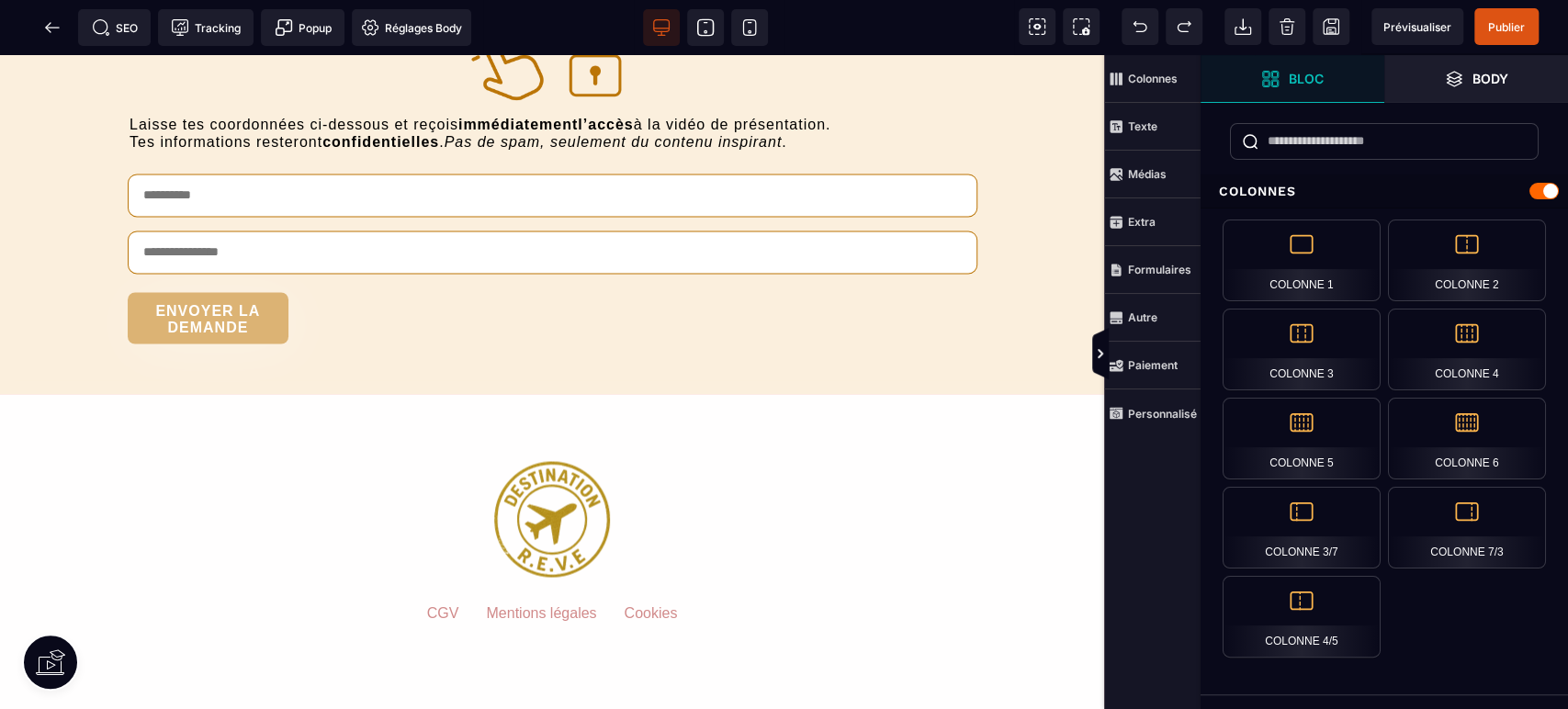
click at [1516, 22] on span "Publier" at bounding box center [1506, 27] width 37 height 13
click at [51, 33] on div "SEO Tracking Popup Réglages Body" at bounding box center [241, 28] width 474 height 37
click at [44, 28] on icon at bounding box center [52, 27] width 18 height 18
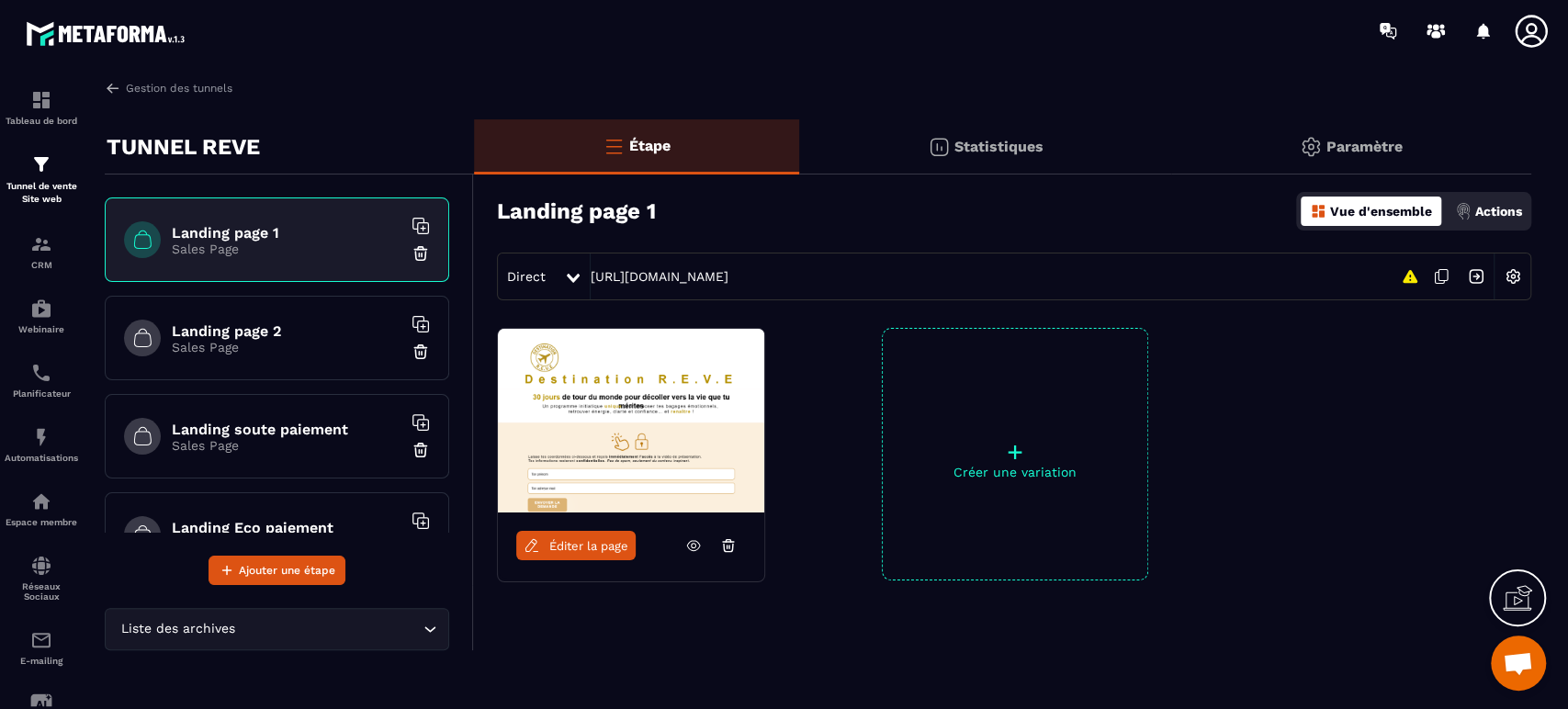
click at [689, 550] on icon at bounding box center [693, 545] width 16 height 16
click at [272, 330] on h6 "Landing page 2" at bounding box center [287, 331] width 230 height 17
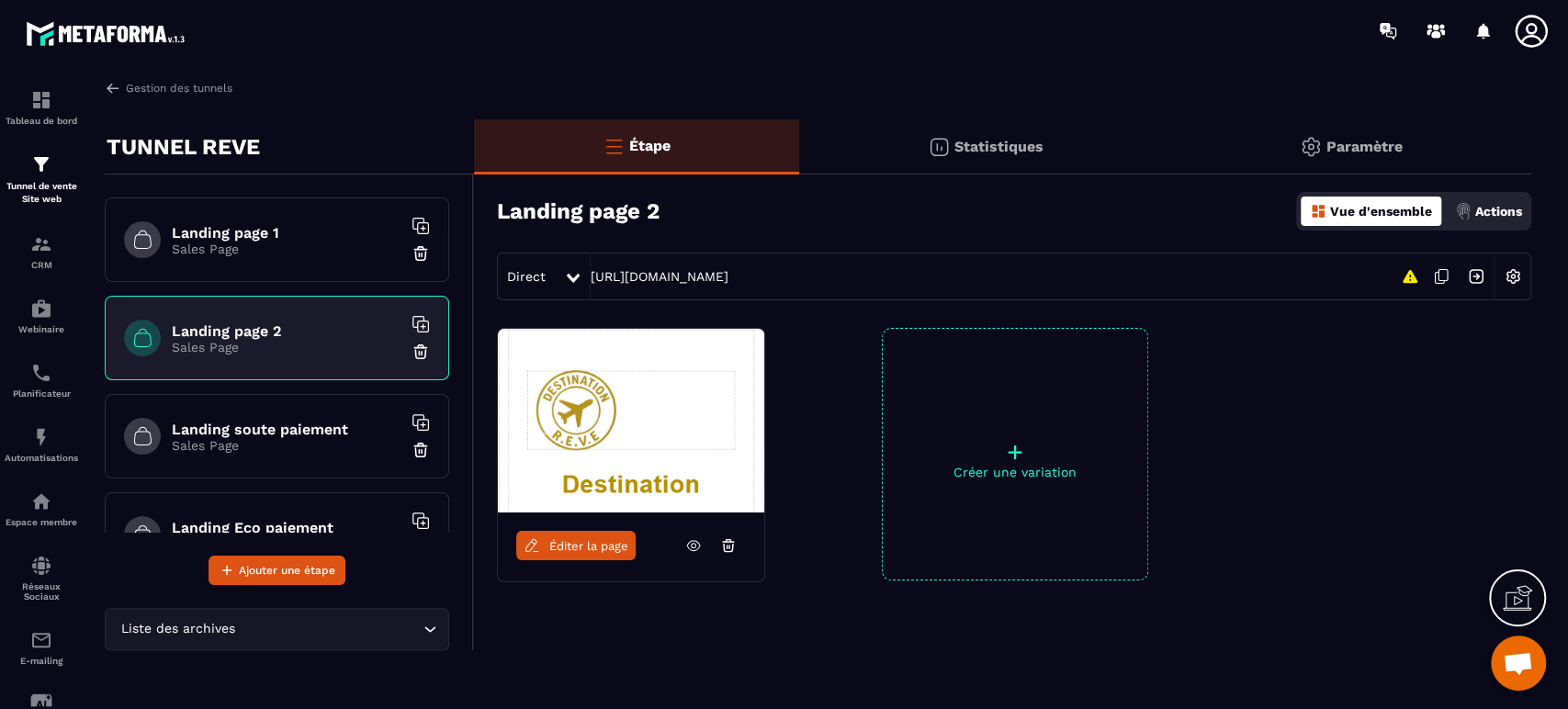
click at [575, 544] on span "Éditer la page" at bounding box center [589, 546] width 79 height 13
